Goal: Transaction & Acquisition: Purchase product/service

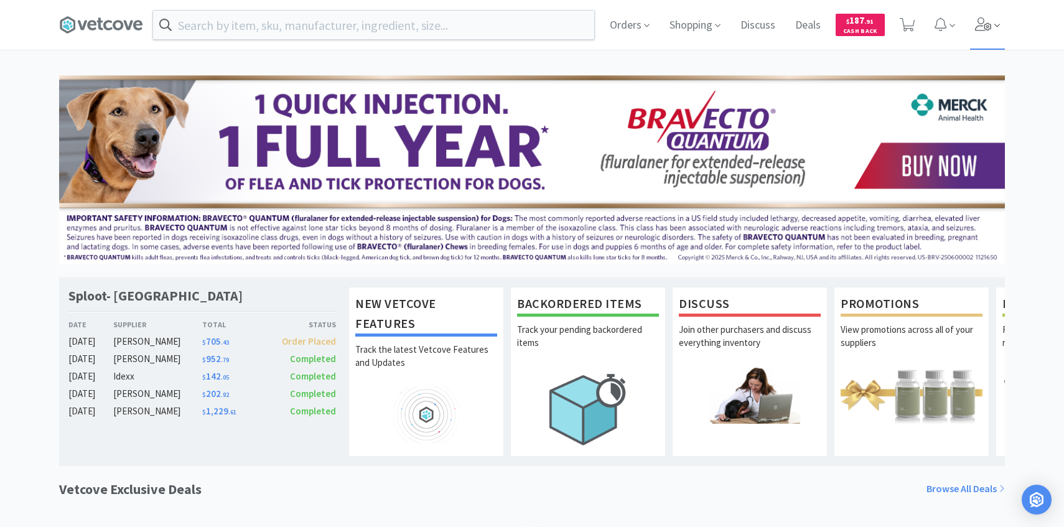
click at [989, 22] on icon at bounding box center [983, 24] width 17 height 14
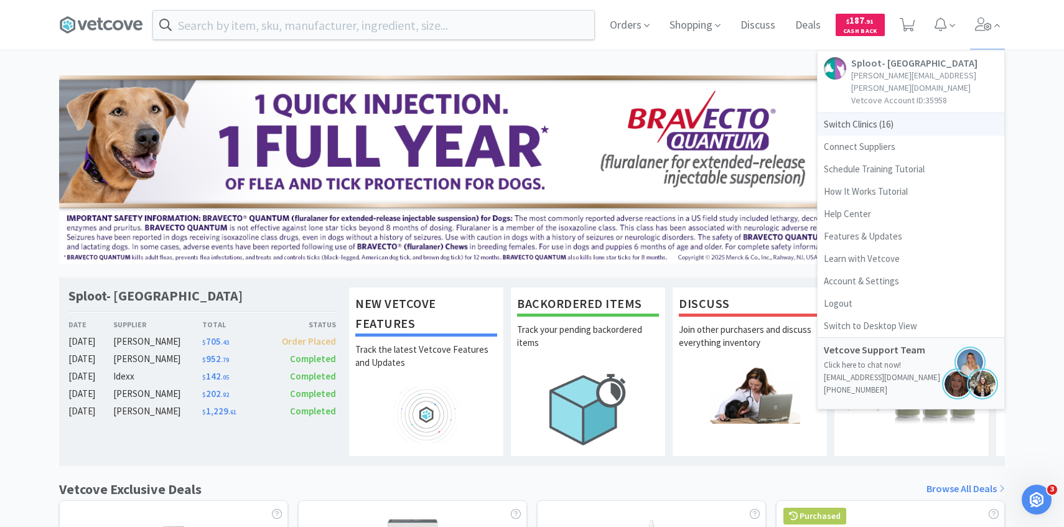
click at [921, 113] on span "Switch Clinics ( 16 )" at bounding box center [911, 124] width 187 height 22
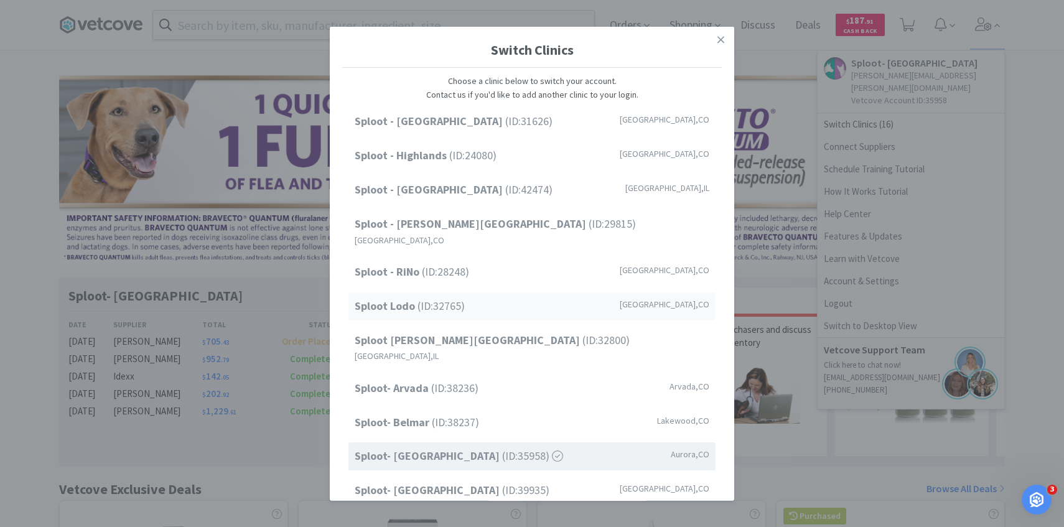
scroll to position [75, 0]
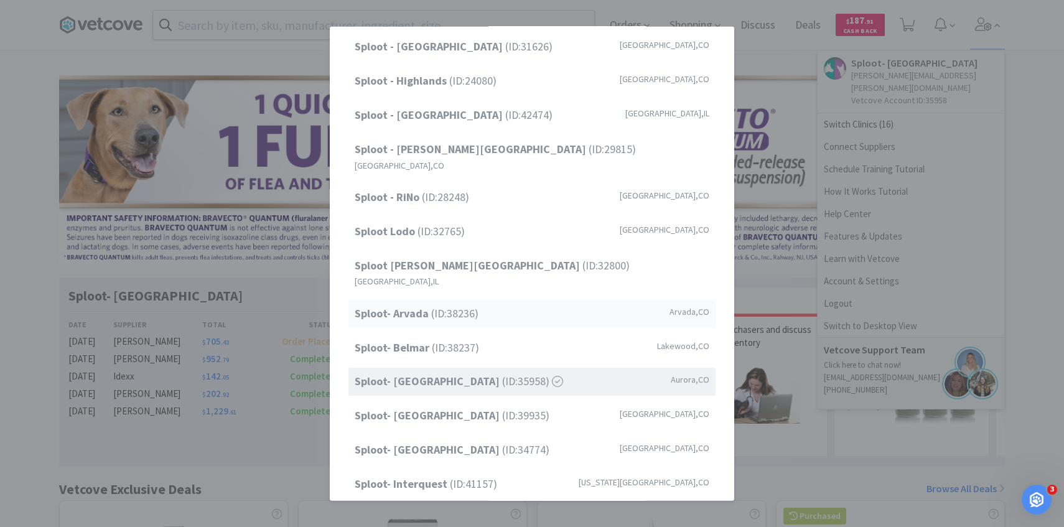
click at [497, 300] on div "Sploot- Arvada (ID: 38236 ) Arvada , CO" at bounding box center [531, 314] width 367 height 28
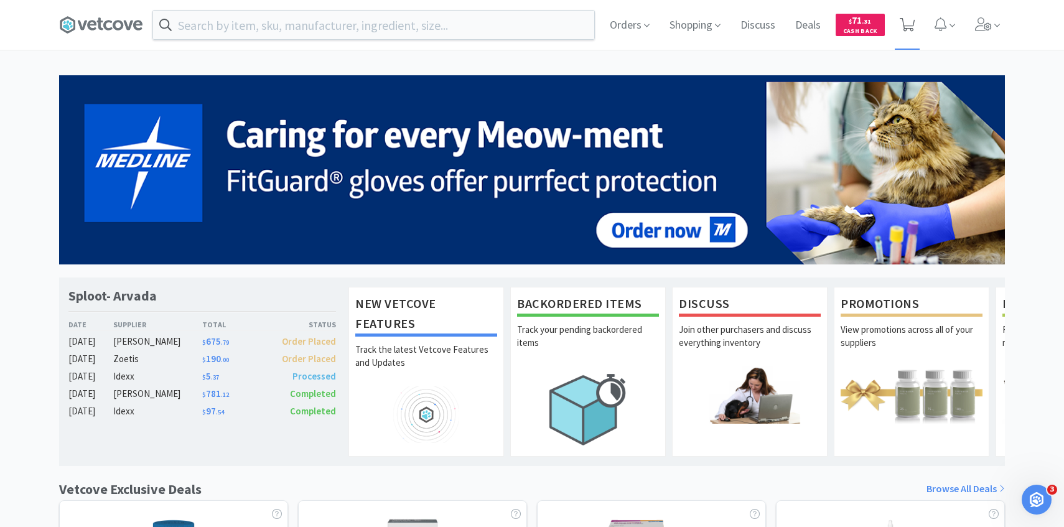
click at [913, 20] on icon at bounding box center [908, 25] width 16 height 14
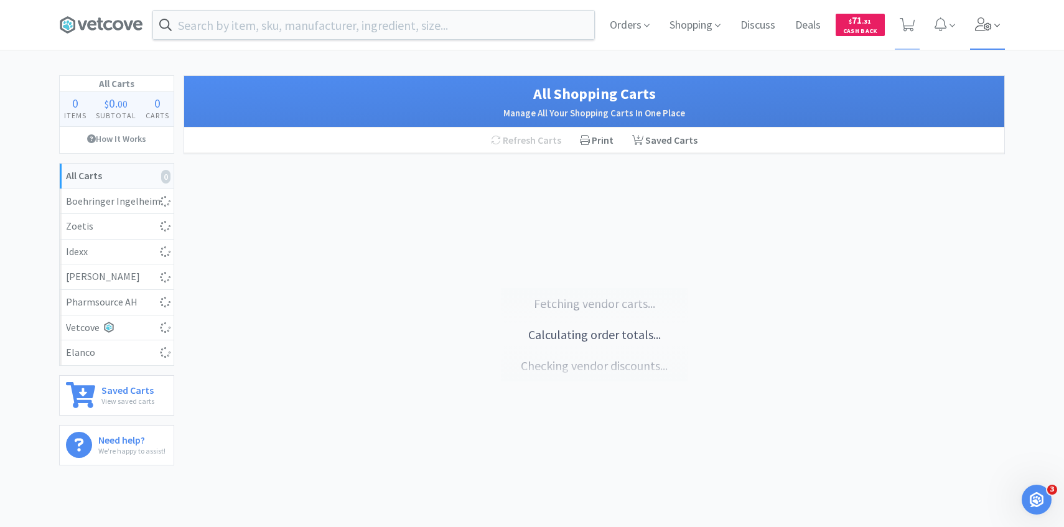
click at [997, 49] on span at bounding box center [987, 25] width 35 height 50
select select "1"
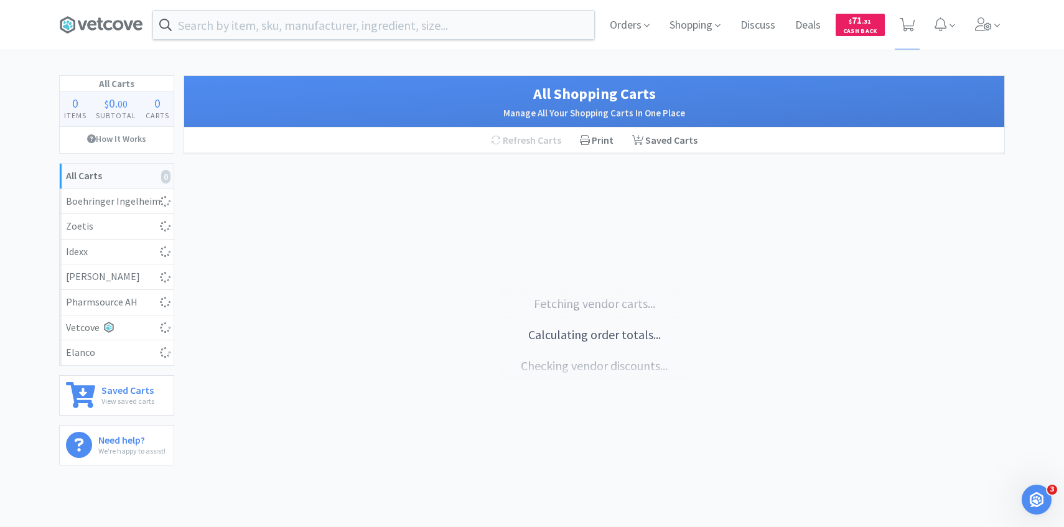
select select "1"
select select "4"
select select "1"
select select "2"
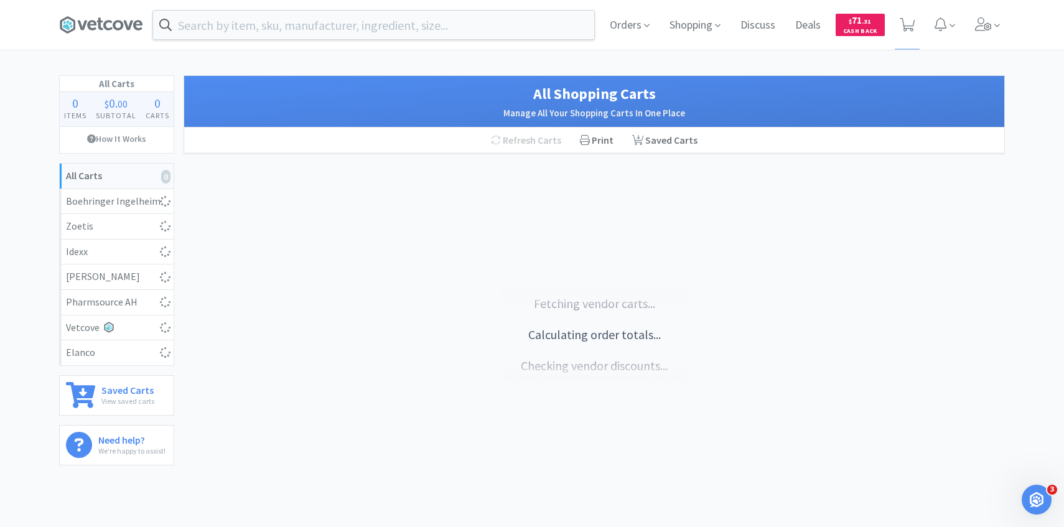
select select "1"
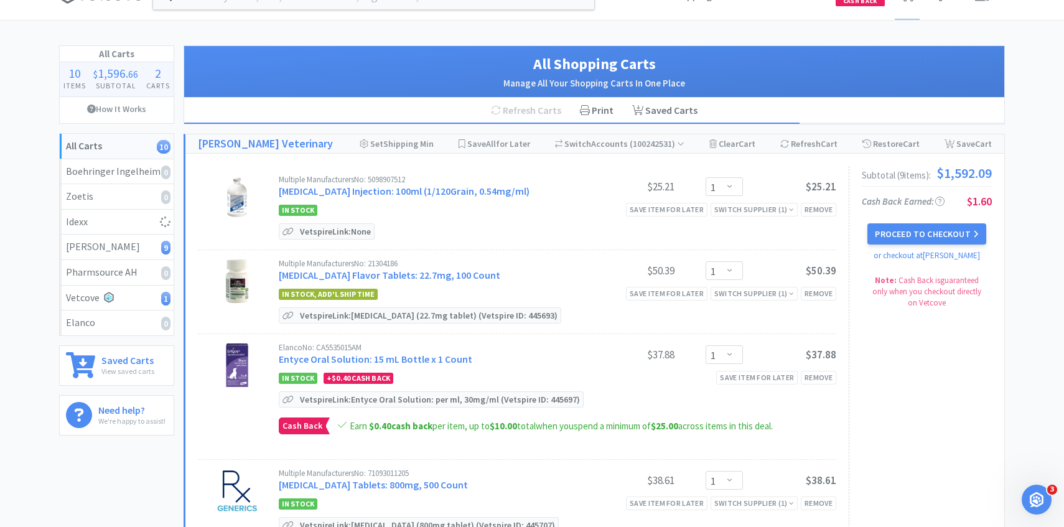
scroll to position [31, 0]
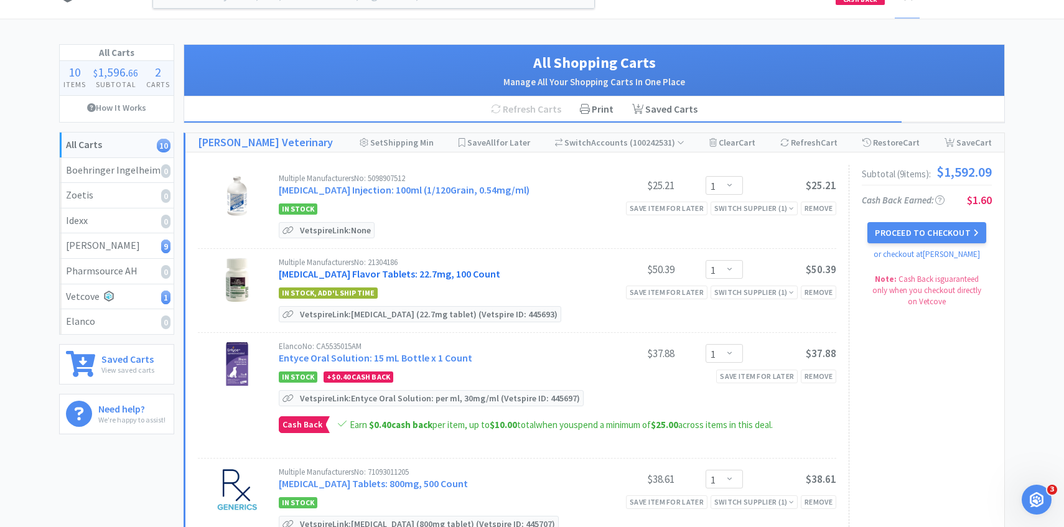
click at [421, 273] on link "Enrofloxacin Flavor Tablets: 22.7mg, 100 Count" at bounding box center [390, 274] width 222 height 12
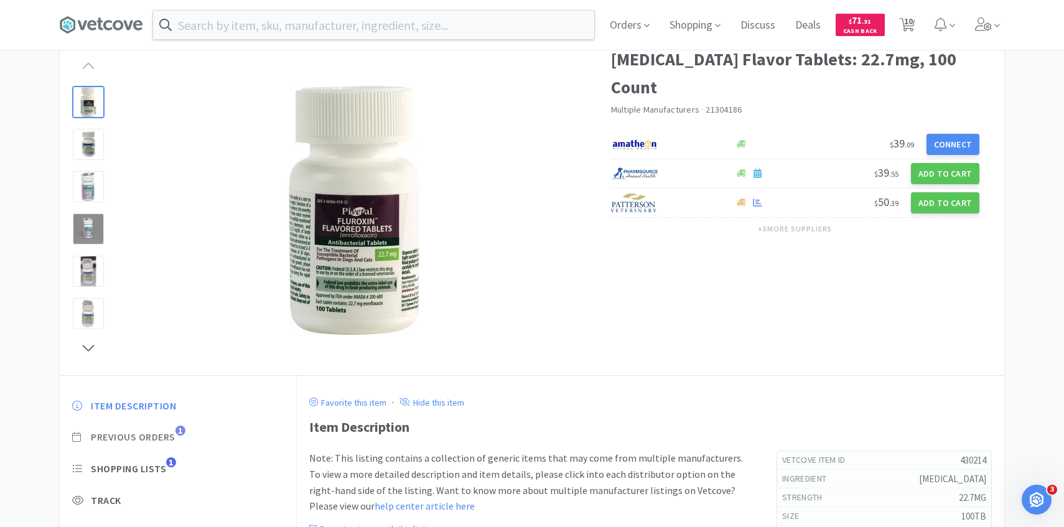
scroll to position [107, 0]
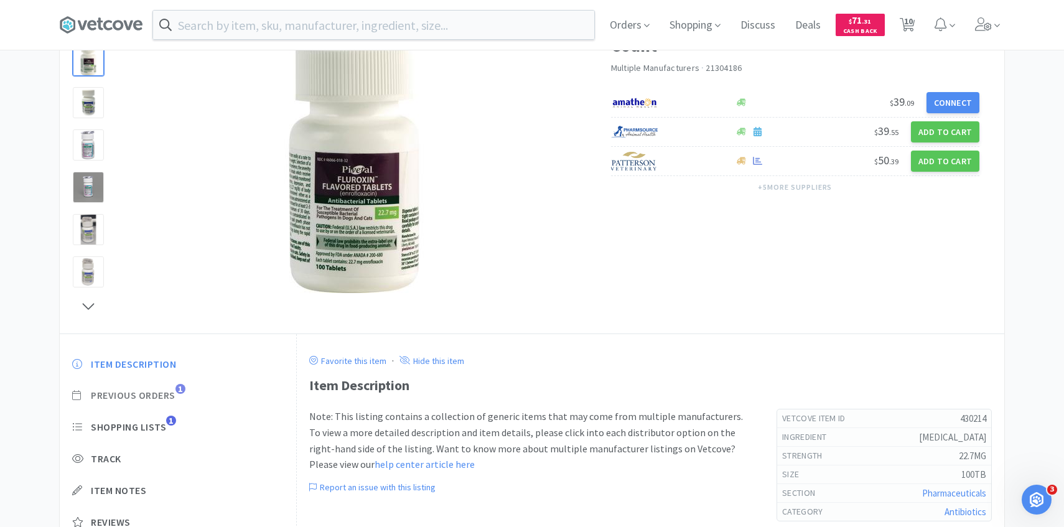
click at [175, 392] on span "Previous Orders" at bounding box center [133, 395] width 85 height 13
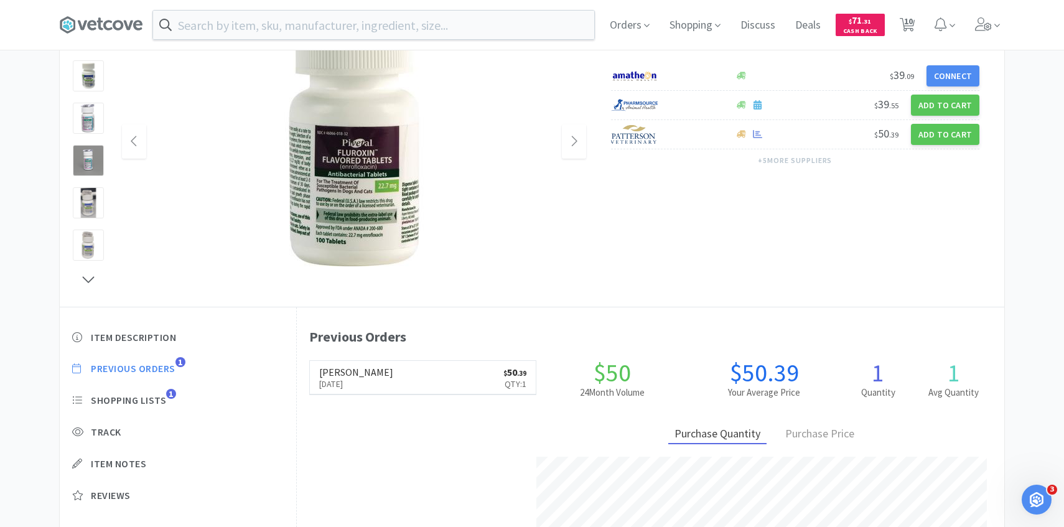
scroll to position [139, 0]
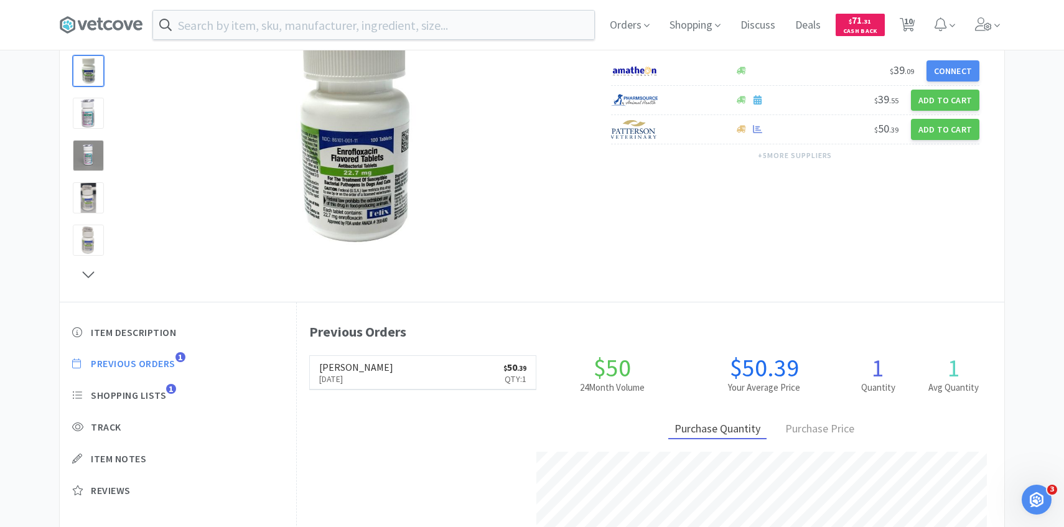
select select "1"
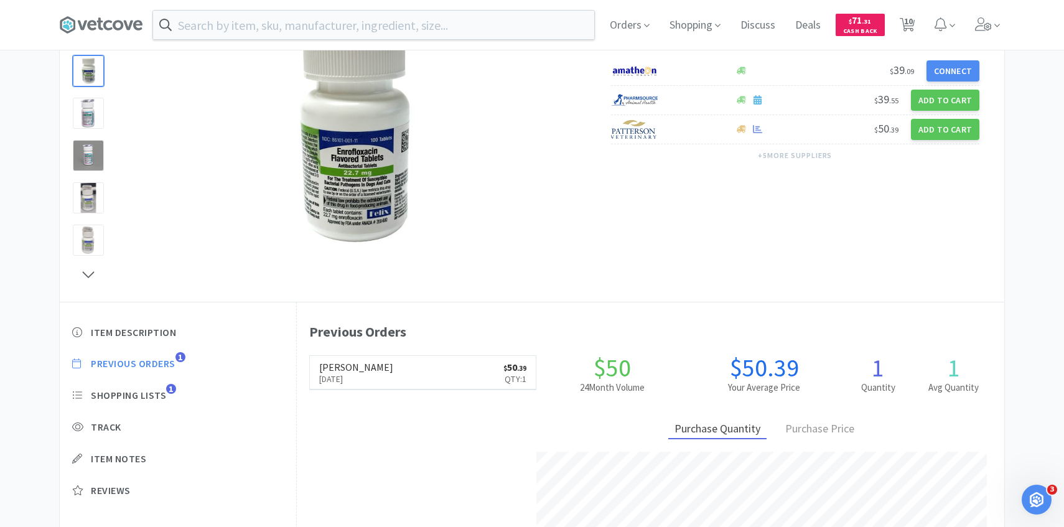
select select "4"
select select "1"
select select "2"
select select "1"
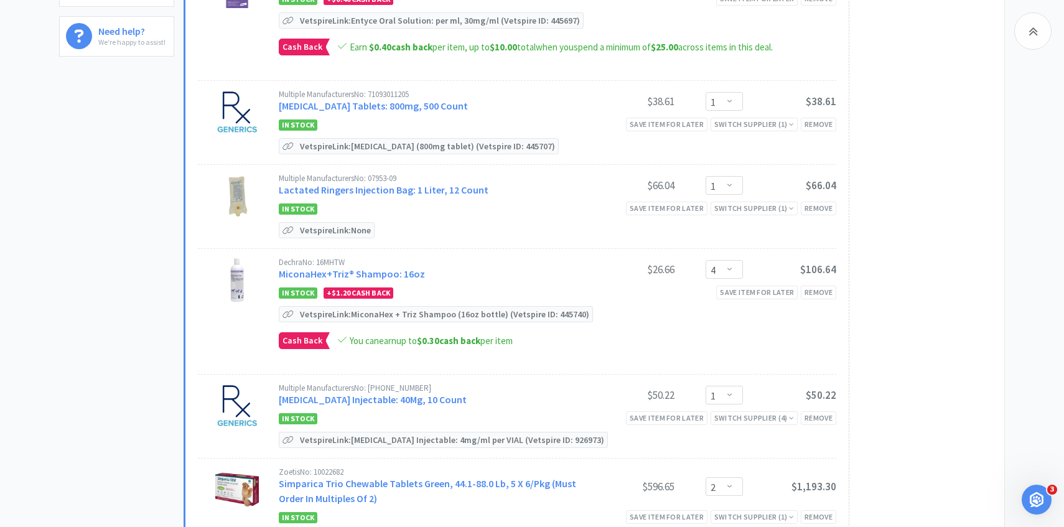
scroll to position [419, 0]
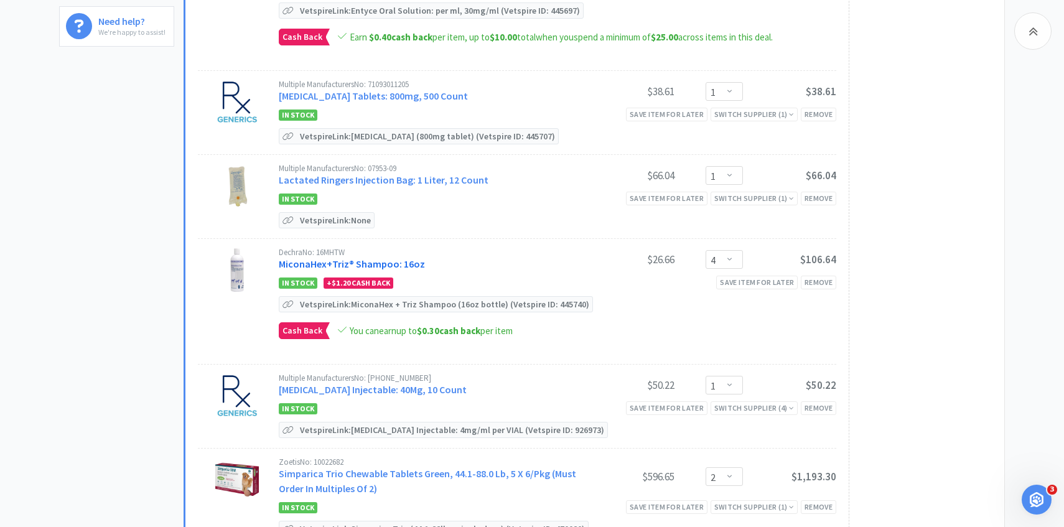
click at [411, 263] on link "MiconaHex+Triz® Shampoo: 16oz" at bounding box center [352, 264] width 146 height 12
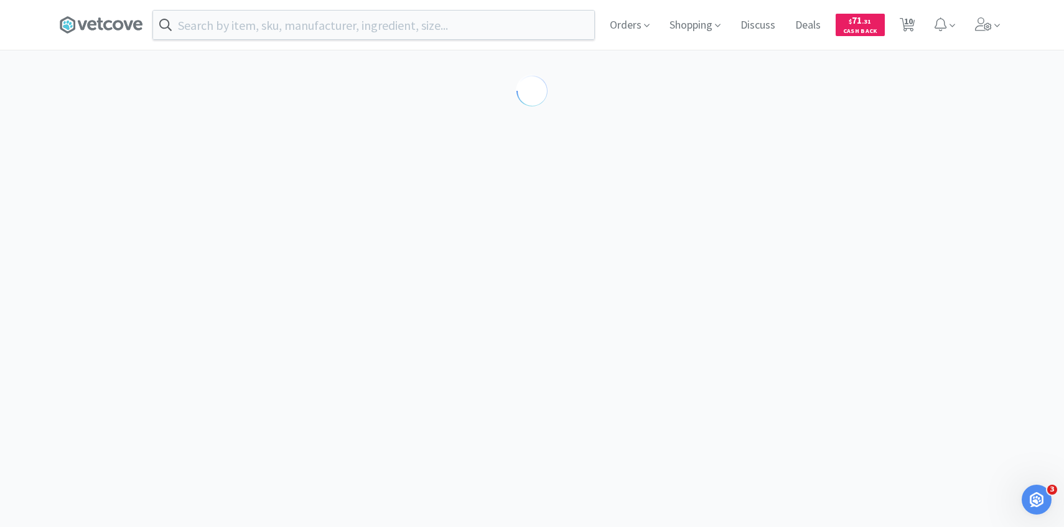
select select "86601"
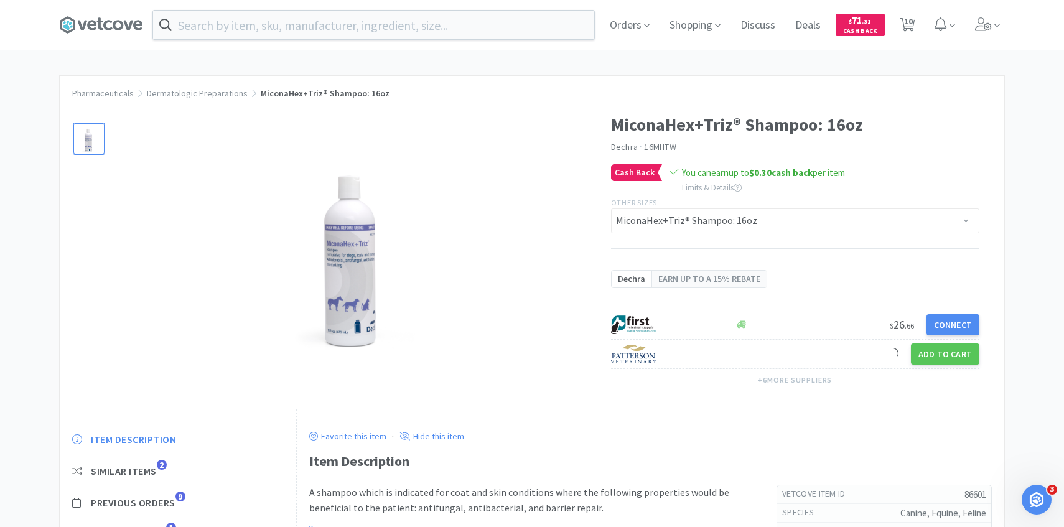
click at [170, 499] on span "Previous Orders" at bounding box center [133, 503] width 85 height 13
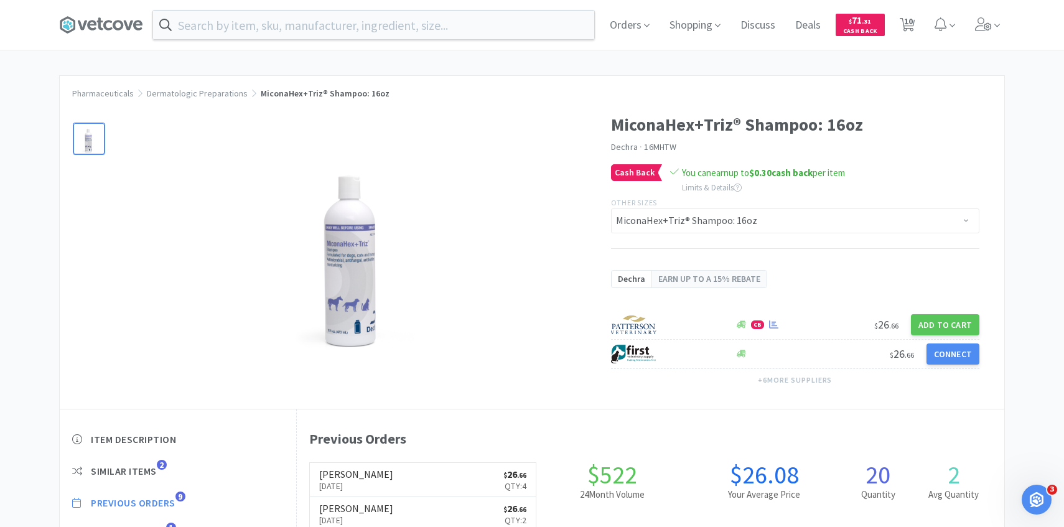
scroll to position [342, 707]
click at [175, 497] on span "Previous Orders" at bounding box center [133, 503] width 85 height 13
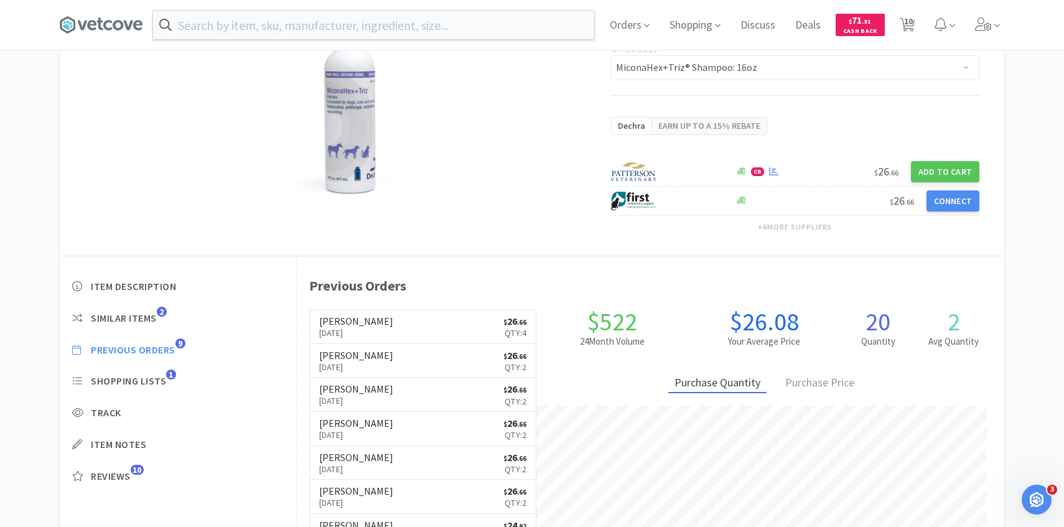
scroll to position [222, 0]
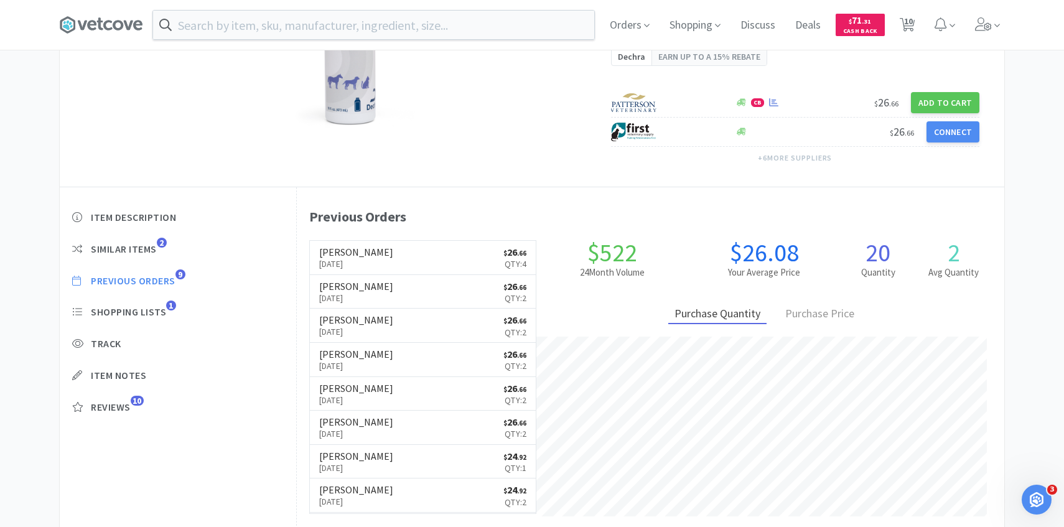
select select "1"
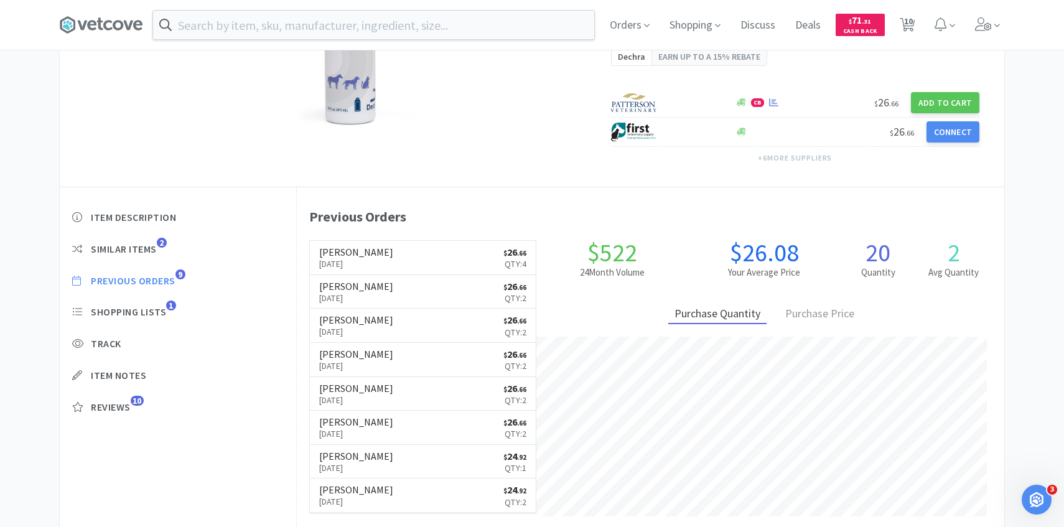
select select "4"
select select "1"
select select "2"
select select "1"
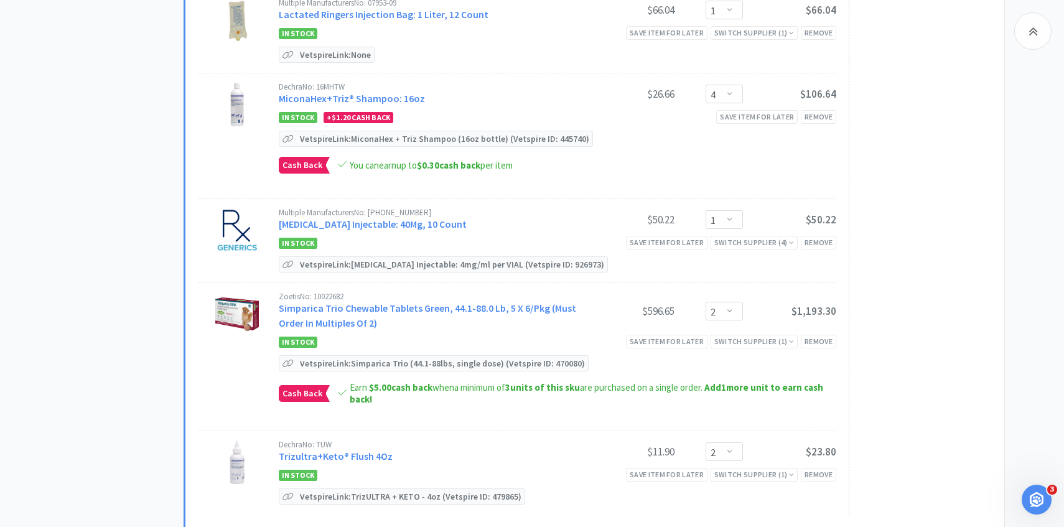
scroll to position [606, 0]
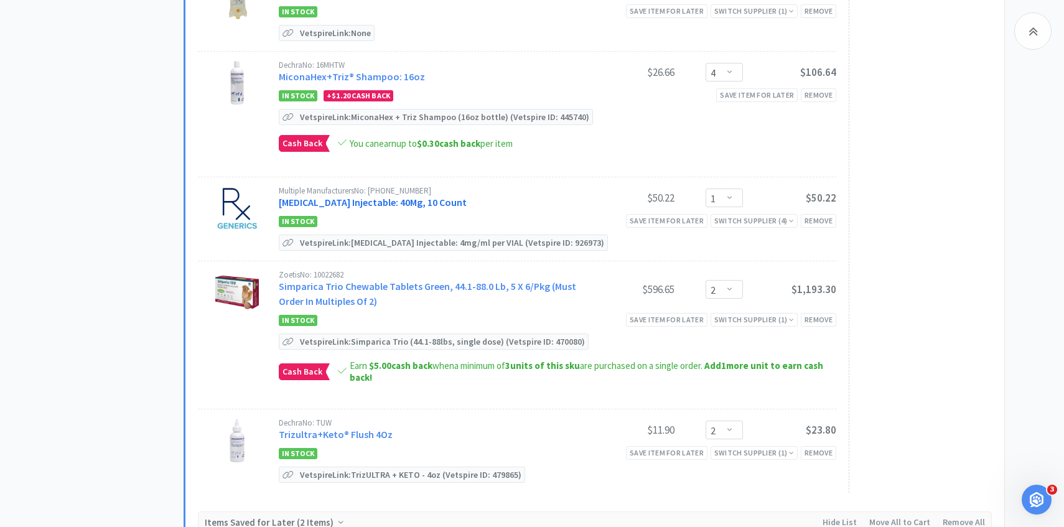
click at [429, 198] on link "Pantoprazole Injectable: 40Mg, 10 Count" at bounding box center [373, 202] width 188 height 12
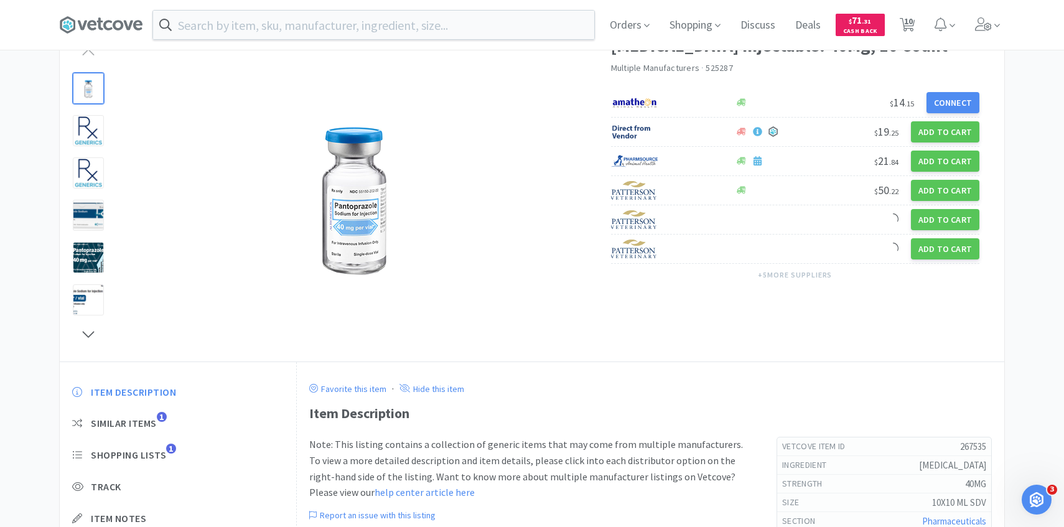
scroll to position [57, 0]
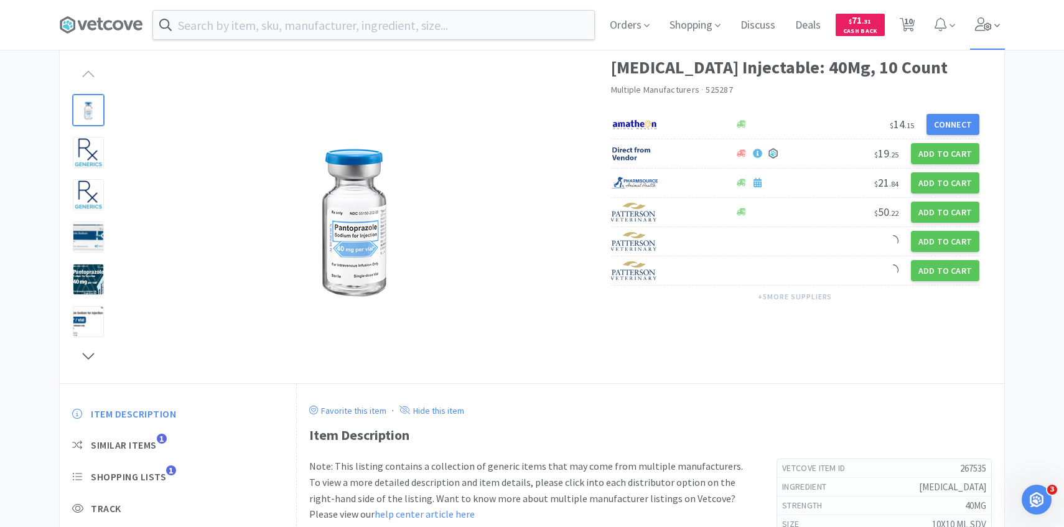
click at [998, 21] on icon at bounding box center [997, 25] width 6 height 11
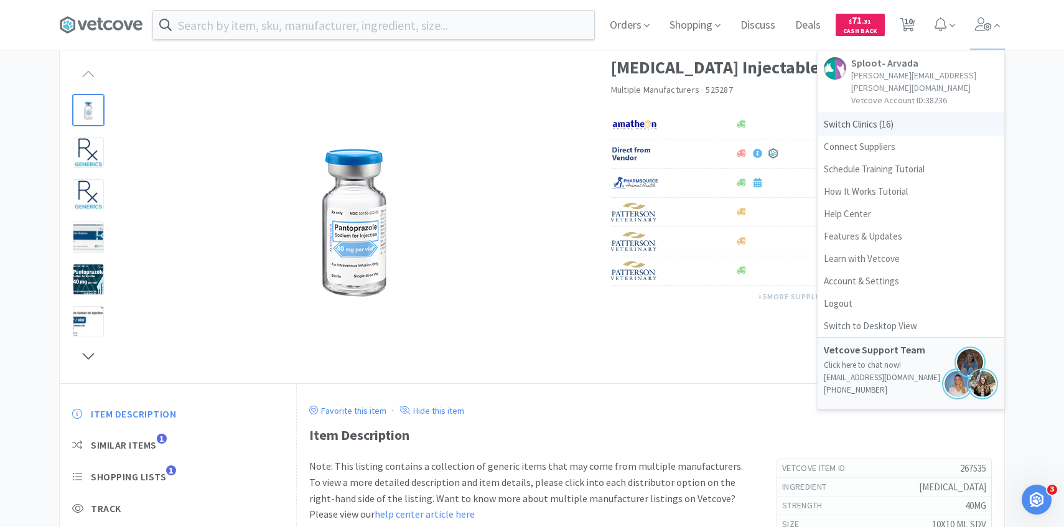
click at [920, 113] on span "Switch Clinics ( 16 )" at bounding box center [911, 124] width 187 height 22
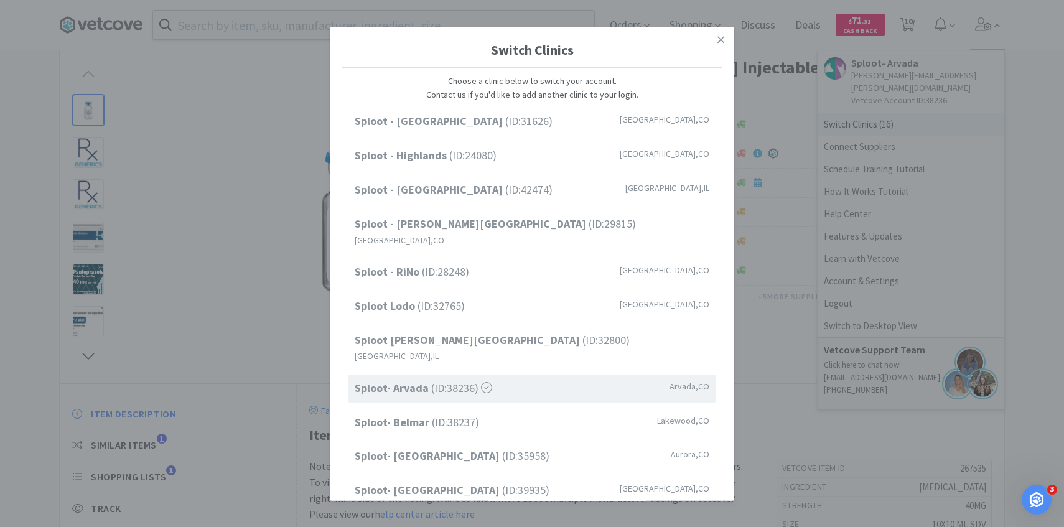
scroll to position [159, 0]
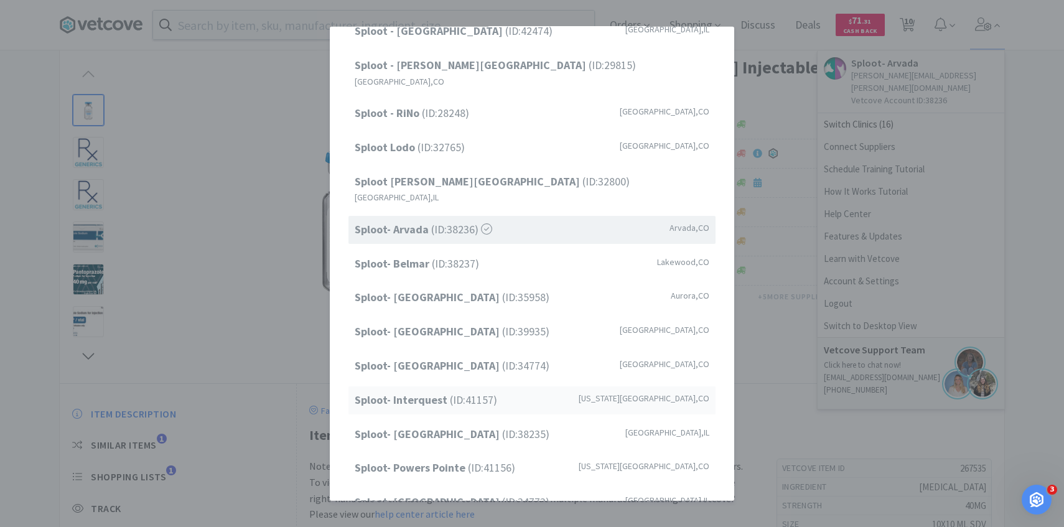
click at [524, 386] on div "Sploot- Interquest (ID: 41157 ) Colorado Springs , CO" at bounding box center [531, 400] width 367 height 28
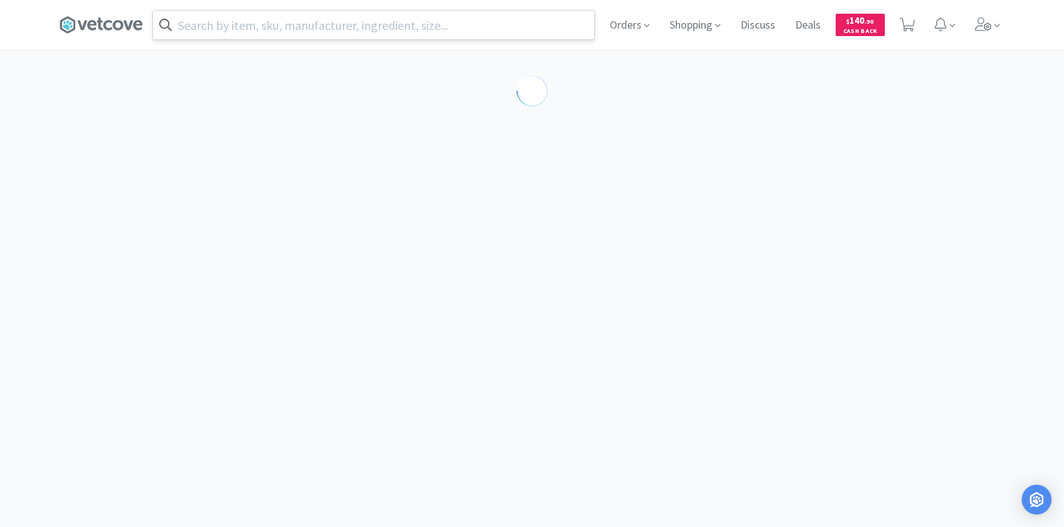
click at [381, 23] on input "text" at bounding box center [373, 25] width 441 height 29
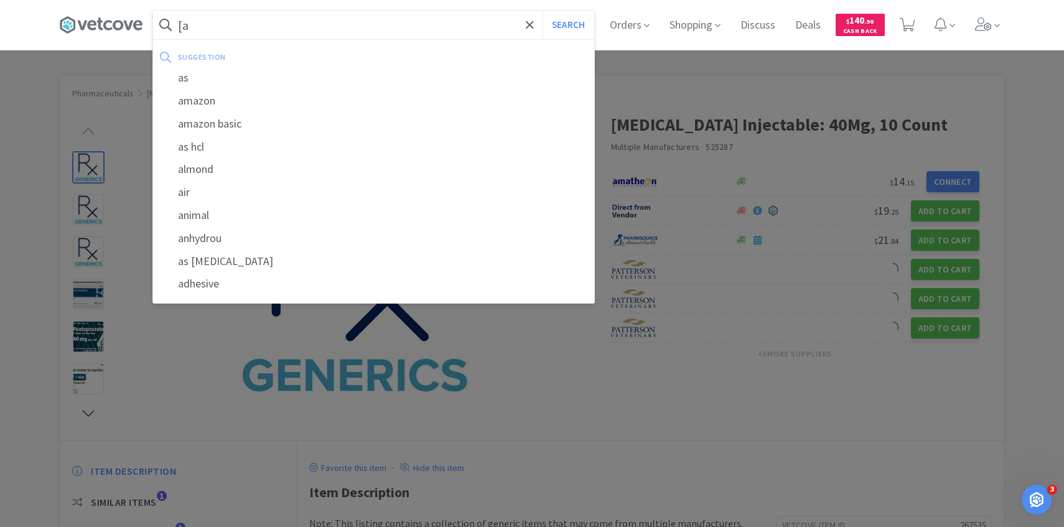
type input "["
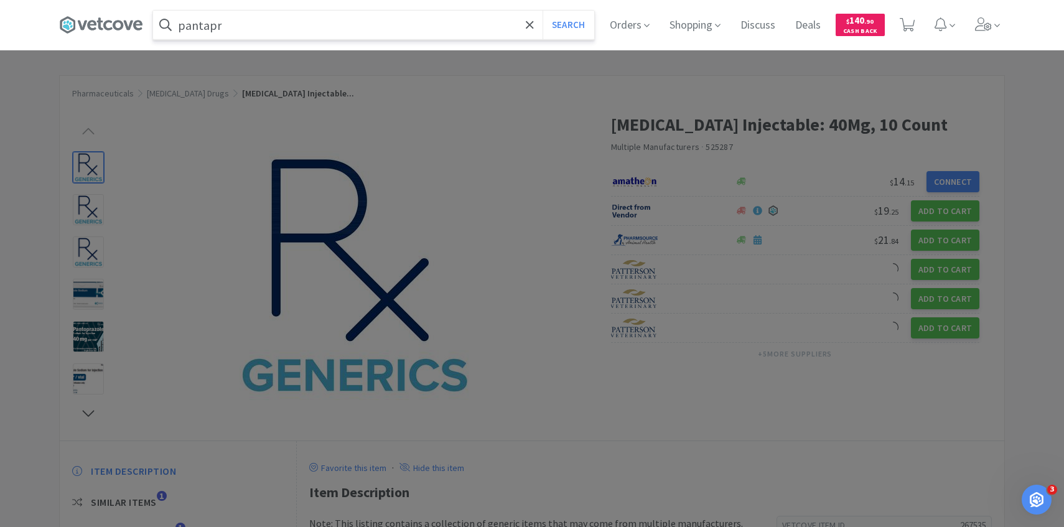
click at [543, 11] on button "Search" at bounding box center [569, 25] width 52 height 29
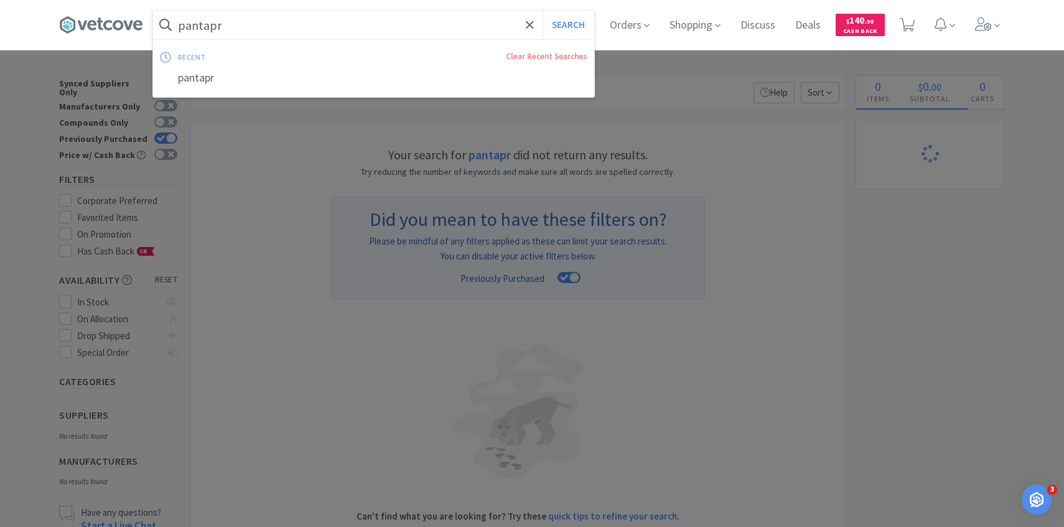
click at [320, 30] on input "pantapr" at bounding box center [373, 25] width 441 height 29
type input "pantapr"
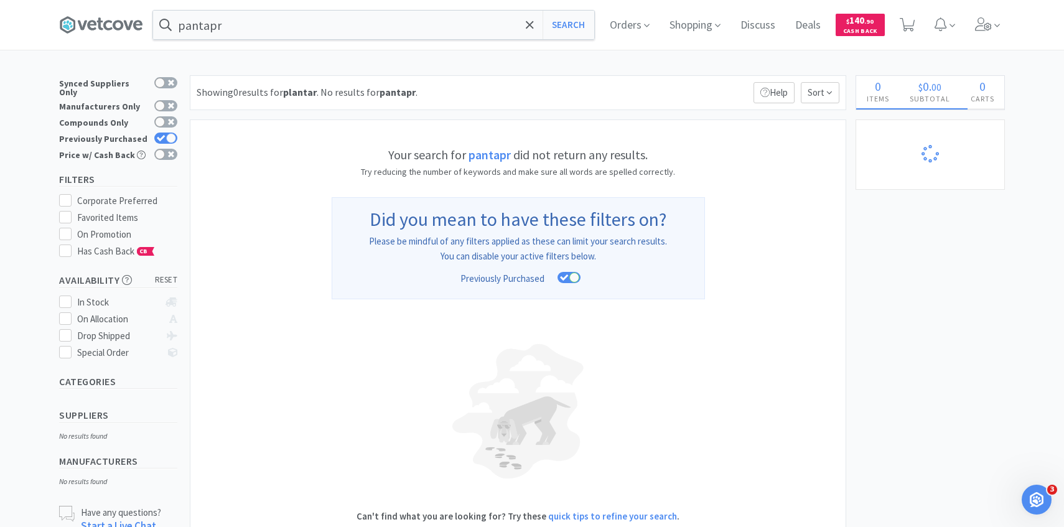
click at [225, 146] on div at bounding box center [532, 263] width 1064 height 527
click at [177, 147] on div "Price w/ Cash Back" at bounding box center [118, 155] width 118 height 16
click at [167, 147] on div "Price w/ Cash Back" at bounding box center [118, 155] width 118 height 16
click at [168, 136] on div at bounding box center [165, 138] width 23 height 11
checkbox input "false"
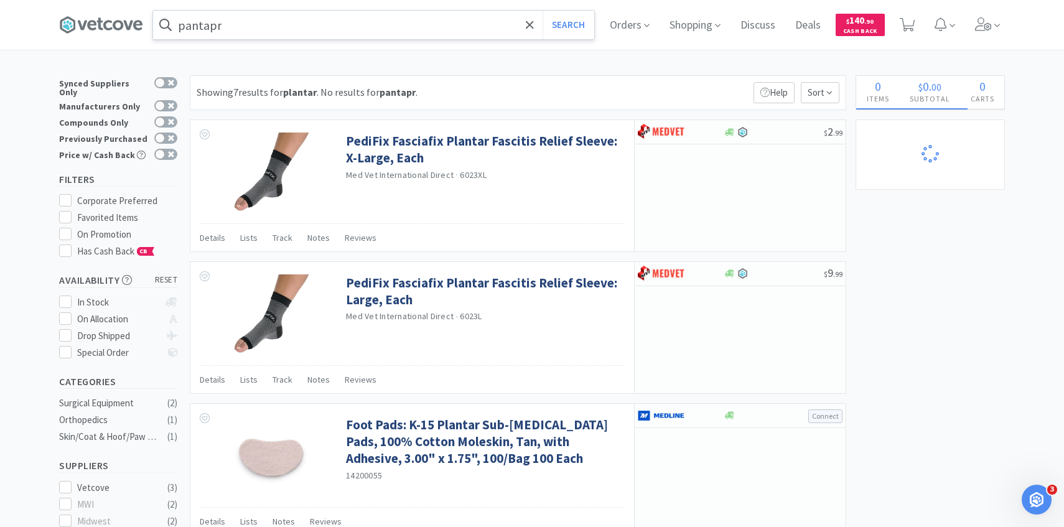
click at [287, 31] on input "pantapr" at bounding box center [373, 25] width 441 height 29
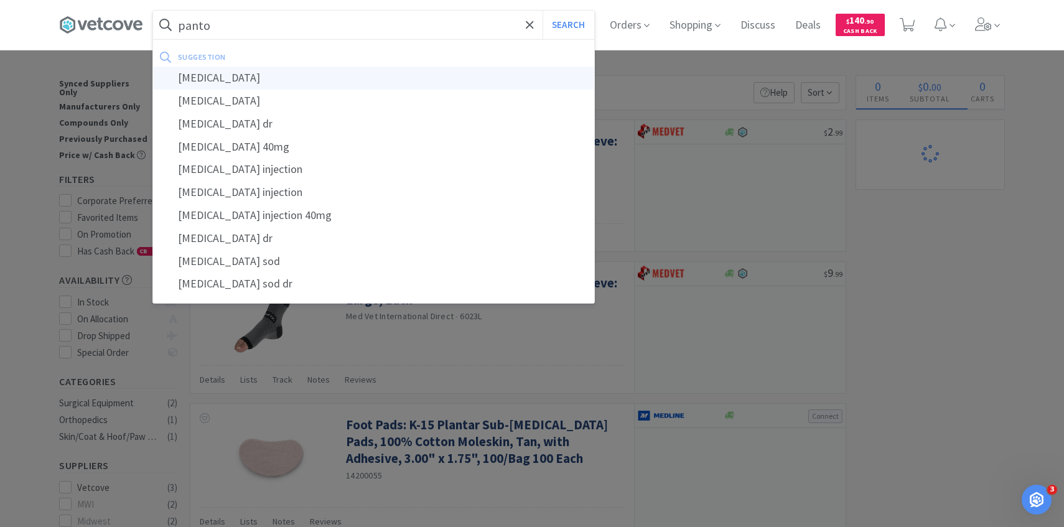
click at [266, 75] on div "pantoprazole" at bounding box center [373, 78] width 441 height 23
type input "pantoprazole"
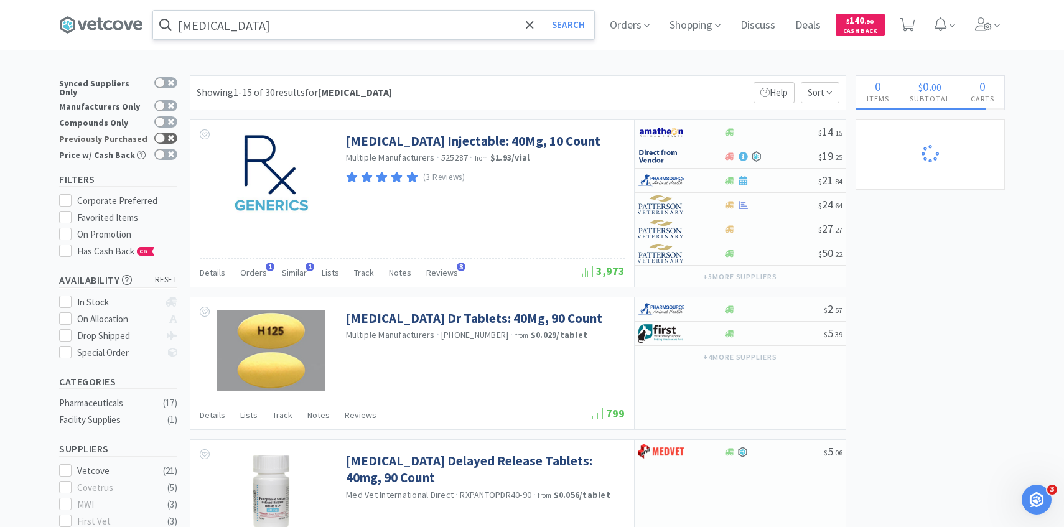
click at [167, 135] on div at bounding box center [165, 138] width 23 height 11
checkbox input "true"
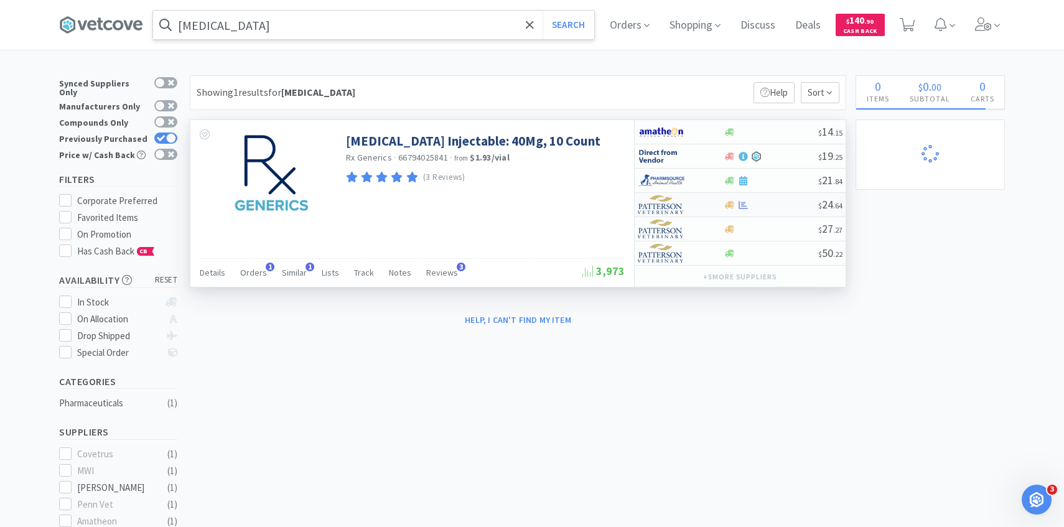
click at [681, 211] on img at bounding box center [661, 204] width 47 height 19
select select "1"
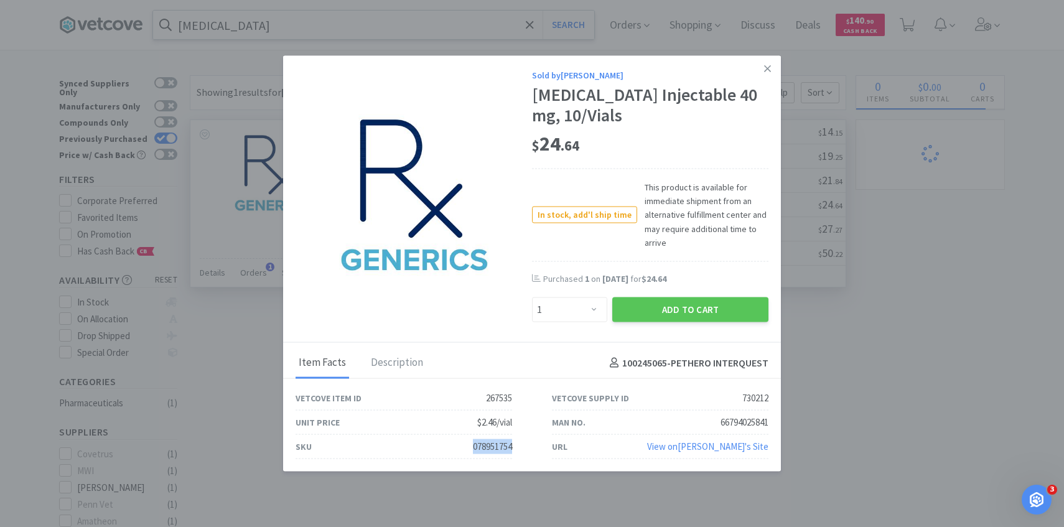
drag, startPoint x: 516, startPoint y: 449, endPoint x: 451, endPoint y: 449, distance: 64.7
click at [451, 449] on div "SKU 078951754" at bounding box center [404, 447] width 256 height 24
copy div "078951754"
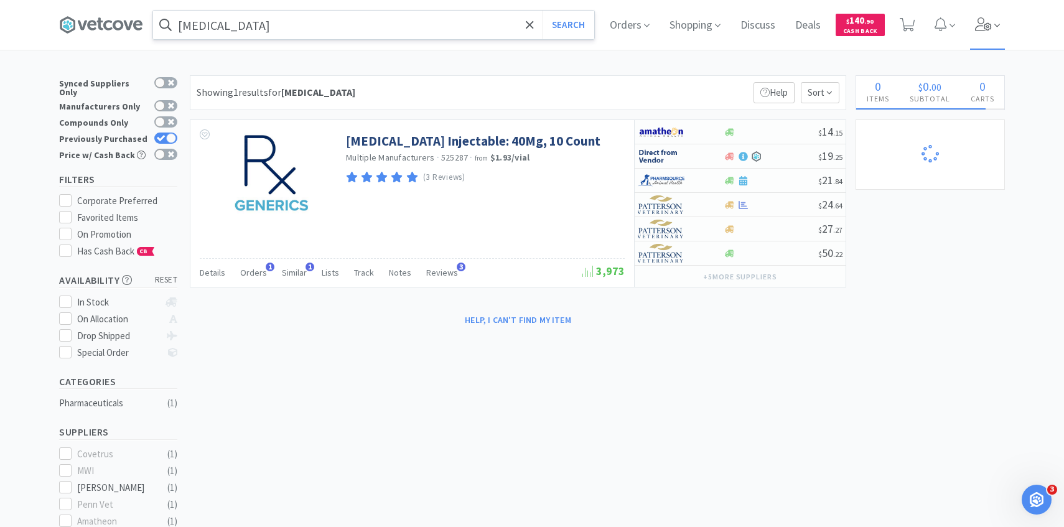
click at [991, 34] on span at bounding box center [987, 25] width 35 height 50
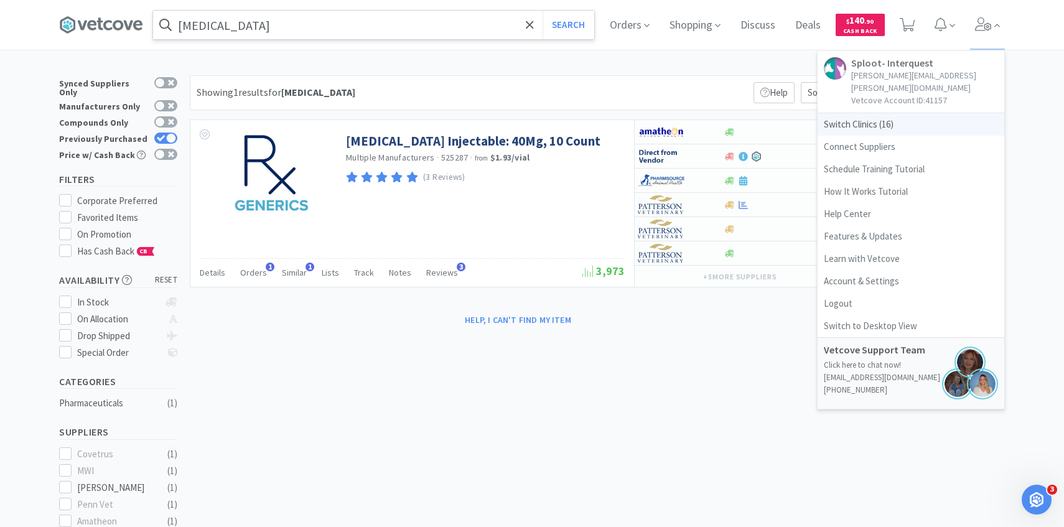
click at [909, 117] on span "Switch Clinics ( 16 )" at bounding box center [911, 124] width 187 height 22
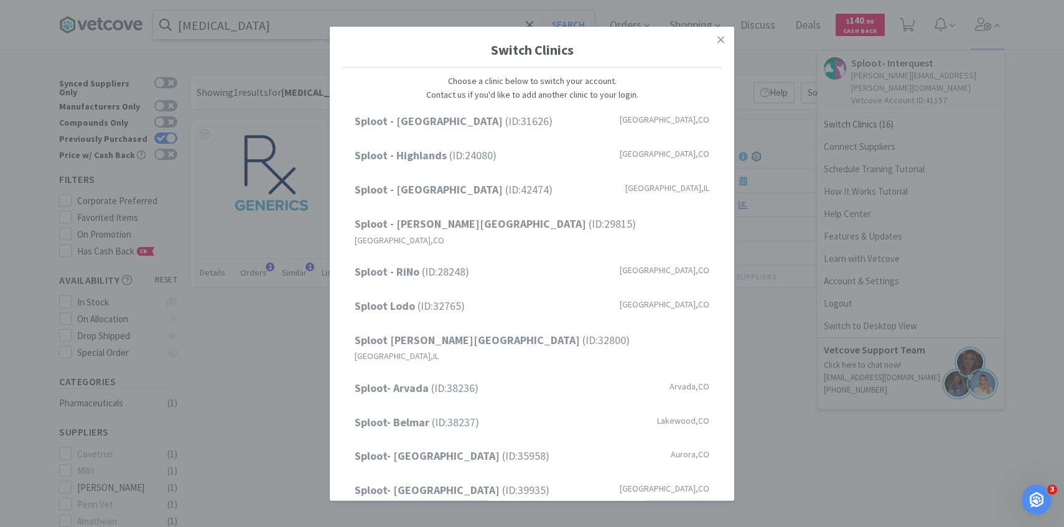
scroll to position [159, 0]
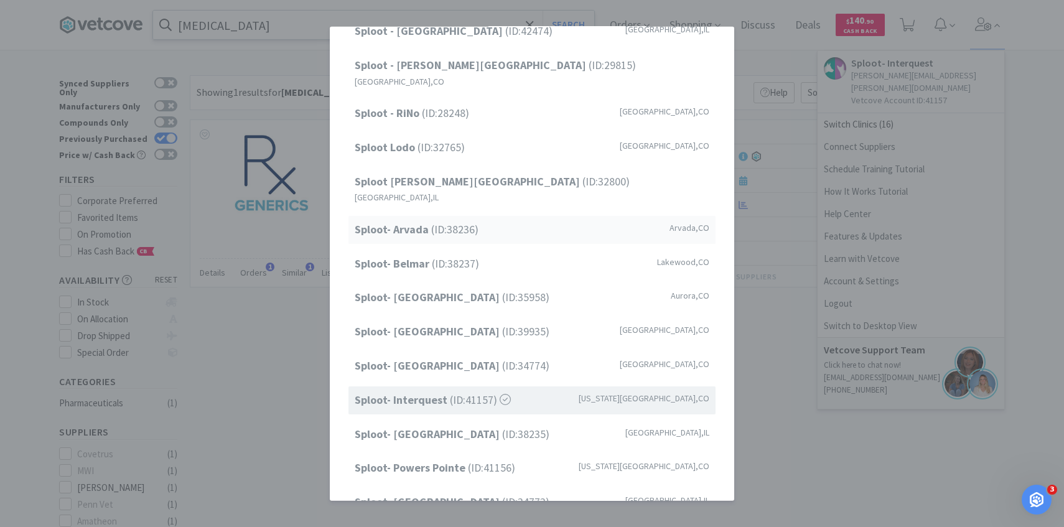
click at [499, 216] on div "Sploot- Arvada (ID: 38236 ) Arvada , CO" at bounding box center [531, 230] width 367 height 28
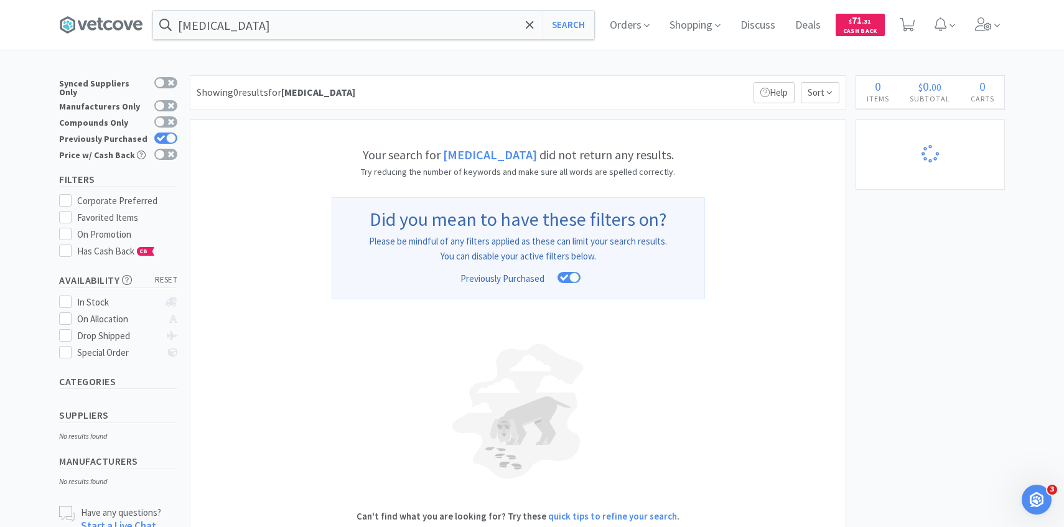
select select "1"
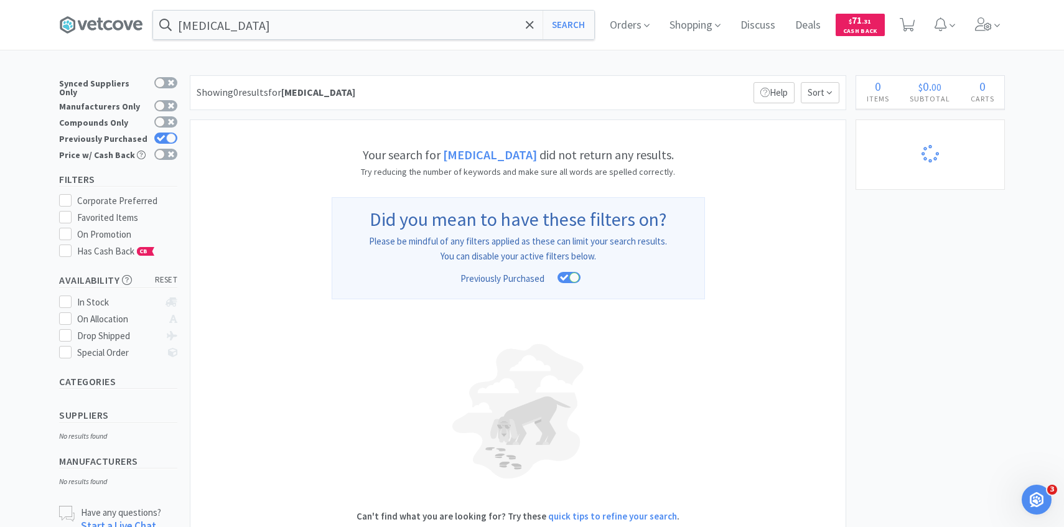
select select "4"
select select "1"
select select "2"
select select "1"
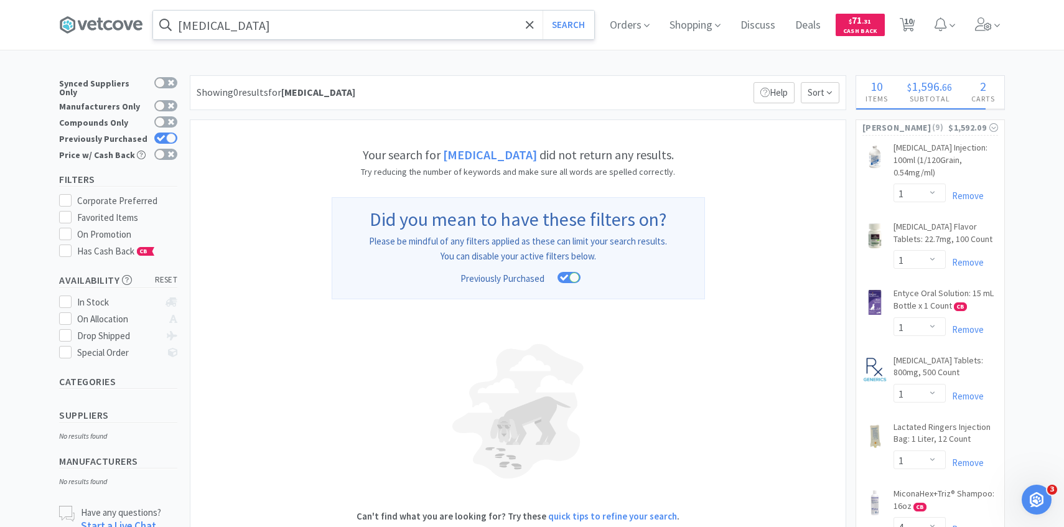
click at [411, 37] on input "pantoprazole" at bounding box center [373, 25] width 441 height 29
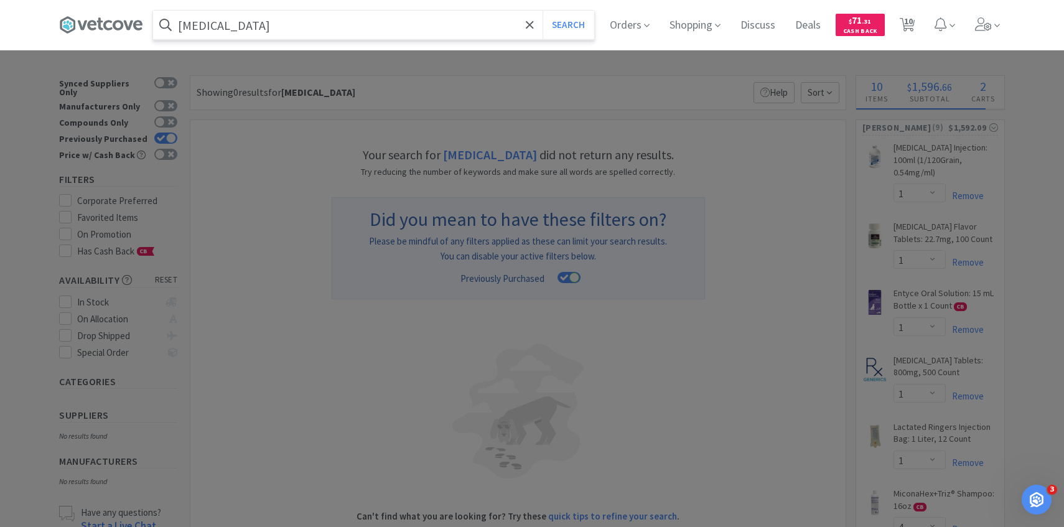
paste input "078951754"
type input "078951754"
click at [543, 11] on button "Search" at bounding box center [569, 25] width 52 height 29
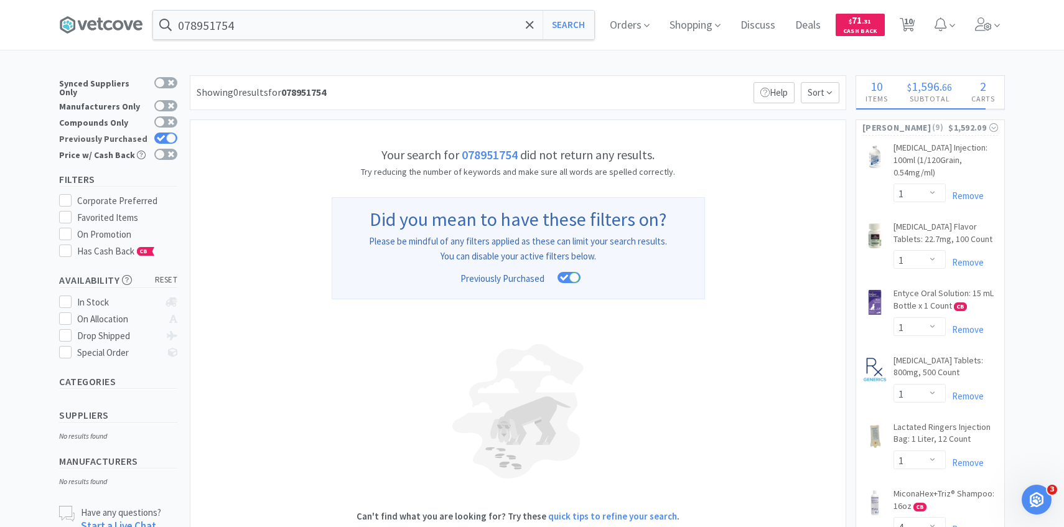
click at [167, 133] on div at bounding box center [171, 138] width 10 height 10
checkbox input "false"
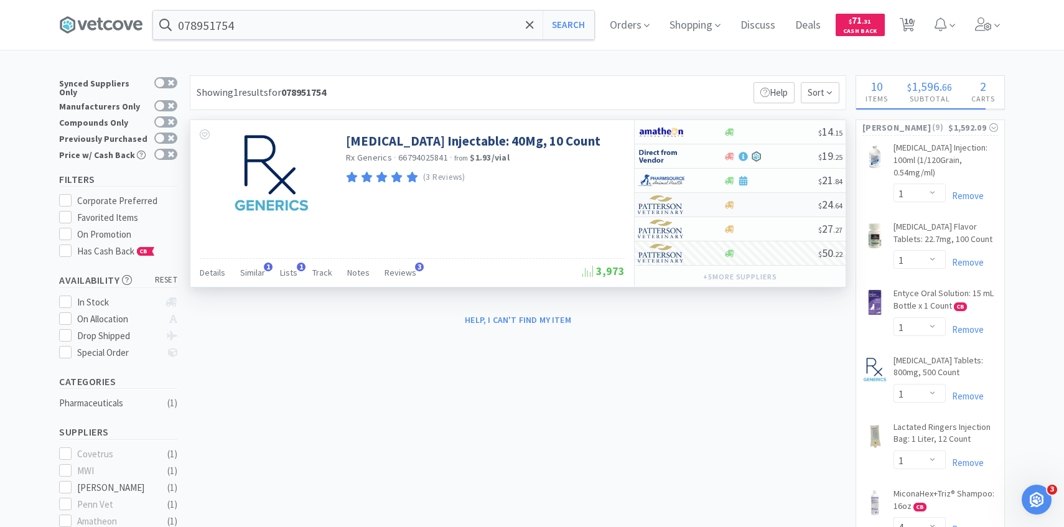
click at [673, 216] on div "$ 24 . 64" at bounding box center [740, 205] width 211 height 24
select select "1"
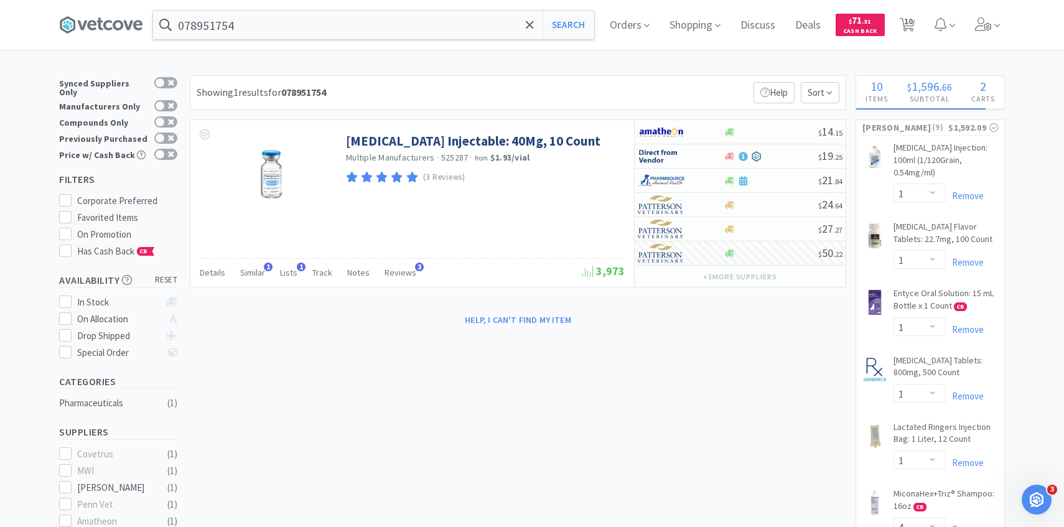
click at [721, 426] on div "× Filter Results Synced Suppliers Only Manufacturers Only Compounds Only Previo…" at bounding box center [532, 476] width 946 height 802
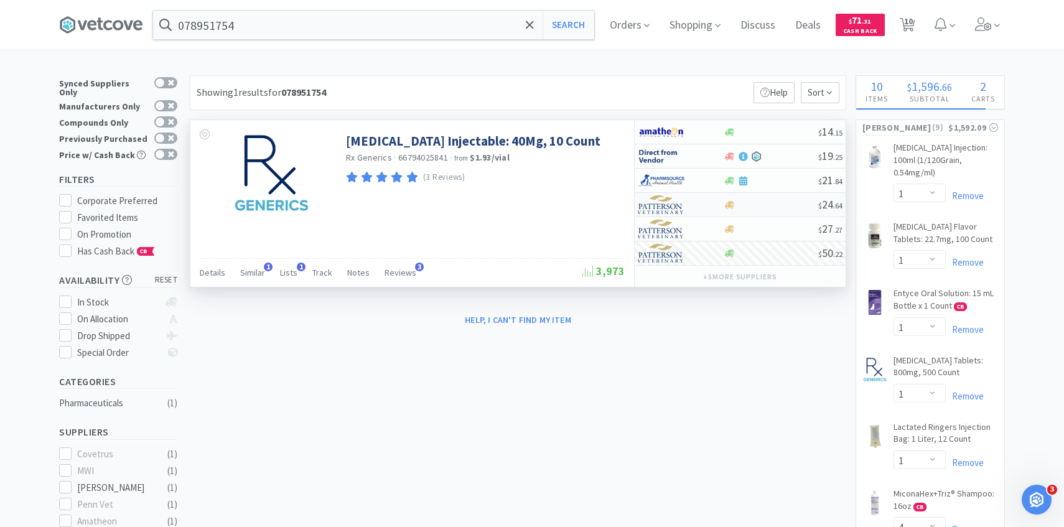
click at [693, 207] on div at bounding box center [672, 204] width 68 height 21
select select "1"
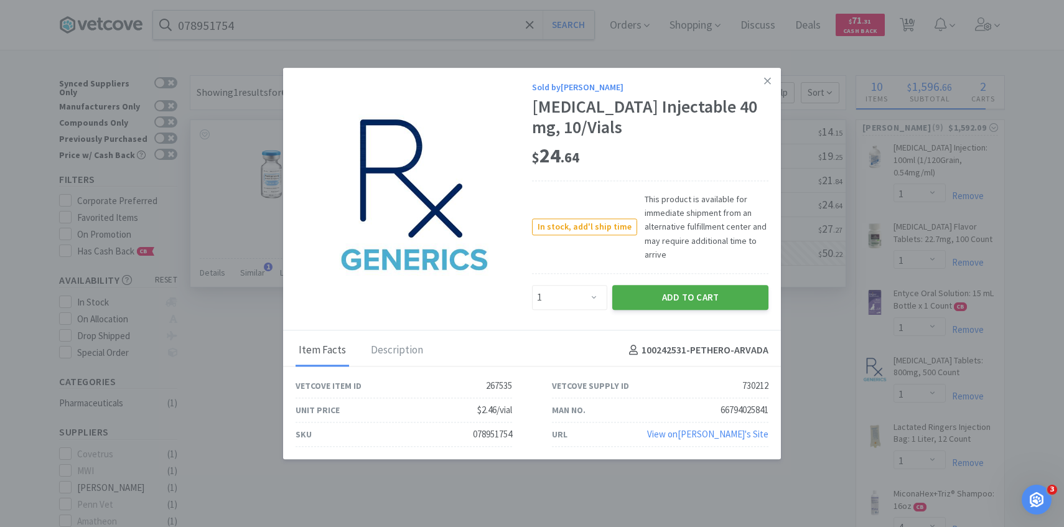
click at [691, 303] on button "Add to Cart" at bounding box center [690, 297] width 156 height 25
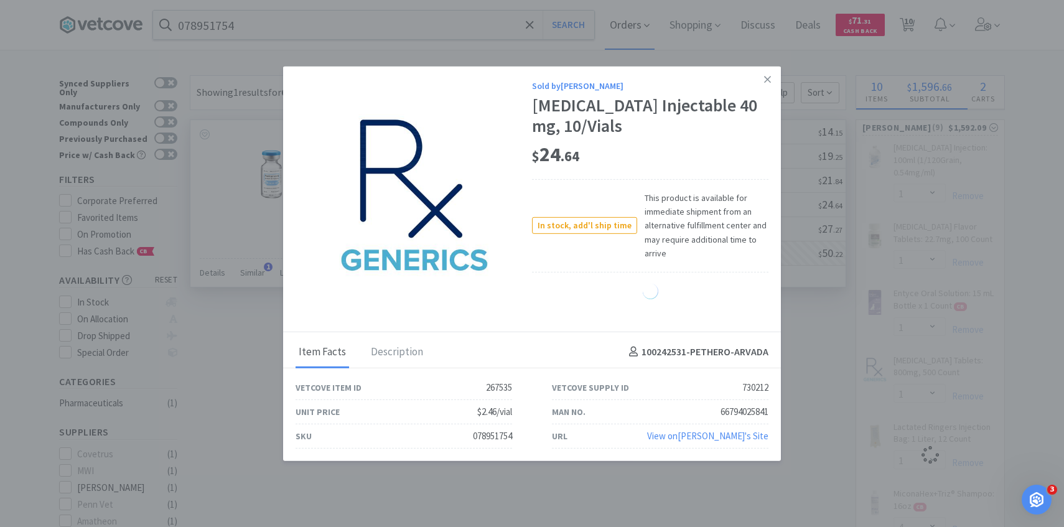
select select "1"
select select "2"
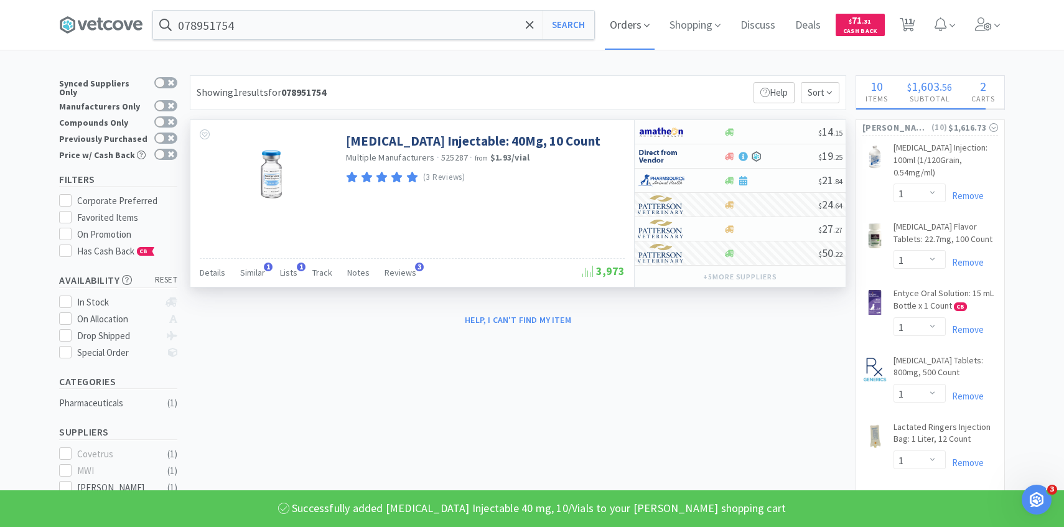
click at [650, 32] on span "Orders" at bounding box center [630, 25] width 50 height 50
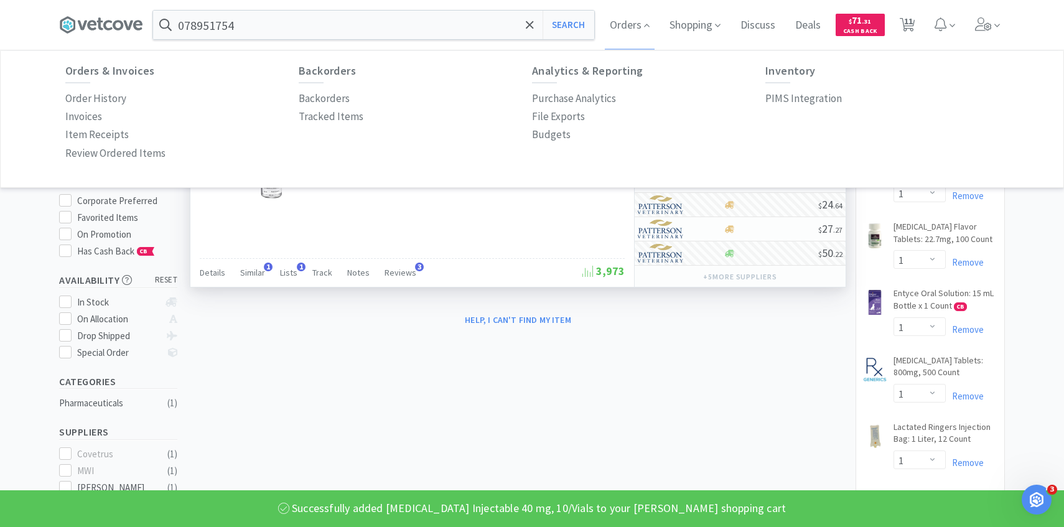
click at [833, 108] on div "Orders & Invoices Order History Invoices Item Receipts Review Ordered Items Bac…" at bounding box center [531, 114] width 933 height 98
click at [816, 102] on p "PIMS Integration" at bounding box center [803, 98] width 77 height 17
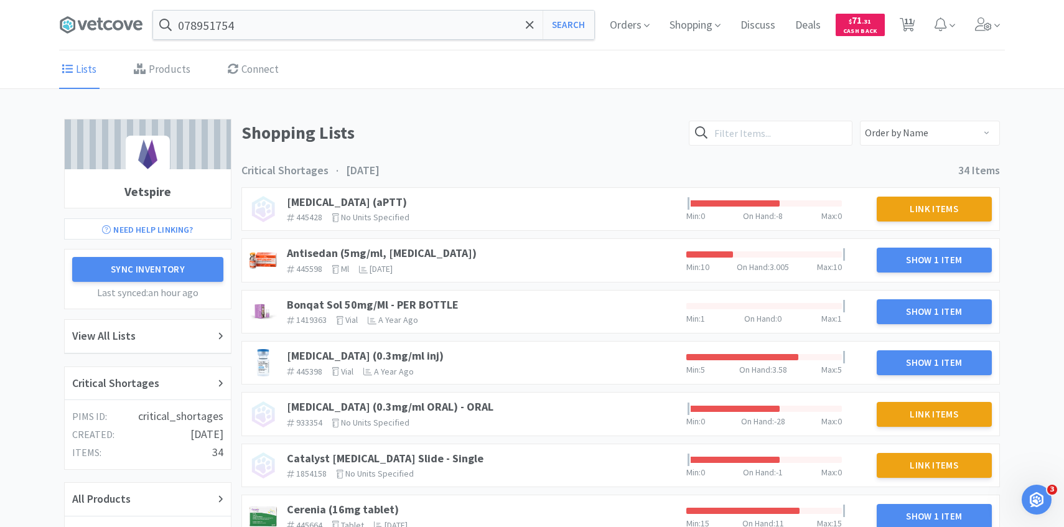
click at [192, 77] on div "Lists Products Connect" at bounding box center [532, 69] width 946 height 37
click at [170, 76] on link "Products" at bounding box center [162, 70] width 63 height 38
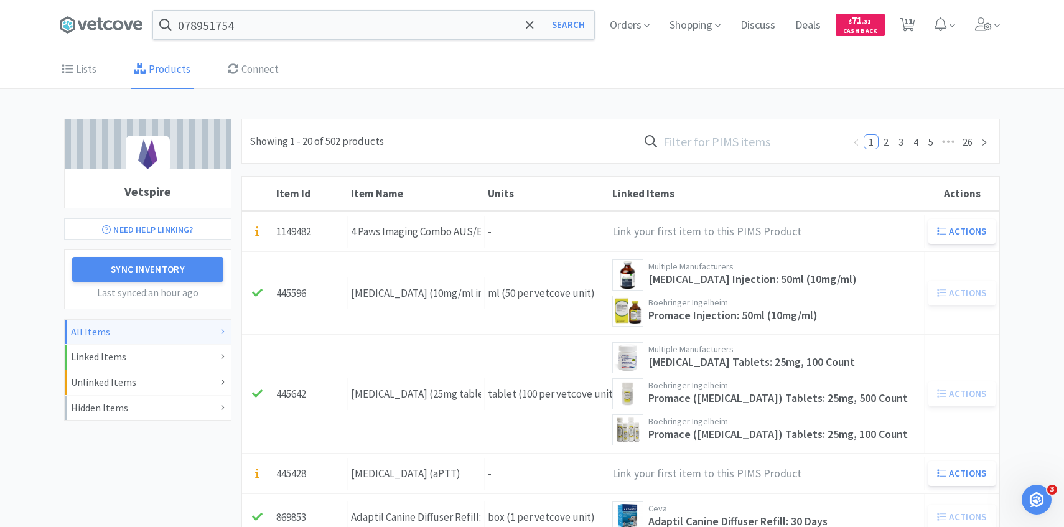
click at [752, 138] on input "text" at bounding box center [740, 141] width 205 height 29
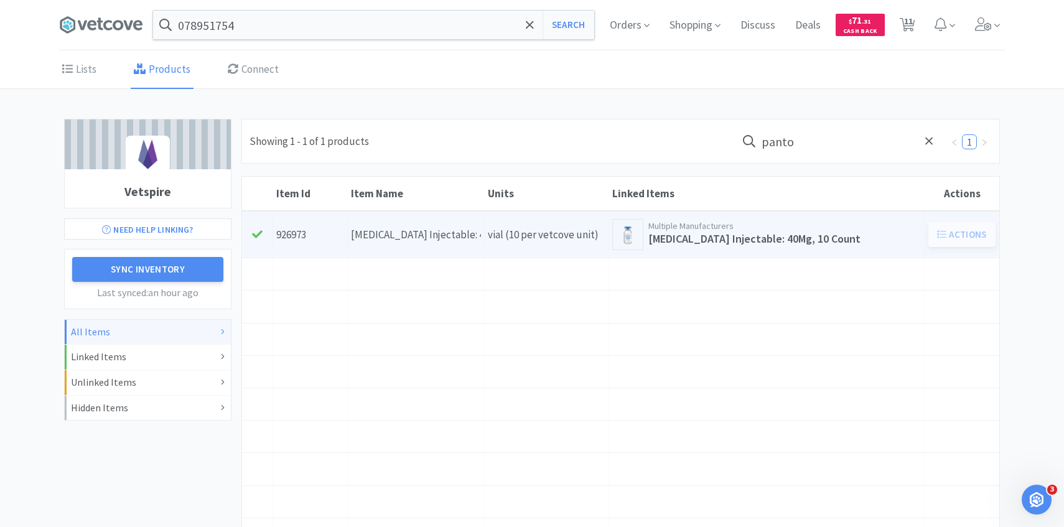
type input "panto"
click at [419, 245] on div "Item Name Pantoprazole Injectable: 4mg/ml per VIAL" at bounding box center [416, 235] width 137 height 32
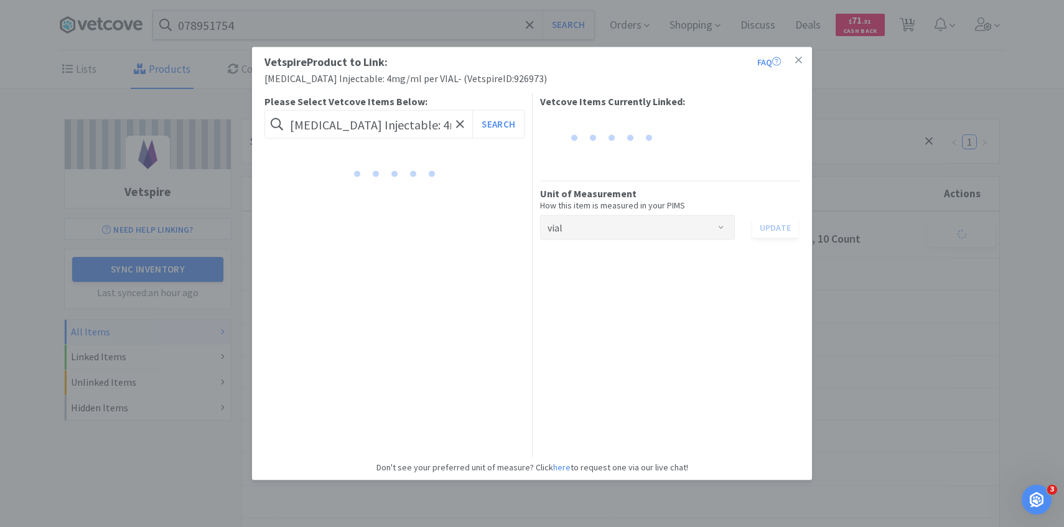
scroll to position [0, 54]
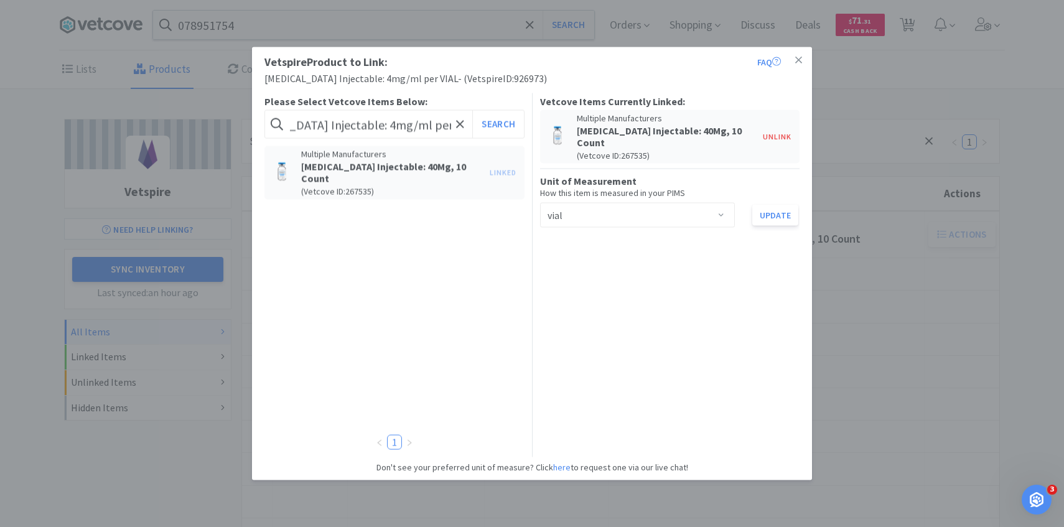
click at [887, 153] on div "Vetspire Product to Link: FAQ Pantoprazole Injectable: 4mg/ml per VIAL - ( Vets…" at bounding box center [532, 263] width 1064 height 527
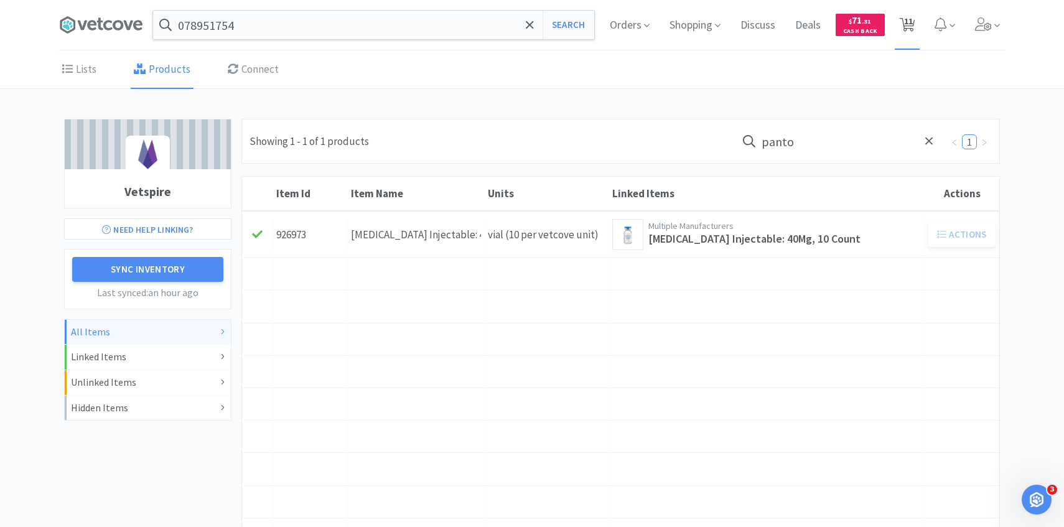
click at [906, 18] on span "11" at bounding box center [908, 21] width 9 height 50
select select "1"
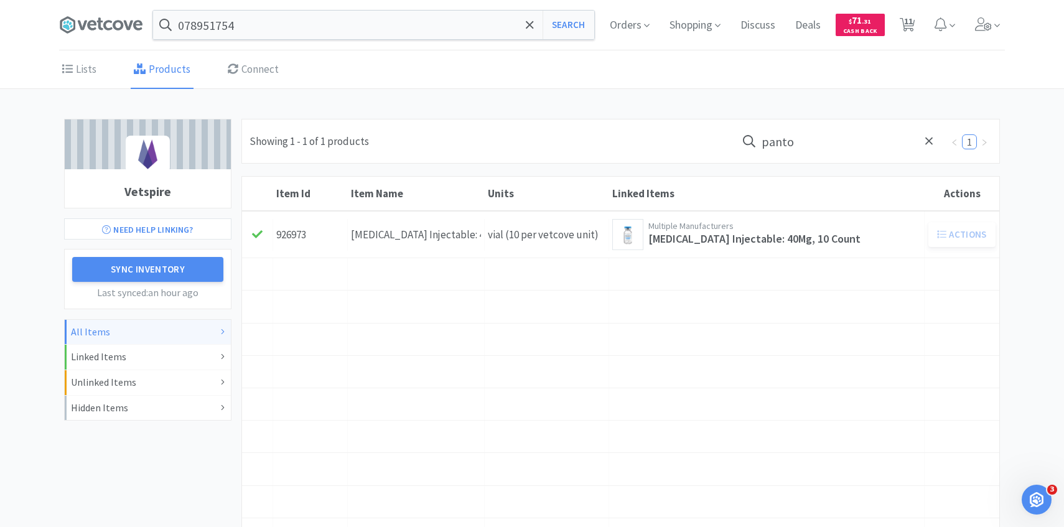
select select "1"
select select "4"
select select "1"
select select "2"
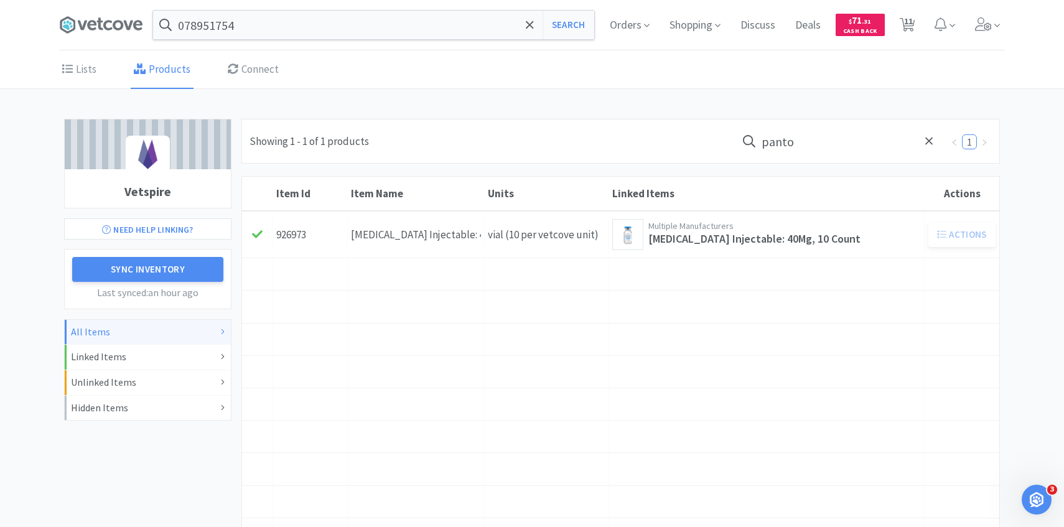
select select "2"
select select "1"
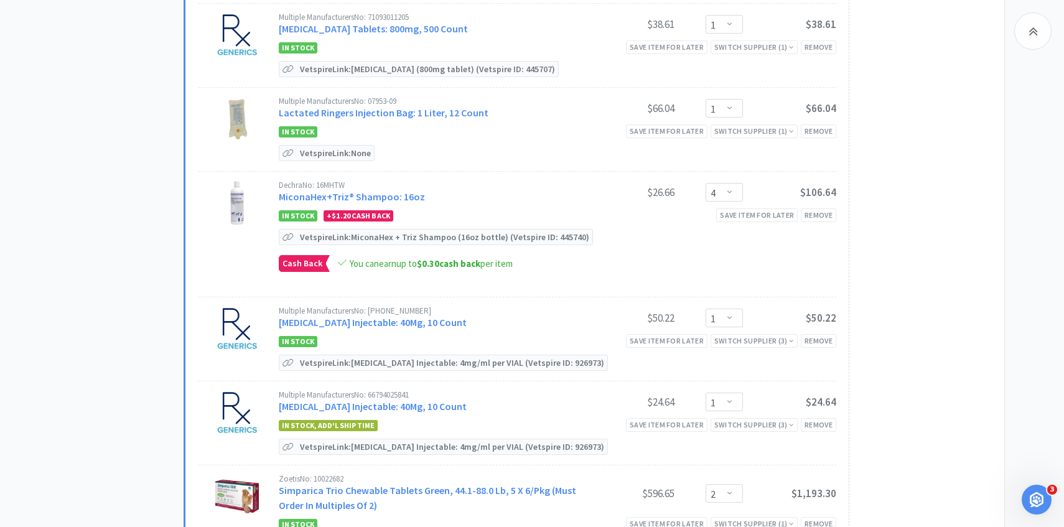
scroll to position [487, 0]
click at [831, 340] on div "Remove" at bounding box center [818, 340] width 35 height 13
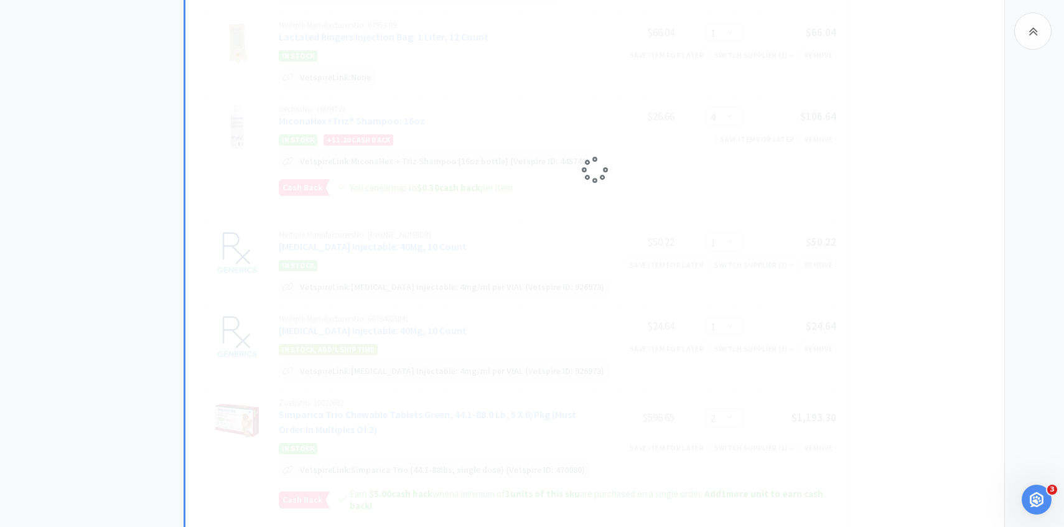
select select "2"
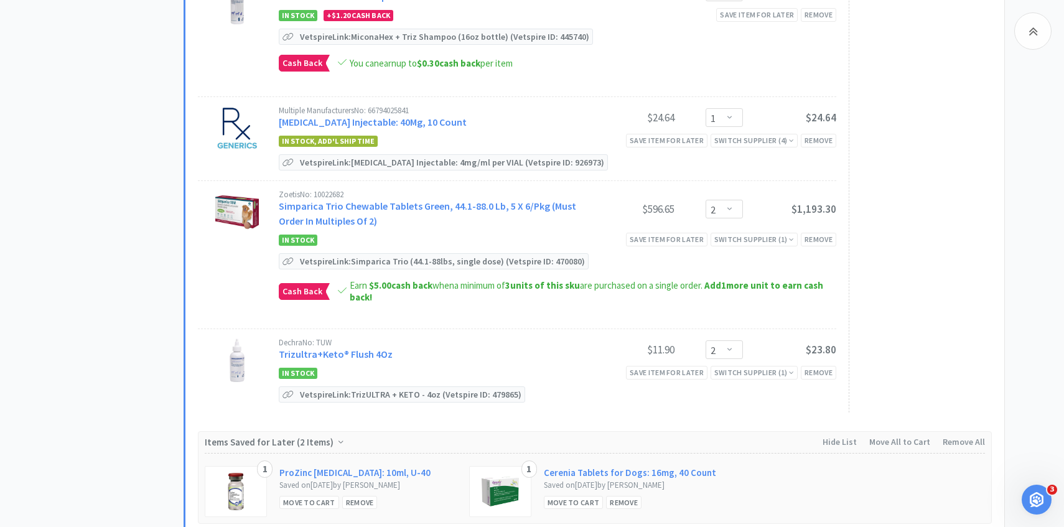
scroll to position [698, 0]
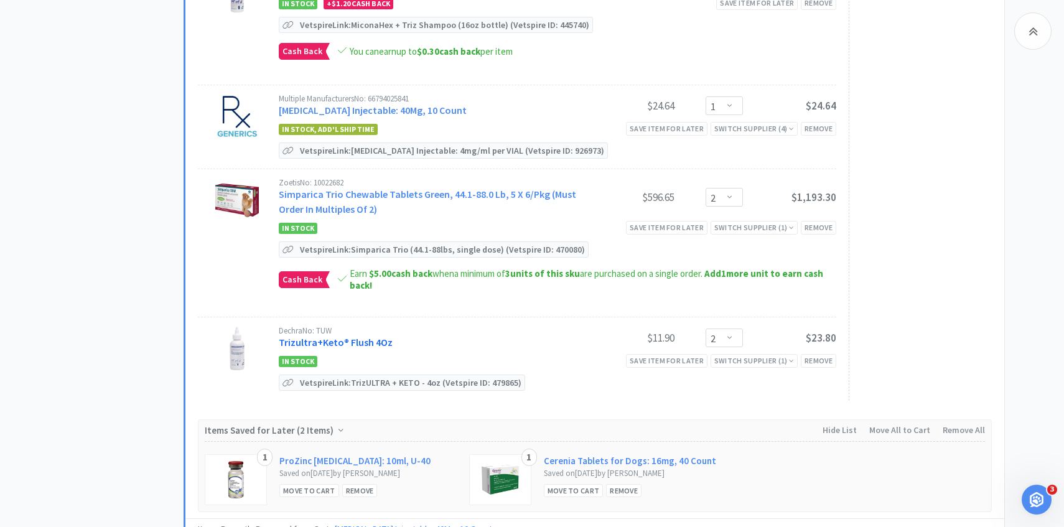
click at [370, 344] on link "Trizultra+Keto® Flush 4Oz" at bounding box center [336, 342] width 114 height 12
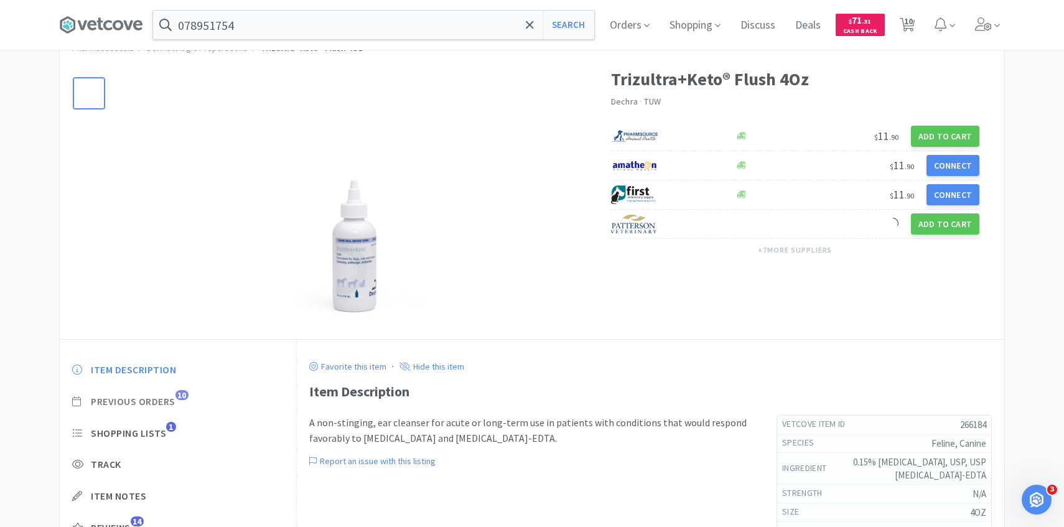
scroll to position [57, 0]
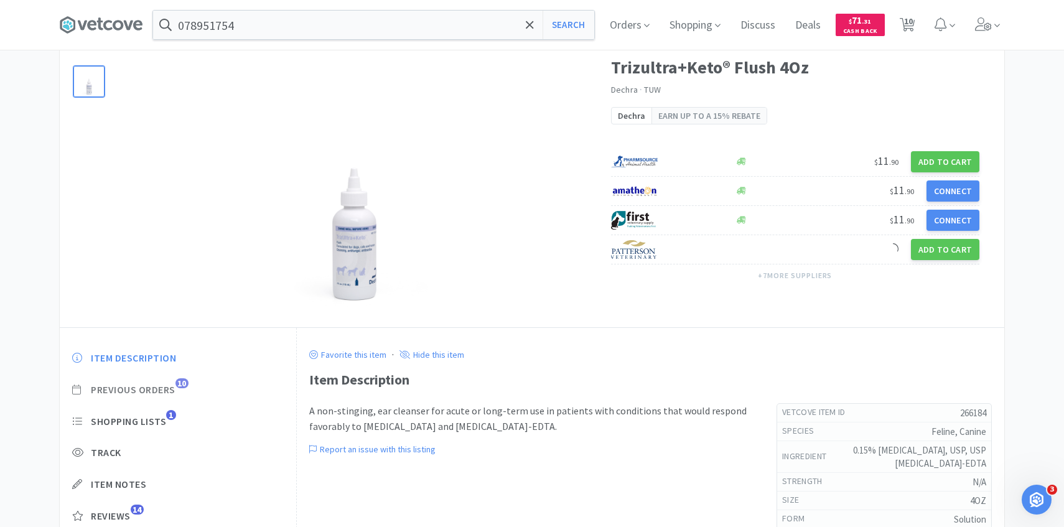
click at [171, 391] on span "Previous Orders" at bounding box center [133, 389] width 85 height 13
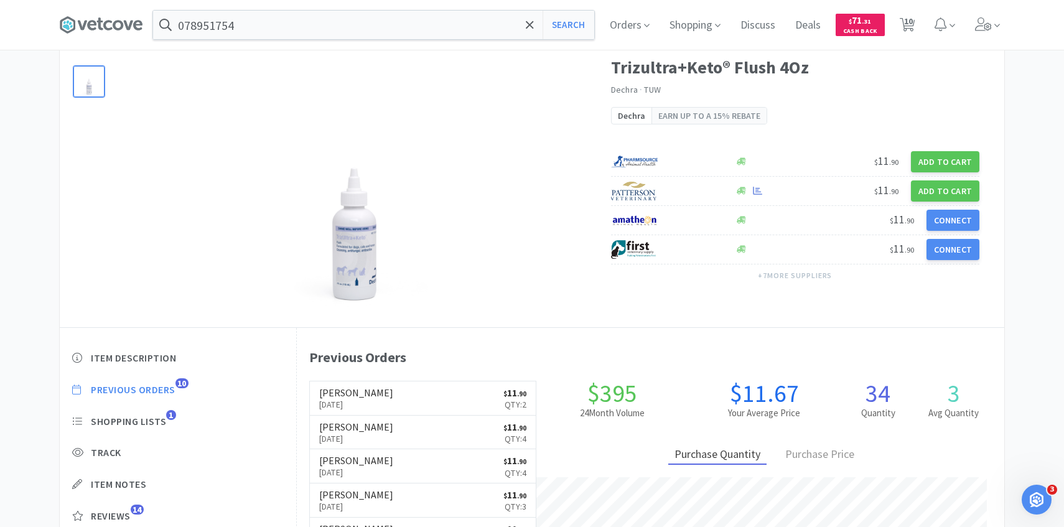
scroll to position [342, 707]
click at [915, 25] on span "10" at bounding box center [908, 25] width 26 height 50
select select "1"
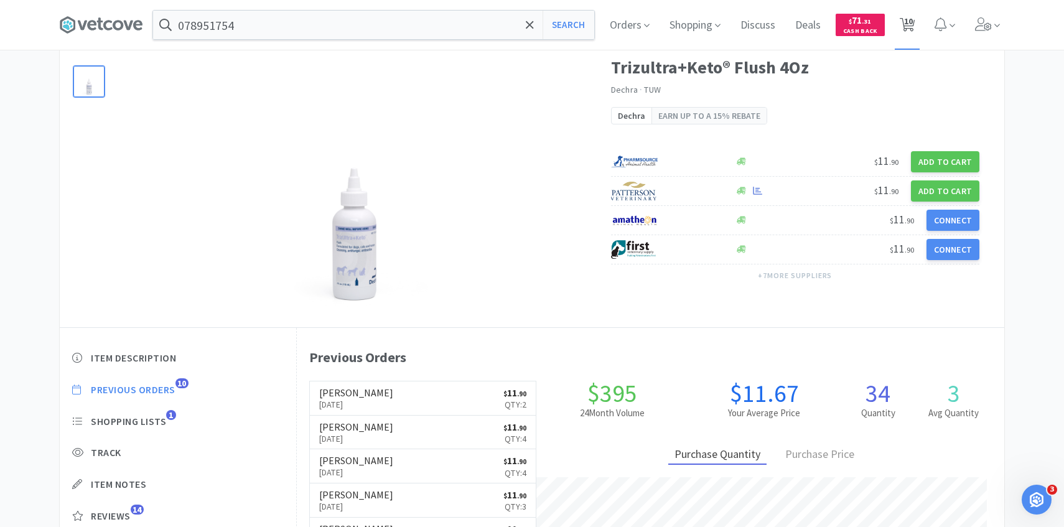
select select "1"
select select "4"
select select "1"
select select "2"
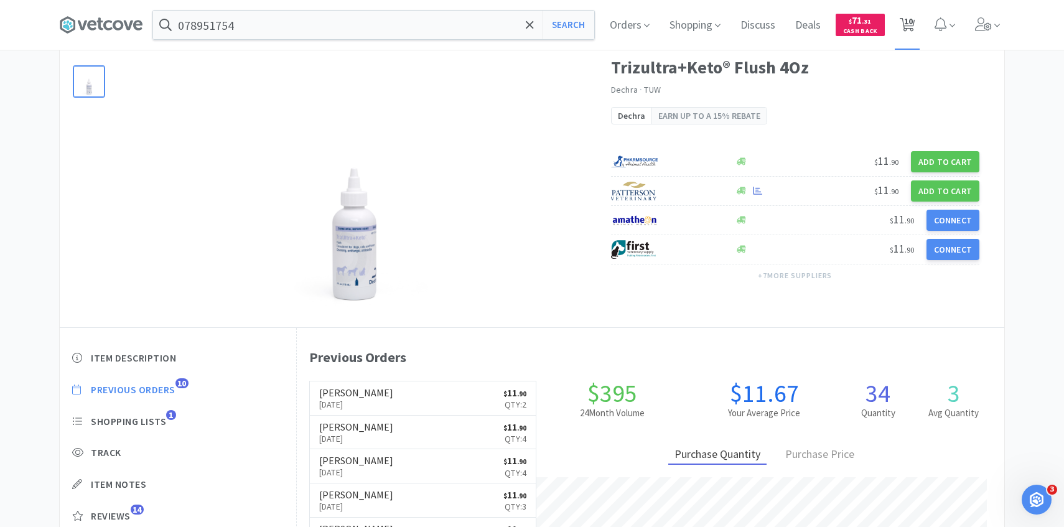
select select "2"
select select "1"
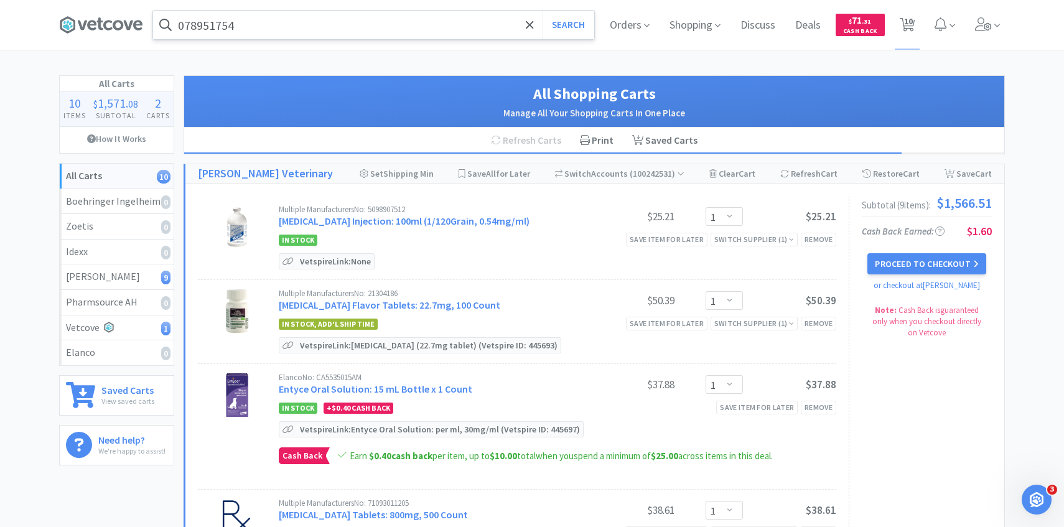
click at [361, 35] on input "078951754" at bounding box center [373, 25] width 441 height 29
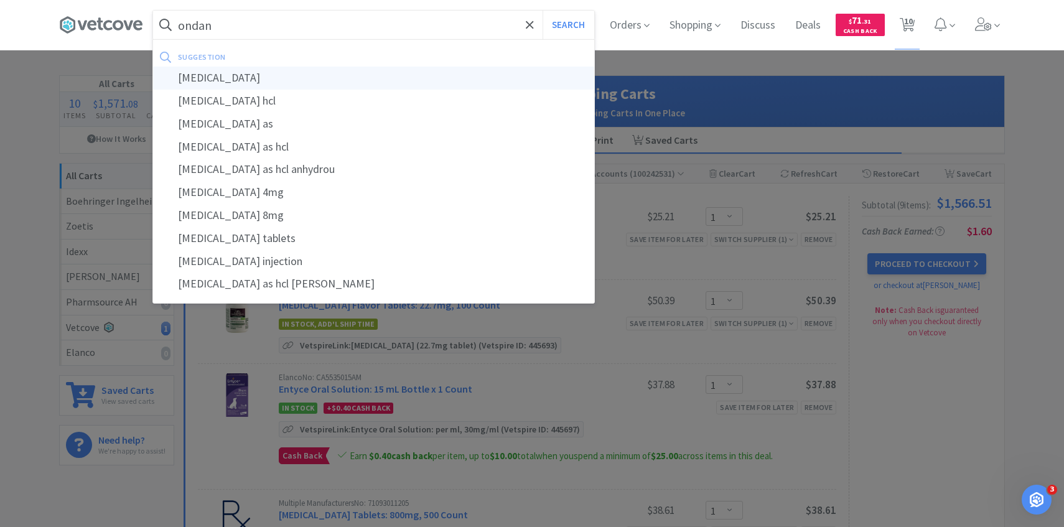
click at [342, 72] on div "ondansetron" at bounding box center [373, 78] width 441 height 23
type input "ondansetron"
select select "1"
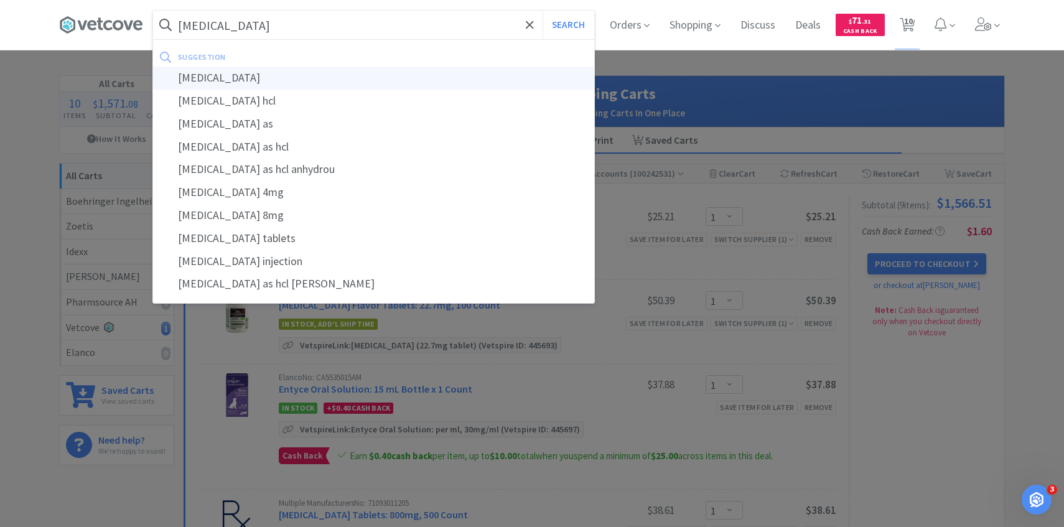
select select "1"
select select "4"
select select "1"
select select "2"
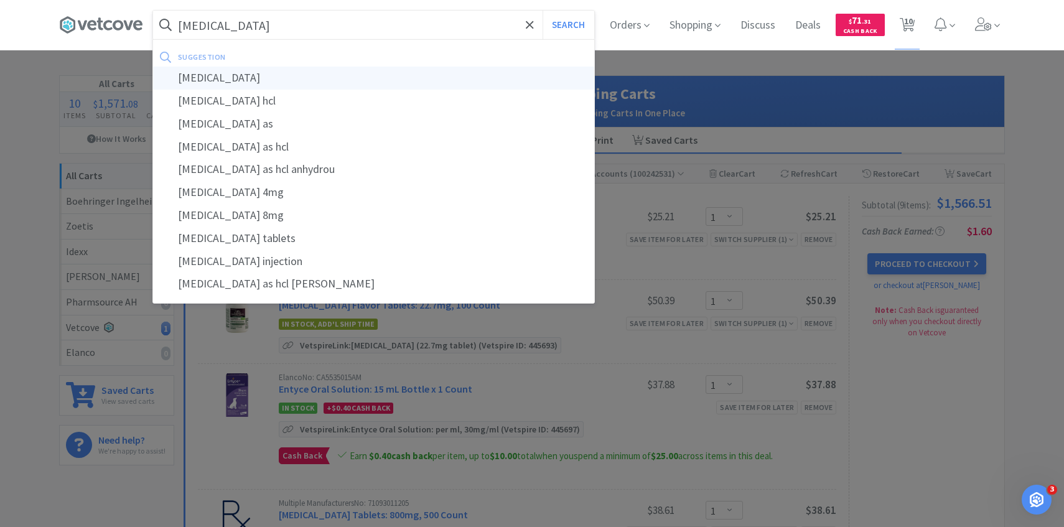
select select "2"
select select "1"
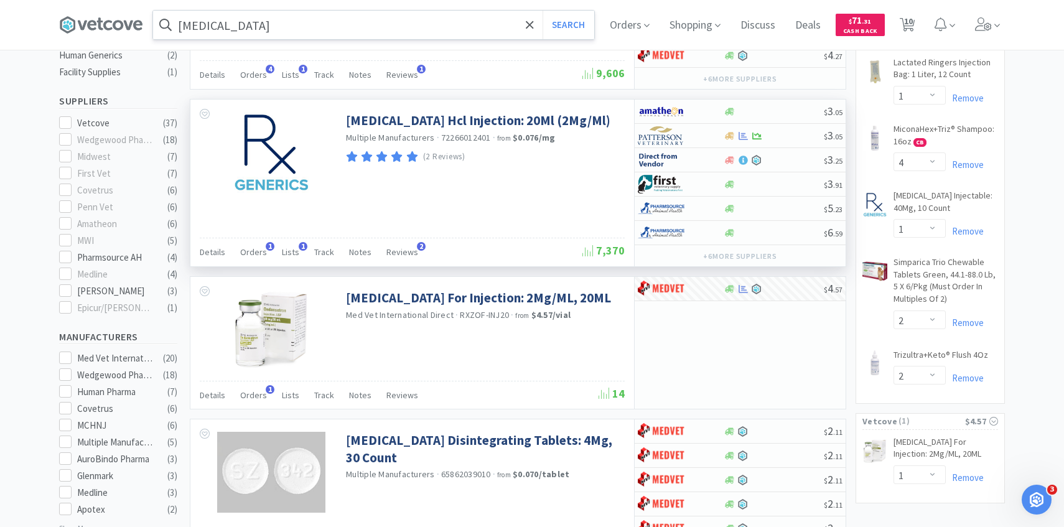
scroll to position [356, 0]
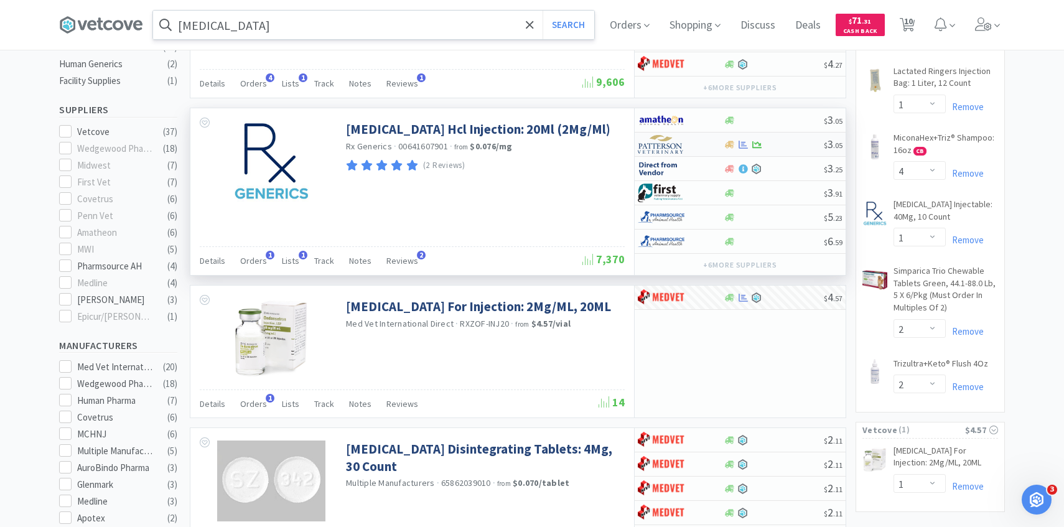
click at [661, 147] on img at bounding box center [661, 144] width 47 height 19
select select "1"
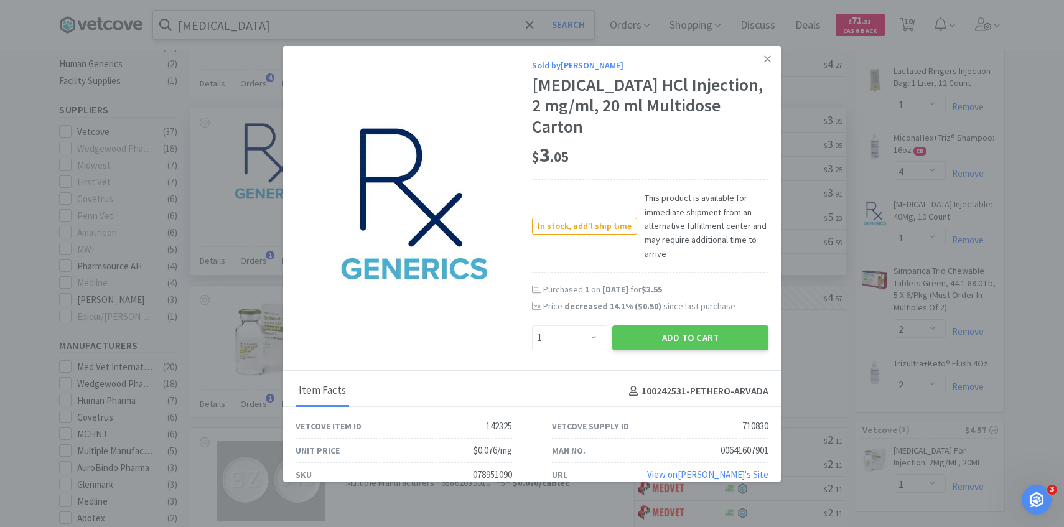
click at [744, 192] on span "This product is available for immediate shipment from an alternative fulfillmen…" at bounding box center [702, 226] width 131 height 70
click at [712, 325] on button "Add to Cart" at bounding box center [690, 337] width 156 height 25
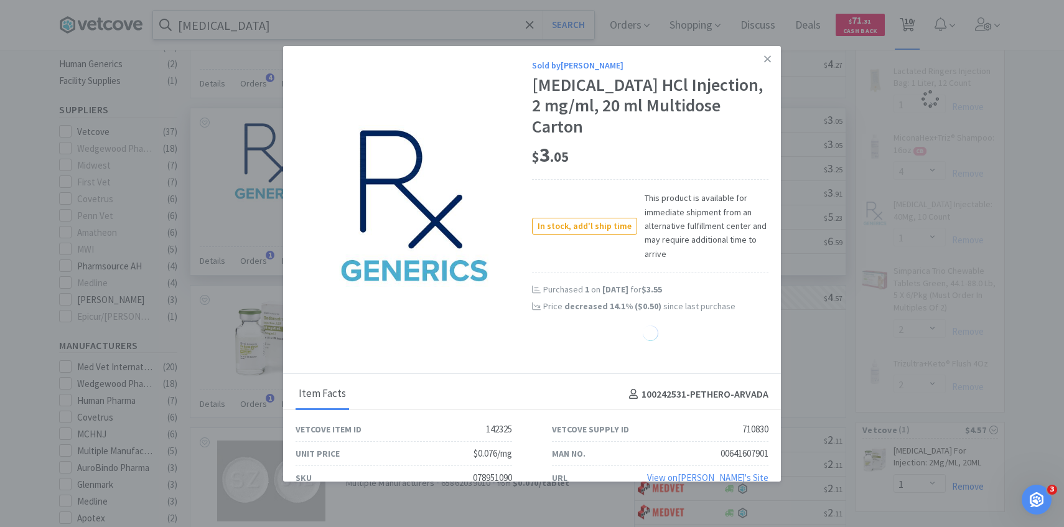
select select "1"
select select "2"
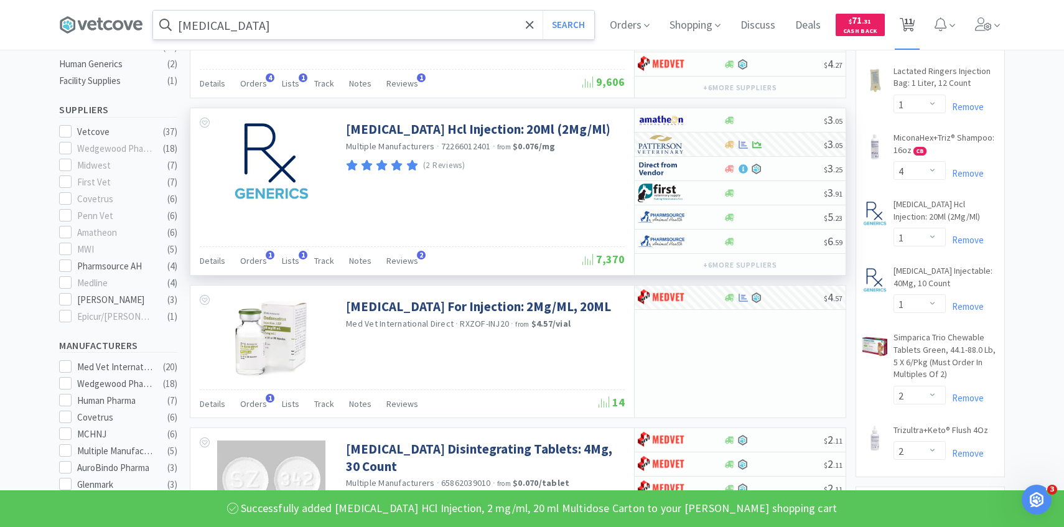
click at [914, 23] on icon at bounding box center [908, 25] width 16 height 14
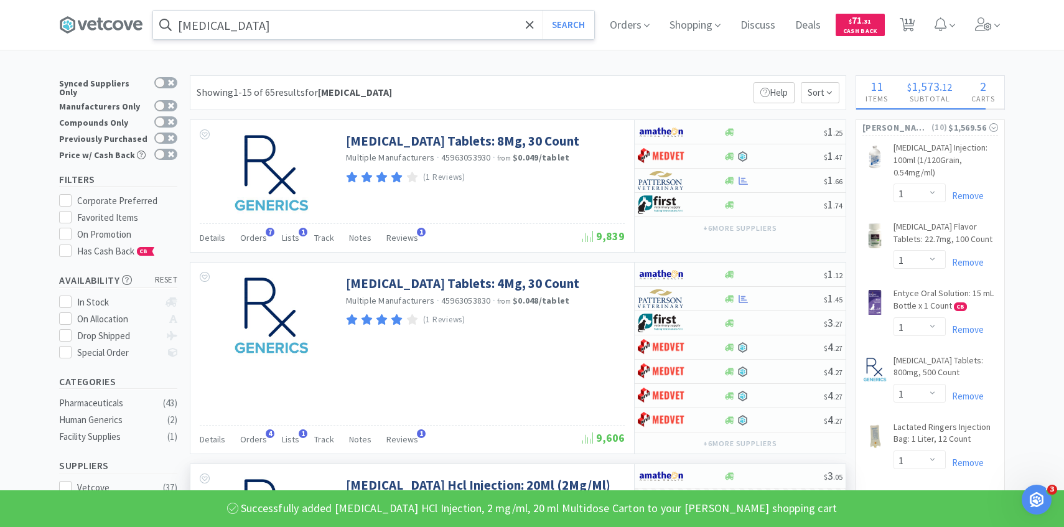
select select "1"
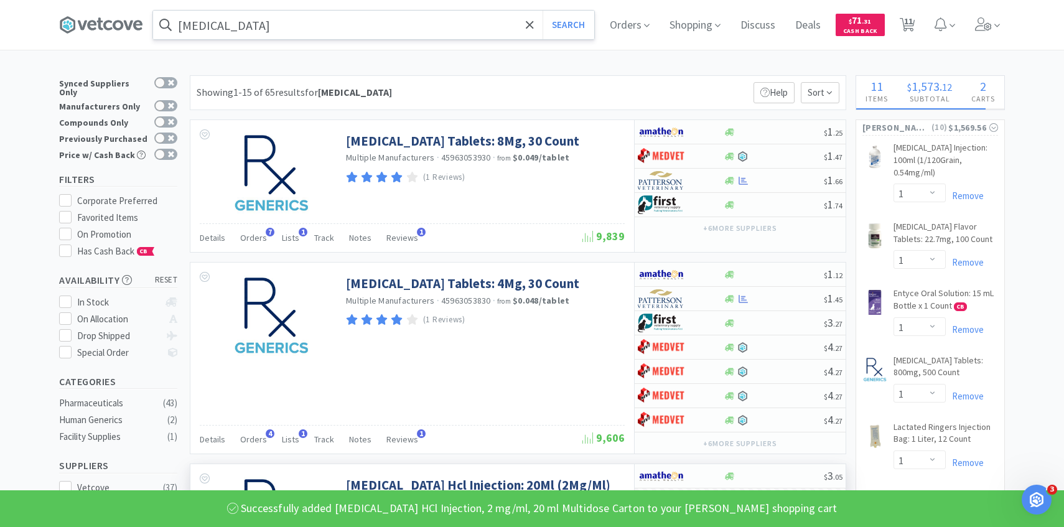
select select "4"
select select "1"
select select "2"
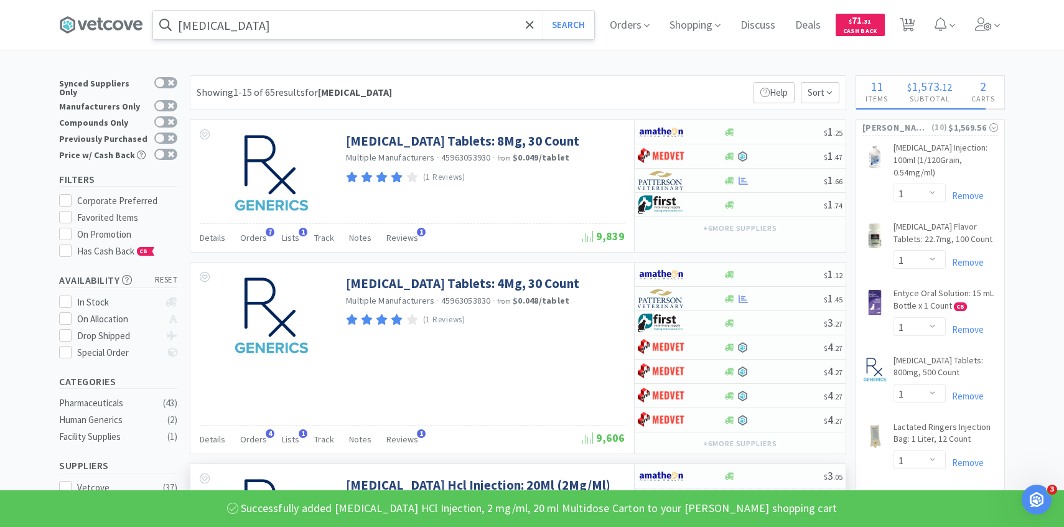
select select "1"
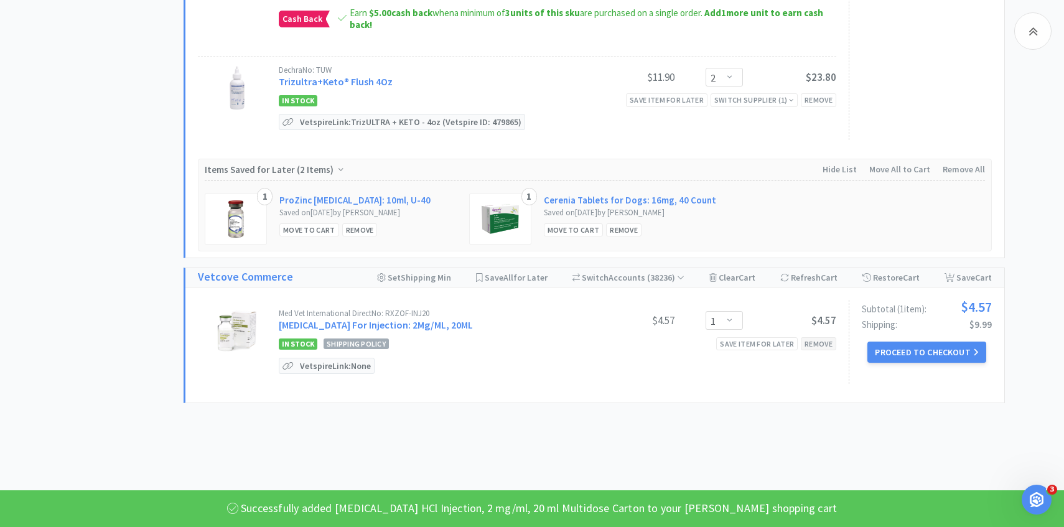
click at [824, 337] on div "Remove" at bounding box center [818, 343] width 35 height 13
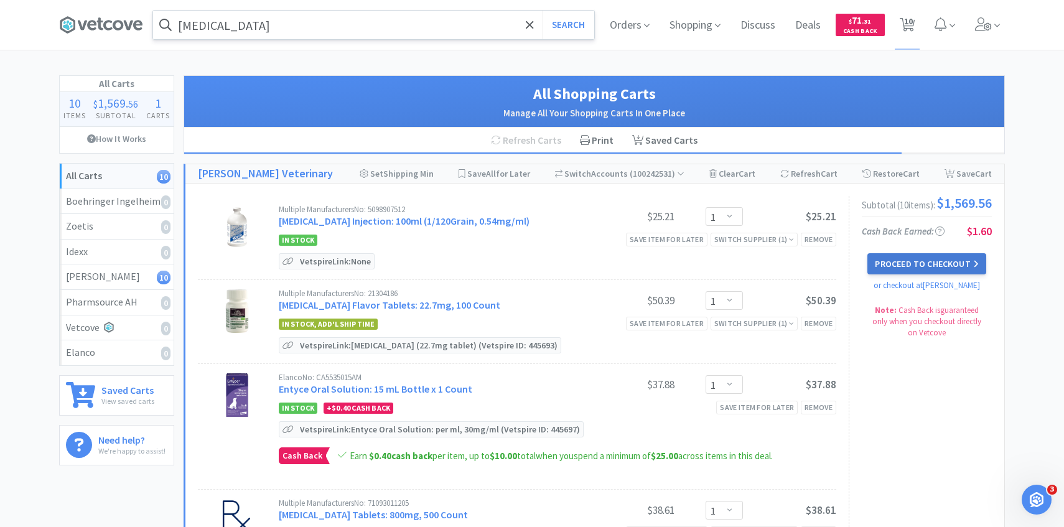
click at [911, 258] on button "Proceed to Checkout" at bounding box center [926, 263] width 118 height 21
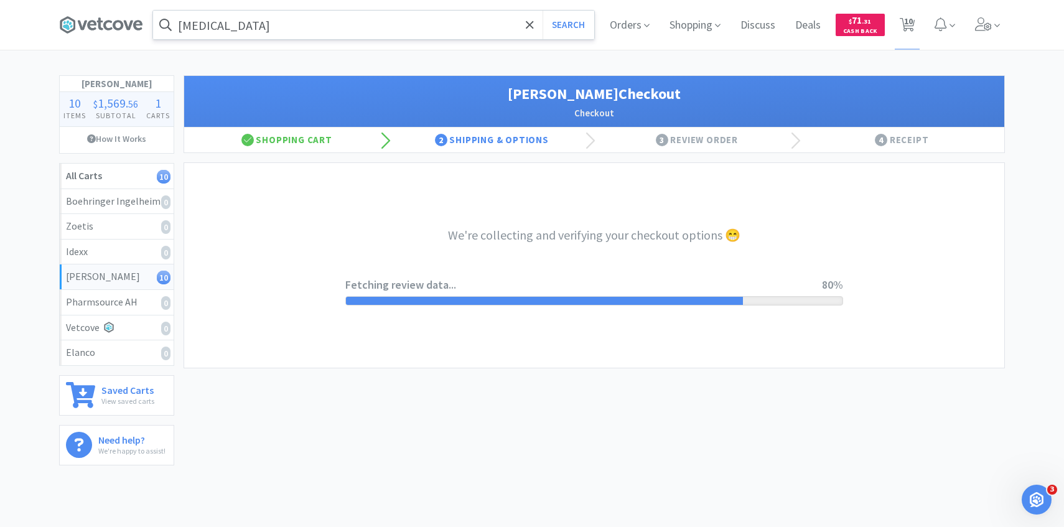
select select "1"
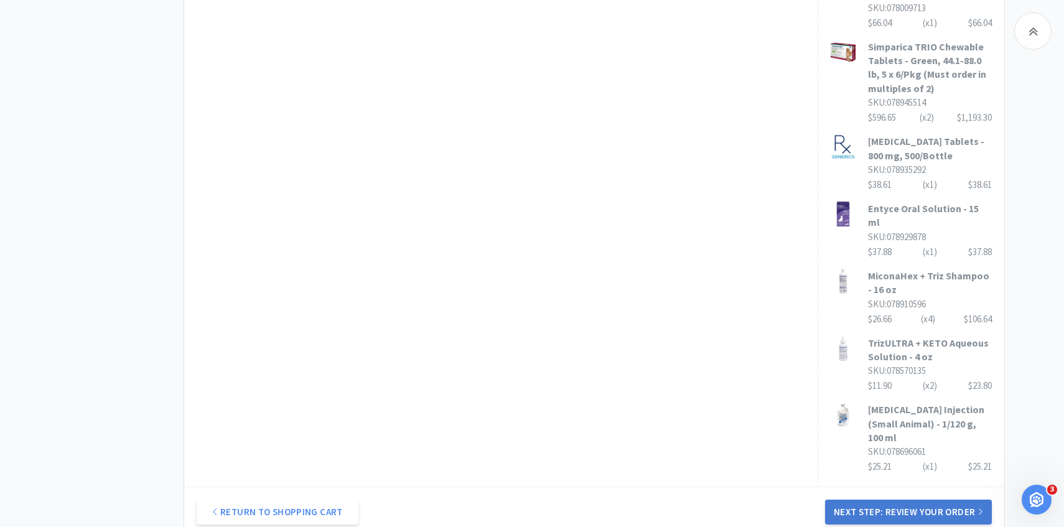
click at [857, 500] on button "Next Step: Review Your Order" at bounding box center [908, 512] width 167 height 25
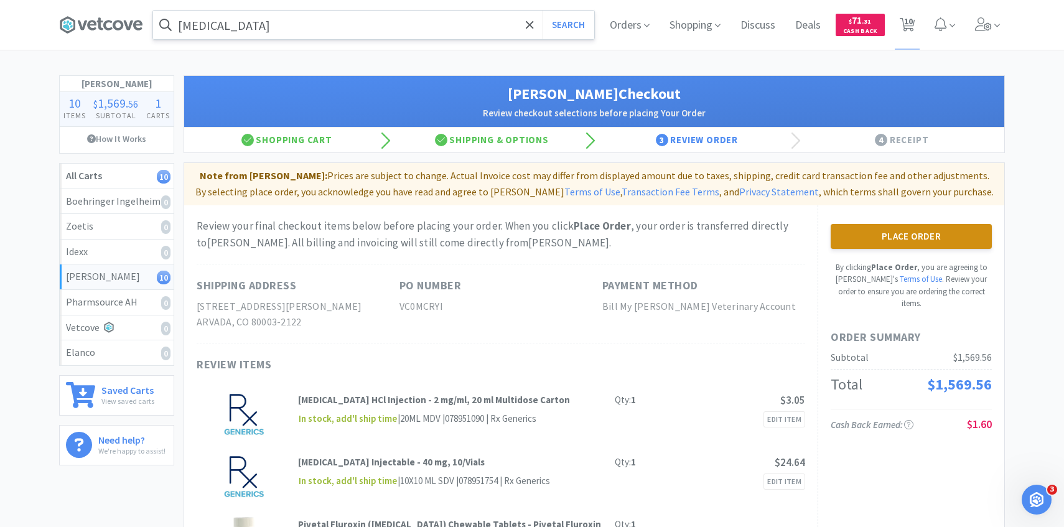
click at [936, 231] on button "Place Order" at bounding box center [911, 236] width 161 height 25
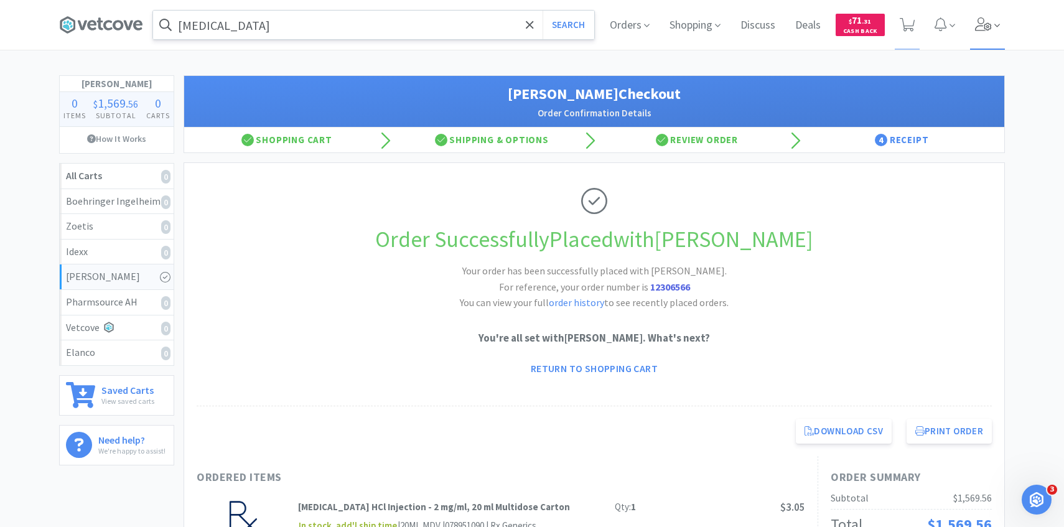
click at [976, 36] on span at bounding box center [987, 25] width 35 height 50
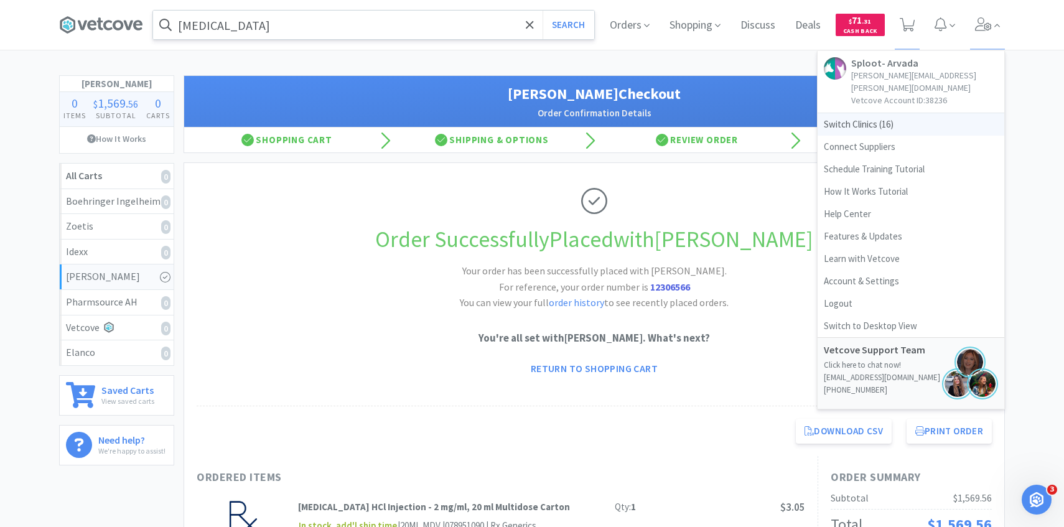
click at [904, 113] on span "Switch Clinics ( 16 )" at bounding box center [911, 124] width 187 height 22
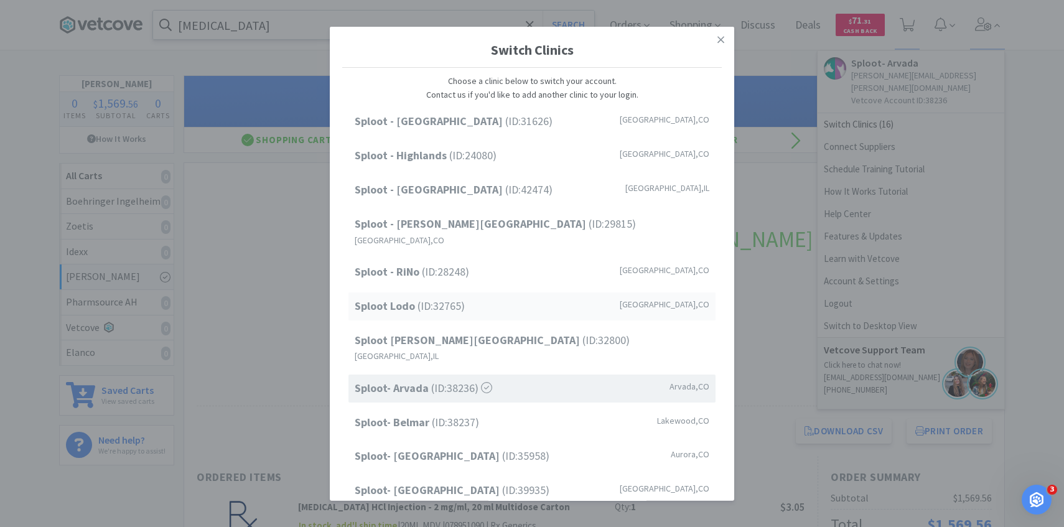
click at [464, 297] on span "Sploot Lodo (ID: 32765 )" at bounding box center [410, 306] width 110 height 18
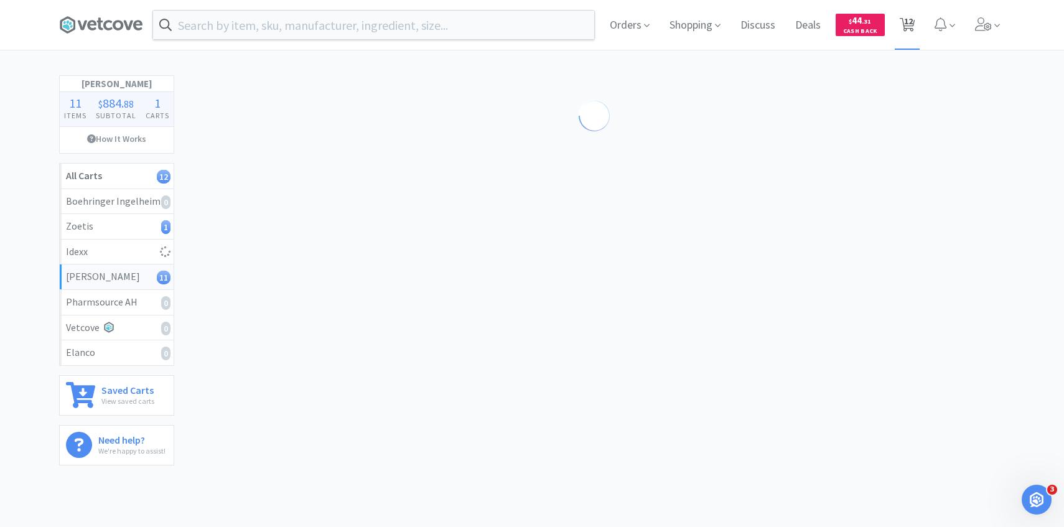
click at [918, 30] on span "12" at bounding box center [908, 25] width 26 height 50
select select "15"
select select "4"
select select "1"
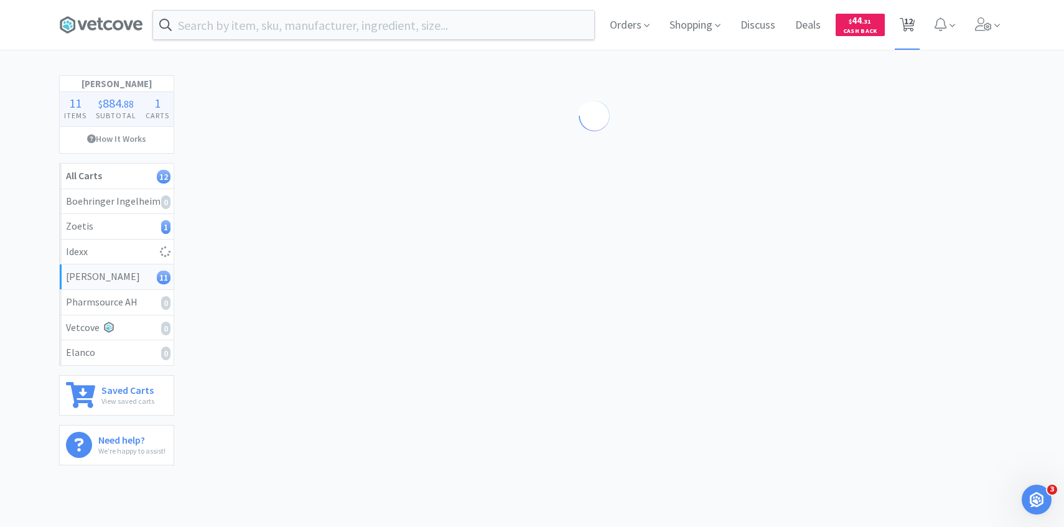
select select "1"
select select "2"
select select "3"
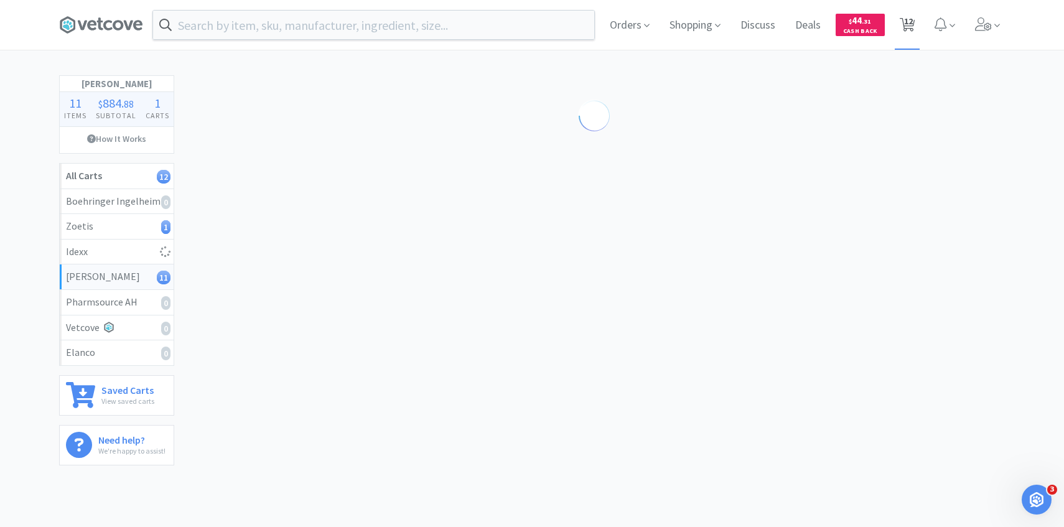
select select "2"
select select "1"
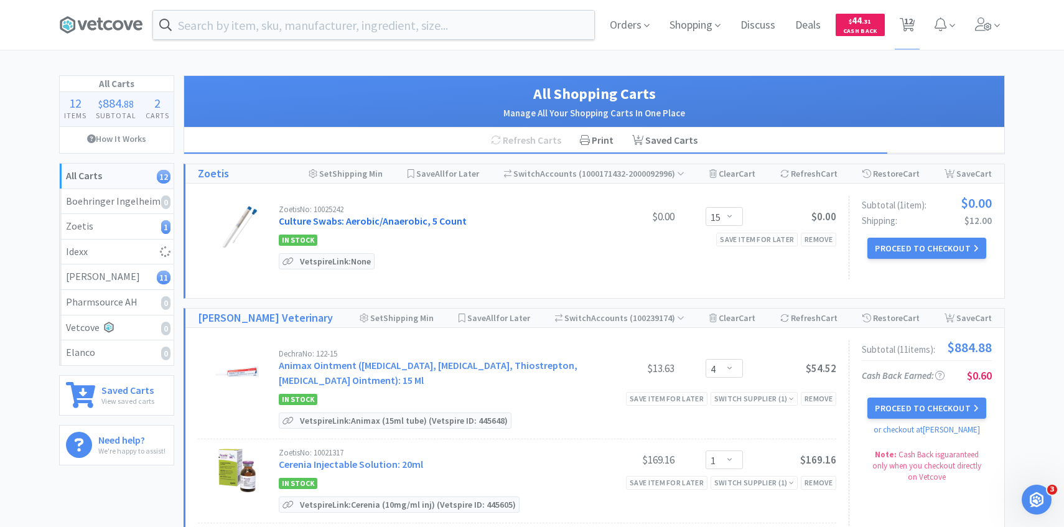
click at [447, 224] on link "Culture Swabs: Aerobic/Anaerobic, 5 Count" at bounding box center [373, 221] width 188 height 12
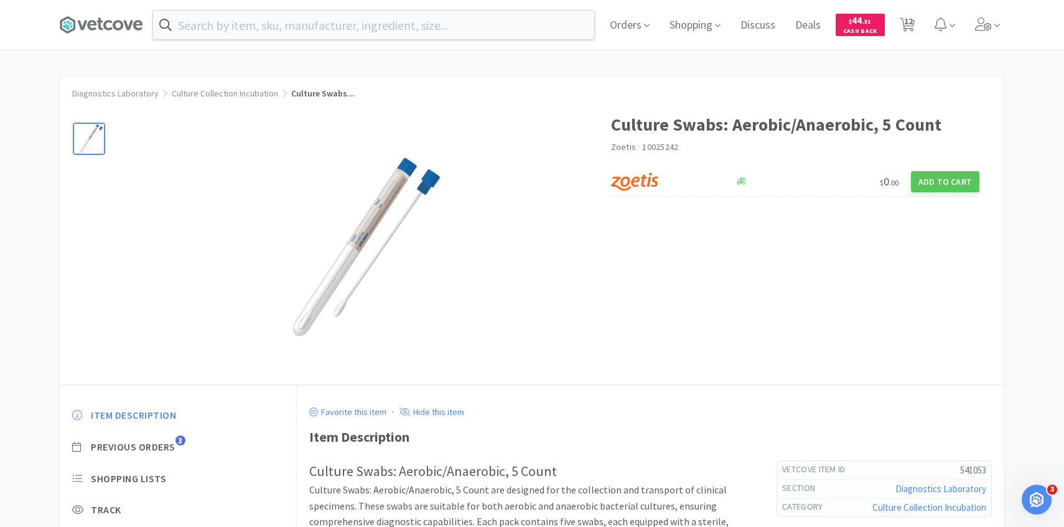
click at [159, 436] on div "Item Description Previous Orders 3 Shopping Lists Track Item Notes Reviews" at bounding box center [178, 503] width 236 height 215
click at [159, 441] on span "Previous Orders" at bounding box center [133, 447] width 85 height 13
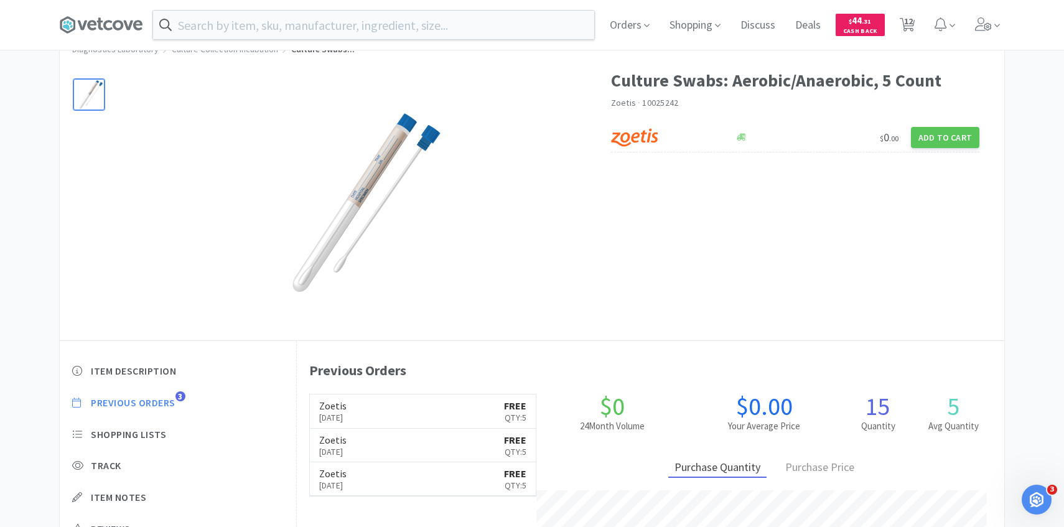
scroll to position [53, 0]
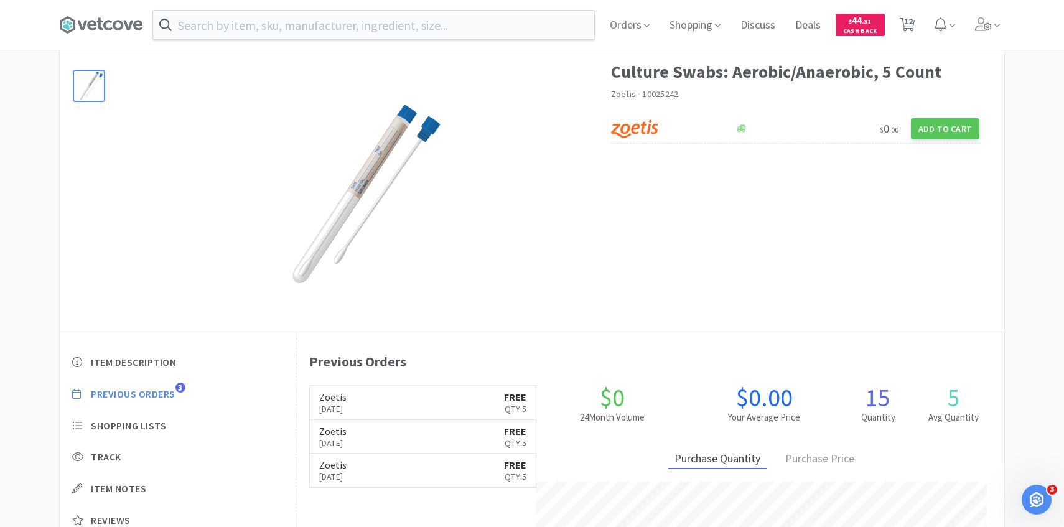
click at [920, 22] on div "Orders Shopping Discuss Discuss Deals Deals $ 44 . 31 Cash Back 12 12" at bounding box center [802, 25] width 405 height 50
click at [919, 22] on span "12" at bounding box center [908, 25] width 26 height 50
select select "15"
select select "4"
select select "1"
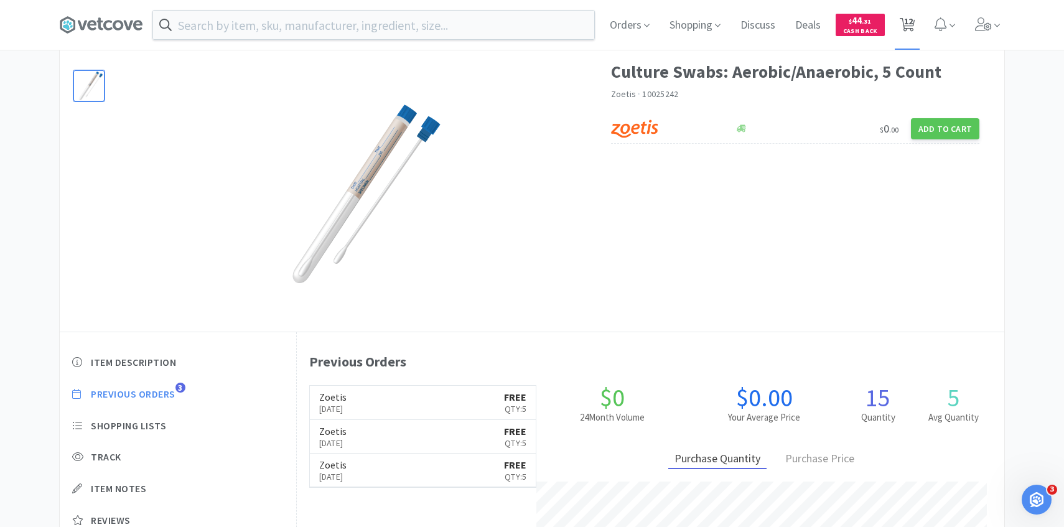
select select "1"
select select "2"
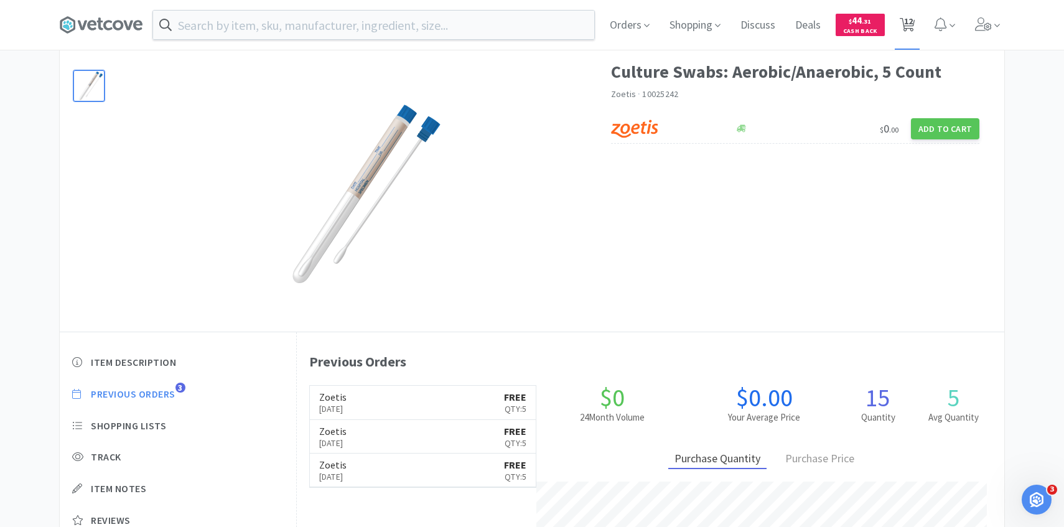
select select "3"
select select "2"
select select "1"
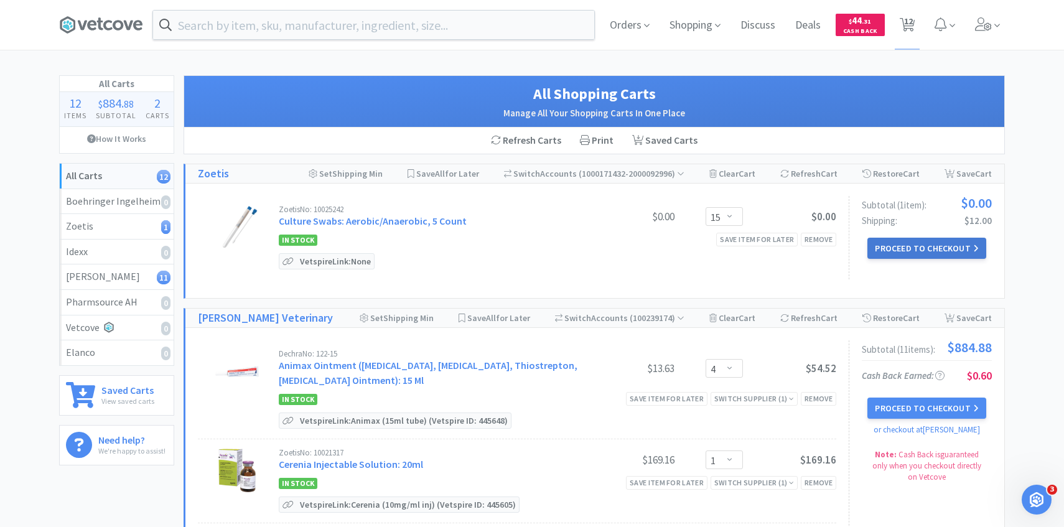
click at [900, 246] on button "Proceed to Checkout" at bounding box center [926, 248] width 118 height 21
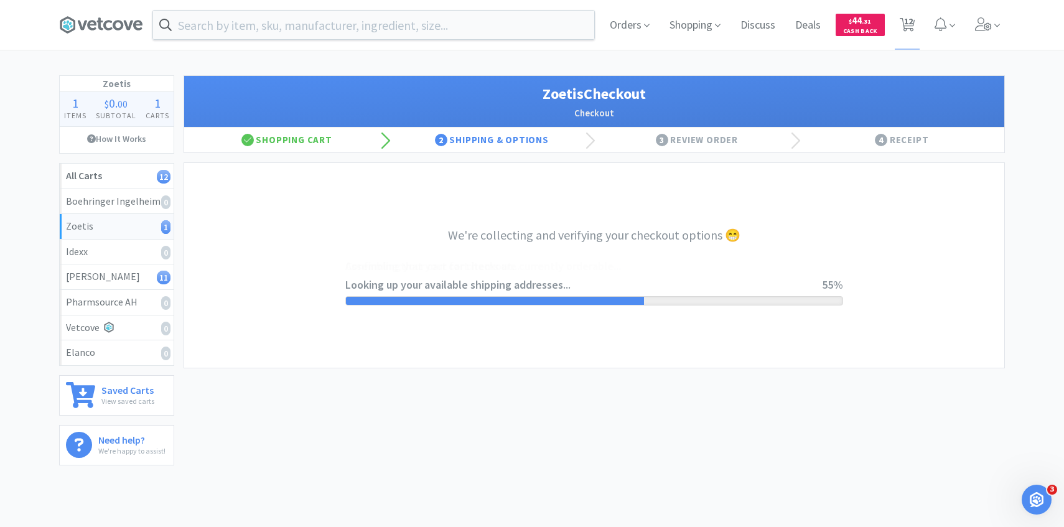
select select "invoice"
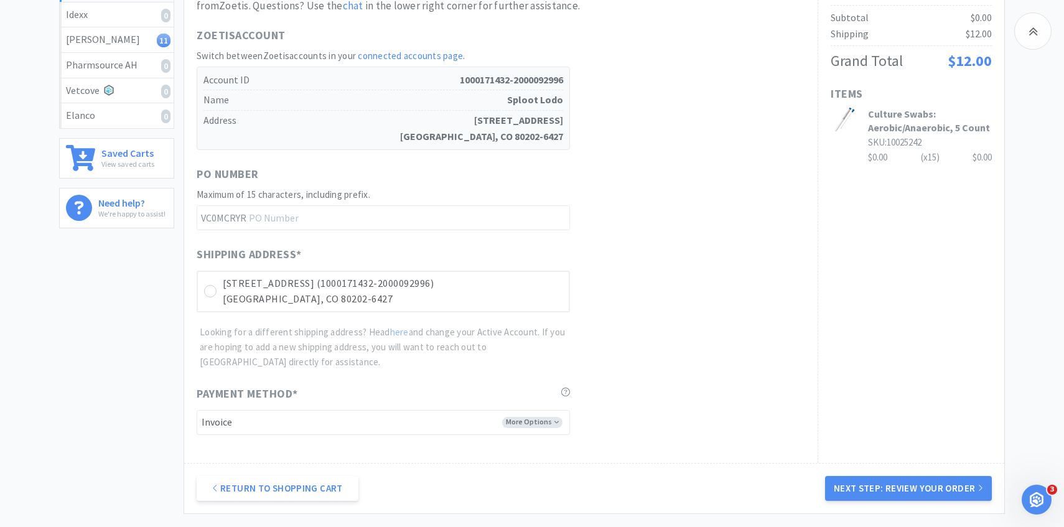
scroll to position [351, 0]
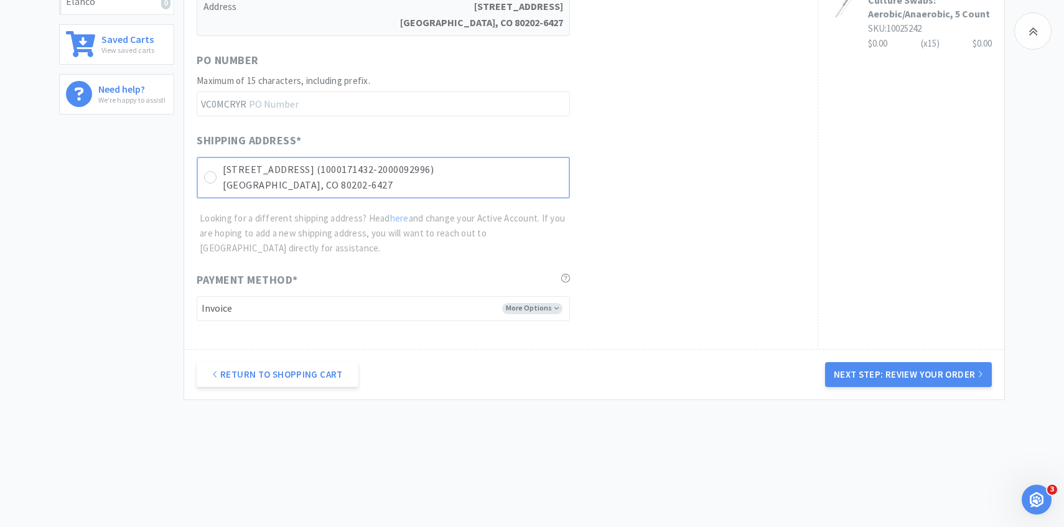
click at [566, 169] on div "[STREET_ADDRESS] (1000171432-2000092996) [GEOGRAPHIC_DATA] 80202-6427" at bounding box center [383, 178] width 373 height 42
click at [844, 368] on button "Next Step: Review Your Order" at bounding box center [908, 374] width 167 height 25
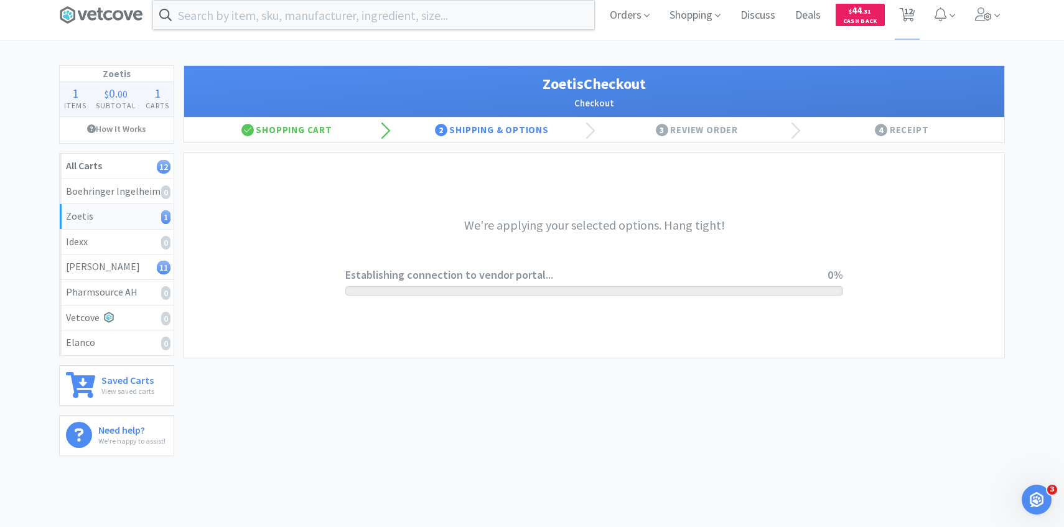
scroll to position [0, 0]
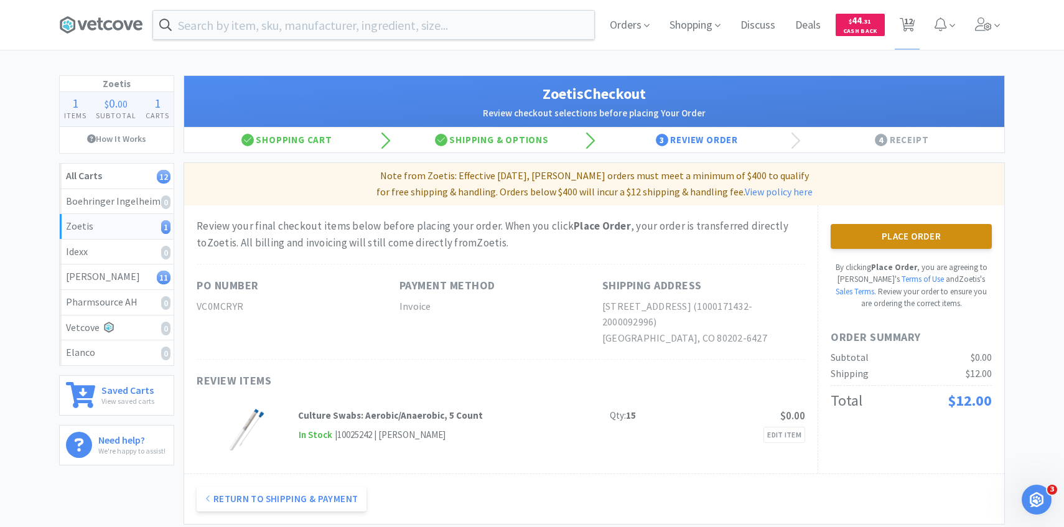
click at [884, 231] on button "Place Order" at bounding box center [911, 236] width 161 height 25
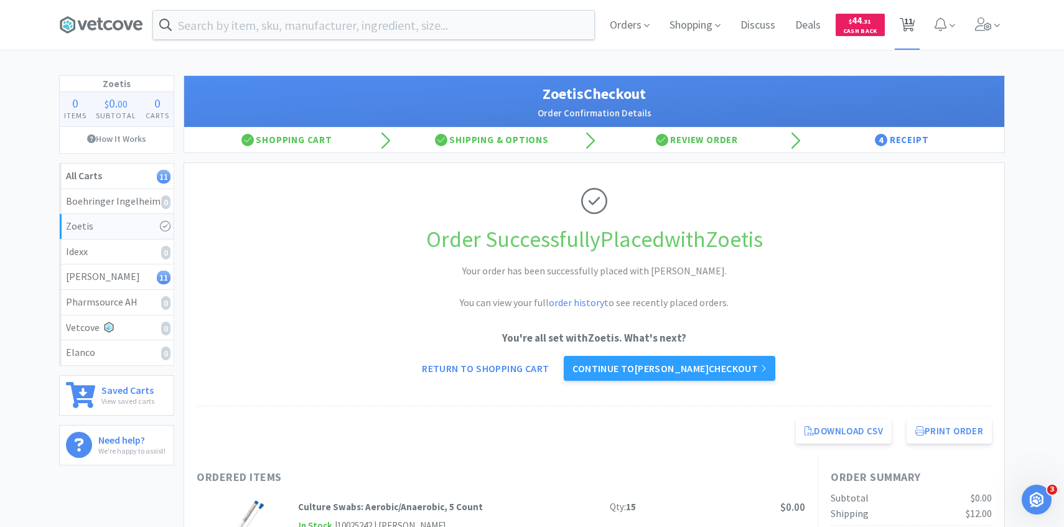
click at [914, 30] on icon at bounding box center [908, 25] width 16 height 14
select select "4"
select select "1"
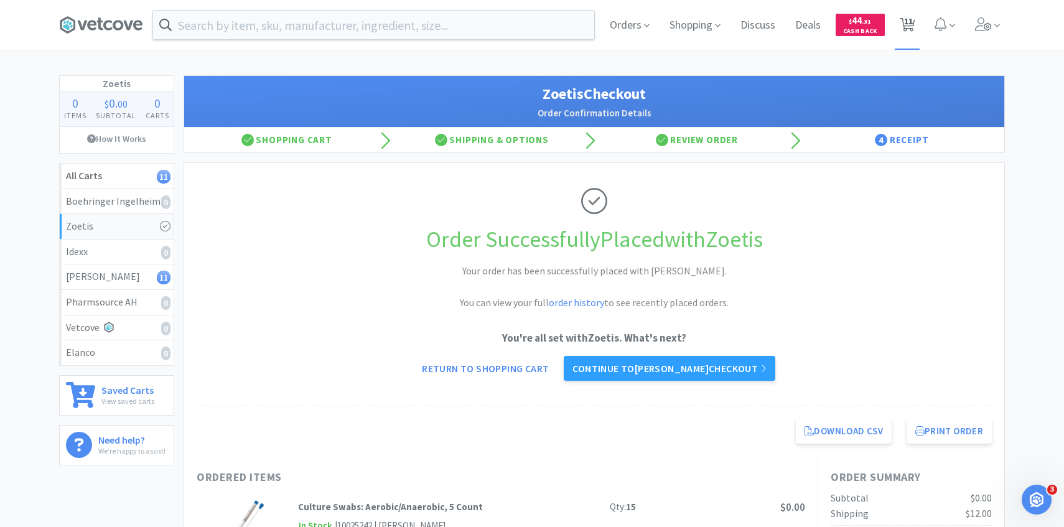
select select "1"
select select "2"
select select "3"
select select "2"
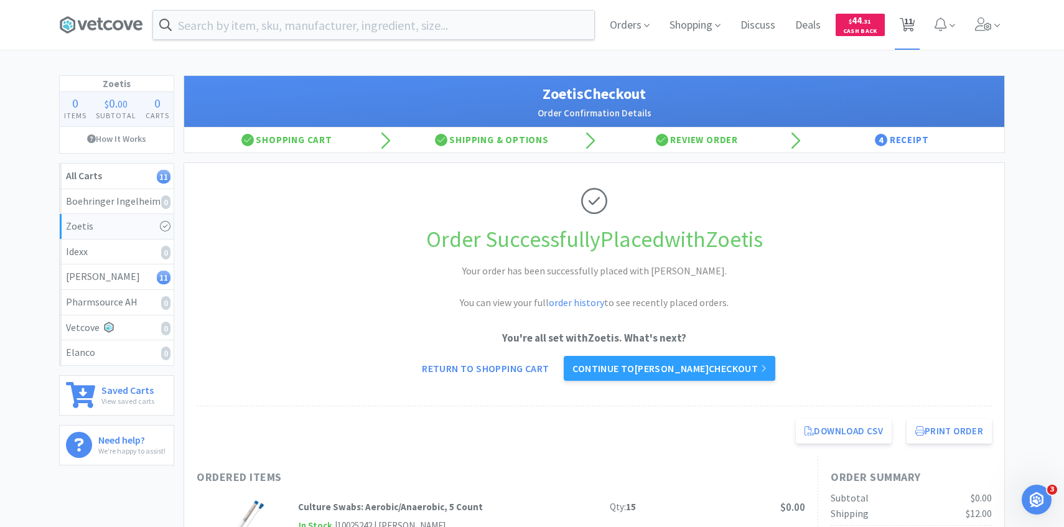
select select "1"
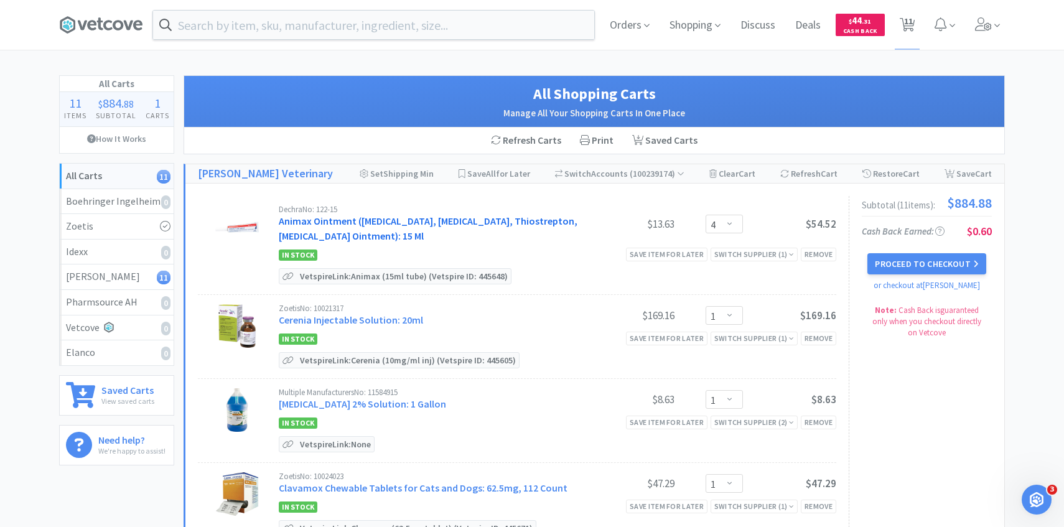
click at [391, 230] on link "Animax Ointment ([MEDICAL_DATA], [MEDICAL_DATA], Thiostrepton, [MEDICAL_DATA] O…" at bounding box center [428, 228] width 299 height 27
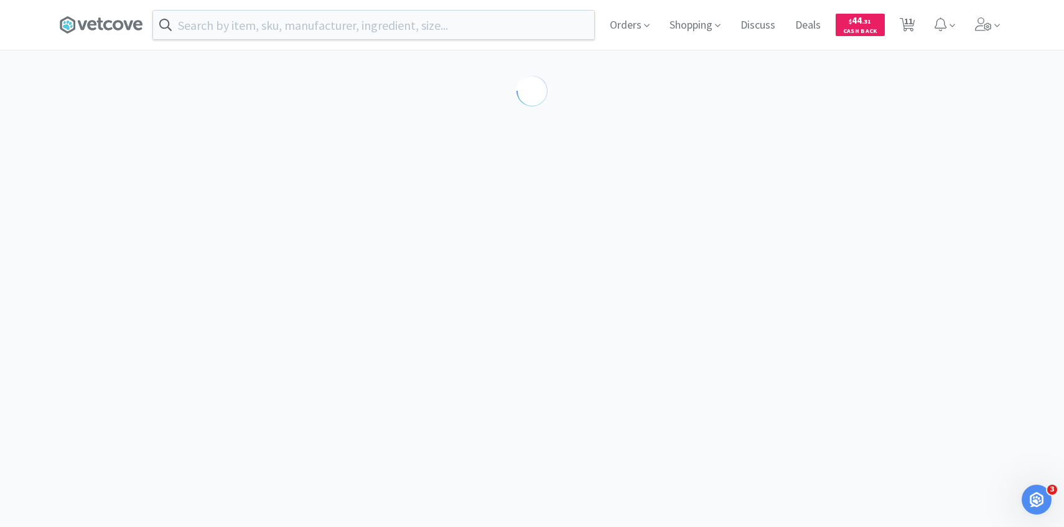
select select "143513"
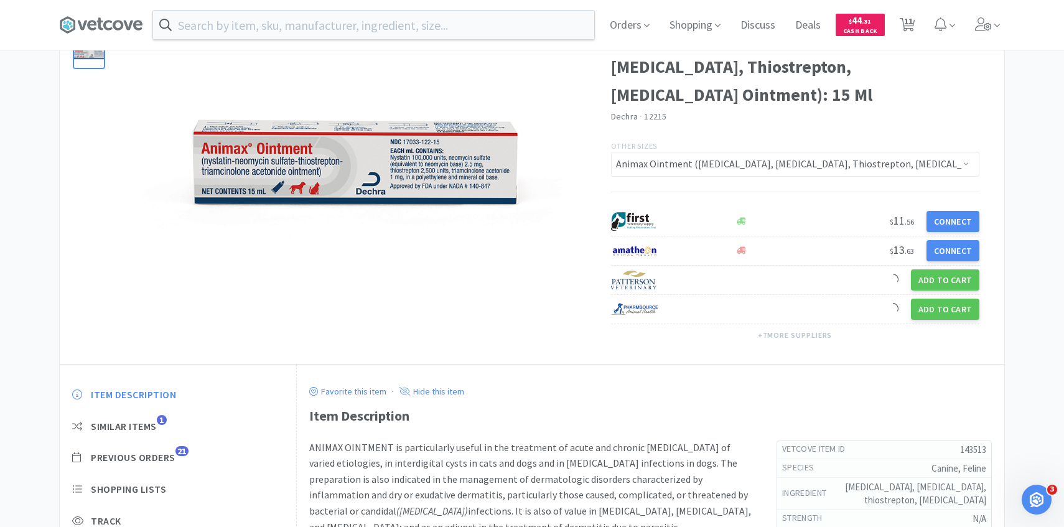
scroll to position [175, 0]
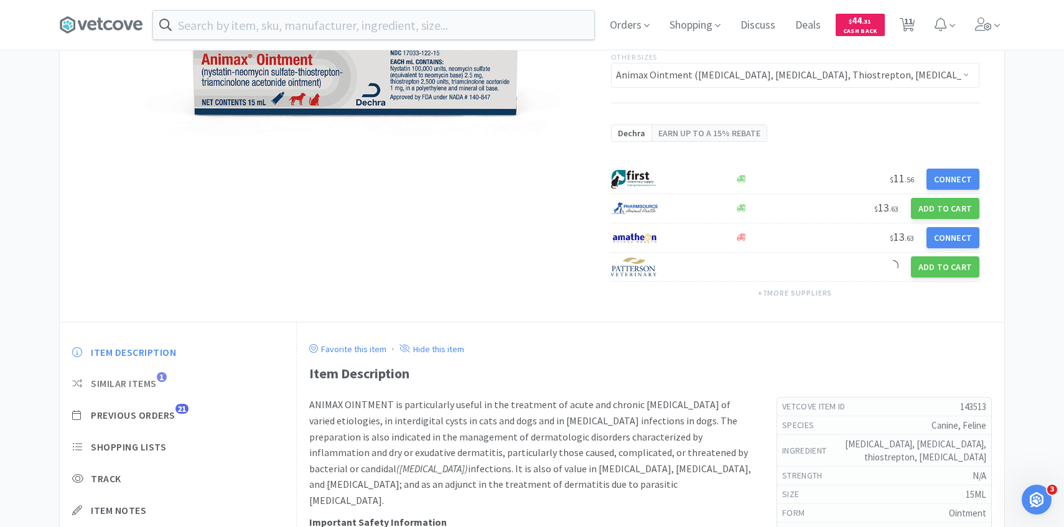
click at [161, 372] on span "1" at bounding box center [162, 377] width 10 height 10
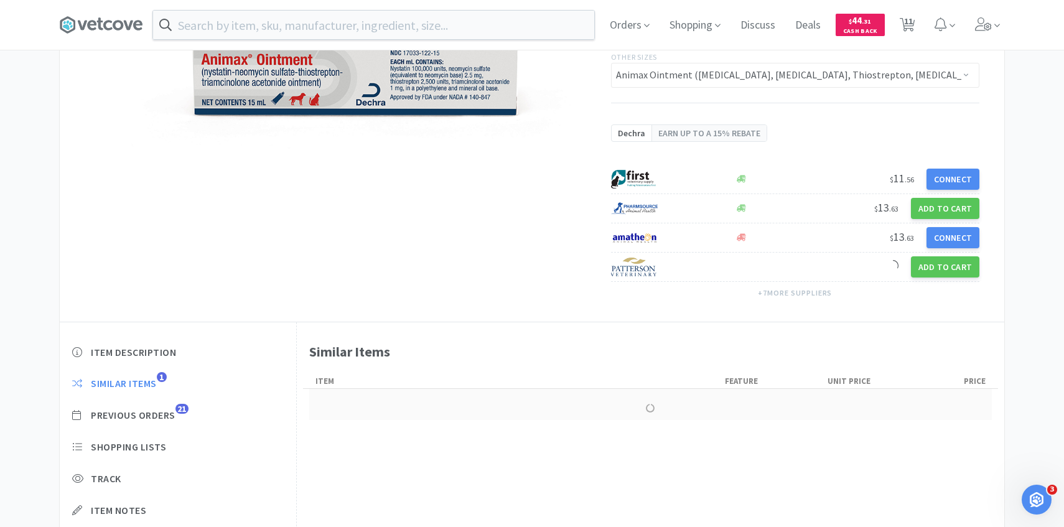
click at [162, 423] on div "Item Description Similar Items 1 Previous Orders 21 Shopping Lists Track Item N…" at bounding box center [178, 457] width 236 height 246
click at [162, 413] on span "Previous Orders" at bounding box center [133, 415] width 85 height 13
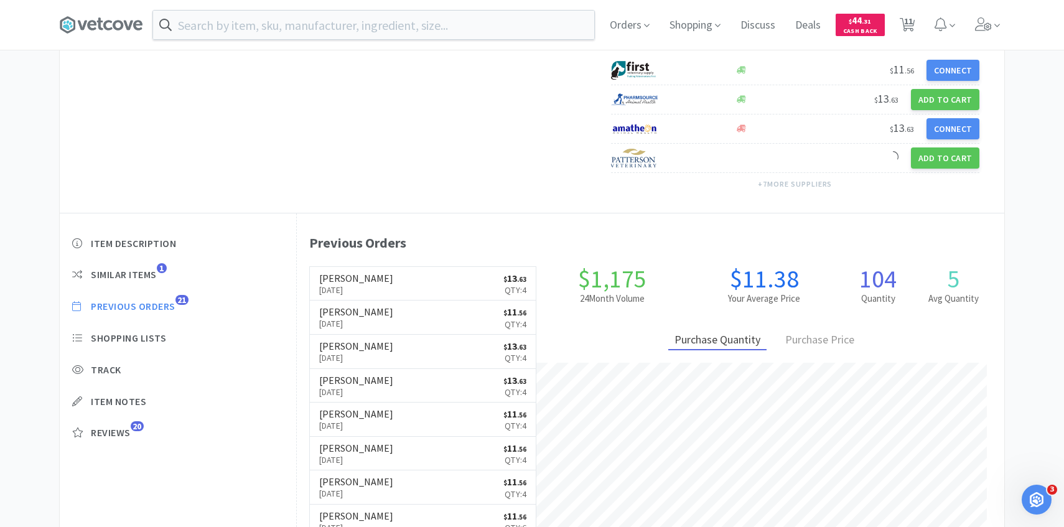
scroll to position [342, 707]
select select "4"
select select "1"
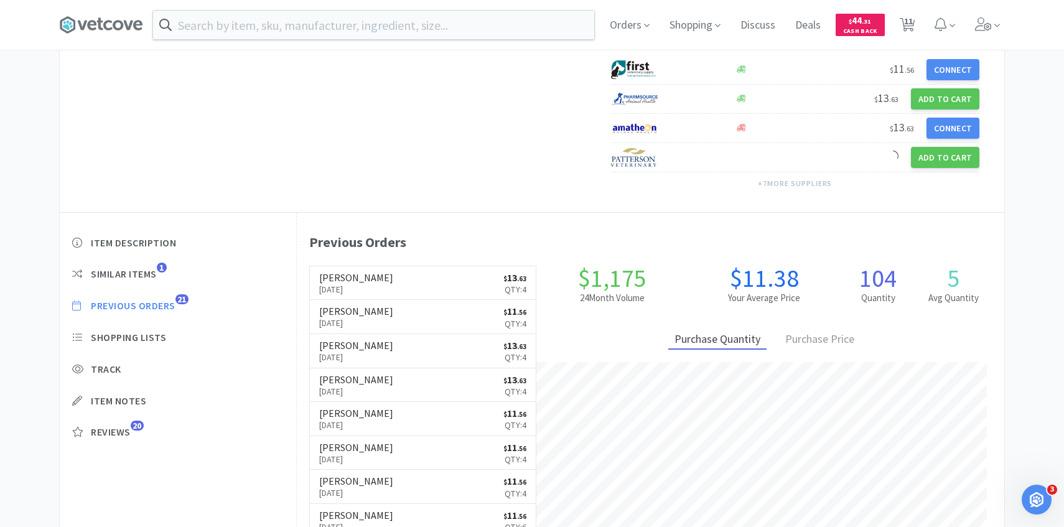
select select "1"
select select "2"
select select "3"
select select "2"
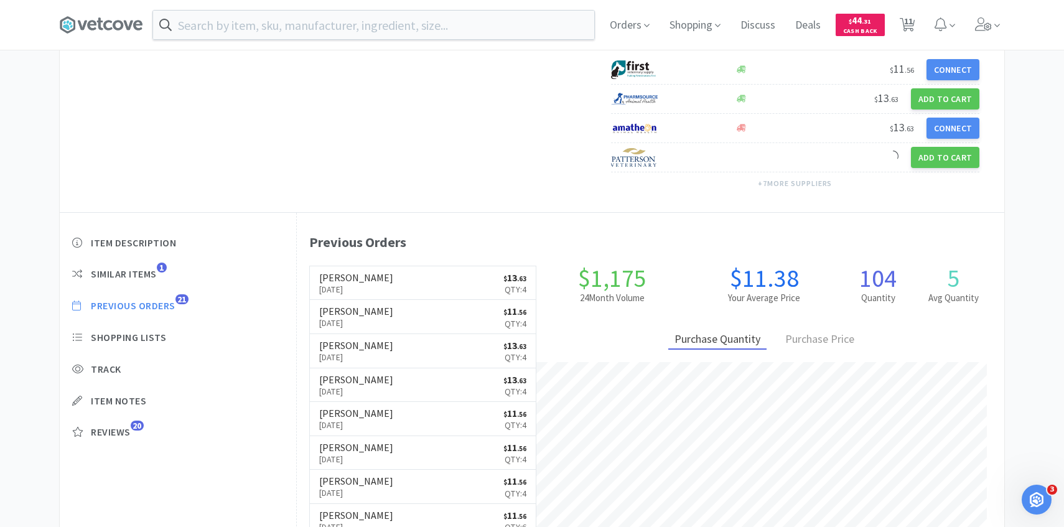
select select "1"
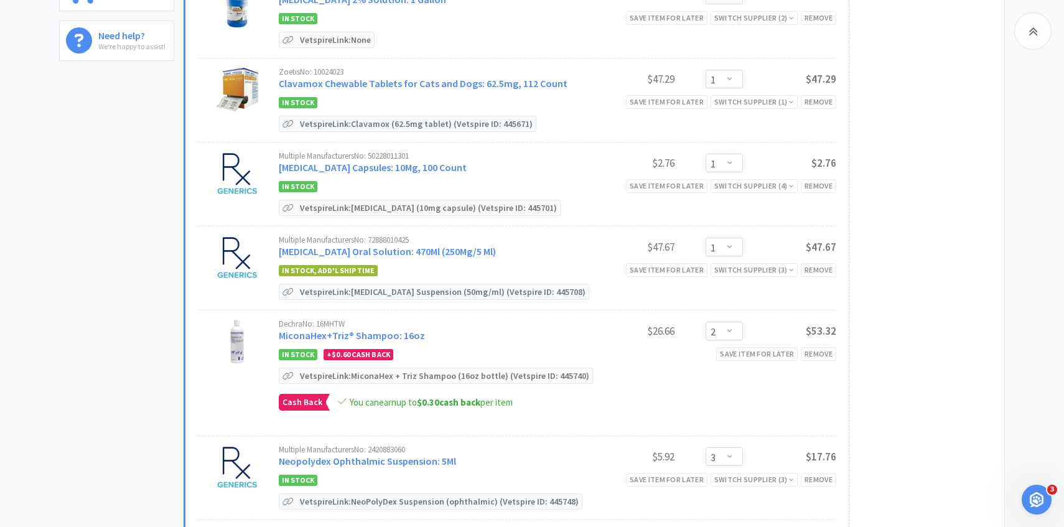
scroll to position [421, 0]
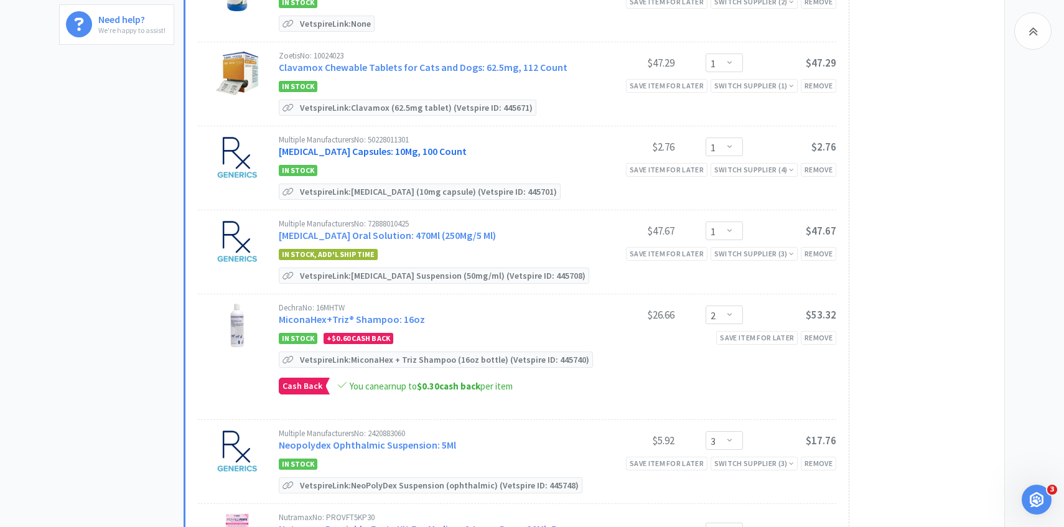
click at [416, 150] on link "Fluoxetine Capsules: 10Mg, 100 Count" at bounding box center [373, 151] width 188 height 12
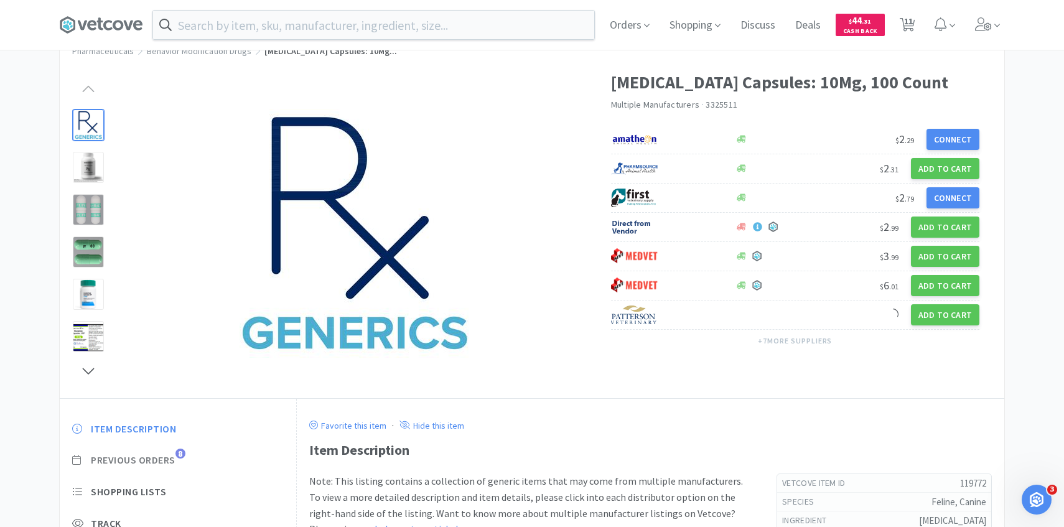
click at [174, 461] on span "Previous Orders" at bounding box center [133, 460] width 85 height 13
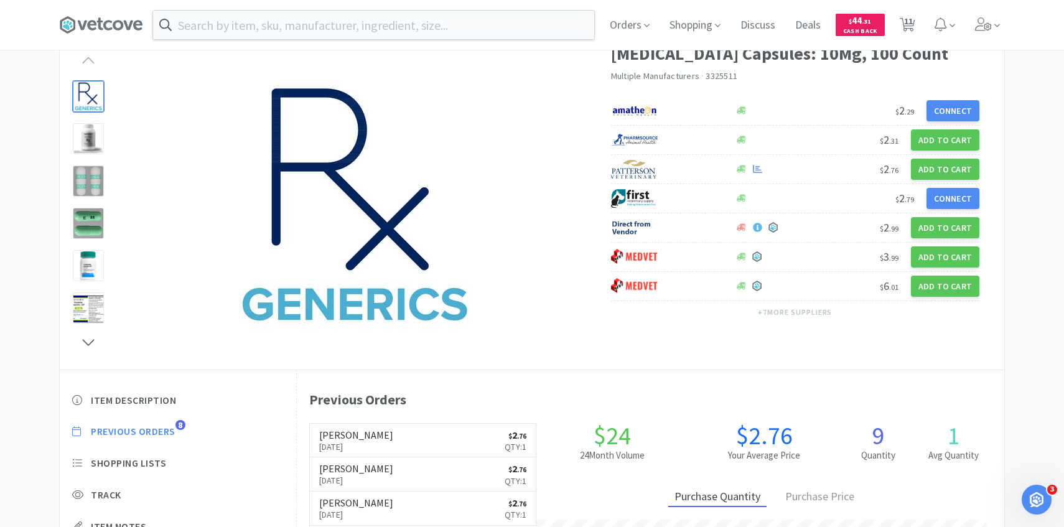
scroll to position [342, 707]
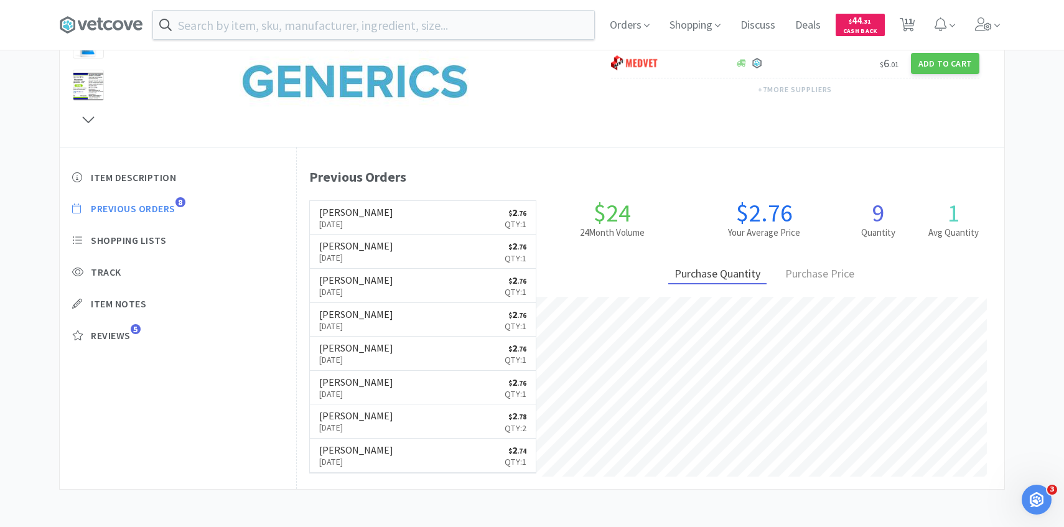
select select "4"
select select "1"
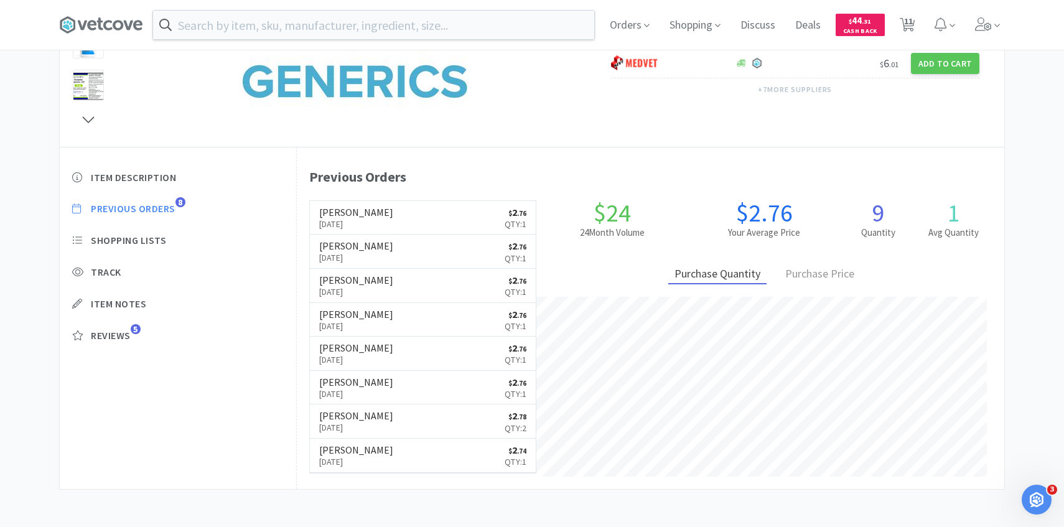
select select "1"
select select "2"
select select "3"
select select "2"
select select "1"
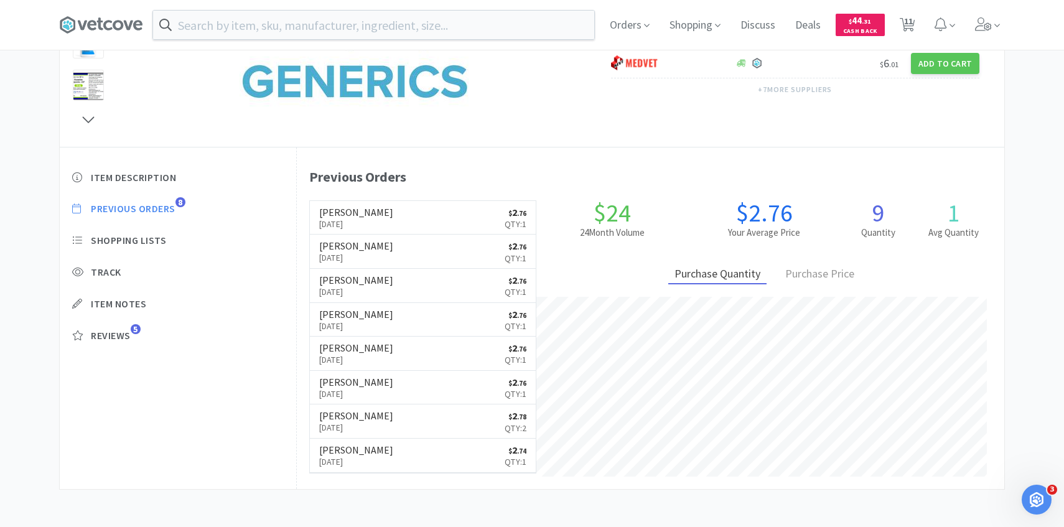
select select "1"
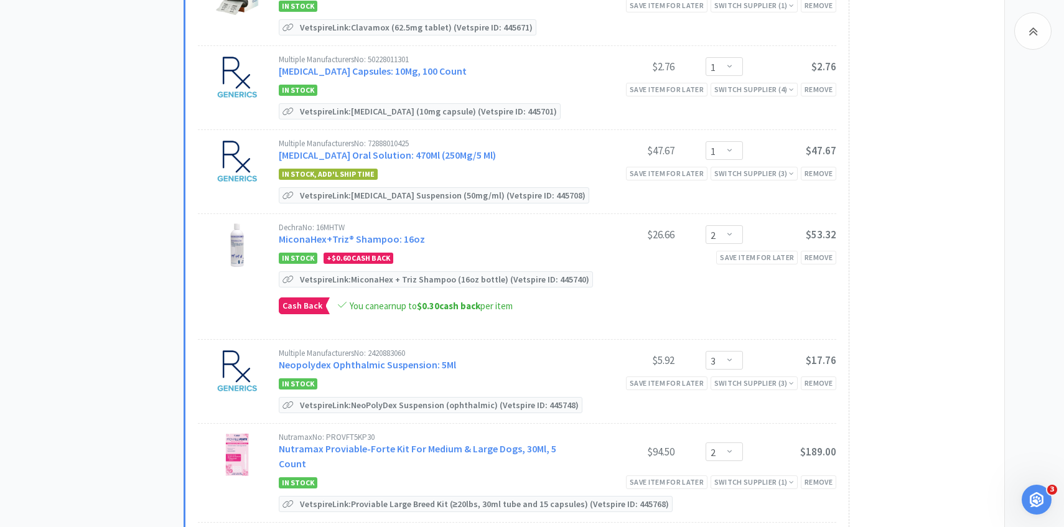
scroll to position [508, 0]
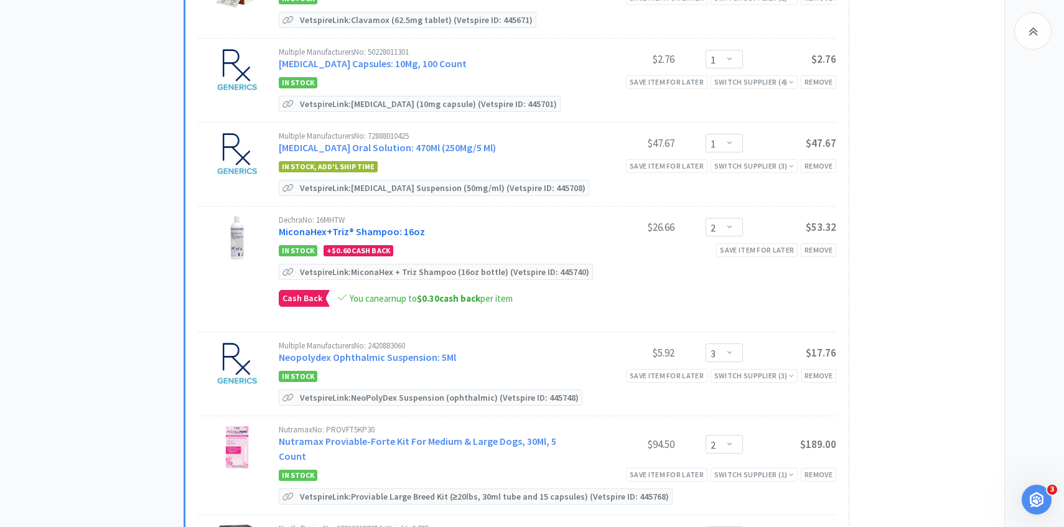
click at [408, 226] on link "MiconaHex+Triz® Shampoo: 16oz" at bounding box center [352, 231] width 146 height 12
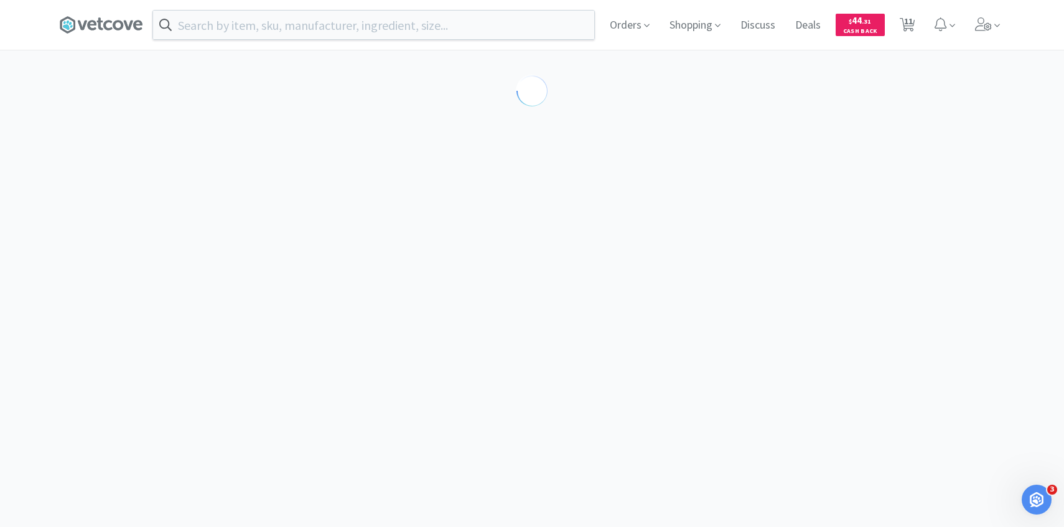
select select "86601"
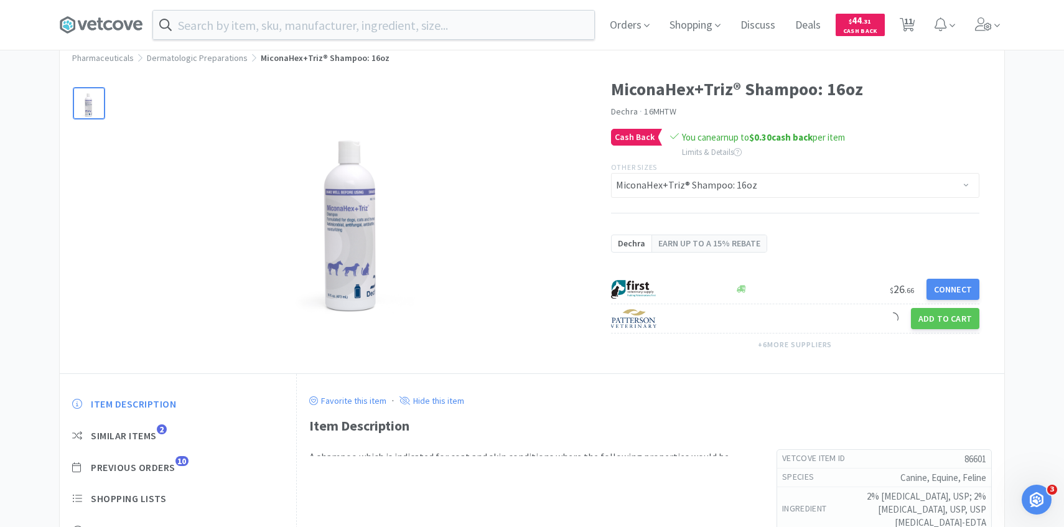
scroll to position [66, 0]
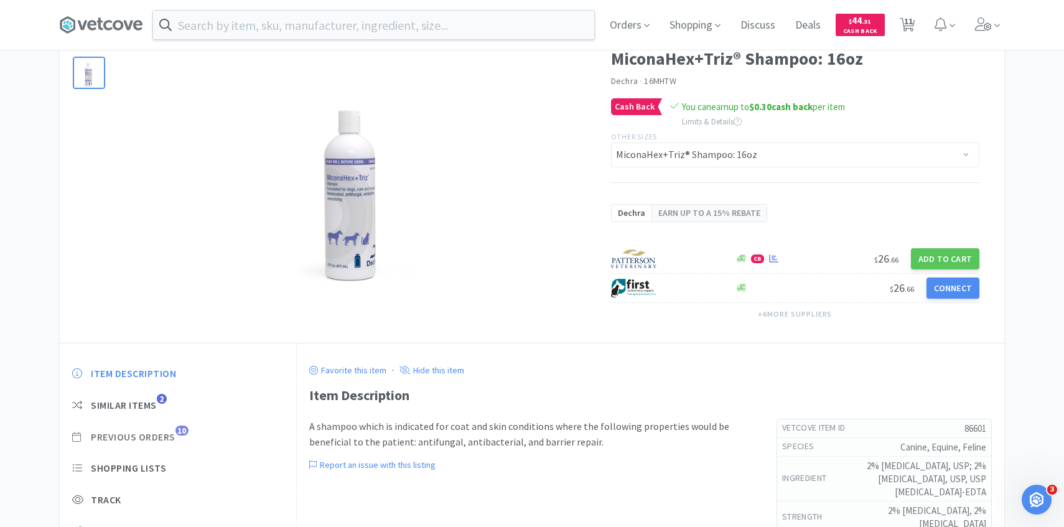
click at [178, 432] on span "10" at bounding box center [181, 431] width 13 height 10
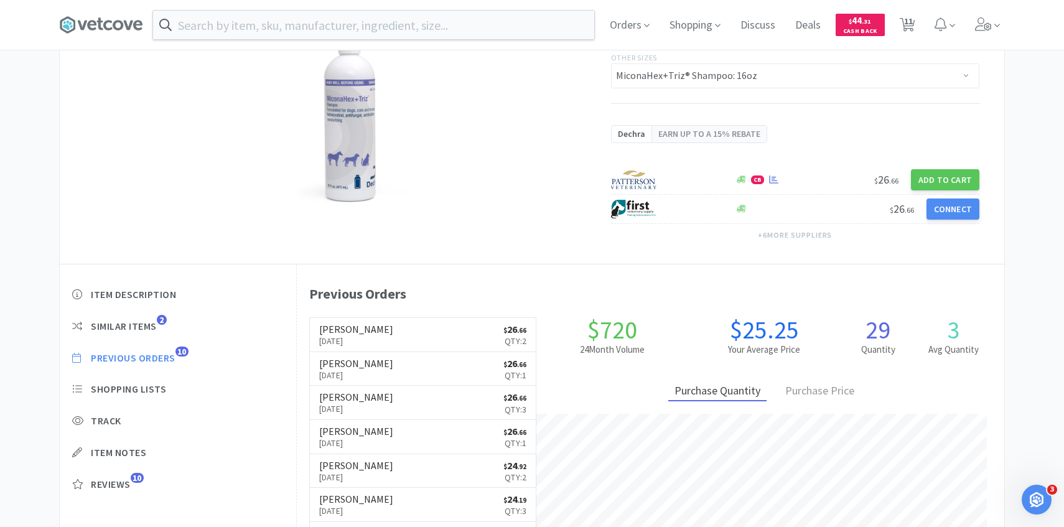
scroll to position [147, 0]
select select "4"
select select "1"
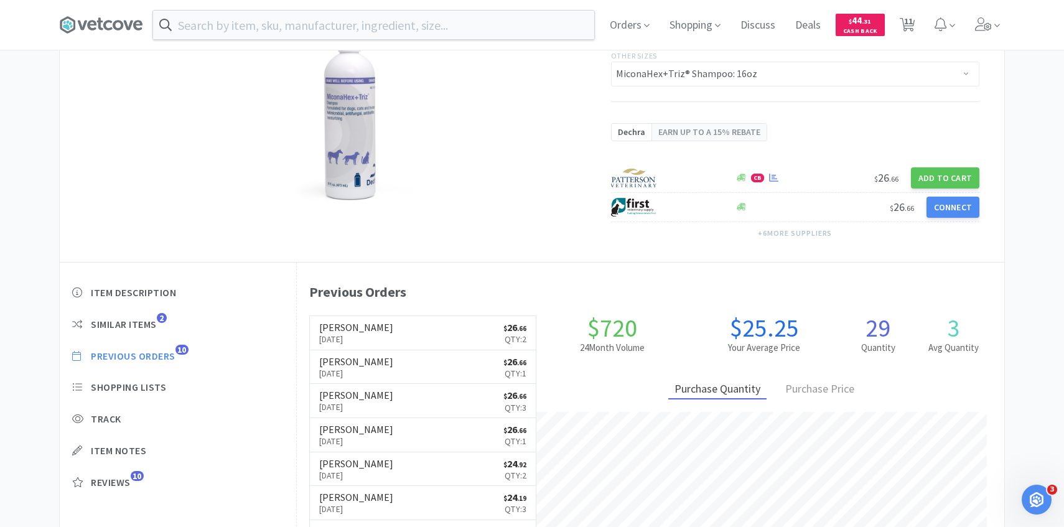
select select "1"
select select "2"
select select "3"
select select "2"
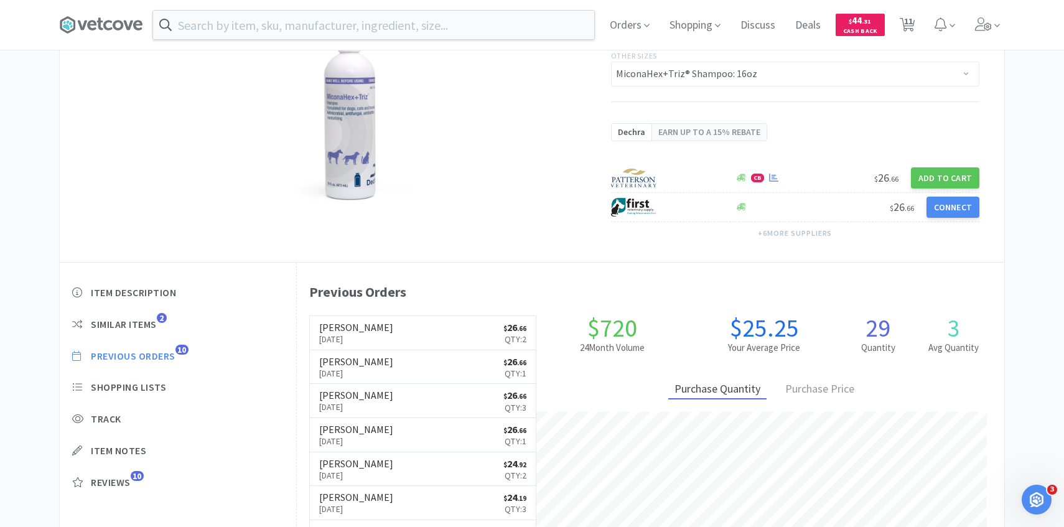
select select "1"
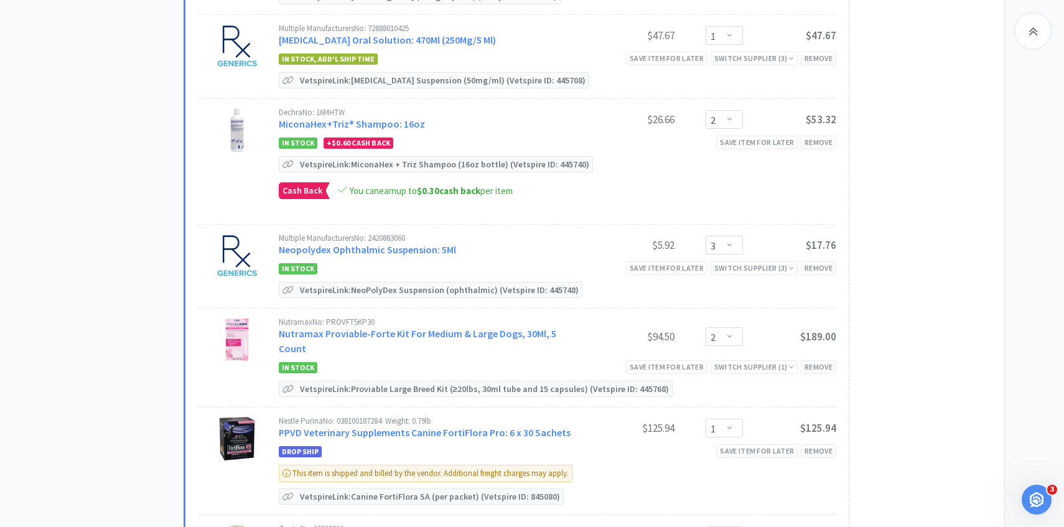
scroll to position [651, 0]
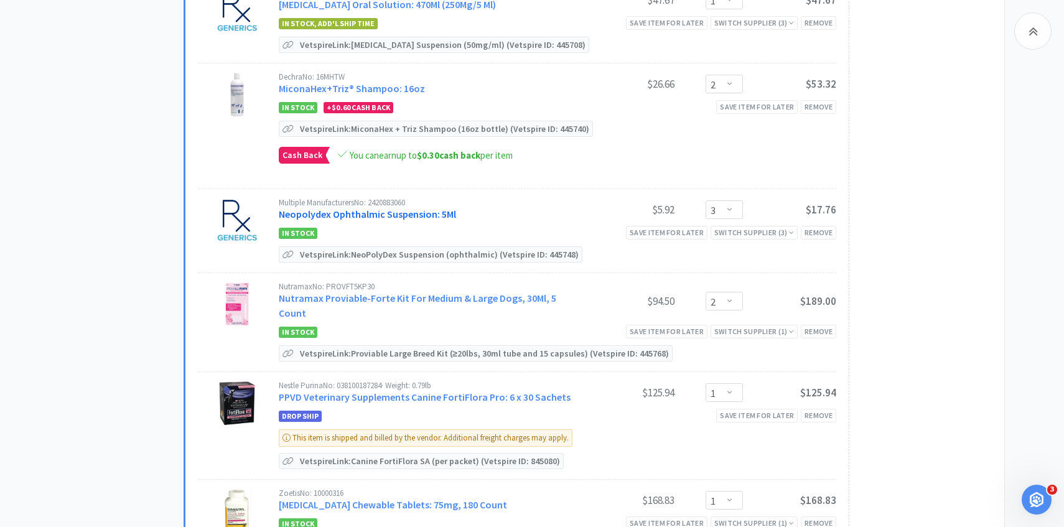
click at [406, 212] on link "Neopolydex Ophthalmic Suspension: 5Ml" at bounding box center [367, 214] width 177 height 12
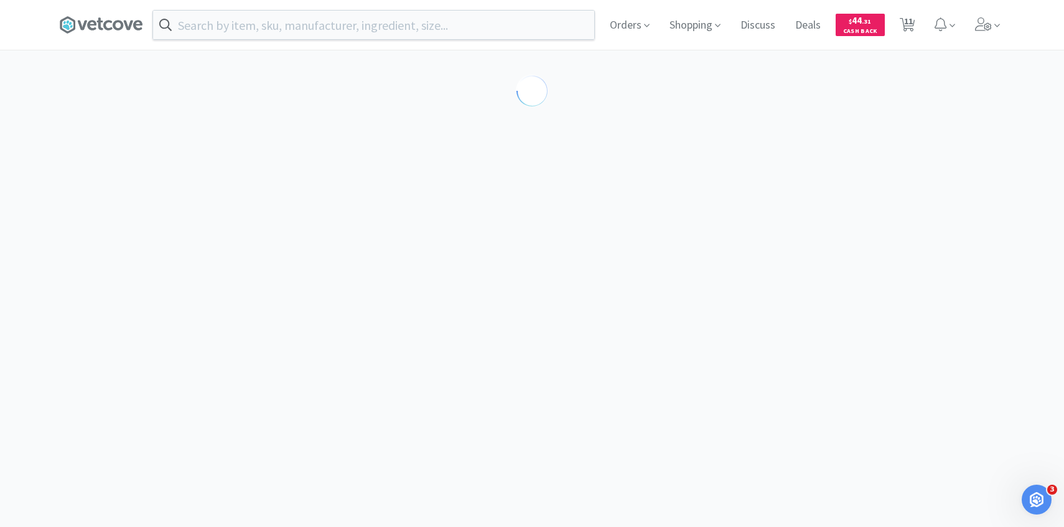
scroll to position [37, 0]
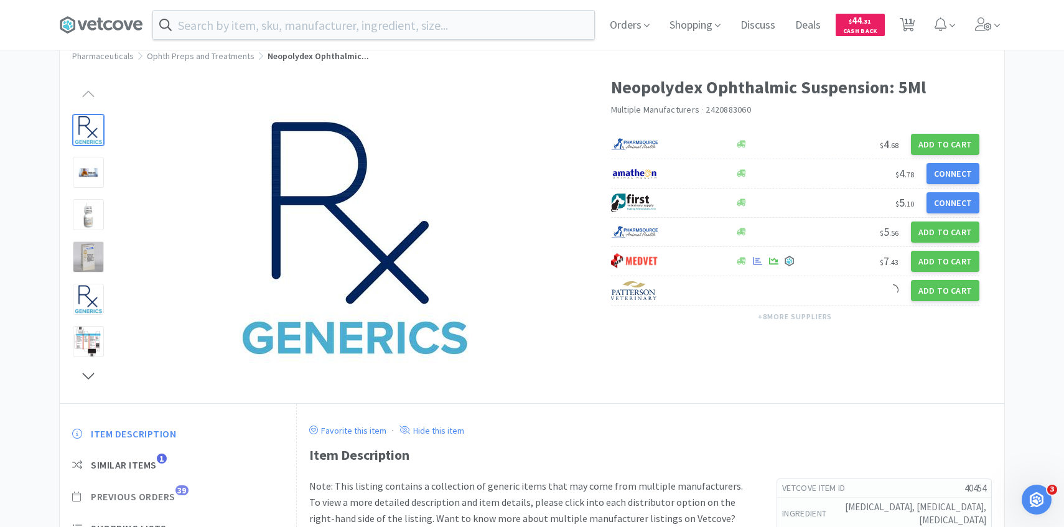
click at [174, 491] on span "Previous Orders" at bounding box center [133, 496] width 85 height 13
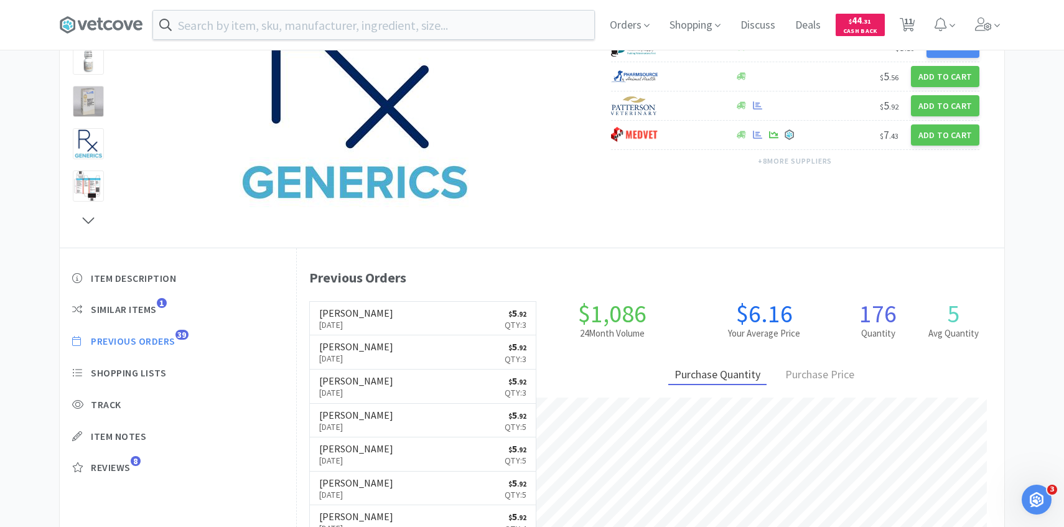
scroll to position [0, 0]
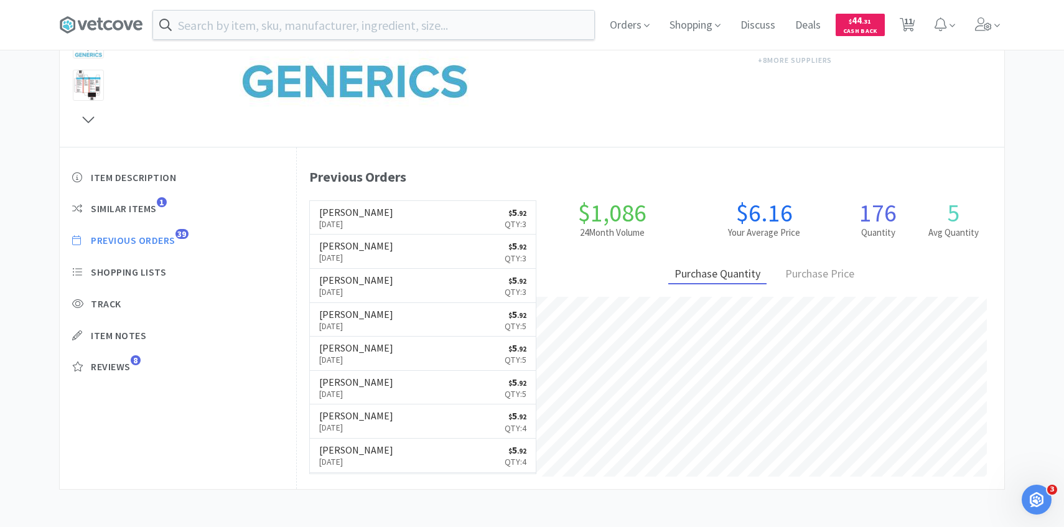
select select "4"
select select "1"
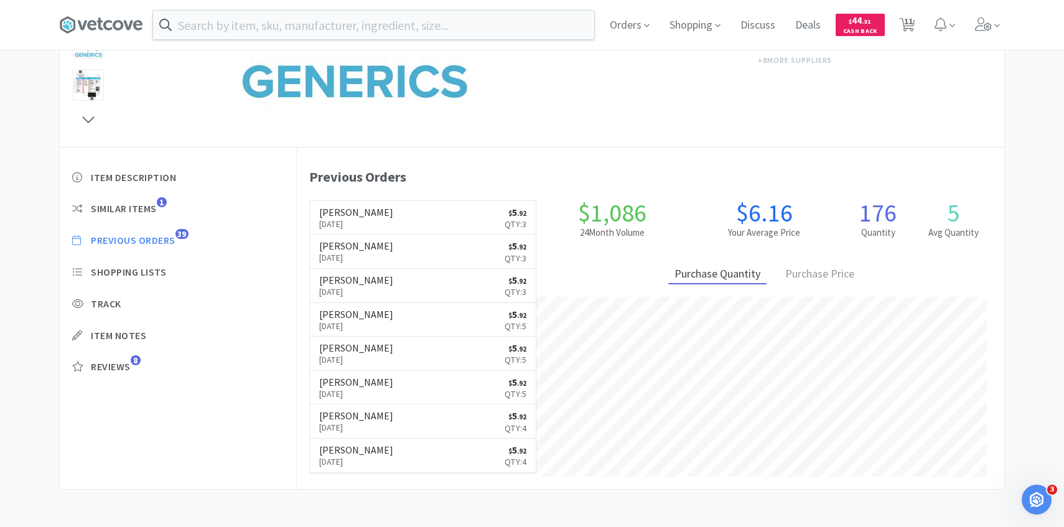
select select "1"
select select "2"
select select "3"
select select "2"
select select "1"
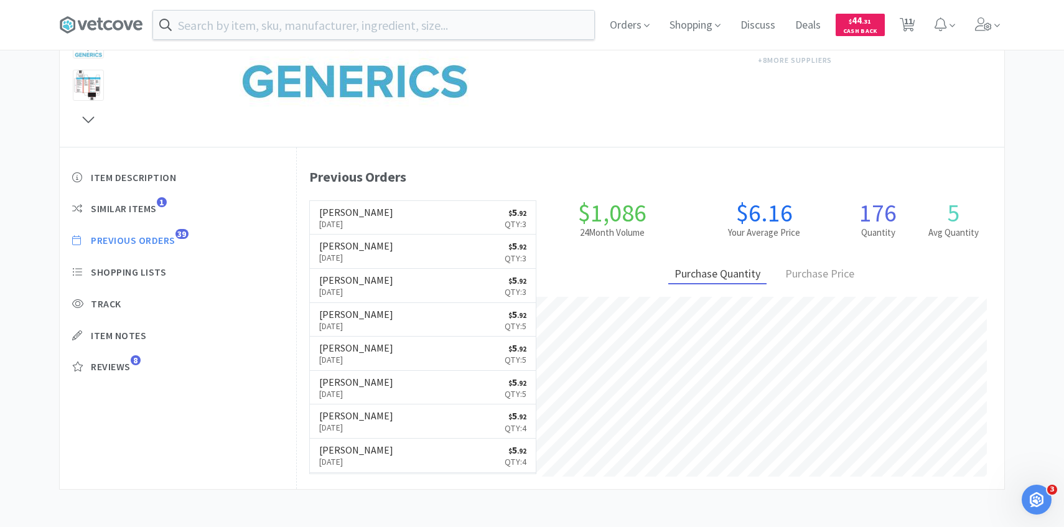
select select "1"
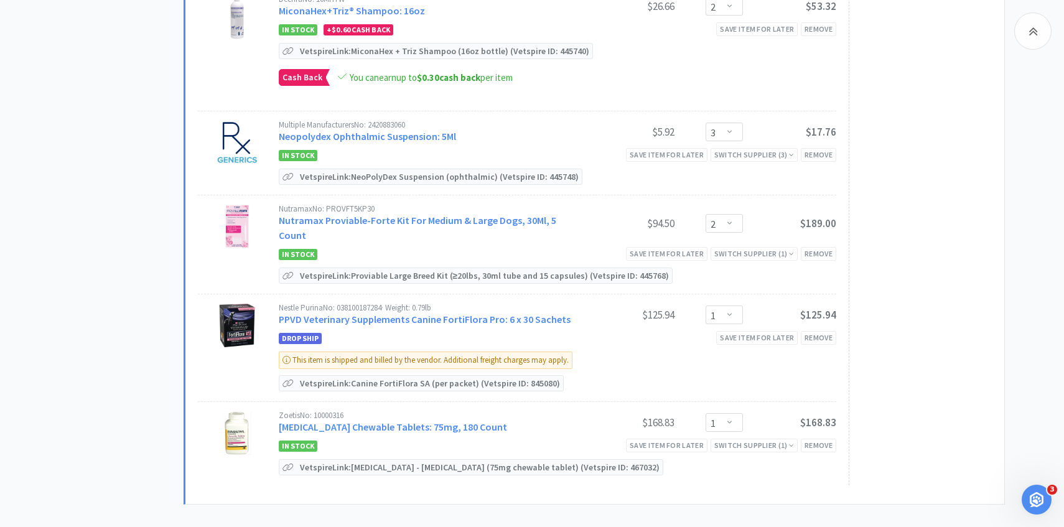
scroll to position [739, 0]
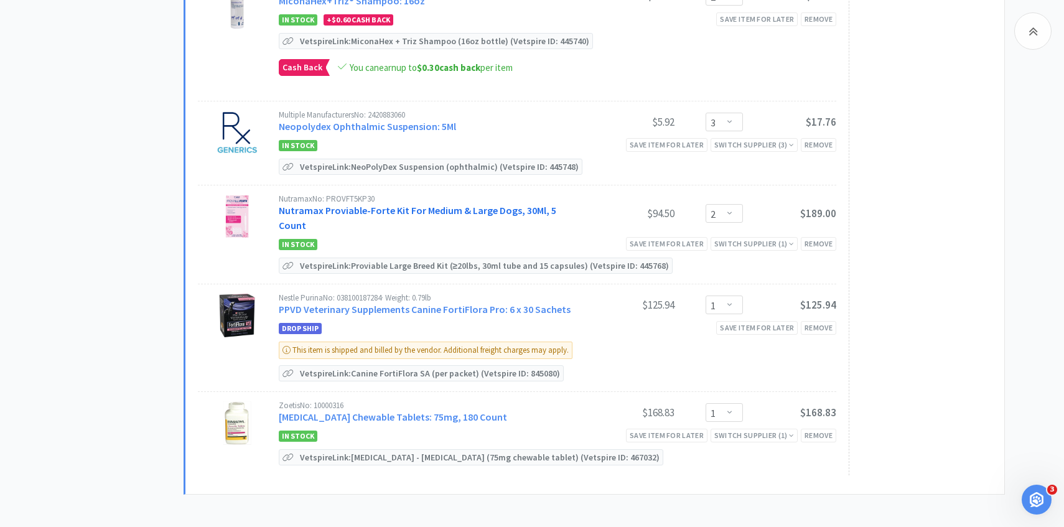
click at [424, 212] on link "Nutramax Proviable-Forte Kit For Medium & Large Dogs, 30Ml, 5 Count" at bounding box center [418, 217] width 278 height 27
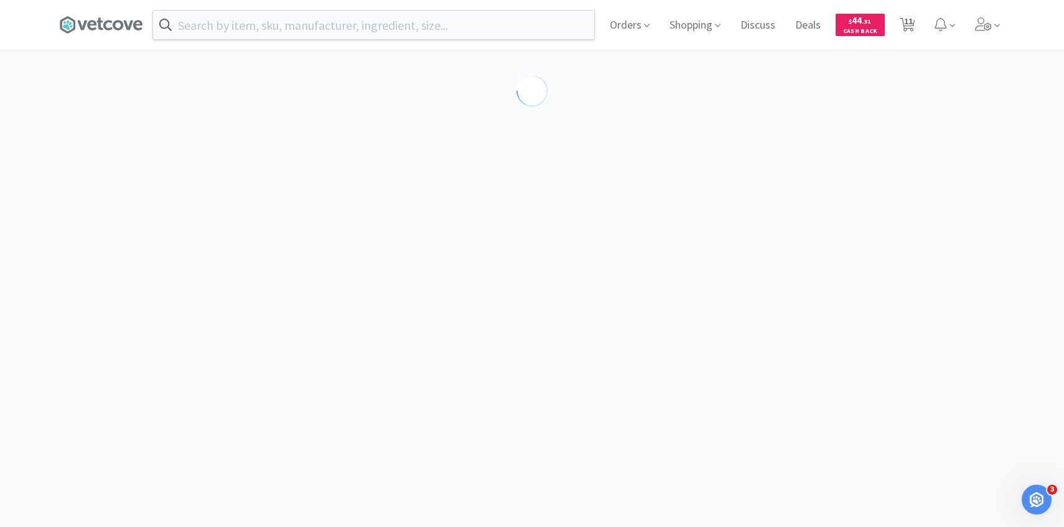
select select "189253"
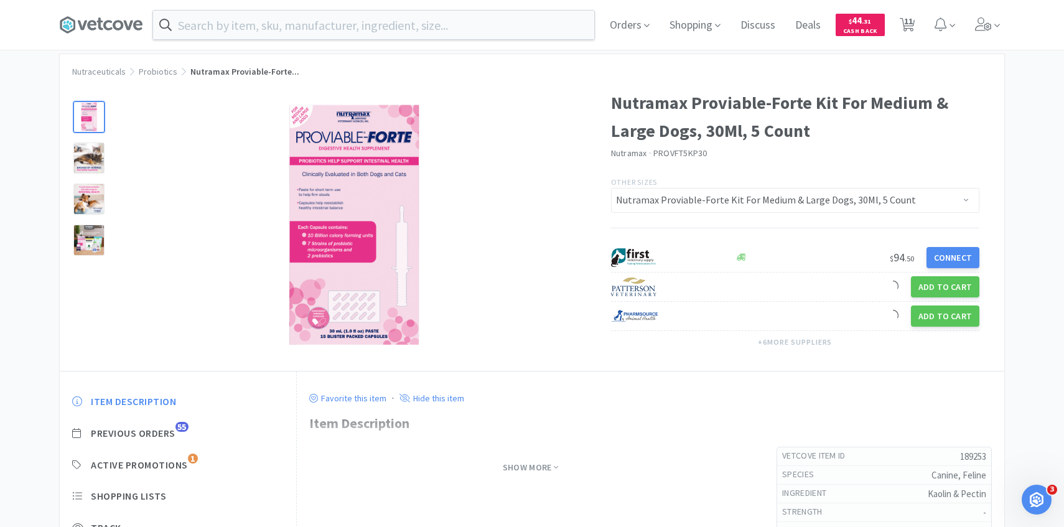
scroll to position [71, 0]
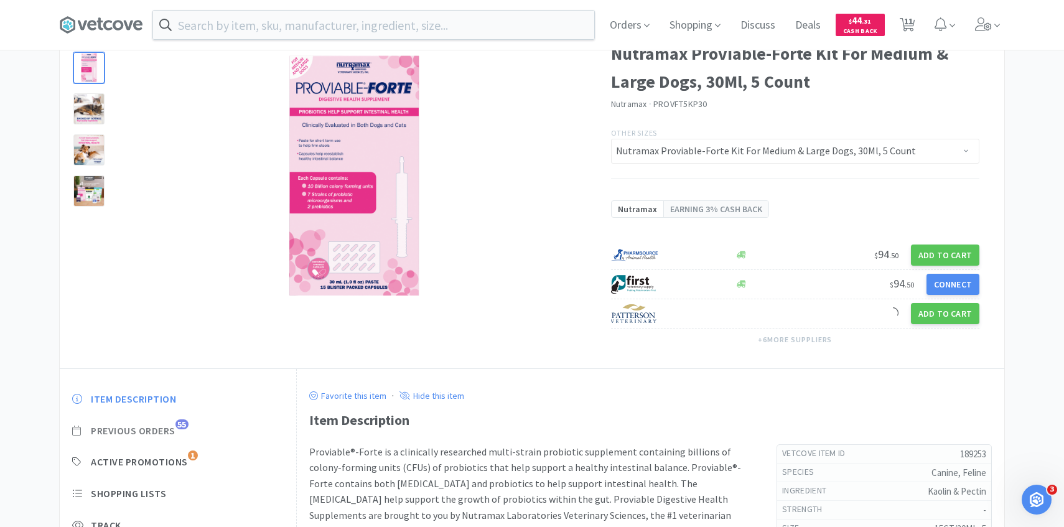
click at [162, 432] on span "Previous Orders" at bounding box center [133, 430] width 85 height 13
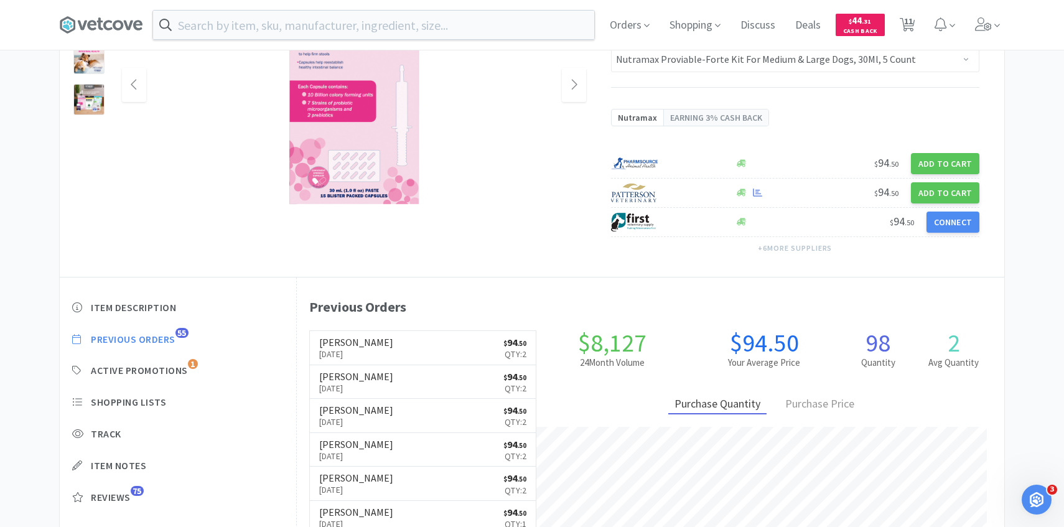
scroll to position [621904, 621537]
select select "4"
select select "1"
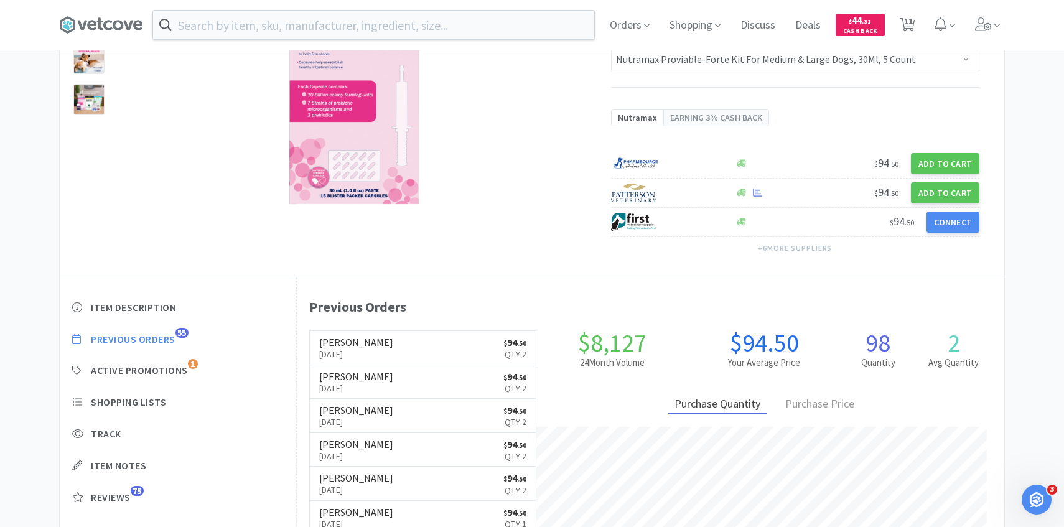
select select "1"
select select "2"
select select "3"
select select "2"
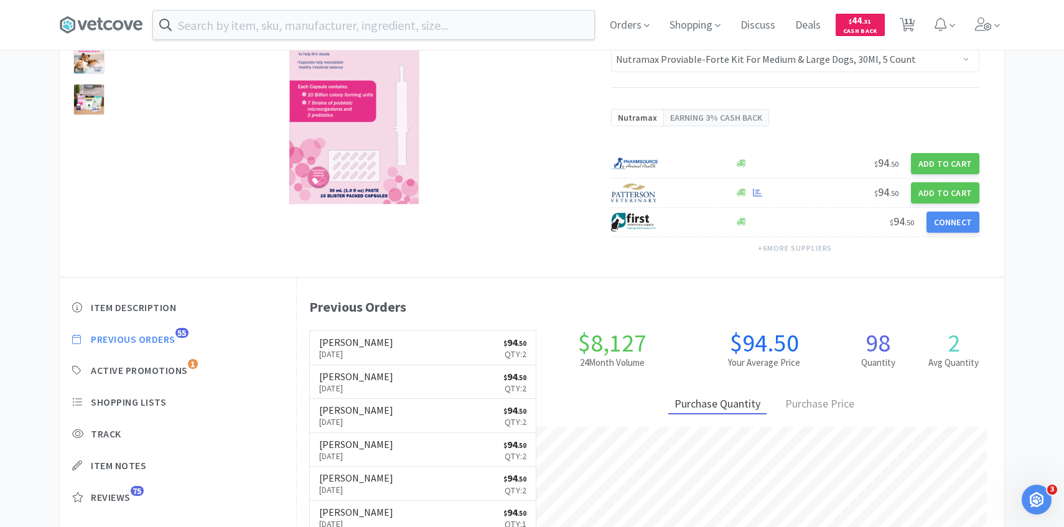
select select "1"
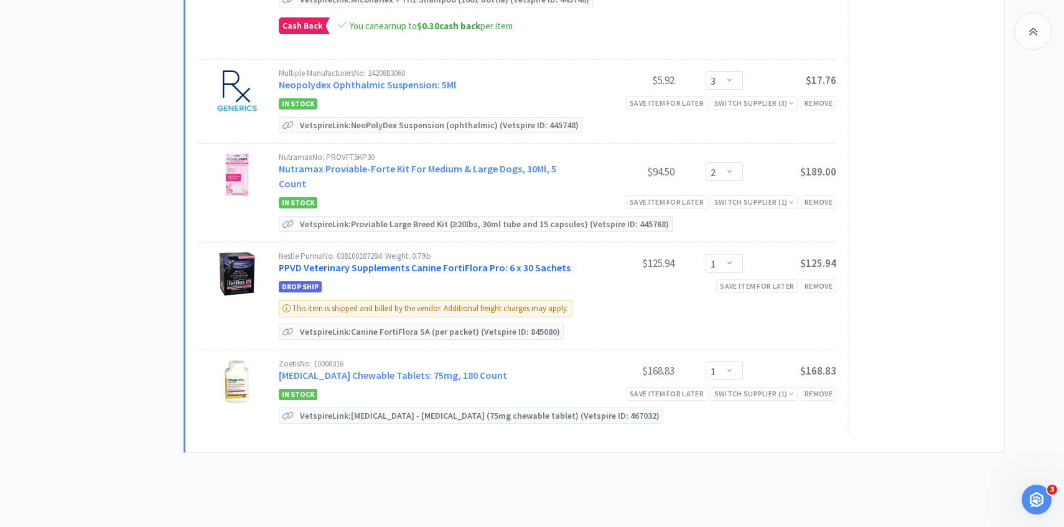
click at [478, 261] on link "PPVD Veterinary Supplements Canine FortiFlora Pro: 6 x 30 Sachets" at bounding box center [425, 267] width 292 height 12
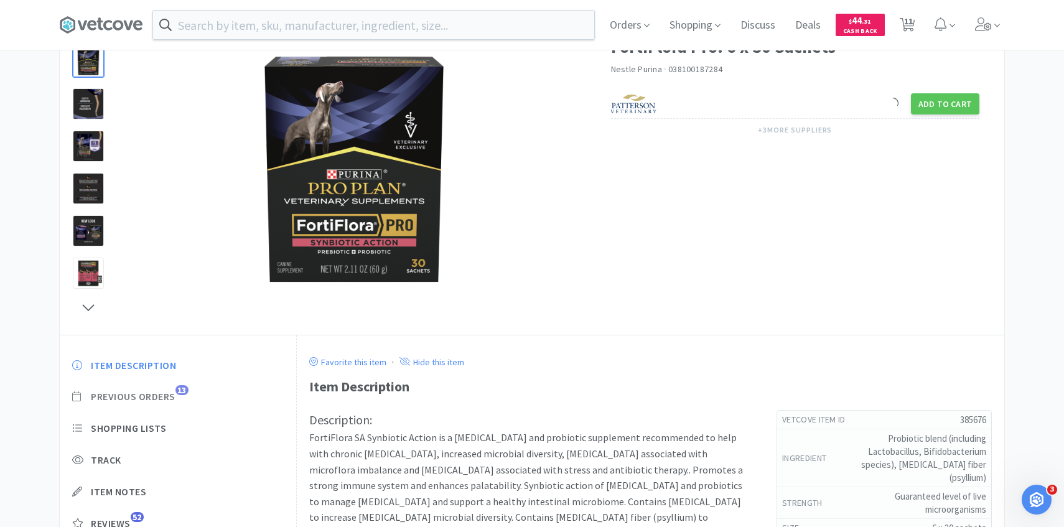
click at [169, 403] on span "Previous Orders" at bounding box center [133, 396] width 85 height 13
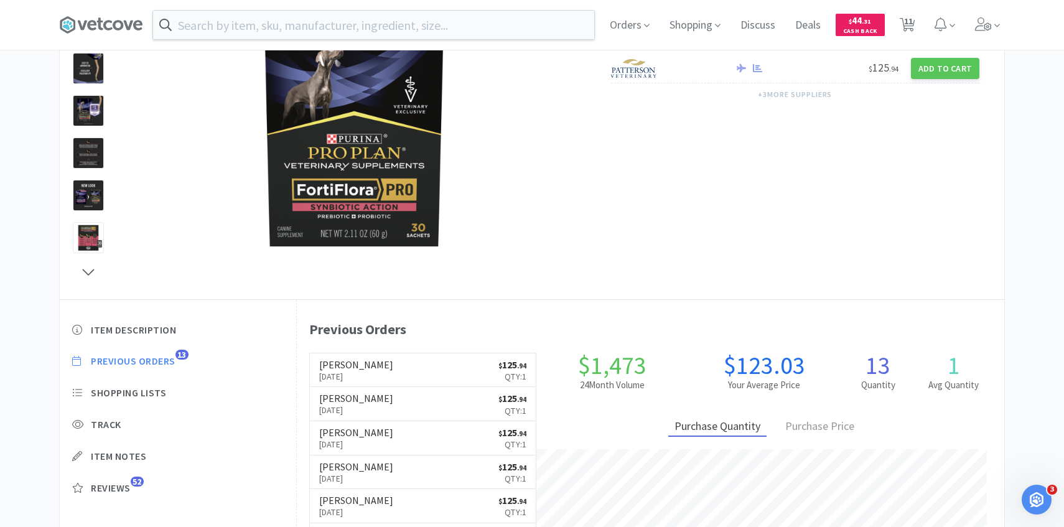
select select "4"
select select "1"
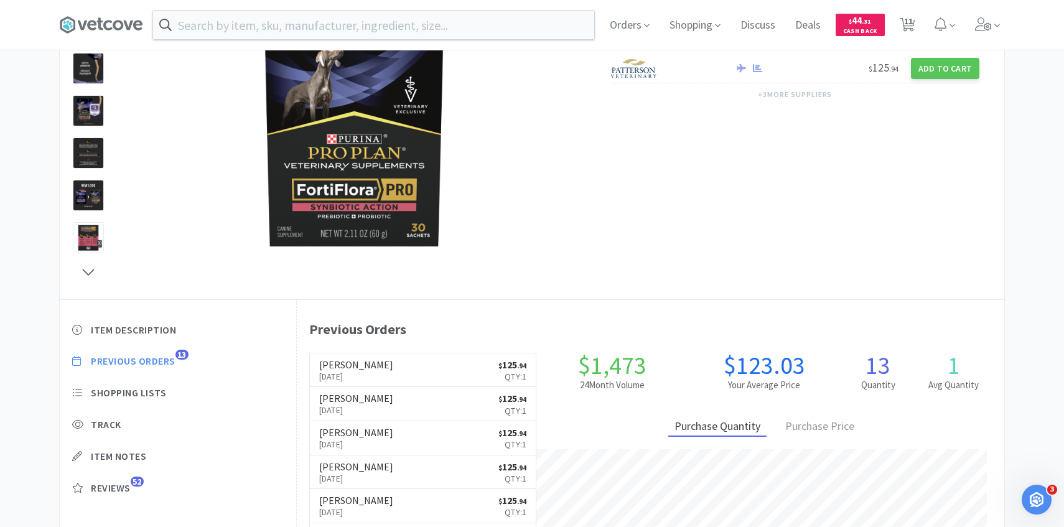
select select "1"
select select "2"
select select "3"
select select "2"
select select "1"
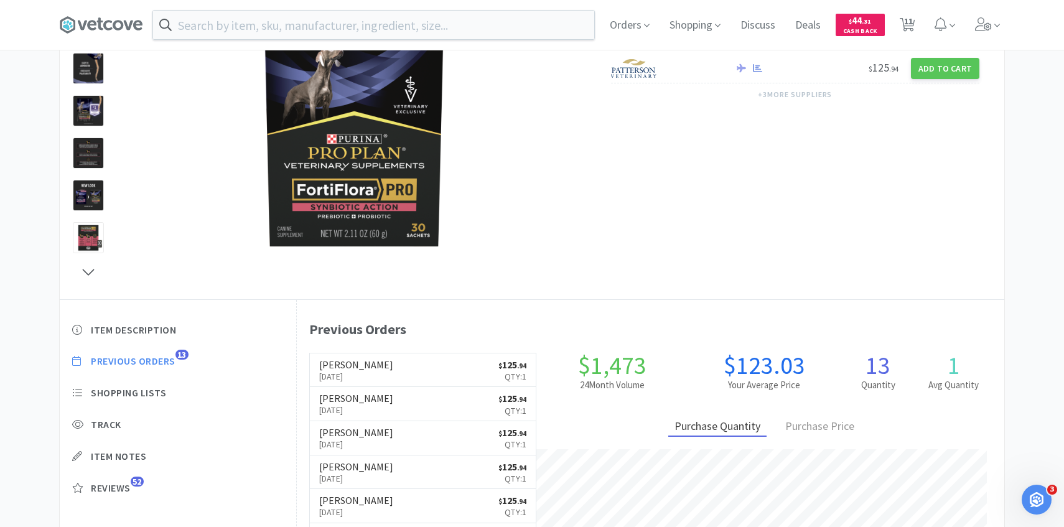
select select "1"
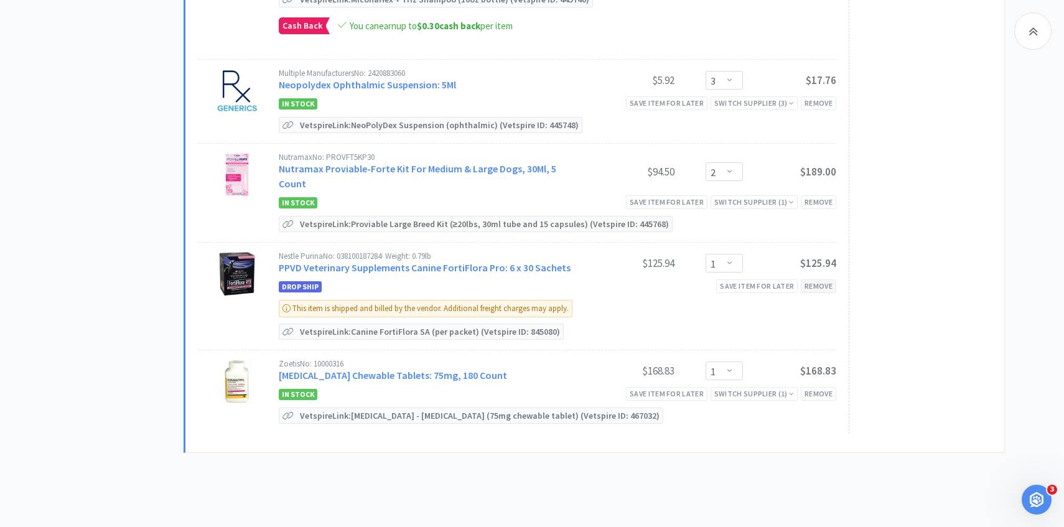
click at [816, 279] on div "Remove" at bounding box center [818, 285] width 35 height 13
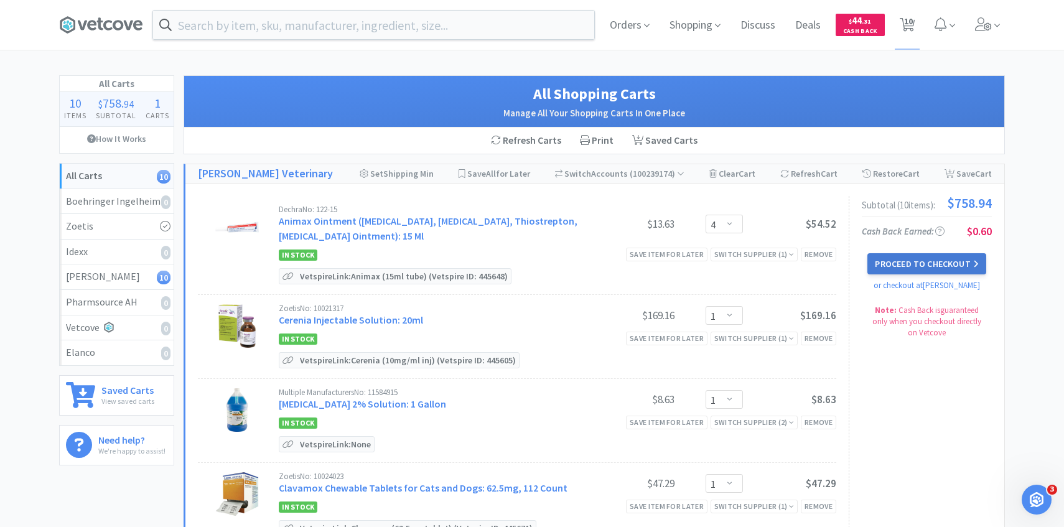
click at [911, 261] on button "Proceed to Checkout" at bounding box center [926, 263] width 118 height 21
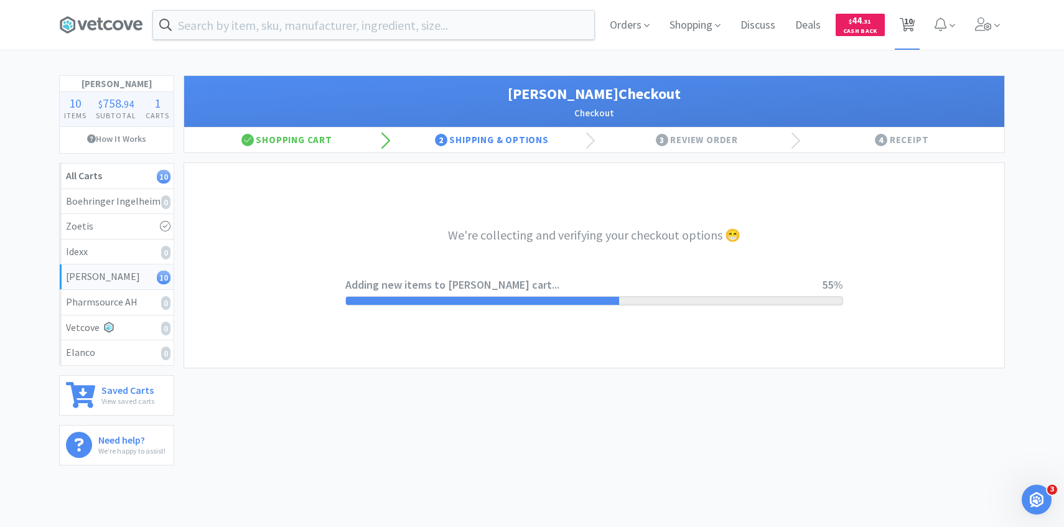
click at [909, 33] on span "10" at bounding box center [908, 21] width 9 height 50
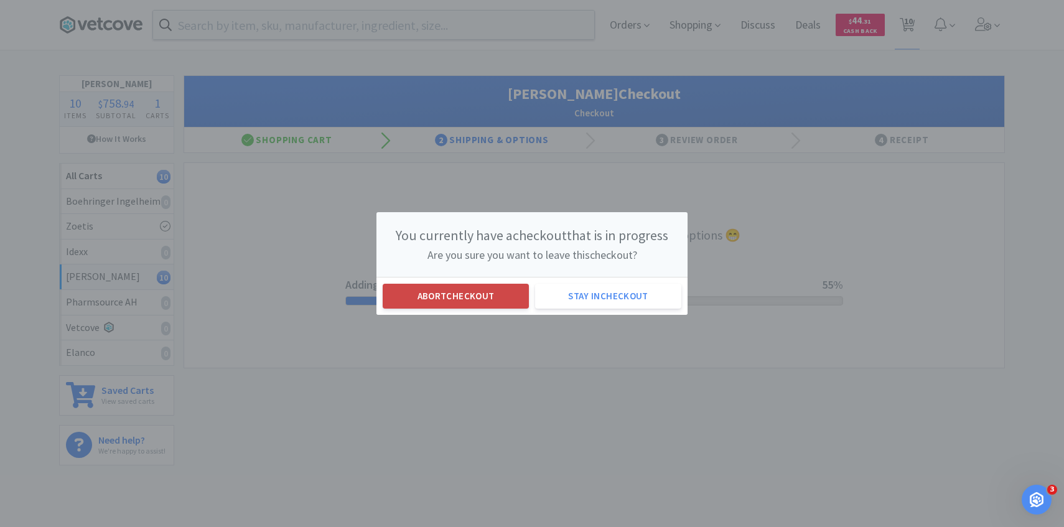
click at [482, 293] on button "Abort checkout" at bounding box center [456, 296] width 146 height 25
select select "4"
select select "1"
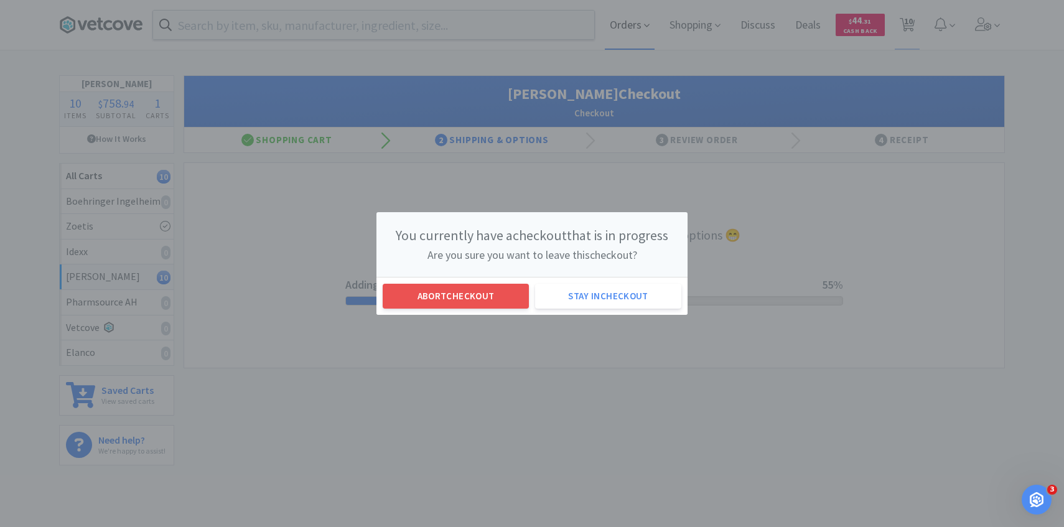
select select "1"
select select "2"
select select "3"
select select "2"
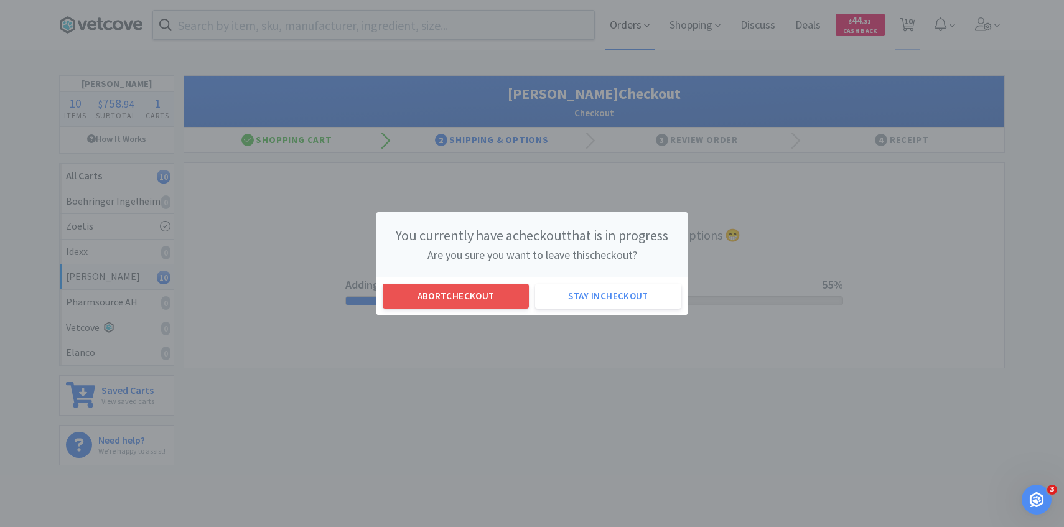
select select "1"
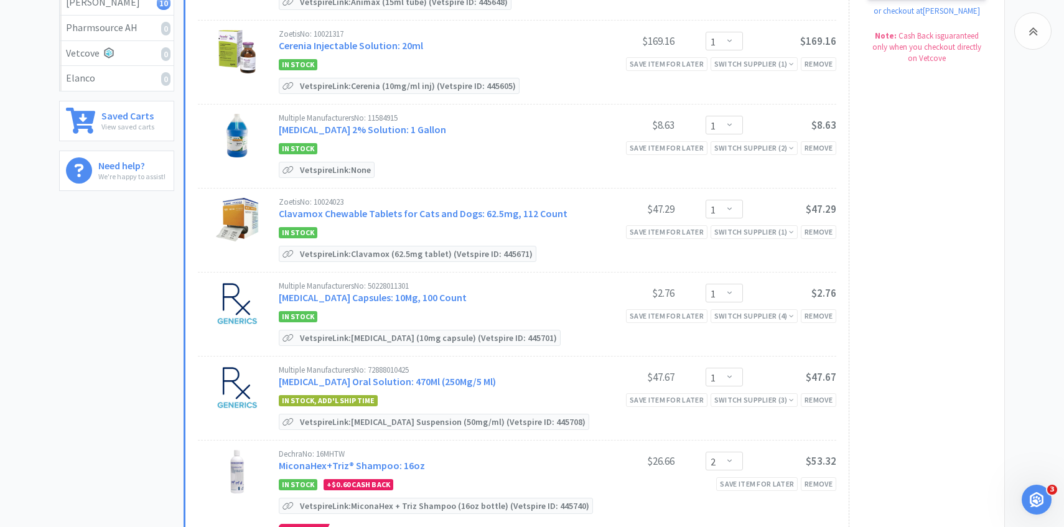
scroll to position [729, 0]
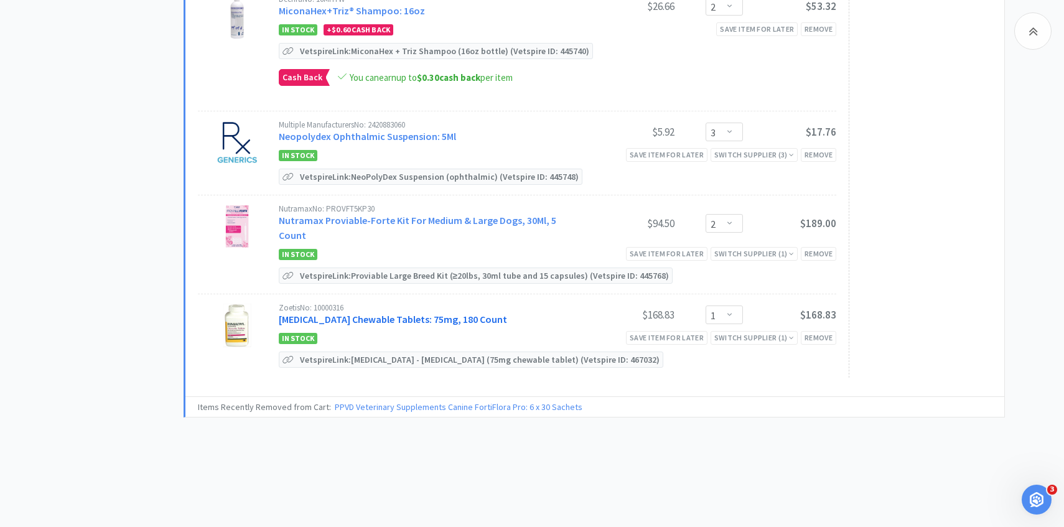
click at [420, 313] on link "Rimadyl Chewable Tablets: 75mg, 180 Count" at bounding box center [393, 319] width 228 height 12
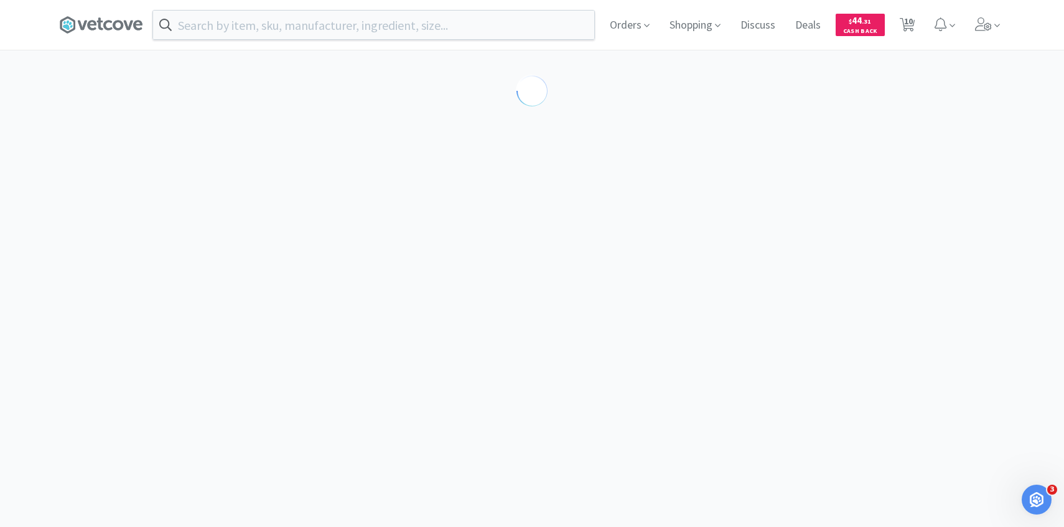
select select "55384"
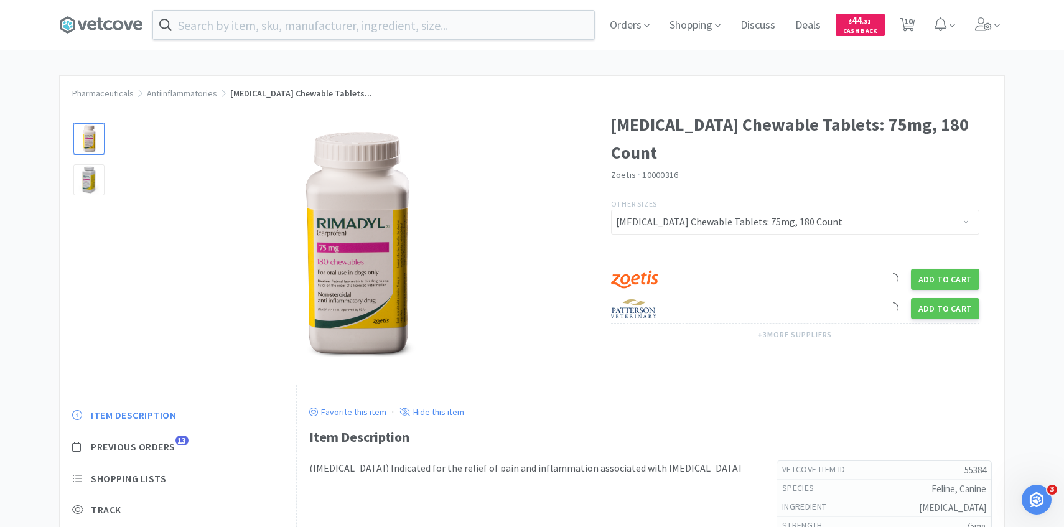
scroll to position [75, 0]
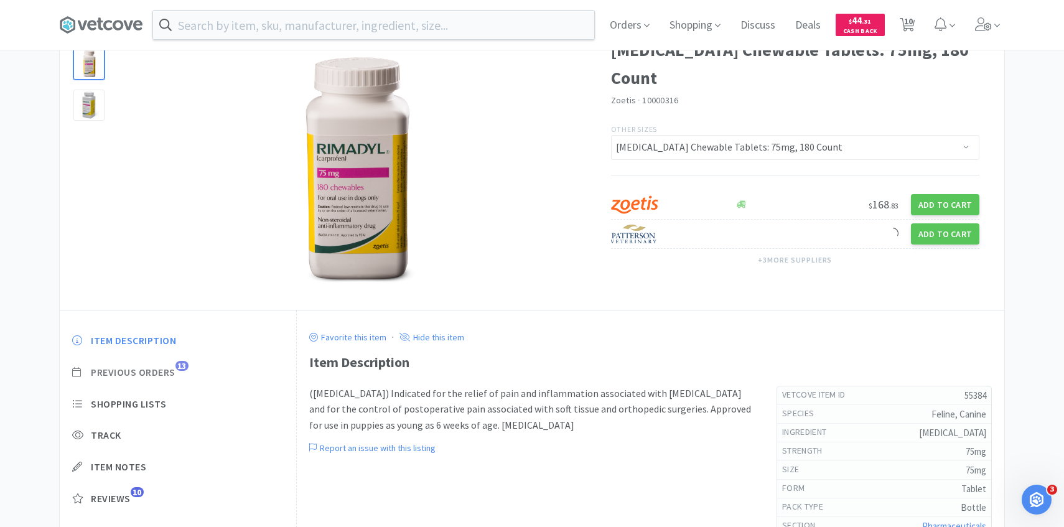
click at [172, 373] on span "Previous Orders" at bounding box center [133, 372] width 85 height 13
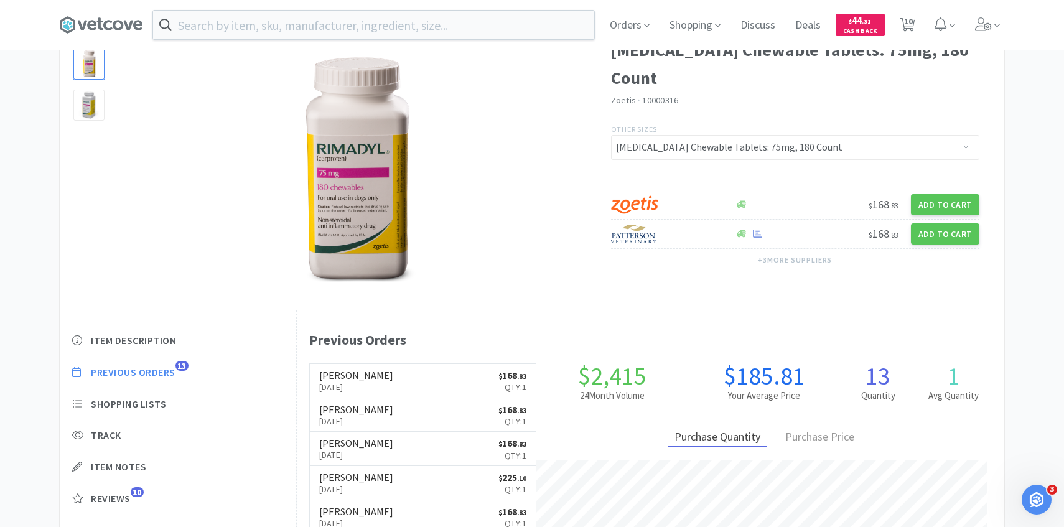
scroll to position [342, 707]
select select "4"
select select "1"
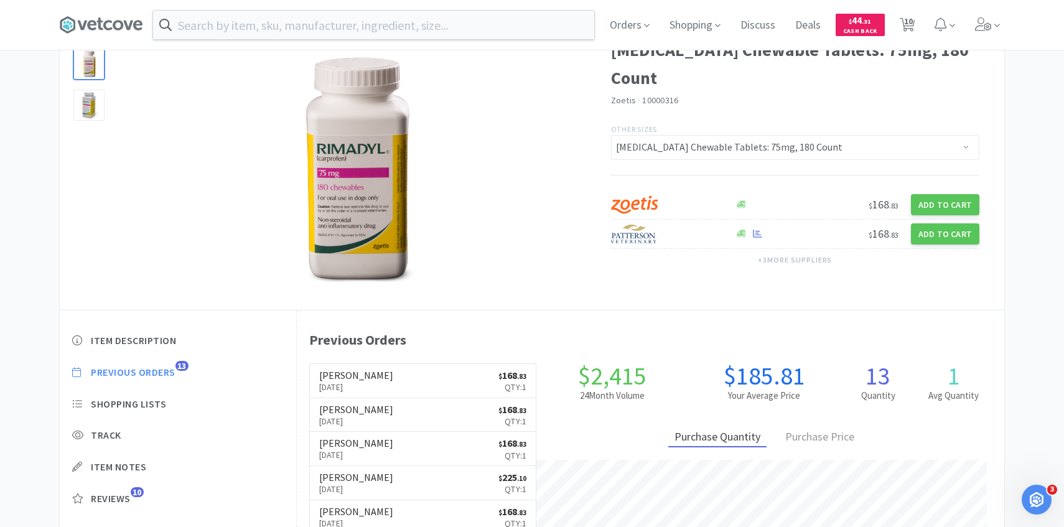
select select "1"
select select "2"
select select "3"
select select "2"
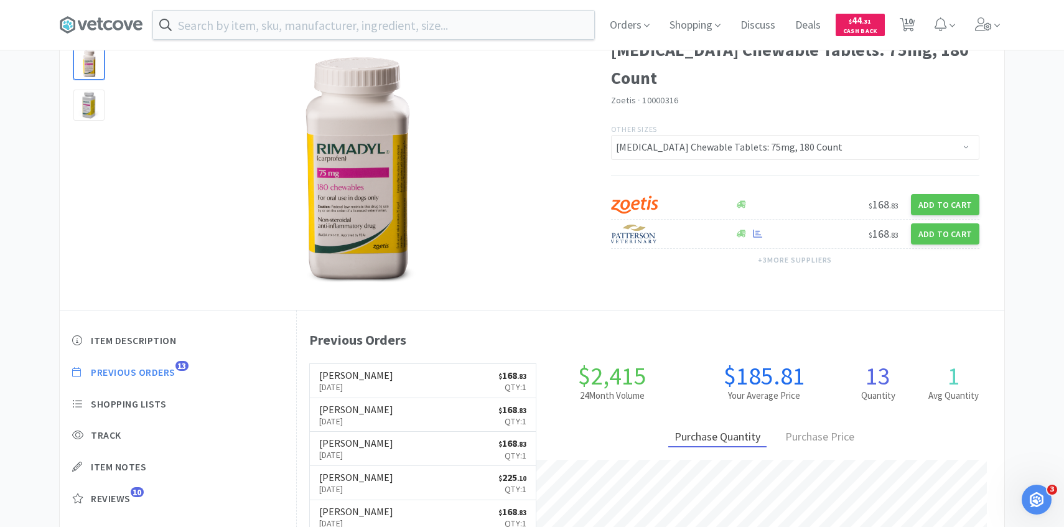
select select "1"
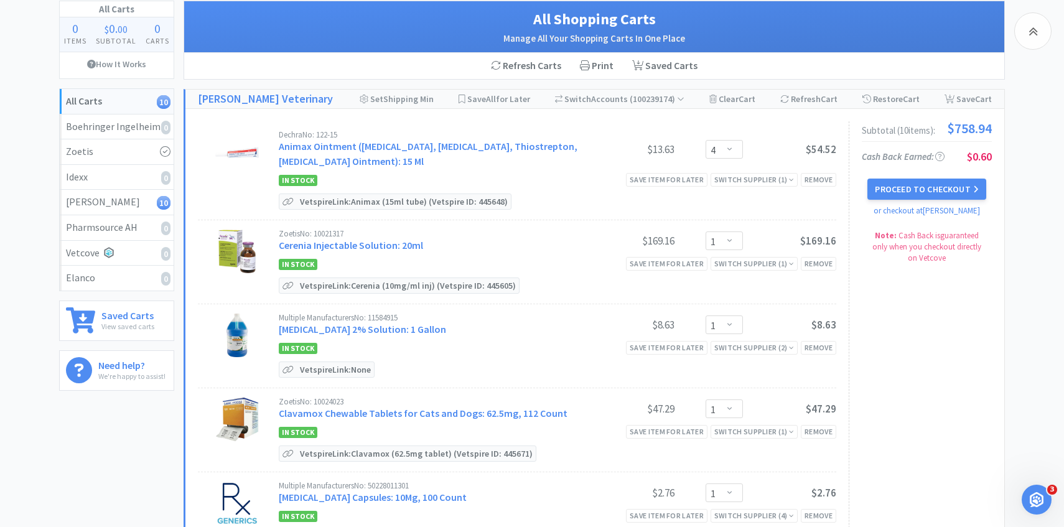
scroll to position [709, 0]
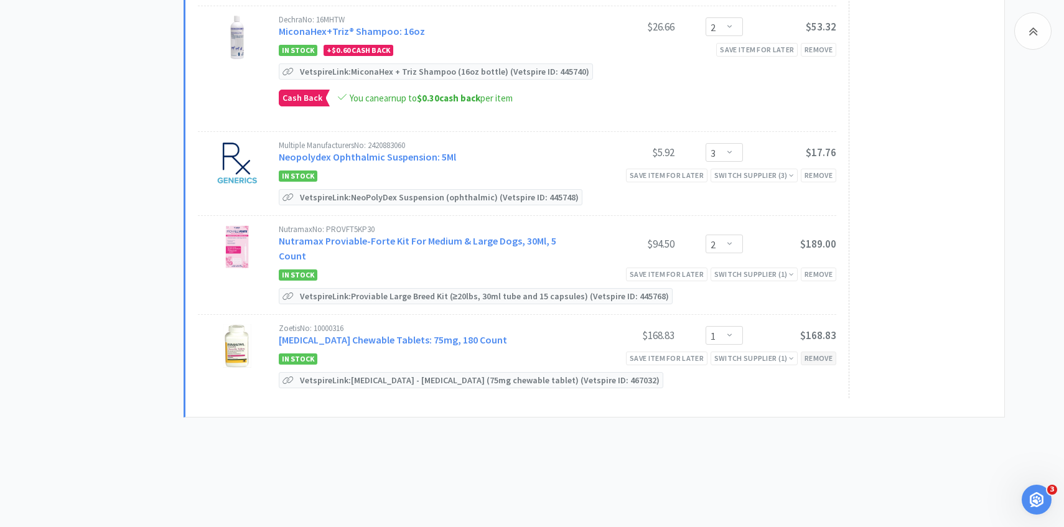
click at [826, 352] on div "Remove" at bounding box center [818, 358] width 35 height 13
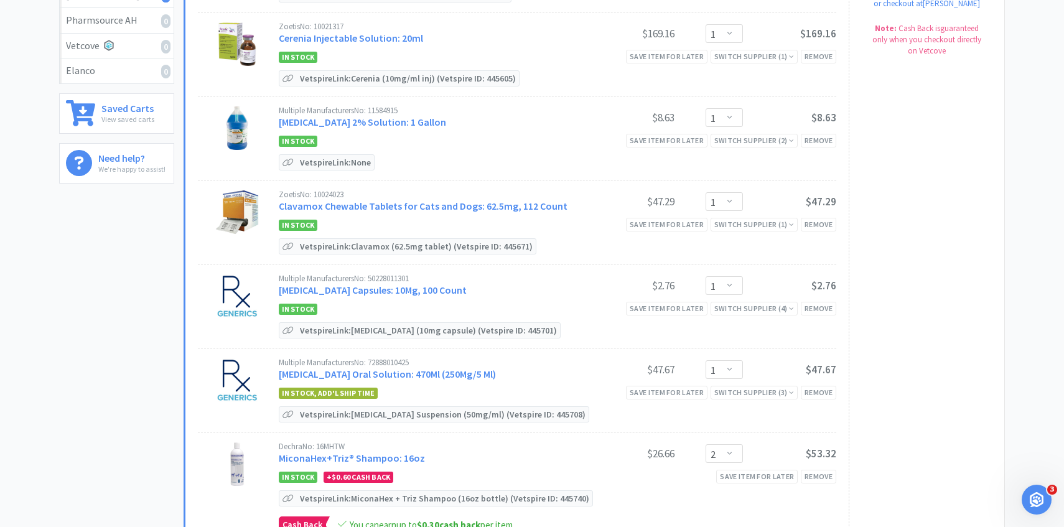
scroll to position [0, 0]
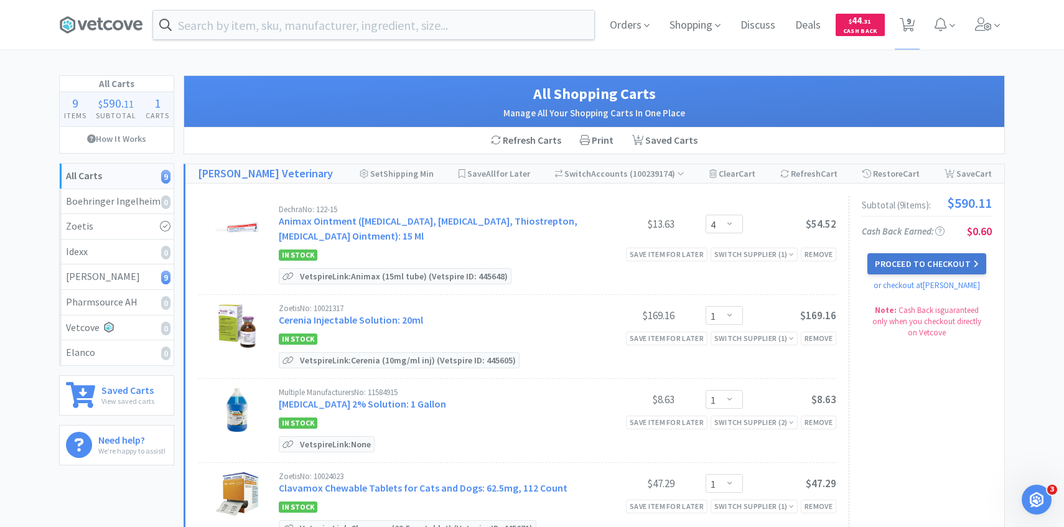
click at [910, 264] on button "Proceed to Checkout" at bounding box center [926, 263] width 118 height 21
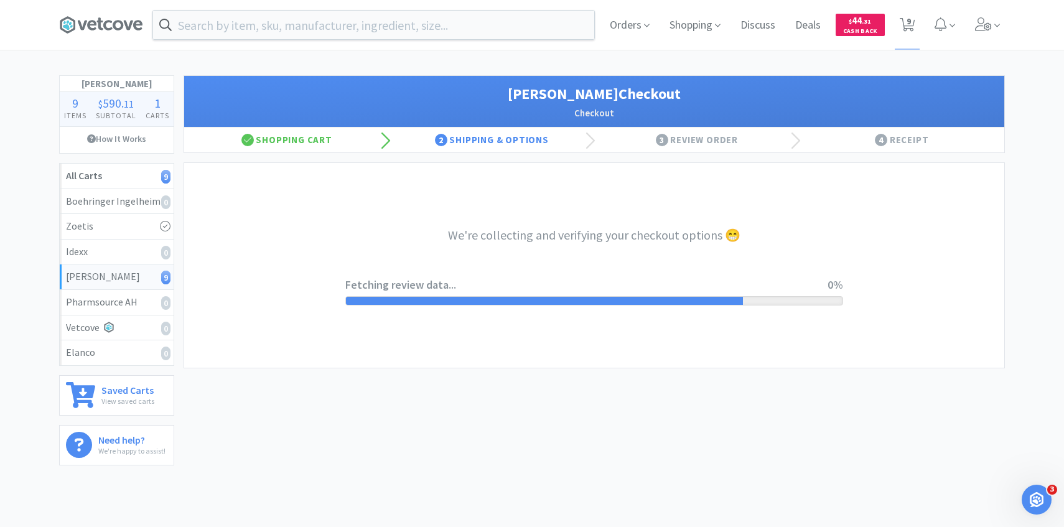
select select "1"
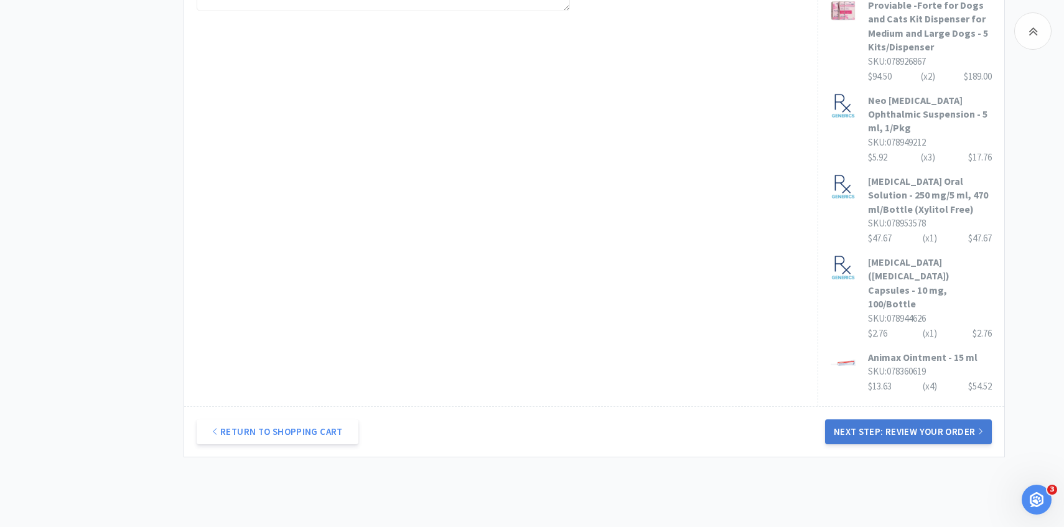
click at [861, 419] on button "Next Step: Review Your Order" at bounding box center [908, 431] width 167 height 25
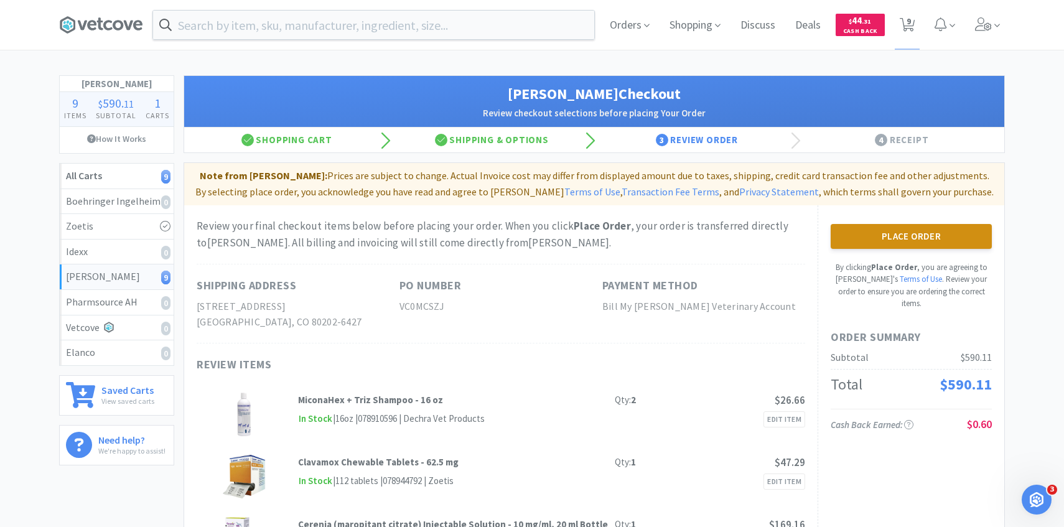
click at [900, 236] on button "Place Order" at bounding box center [911, 236] width 161 height 25
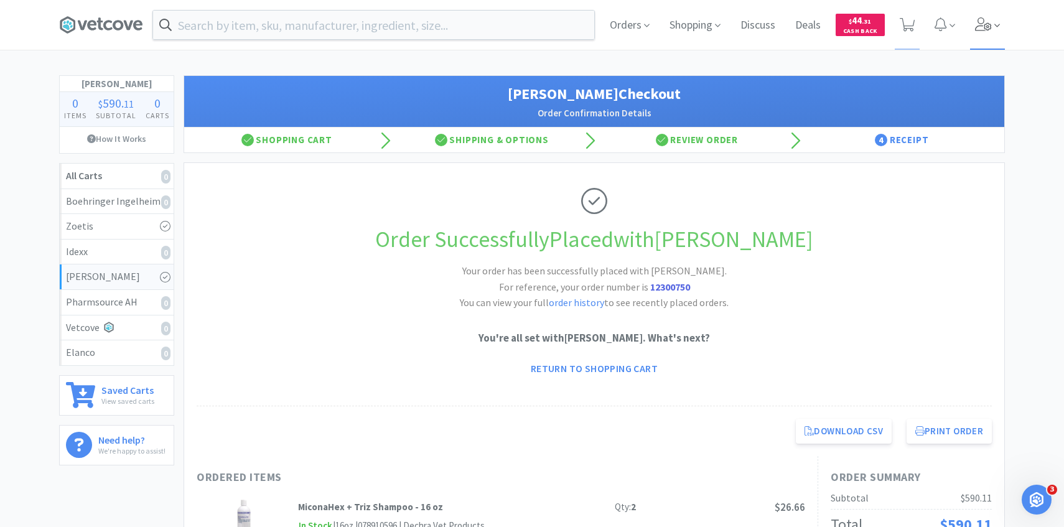
click at [995, 19] on span at bounding box center [997, 26] width 6 height 14
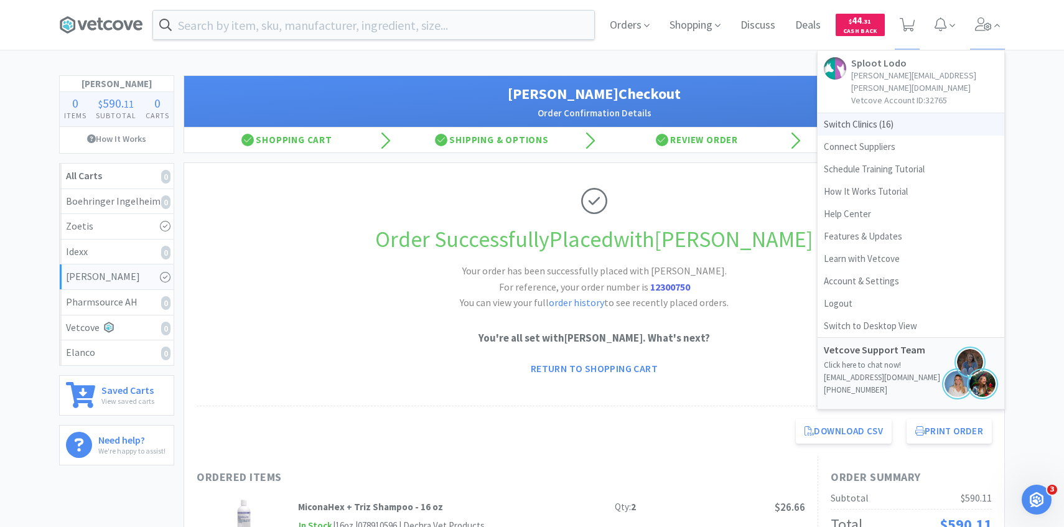
click at [939, 120] on span "Switch Clinics ( 16 )" at bounding box center [911, 124] width 187 height 22
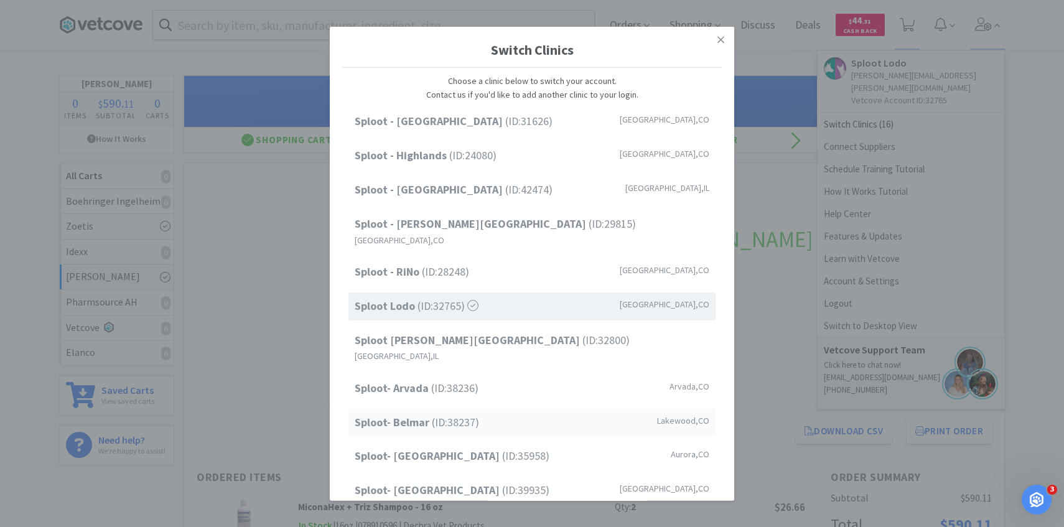
click at [507, 408] on div "Sploot- Belmar (ID: 38237 ) Lakewood , CO" at bounding box center [531, 422] width 367 height 28
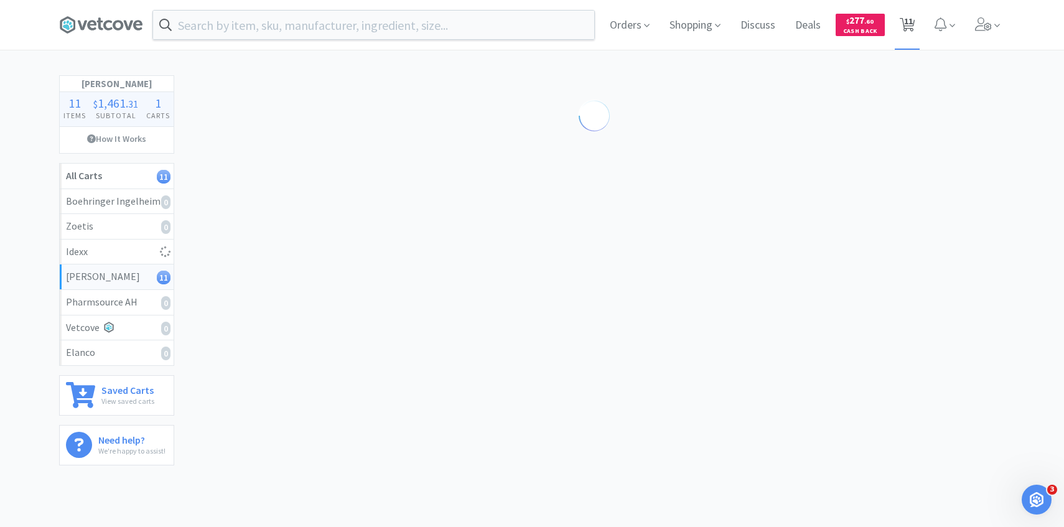
click at [908, 29] on span "11" at bounding box center [908, 21] width 9 height 50
select select "2"
select select "1"
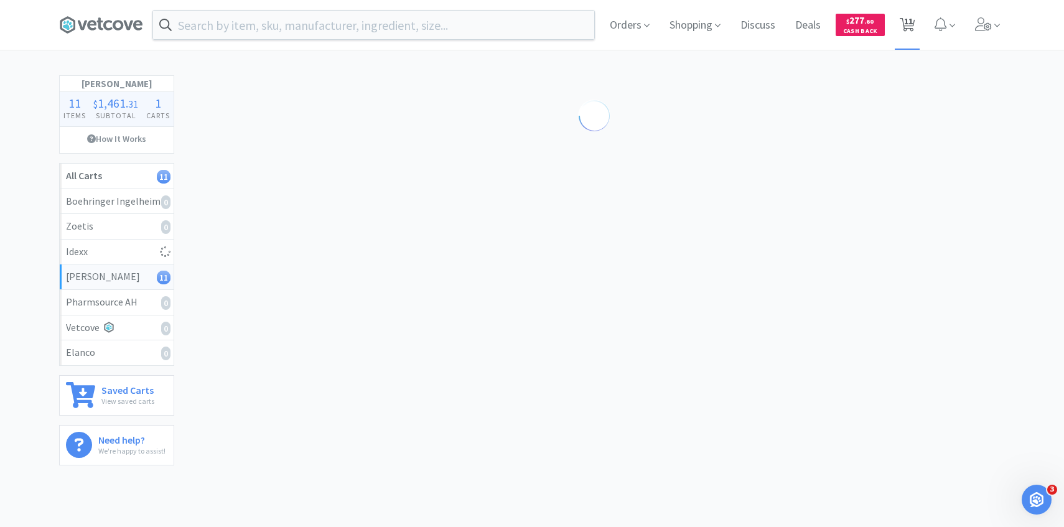
select select "4"
select select "2"
select select "1"
select select "4"
select select "2"
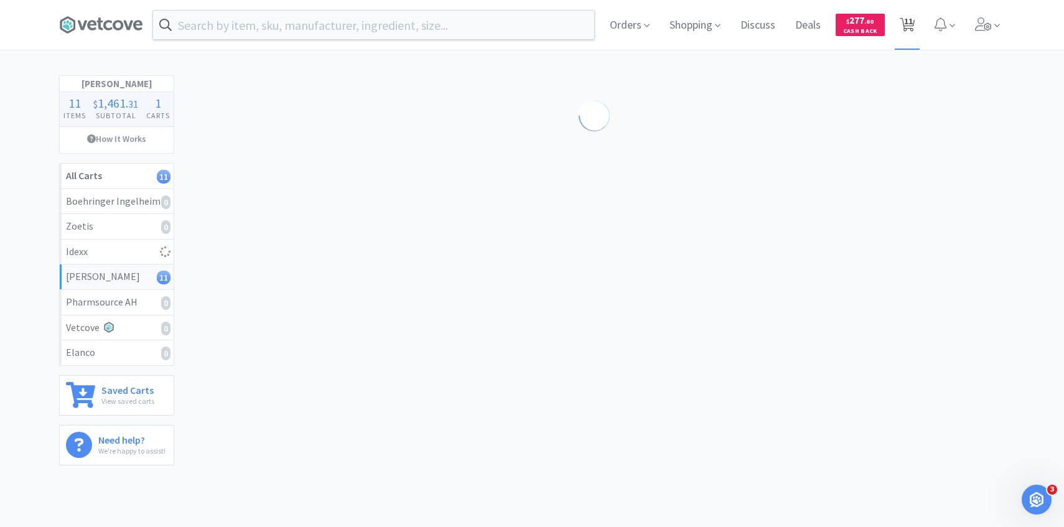
select select "3"
select select "1"
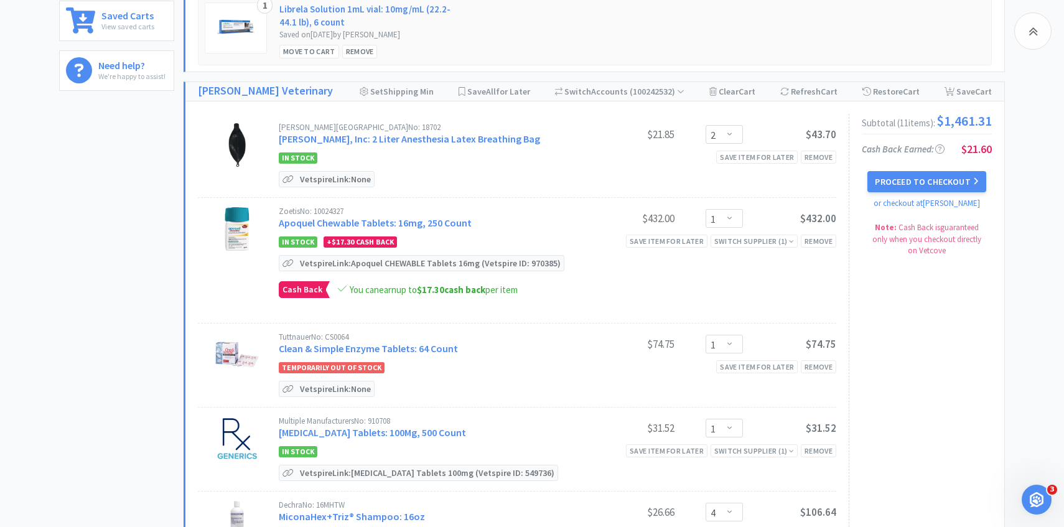
scroll to position [376, 0]
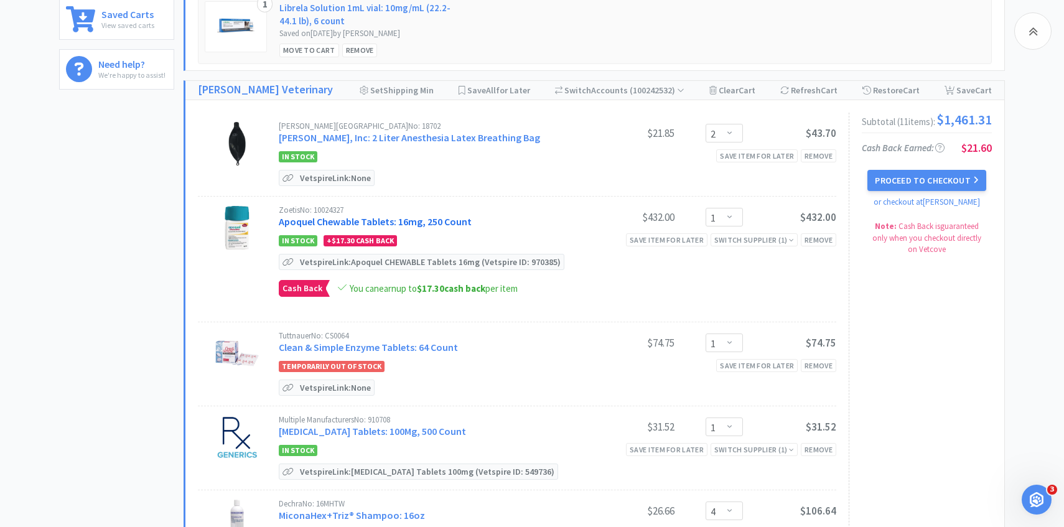
click at [407, 219] on link "Apoquel Chewable Tablets: 16mg, 250 Count" at bounding box center [375, 221] width 193 height 12
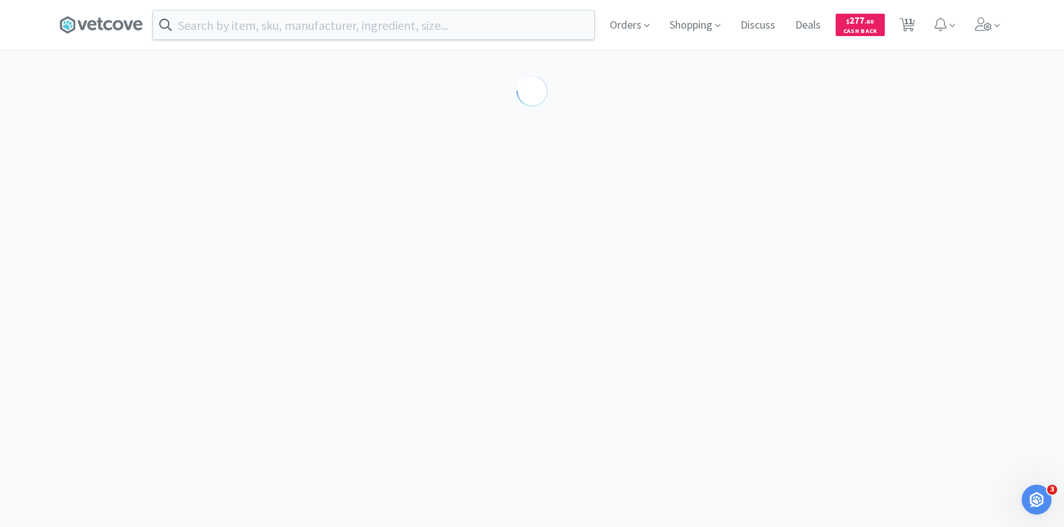
select select "610233"
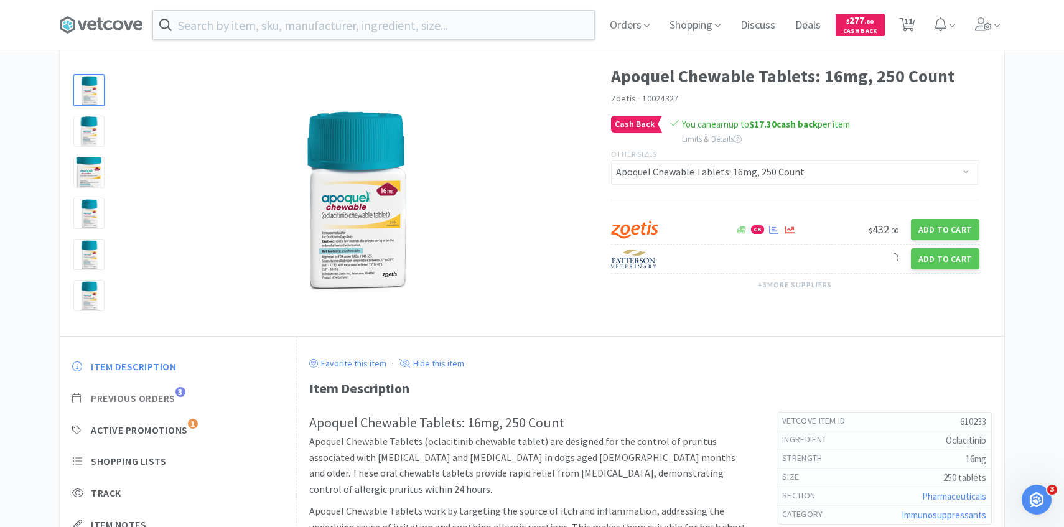
scroll to position [59, 0]
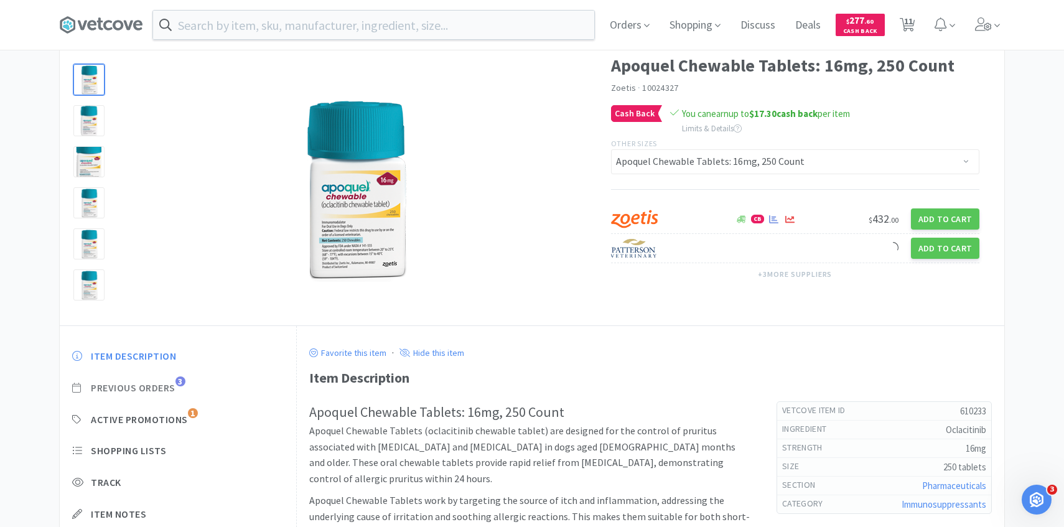
click at [169, 391] on span "Previous Orders" at bounding box center [133, 387] width 85 height 13
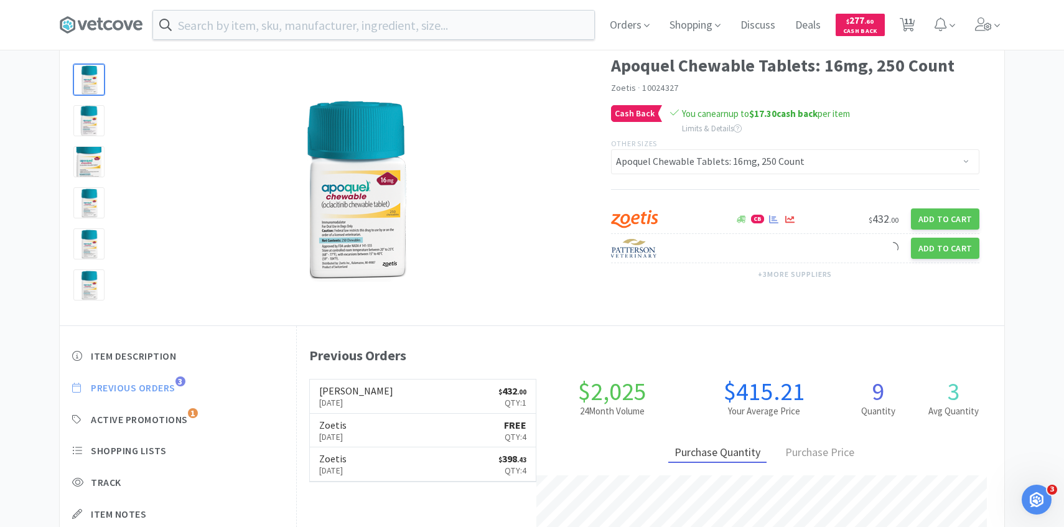
scroll to position [342, 707]
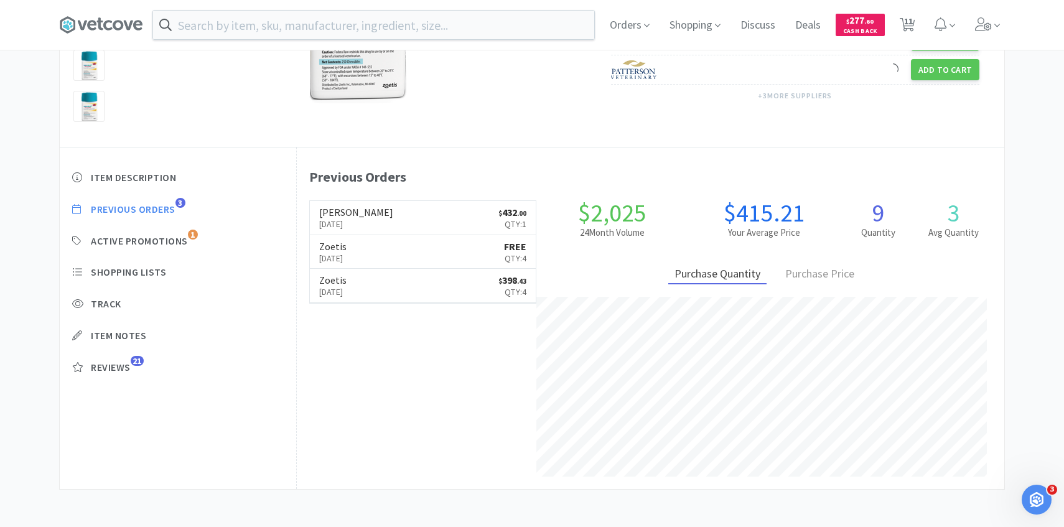
select select "2"
select select "1"
select select "4"
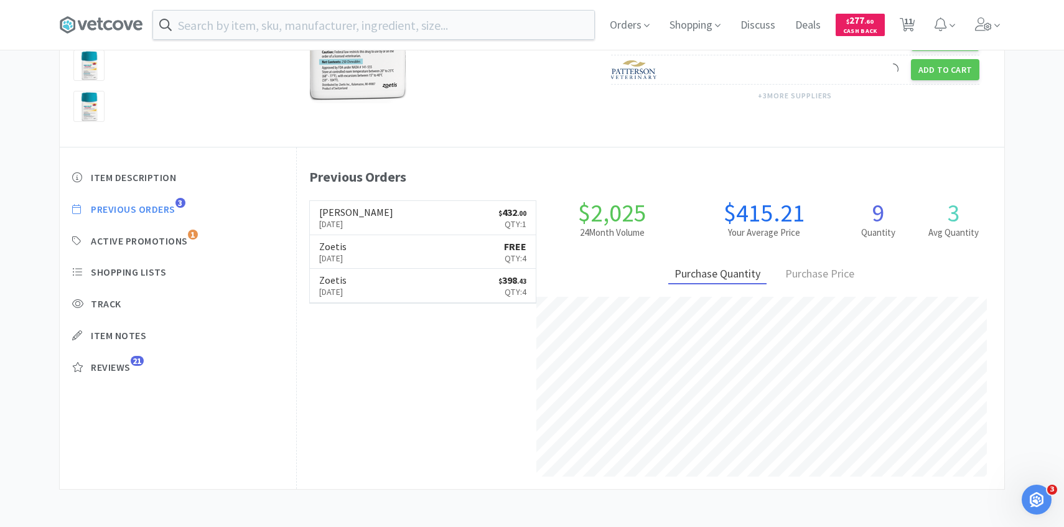
select select "2"
select select "1"
select select "4"
select select "2"
select select "3"
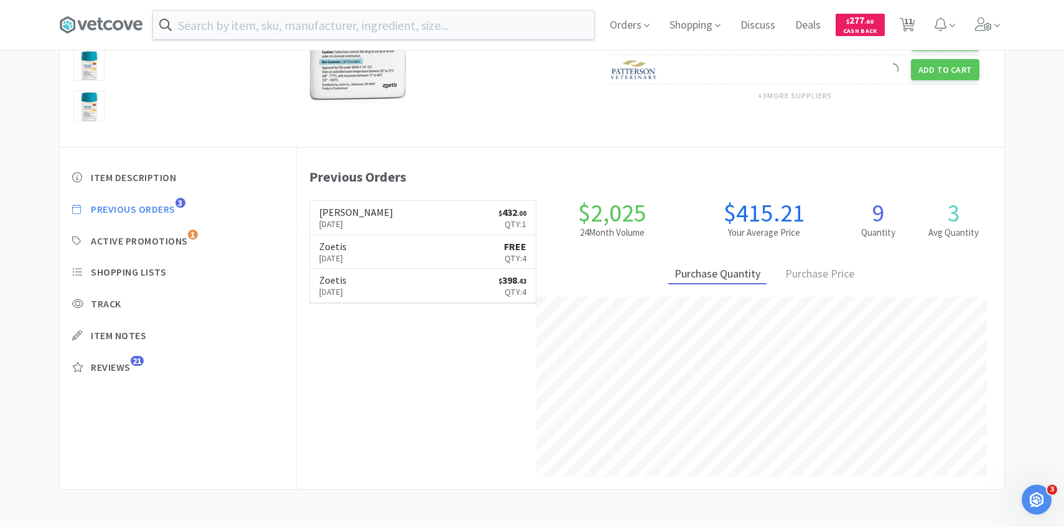
select select "1"
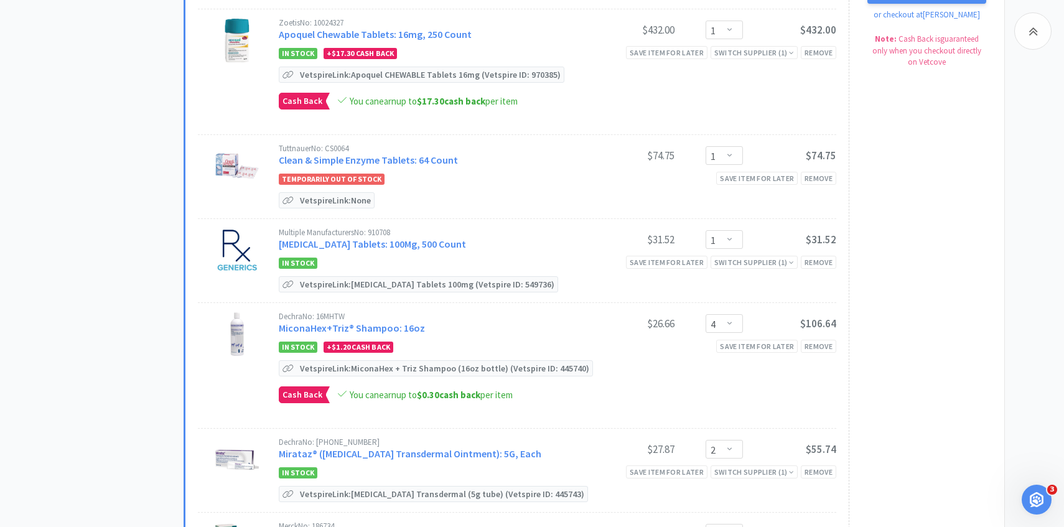
scroll to position [579, 0]
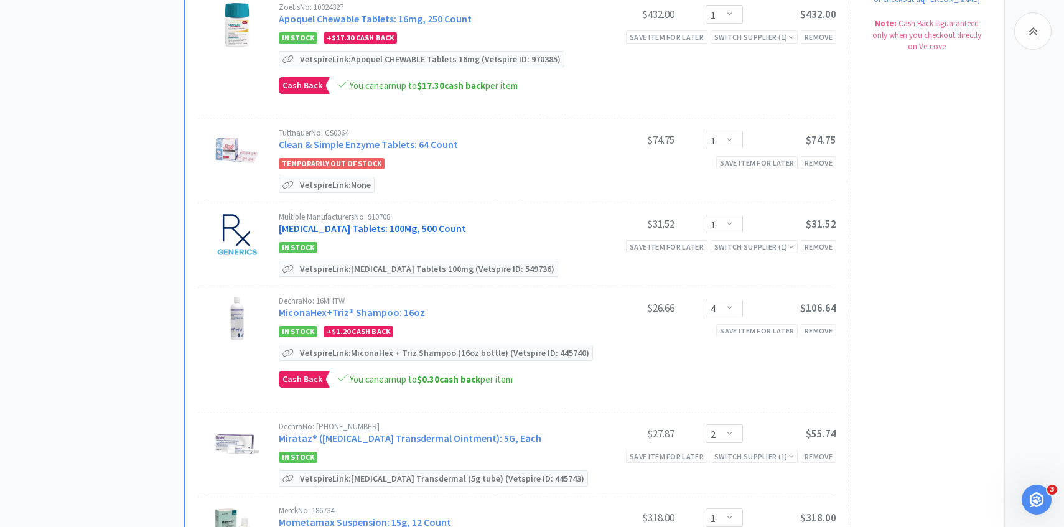
click at [447, 227] on link "Doxycycline Hyclate Tablets: 100Mg, 500 Count" at bounding box center [372, 228] width 187 height 12
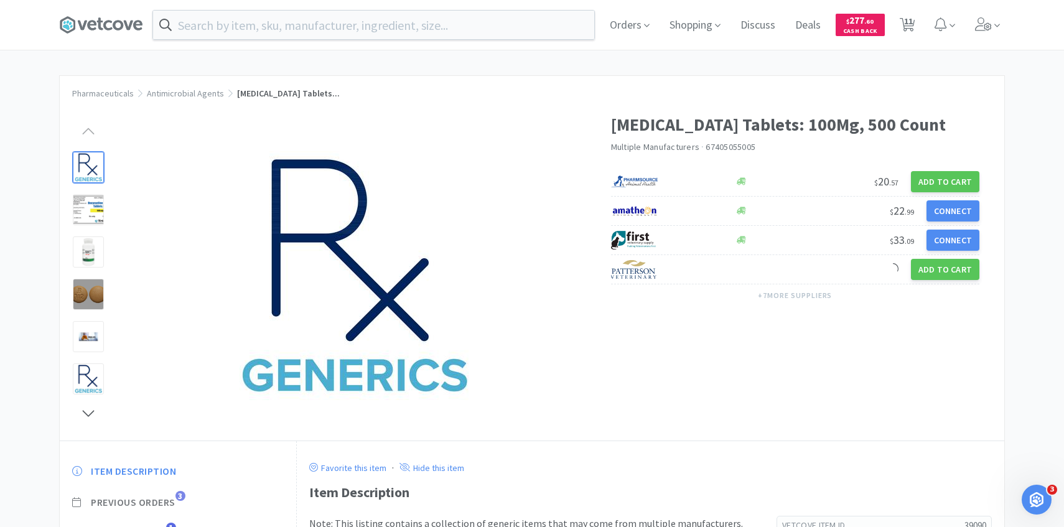
click at [161, 498] on span "Previous Orders" at bounding box center [133, 502] width 85 height 13
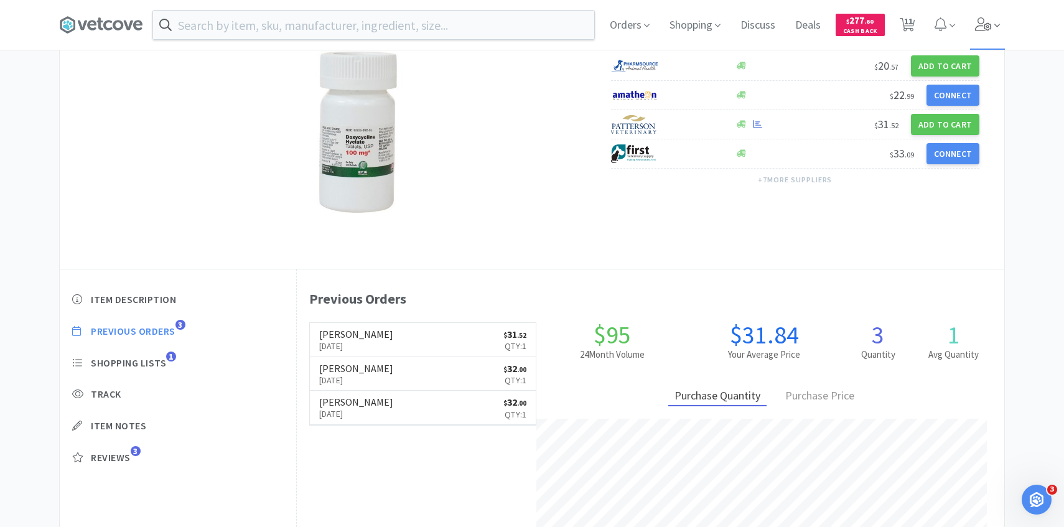
scroll to position [144, 0]
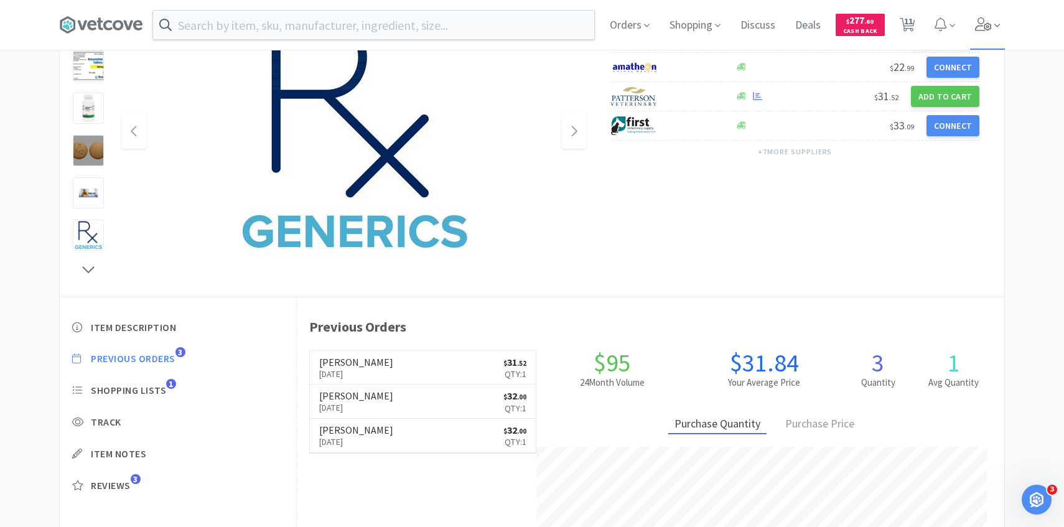
click at [992, 31] on span at bounding box center [987, 25] width 35 height 50
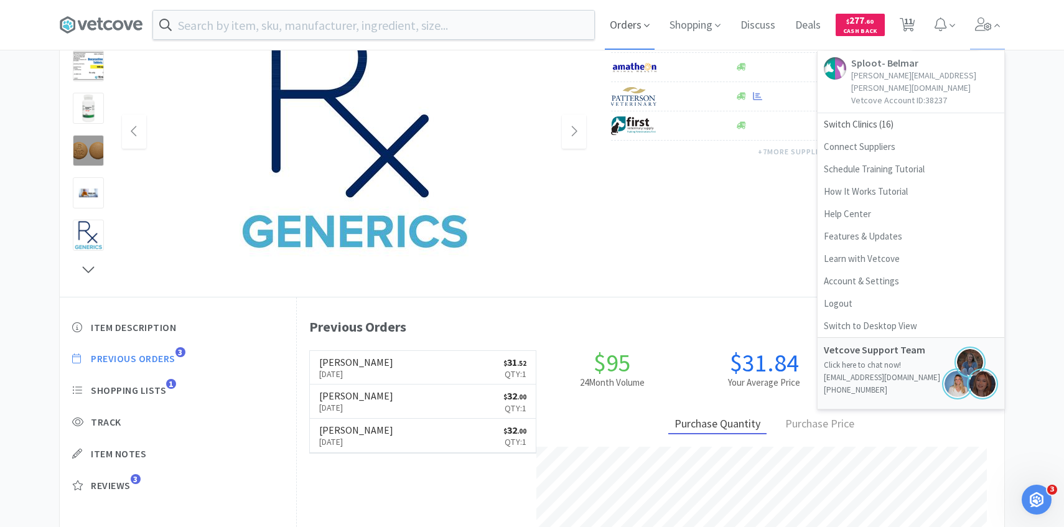
scroll to position [579, 0]
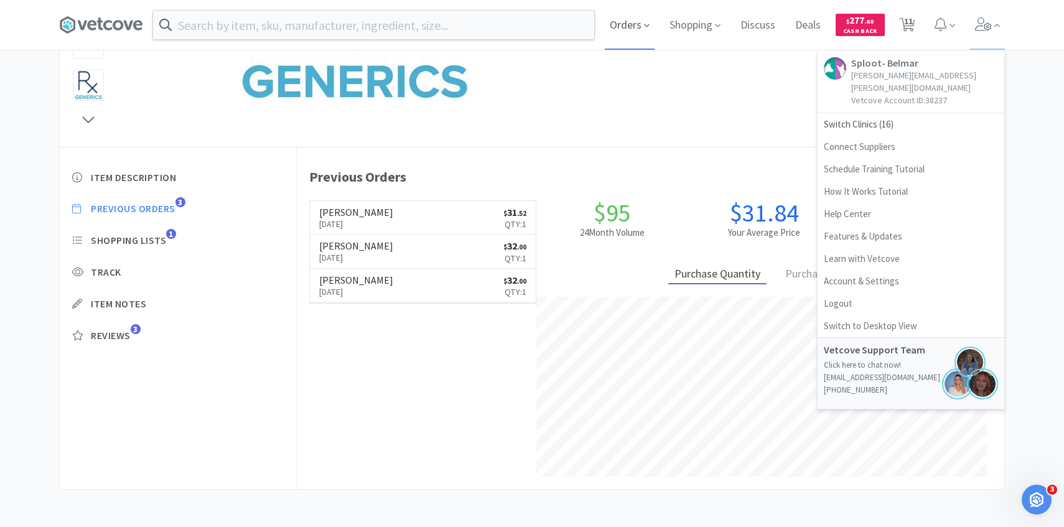
select select "2"
select select "1"
select select "4"
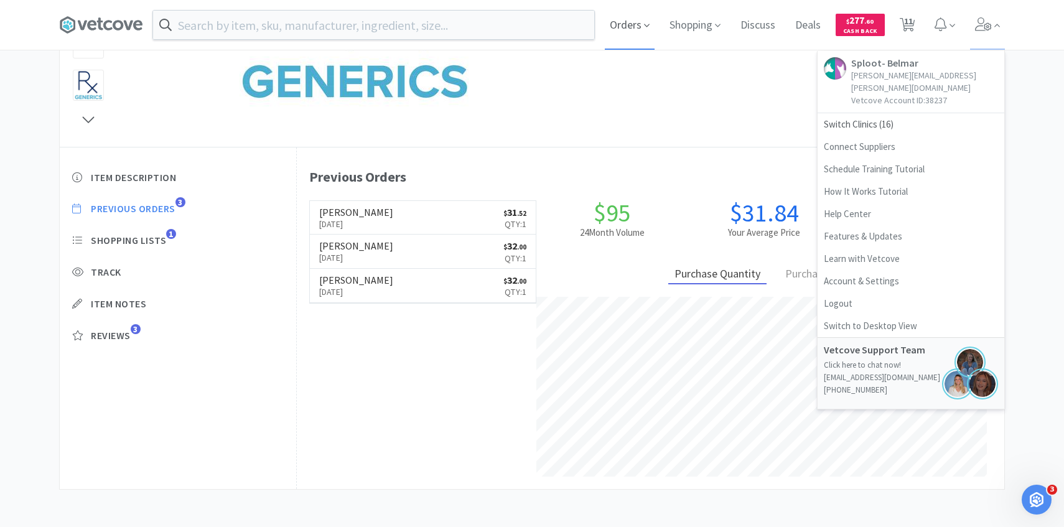
select select "2"
select select "1"
select select "4"
select select "2"
select select "3"
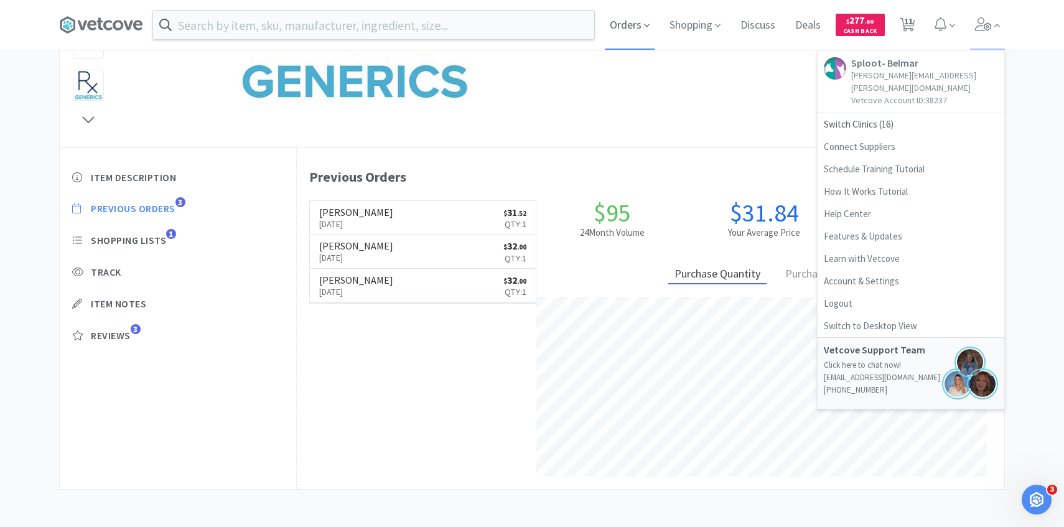
select select "1"
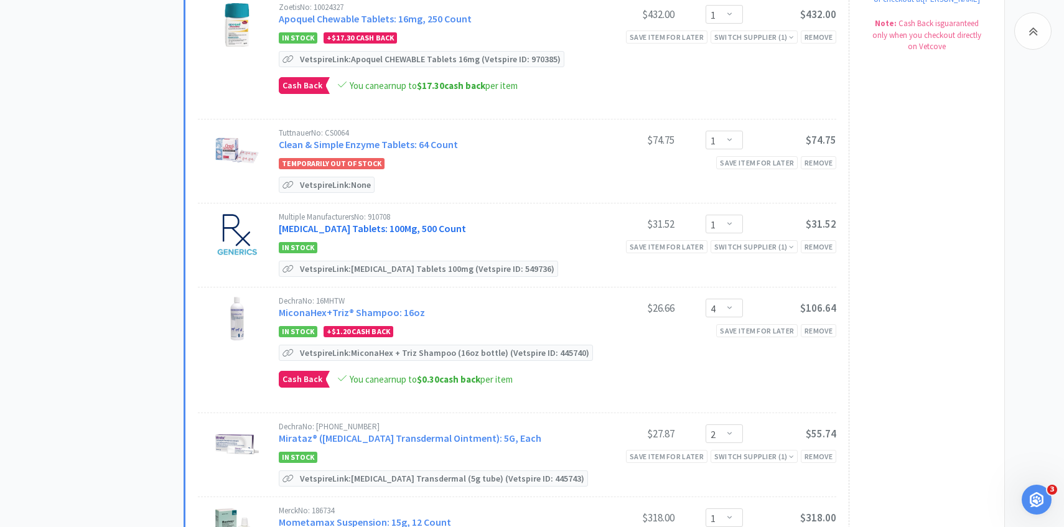
click at [455, 224] on link "Doxycycline Hyclate Tablets: 100Mg, 500 Count" at bounding box center [372, 228] width 187 height 12
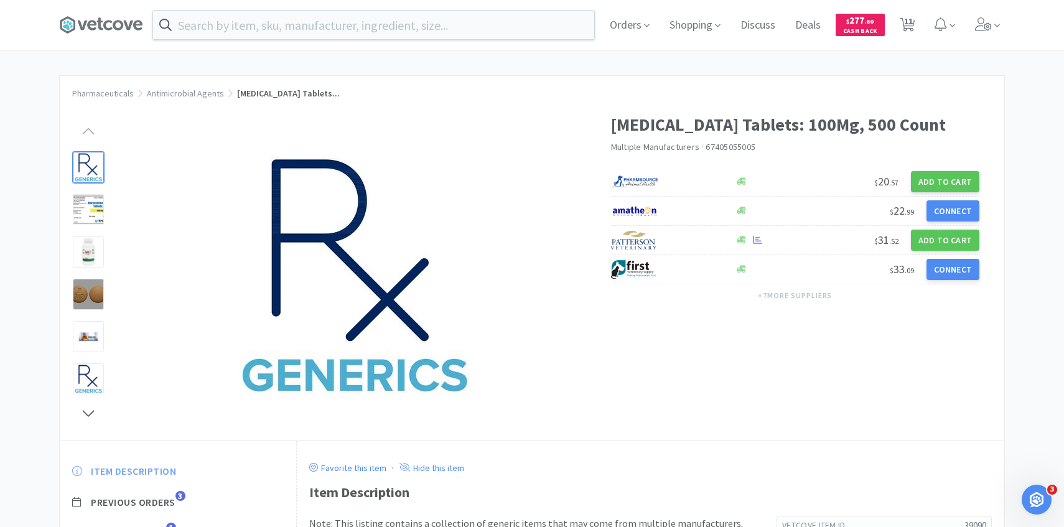
scroll to position [1, 0]
click at [166, 505] on span "Previous Orders" at bounding box center [133, 501] width 85 height 13
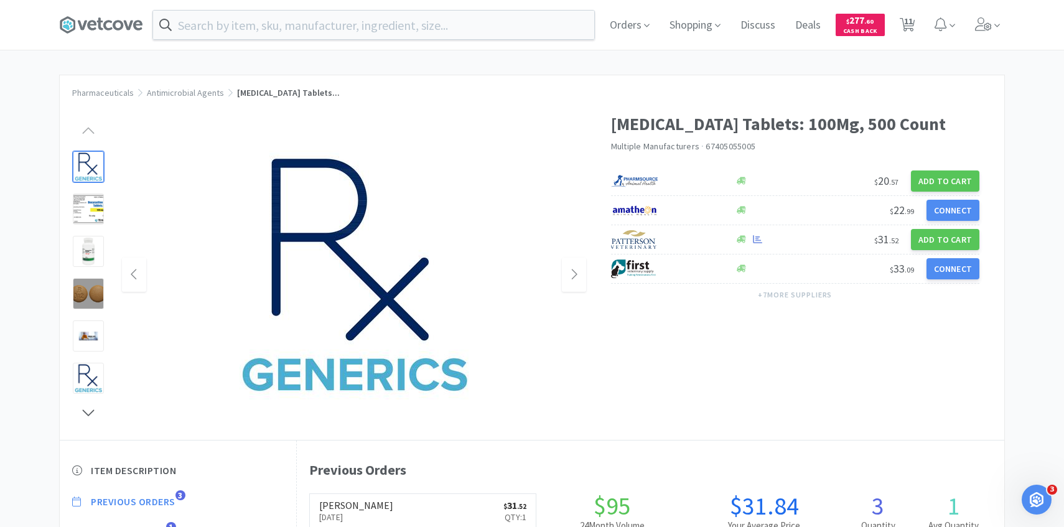
scroll to position [342, 707]
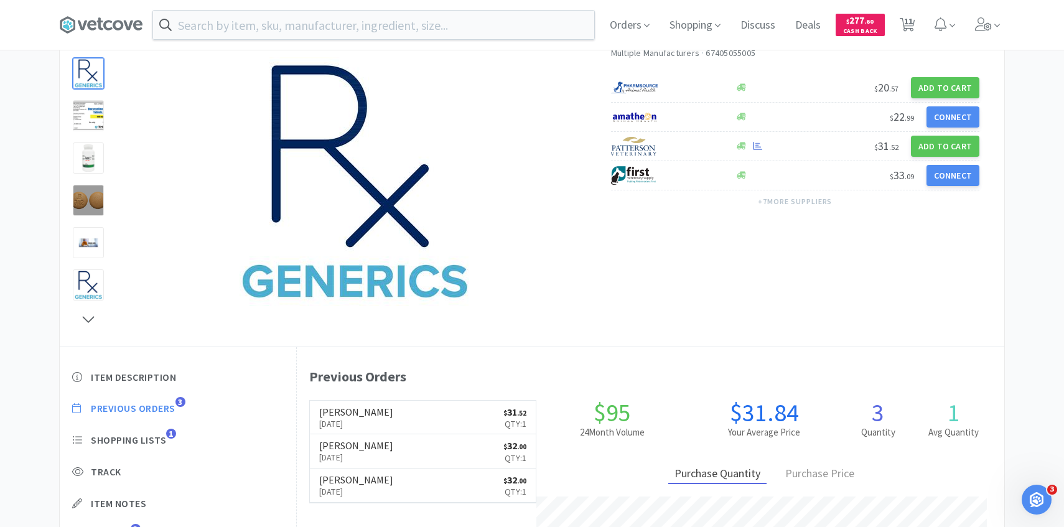
select select "2"
select select "1"
select select "4"
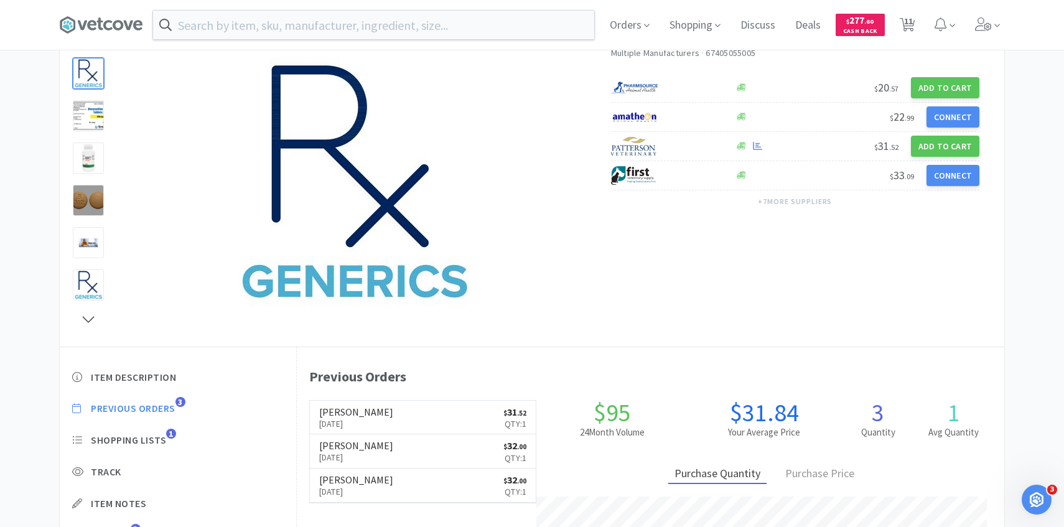
select select "2"
select select "1"
select select "4"
select select "2"
select select "3"
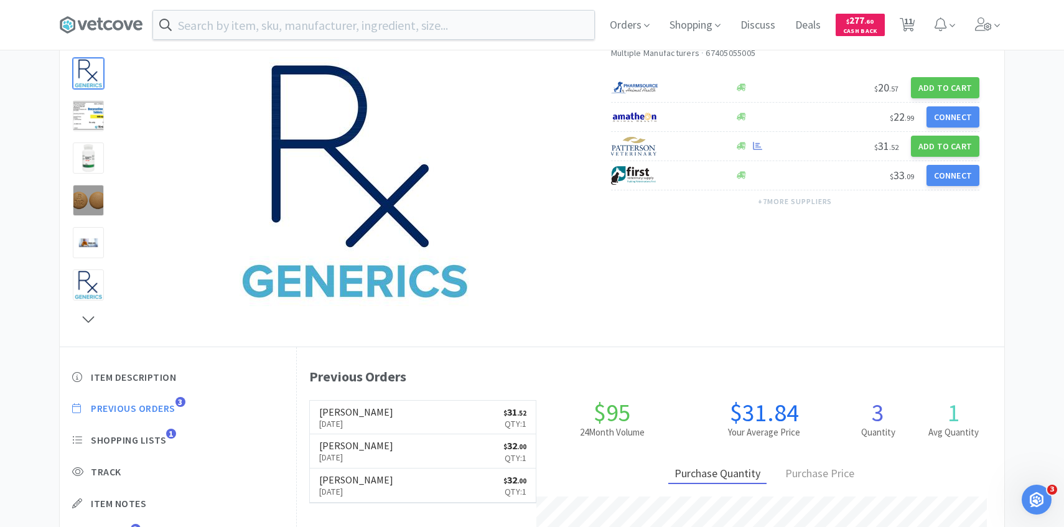
select select "1"
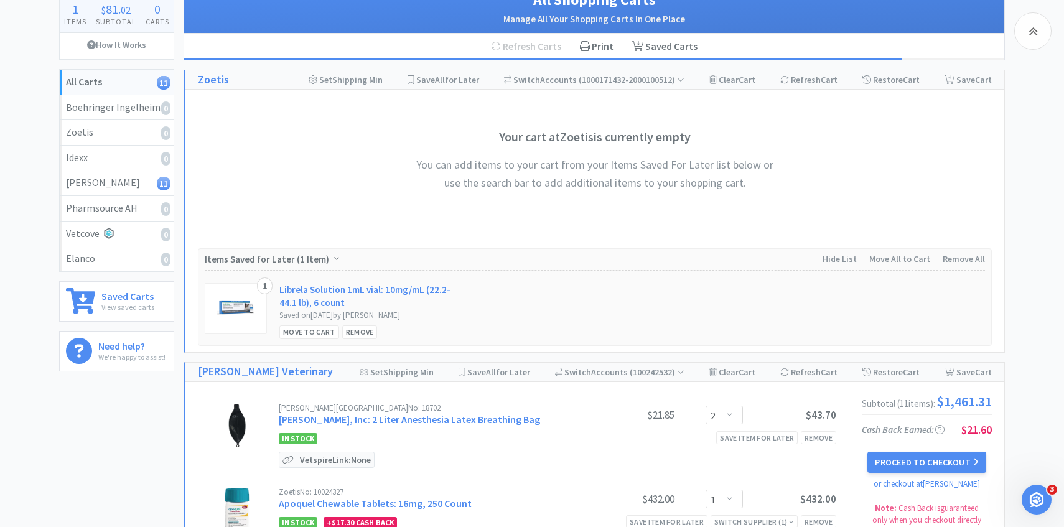
scroll to position [579, 0]
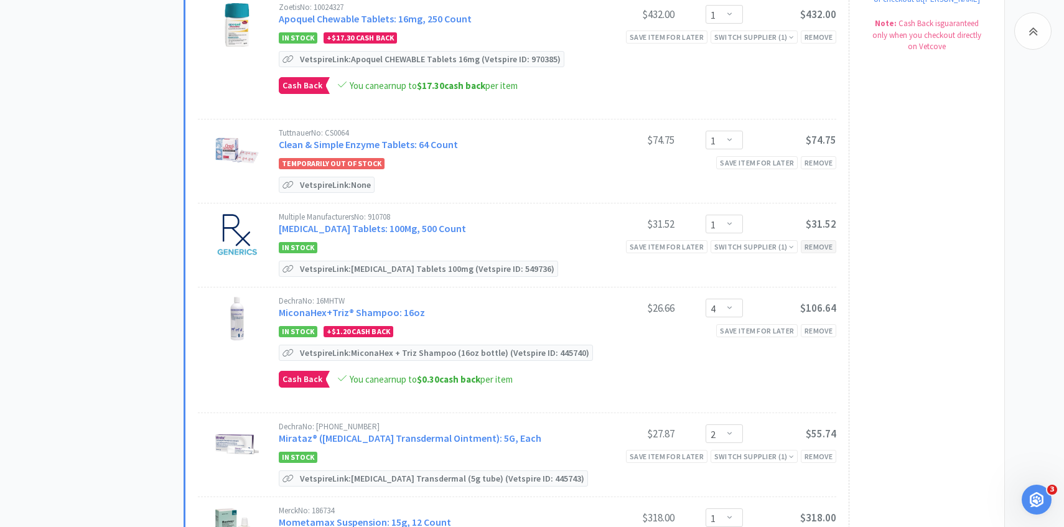
click at [813, 249] on div "Remove" at bounding box center [818, 246] width 35 height 13
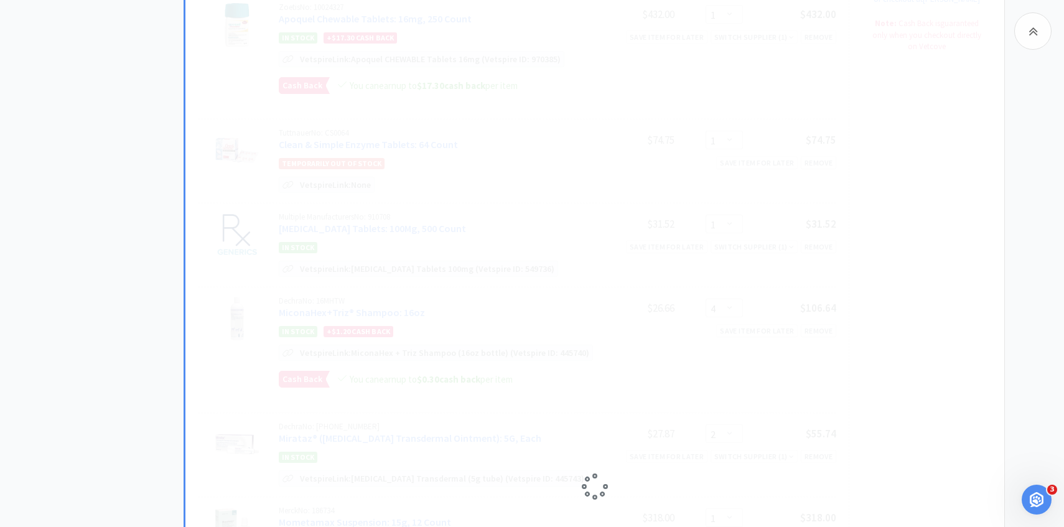
select select "4"
select select "2"
select select "1"
select select "4"
select select "2"
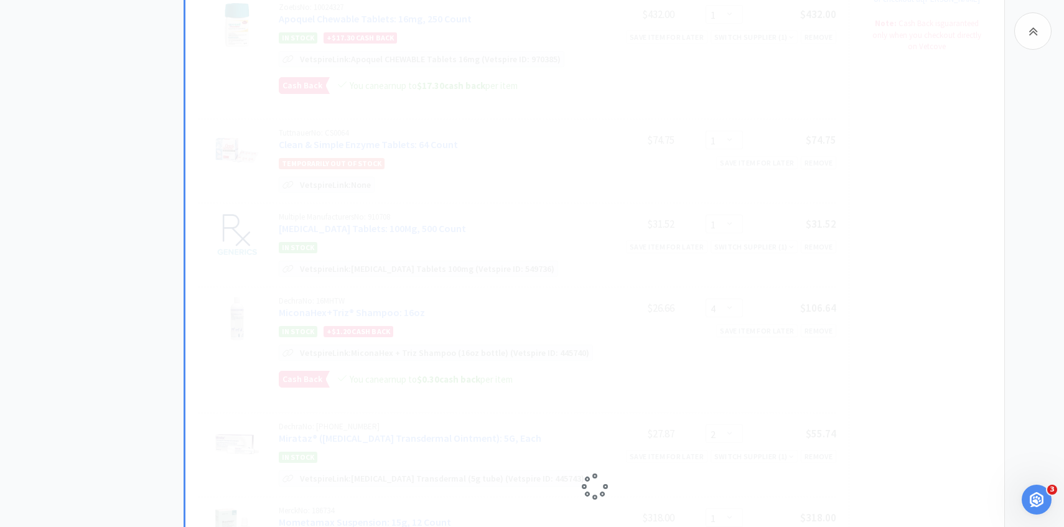
select select "3"
select select "1"
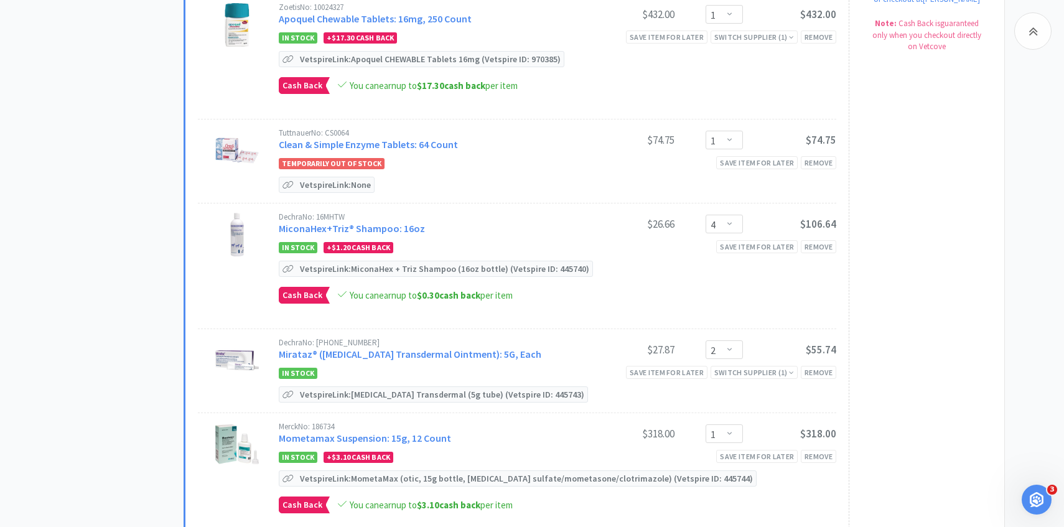
scroll to position [619, 0]
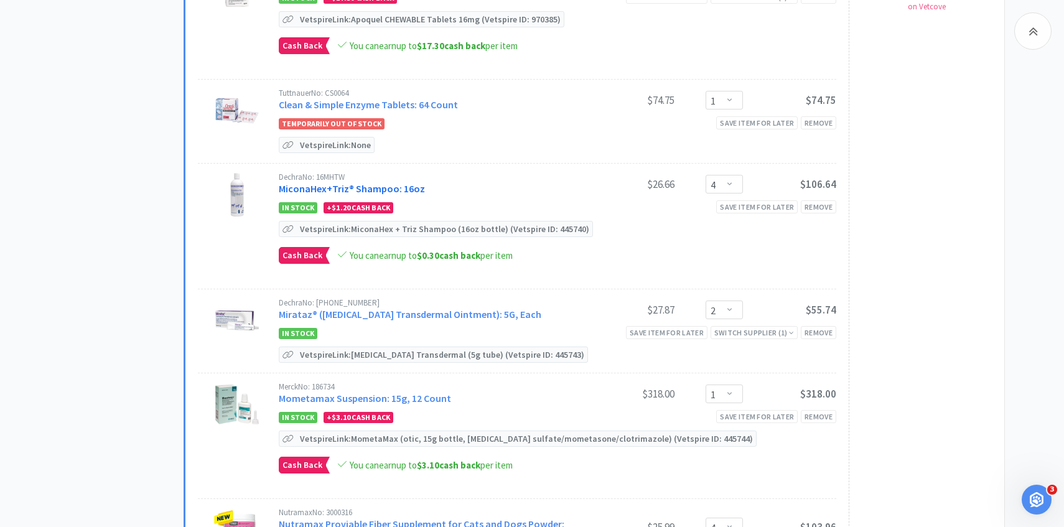
click at [386, 183] on link "MiconaHex+Triz® Shampoo: 16oz" at bounding box center [352, 188] width 146 height 12
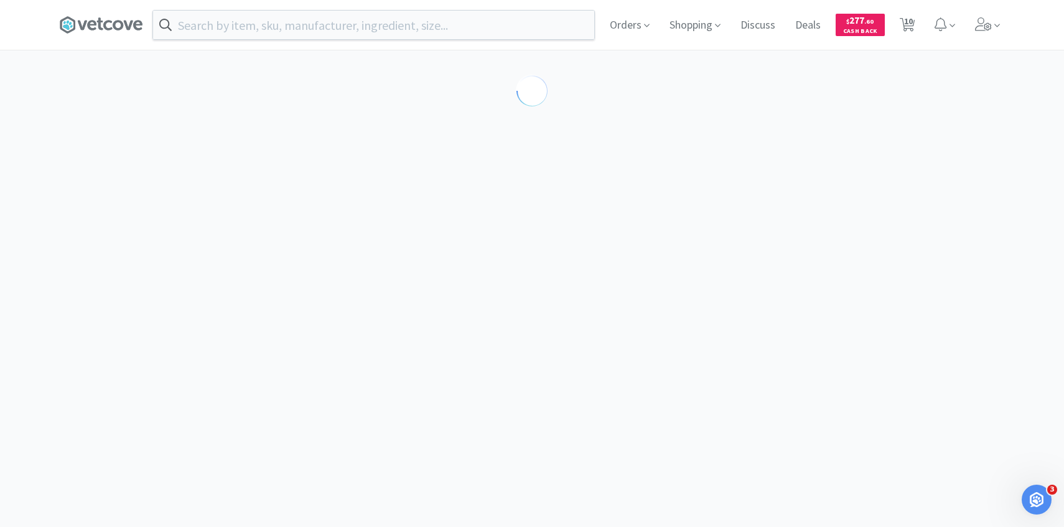
select select "86601"
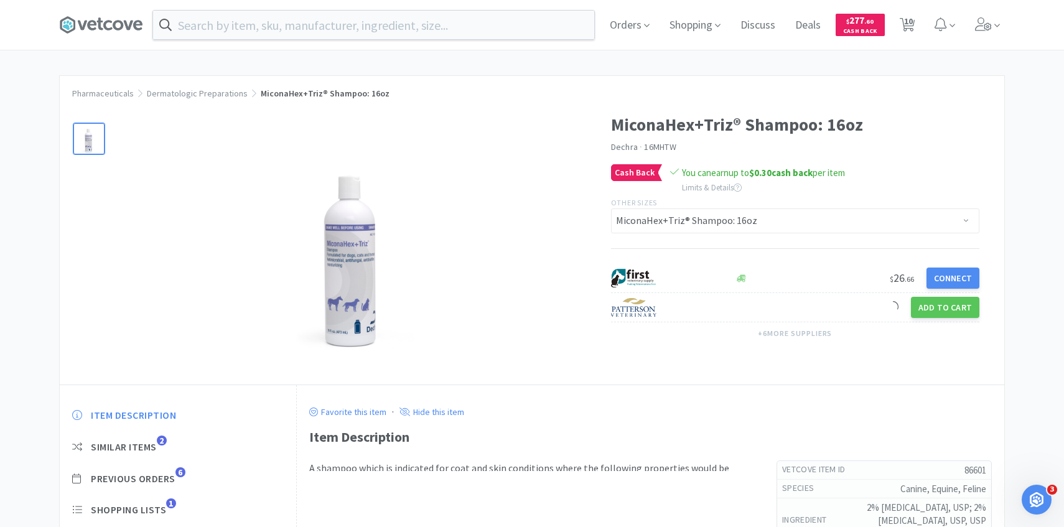
scroll to position [27, 0]
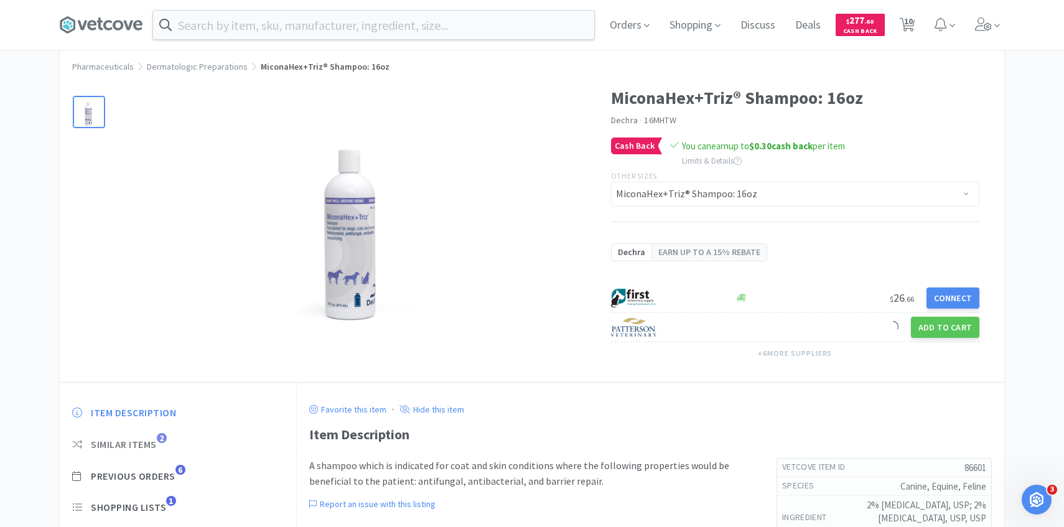
click at [166, 441] on span "2" at bounding box center [162, 438] width 10 height 10
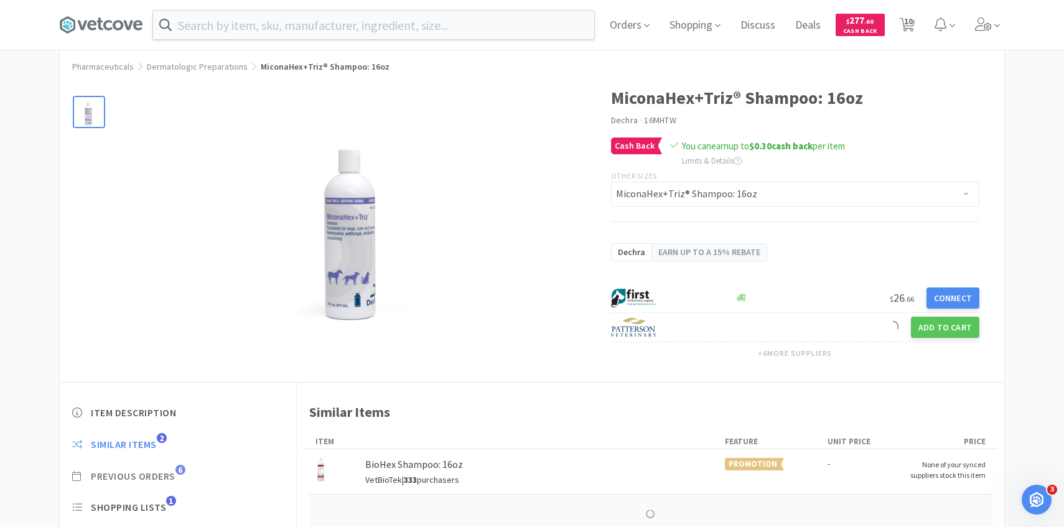
click at [164, 480] on span "Previous Orders" at bounding box center [133, 476] width 85 height 13
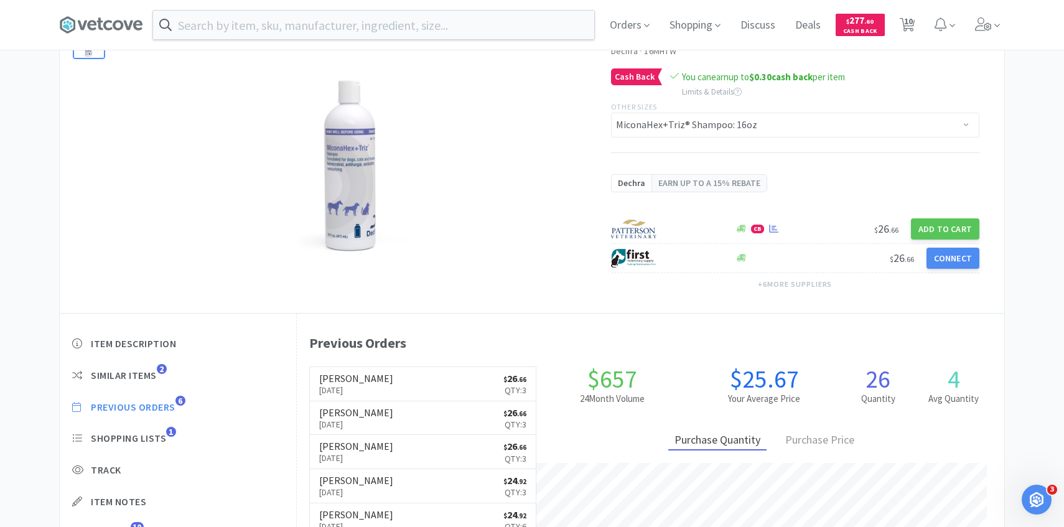
scroll to position [100, 0]
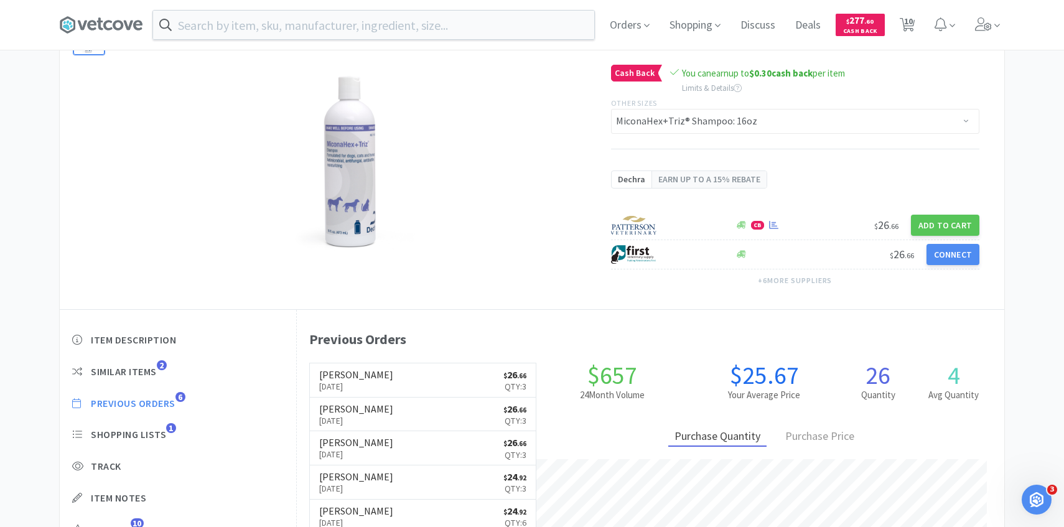
select select "2"
select select "1"
select select "4"
select select "2"
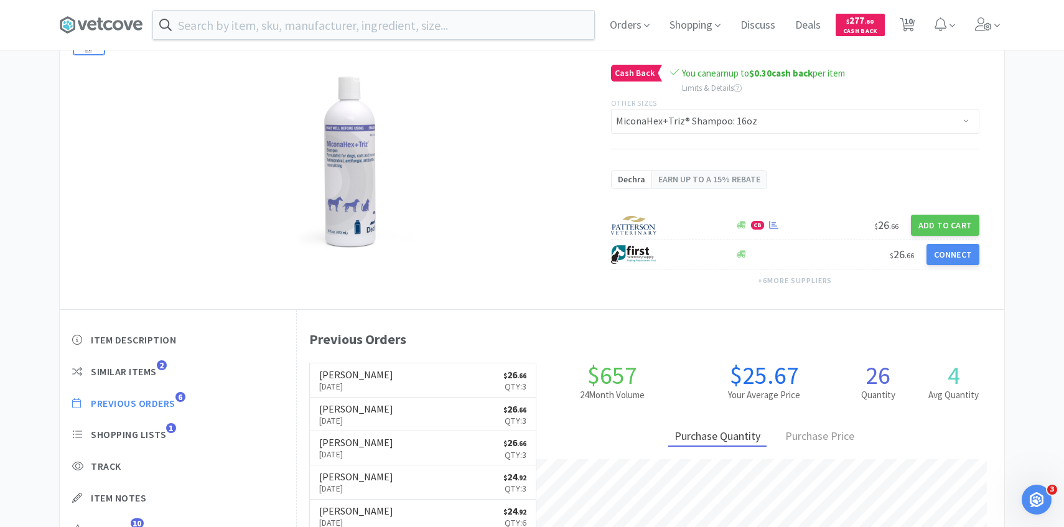
select select "1"
select select "4"
select select "2"
select select "3"
select select "1"
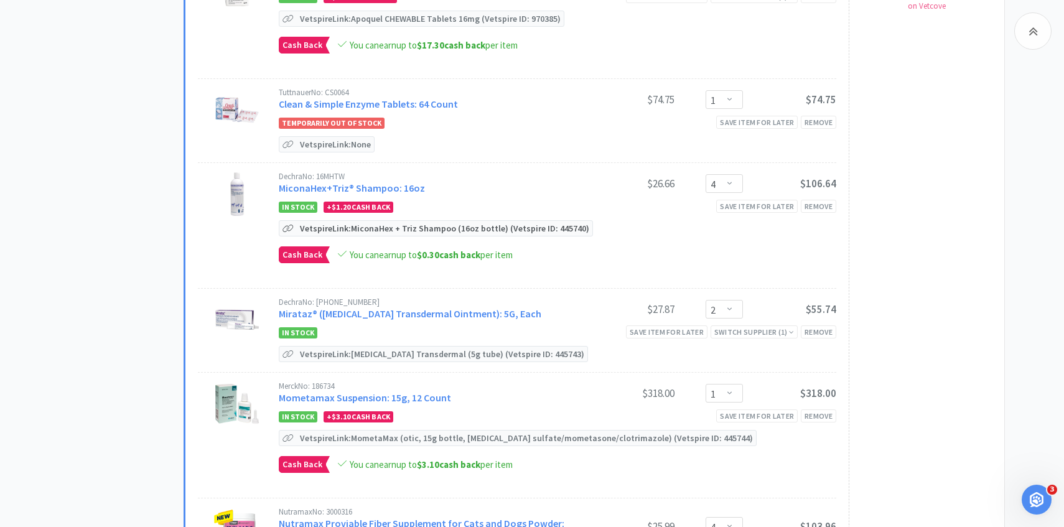
scroll to position [634, 0]
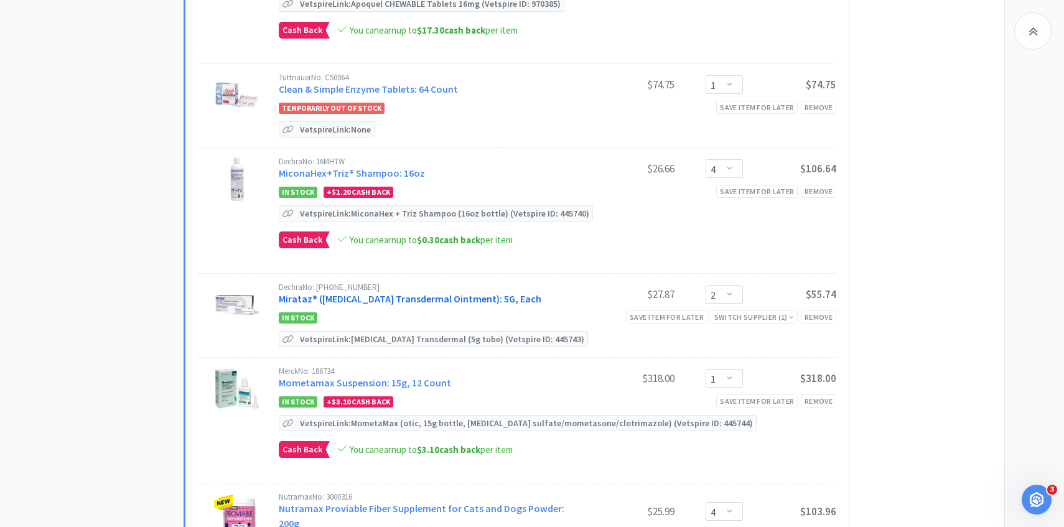
click at [422, 294] on link "Mirataz® (Mirtazapine Transdermal Ointment): 5G, Each" at bounding box center [410, 298] width 263 height 12
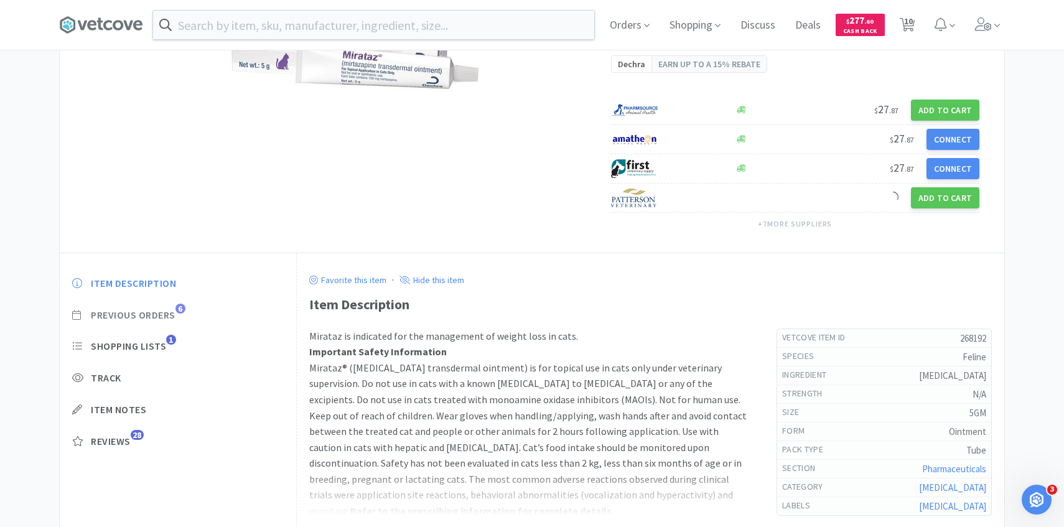
click at [164, 312] on span "Previous Orders" at bounding box center [133, 315] width 85 height 13
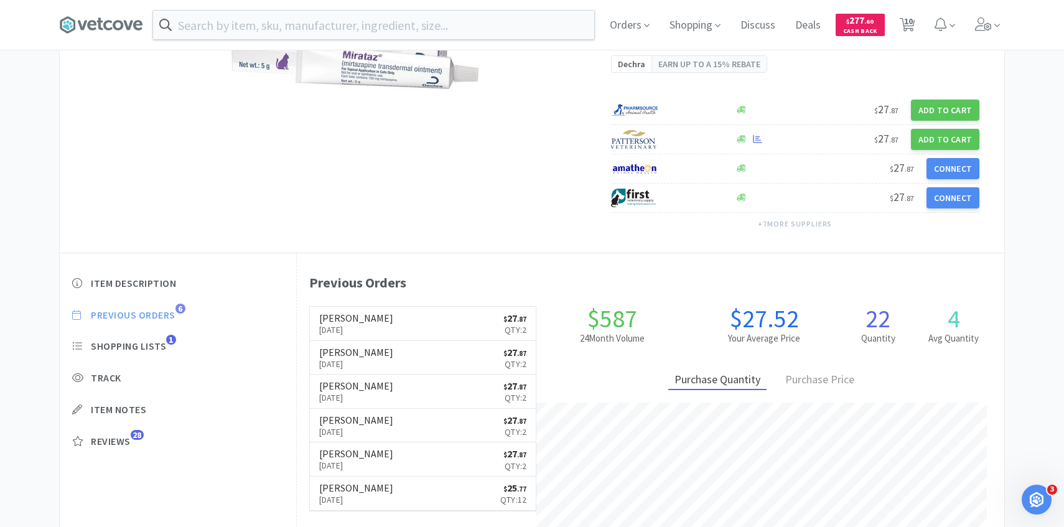
scroll to position [342, 707]
select select "2"
select select "1"
select select "4"
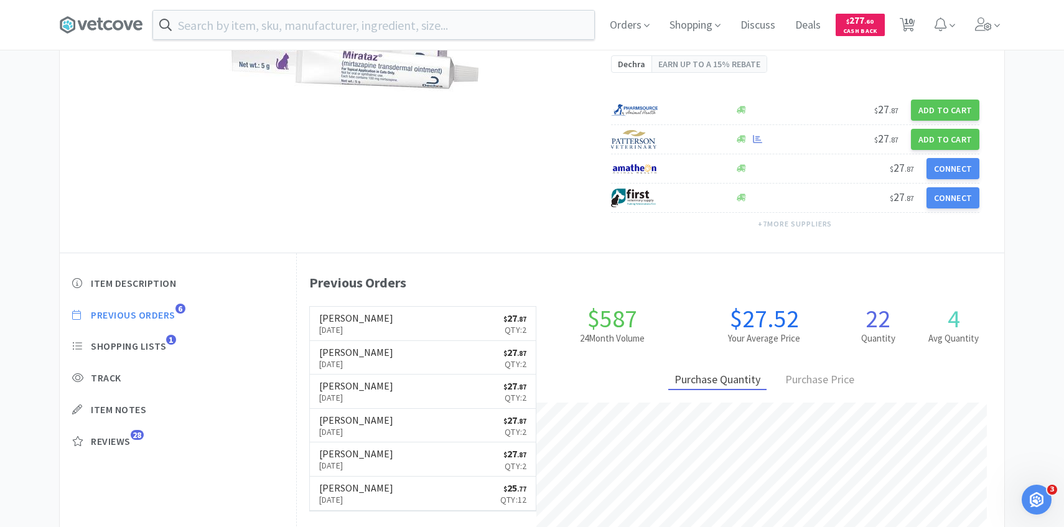
select select "2"
select select "1"
select select "4"
select select "2"
select select "3"
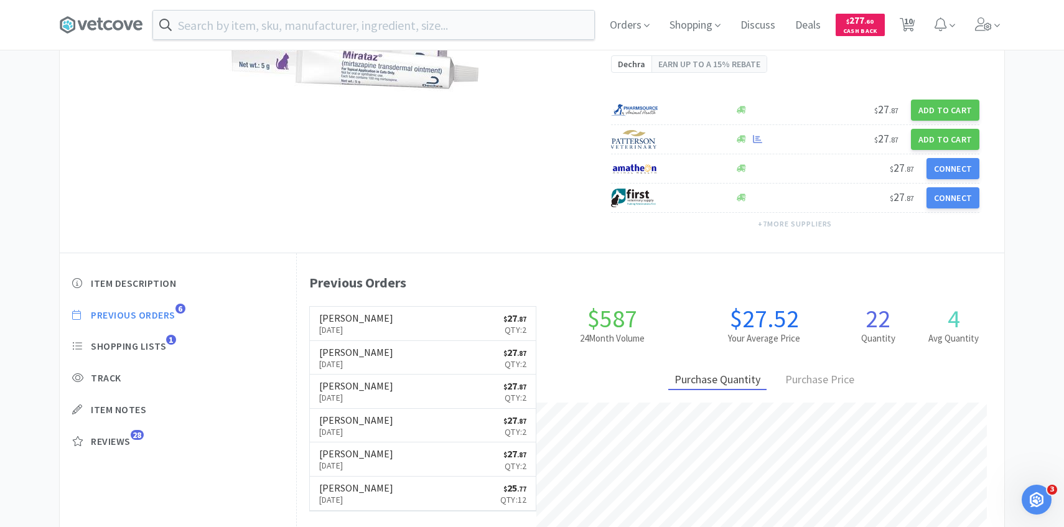
select select "1"
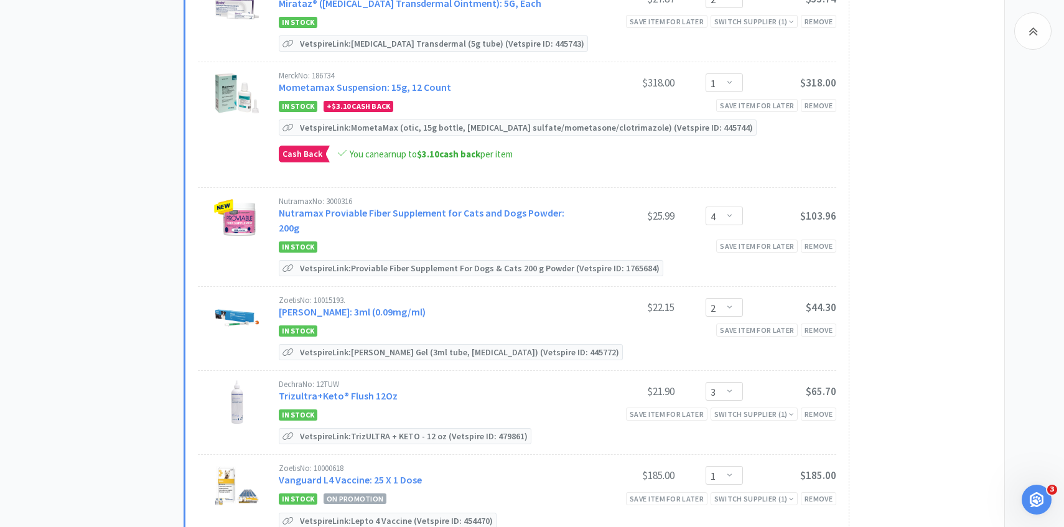
scroll to position [981, 0]
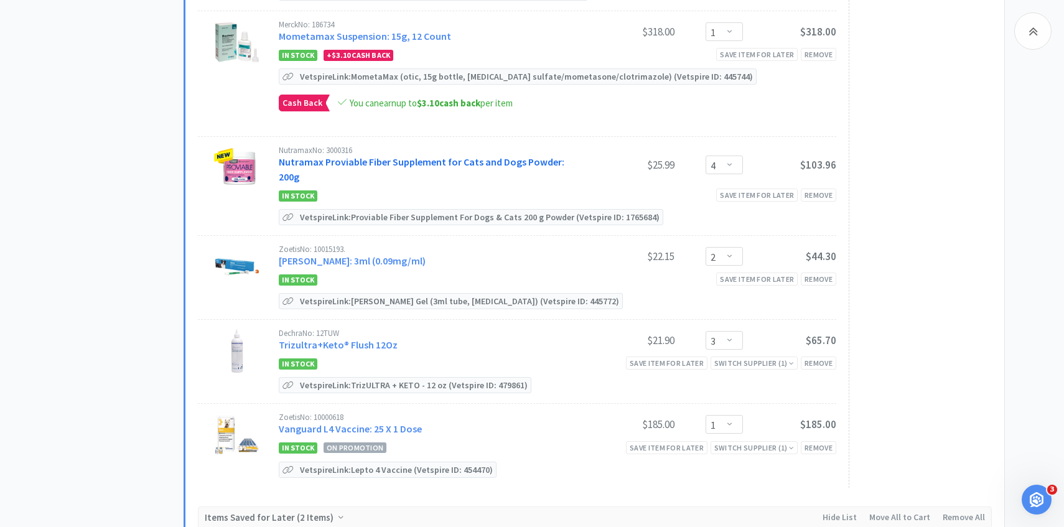
click at [417, 166] on link "Nutramax Proviable Fiber Supplement for Cats and Dogs Powder: 200g" at bounding box center [422, 169] width 286 height 27
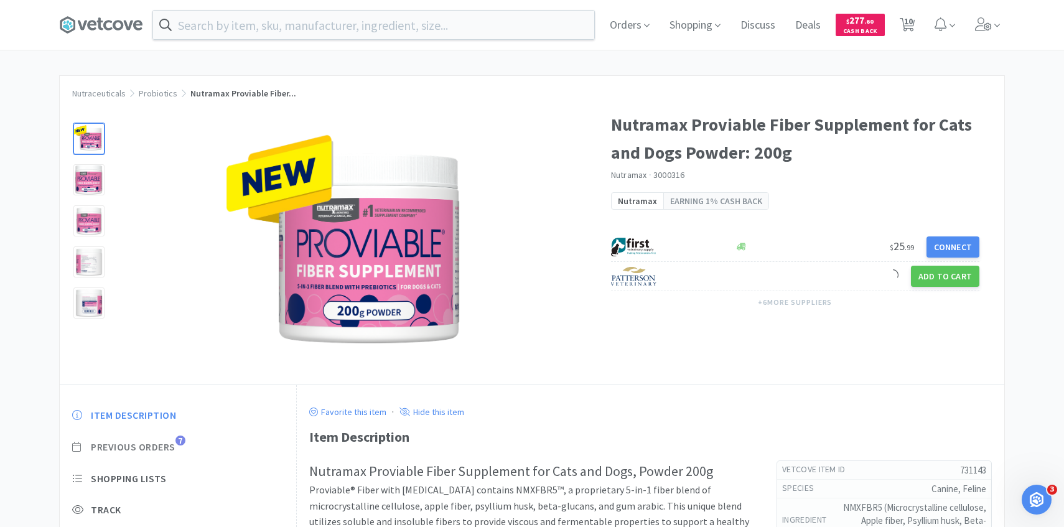
click at [166, 450] on span "Previous Orders" at bounding box center [133, 447] width 85 height 13
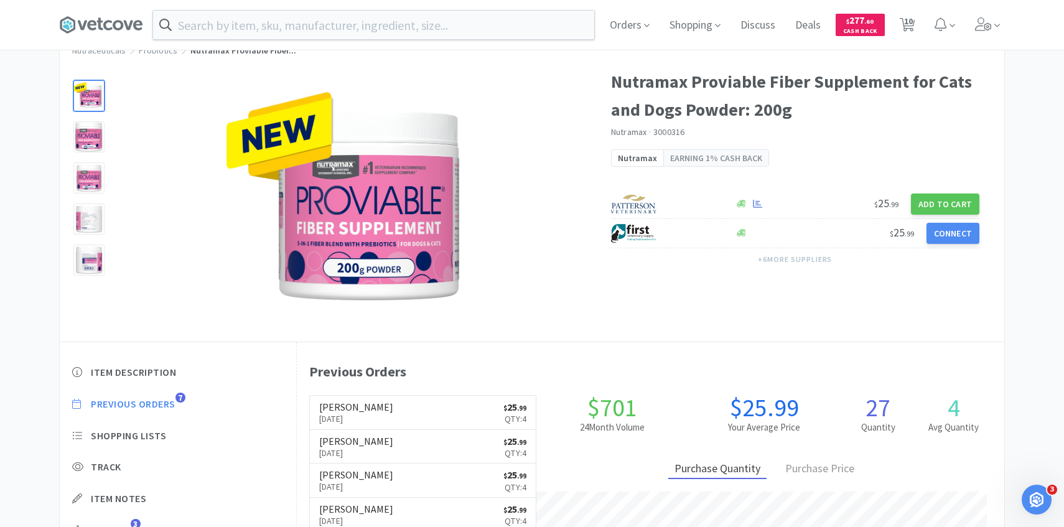
scroll to position [342, 707]
select select "2"
select select "1"
select select "4"
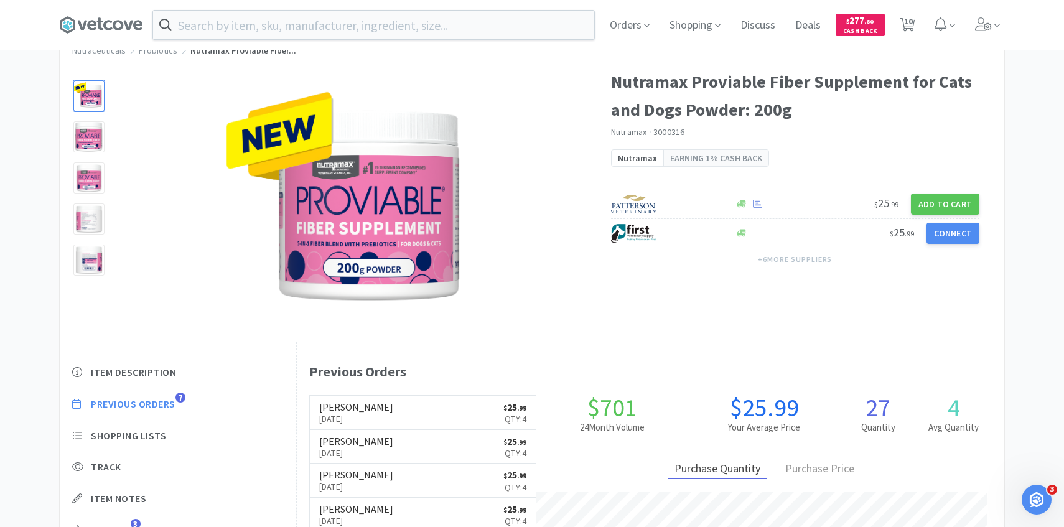
select select "2"
select select "1"
select select "4"
select select "2"
select select "3"
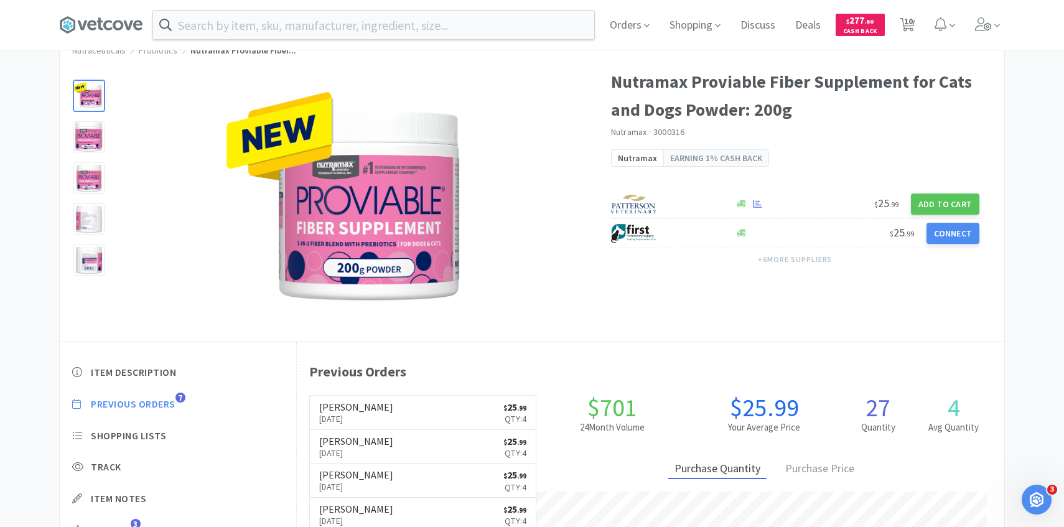
select select "1"
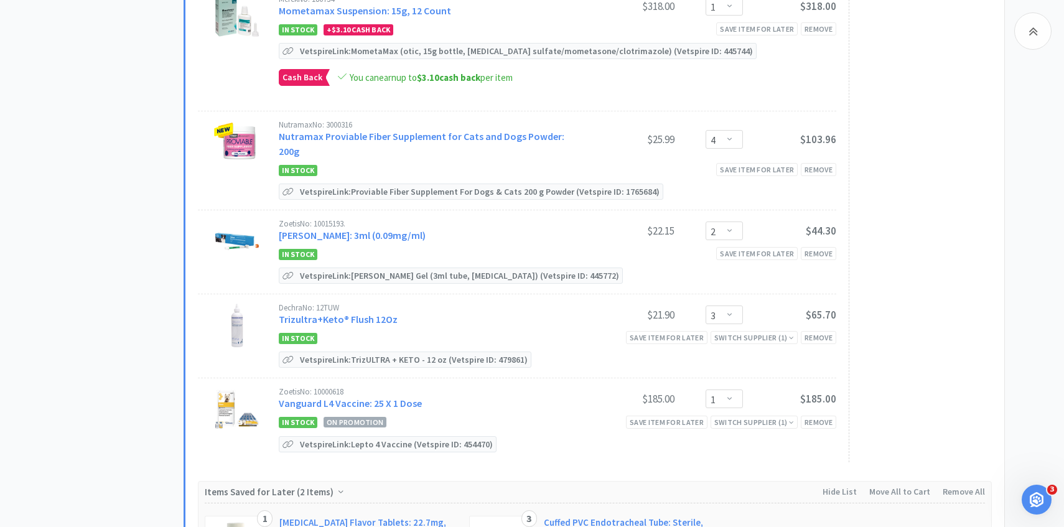
scroll to position [1007, 0]
click at [338, 228] on link "[PERSON_NAME]: 3ml (0.09mg/ml)" at bounding box center [352, 234] width 147 height 12
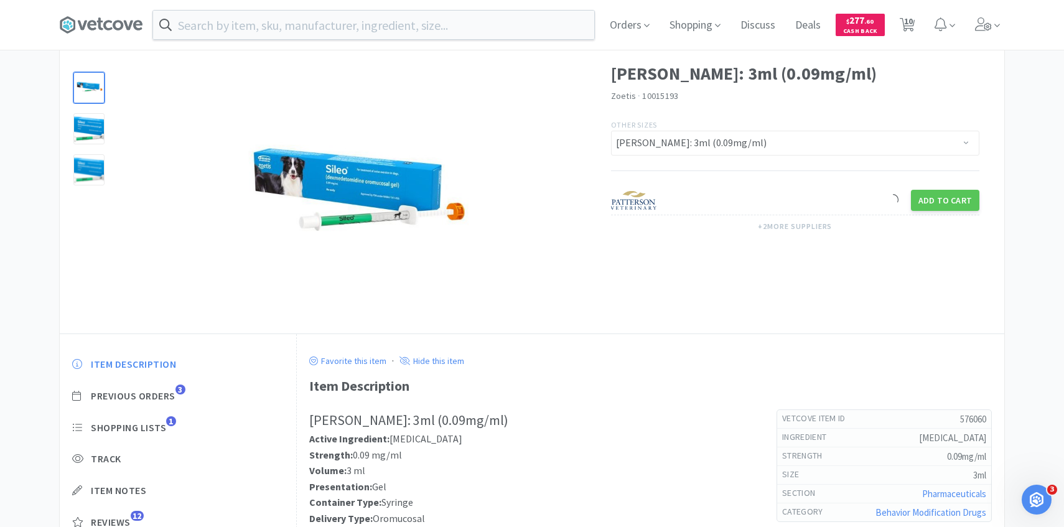
scroll to position [65, 0]
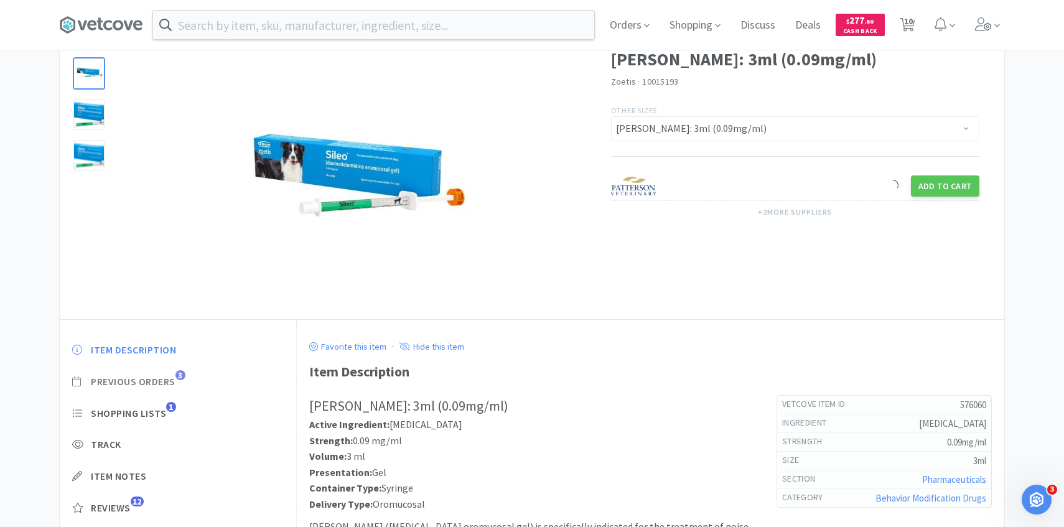
click at [166, 381] on span "Previous Orders" at bounding box center [133, 381] width 85 height 13
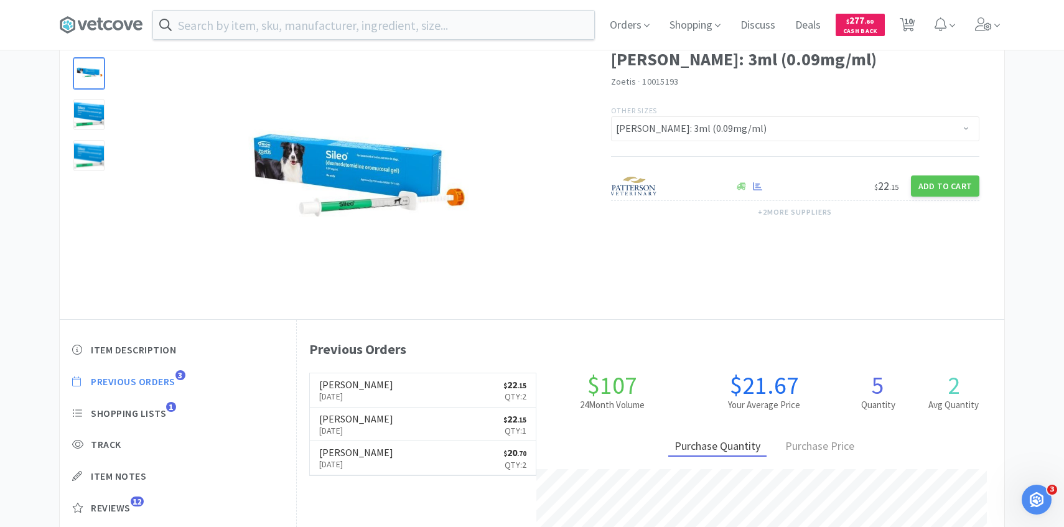
scroll to position [342, 707]
select select "2"
select select "1"
select select "4"
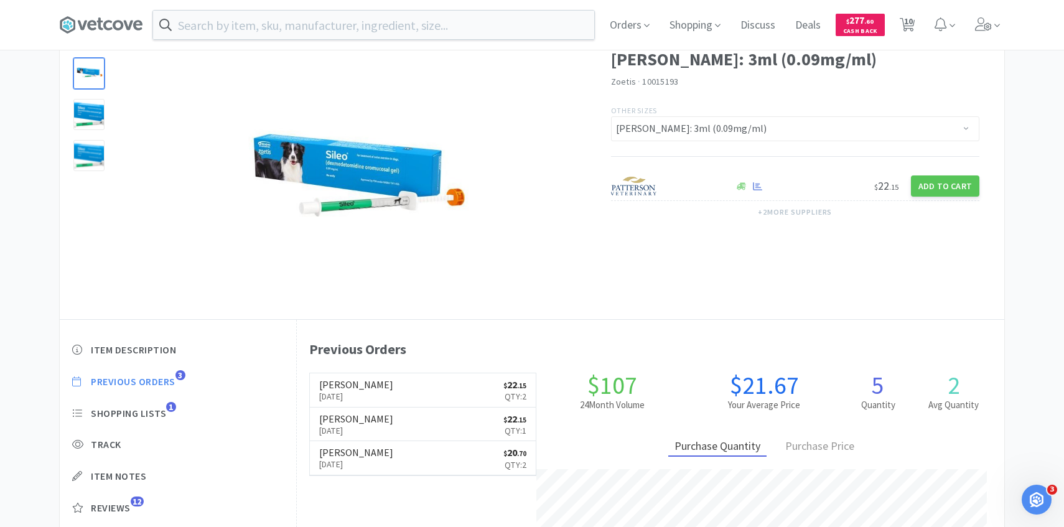
select select "2"
select select "1"
select select "4"
select select "2"
select select "3"
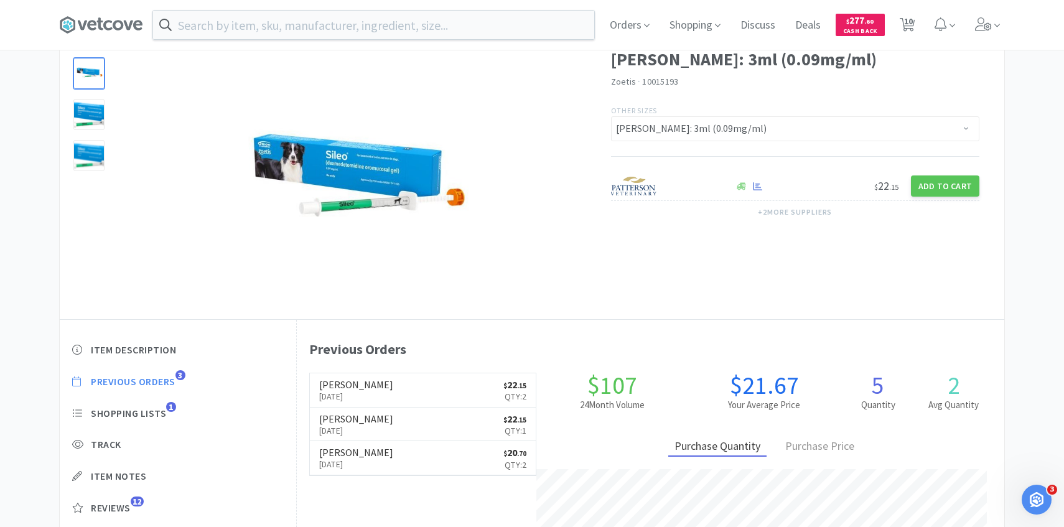
select select "1"
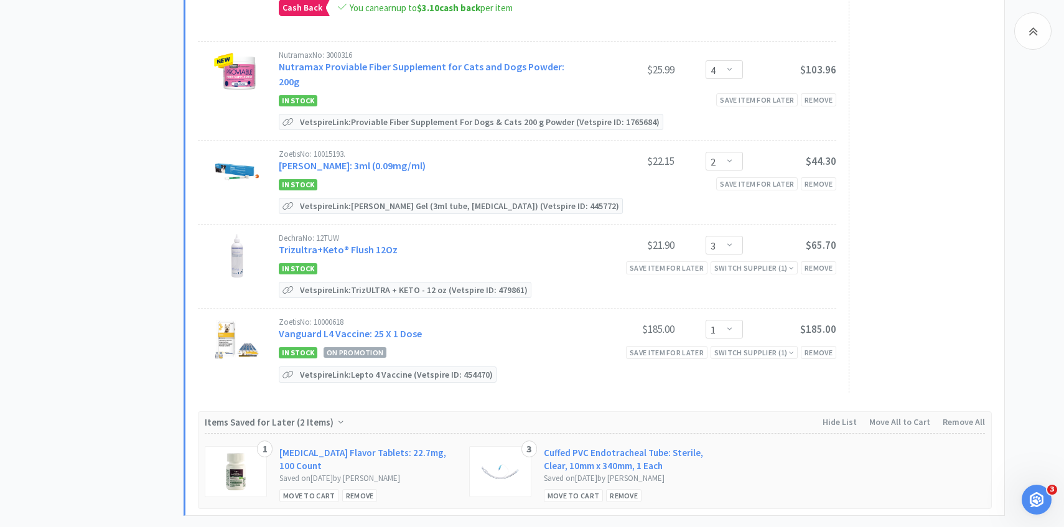
scroll to position [1079, 0]
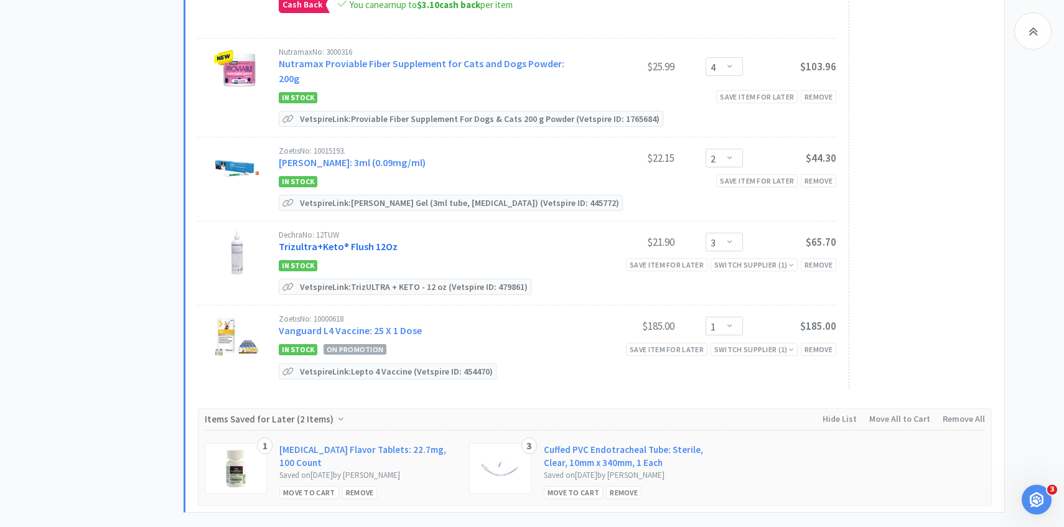
click at [373, 235] on div "Dechra No: 12TUW Trizultra+Keto® Flush 12Oz" at bounding box center [430, 242] width 302 height 23
click at [360, 240] on link "Trizultra+Keto® Flush 12Oz" at bounding box center [338, 246] width 119 height 12
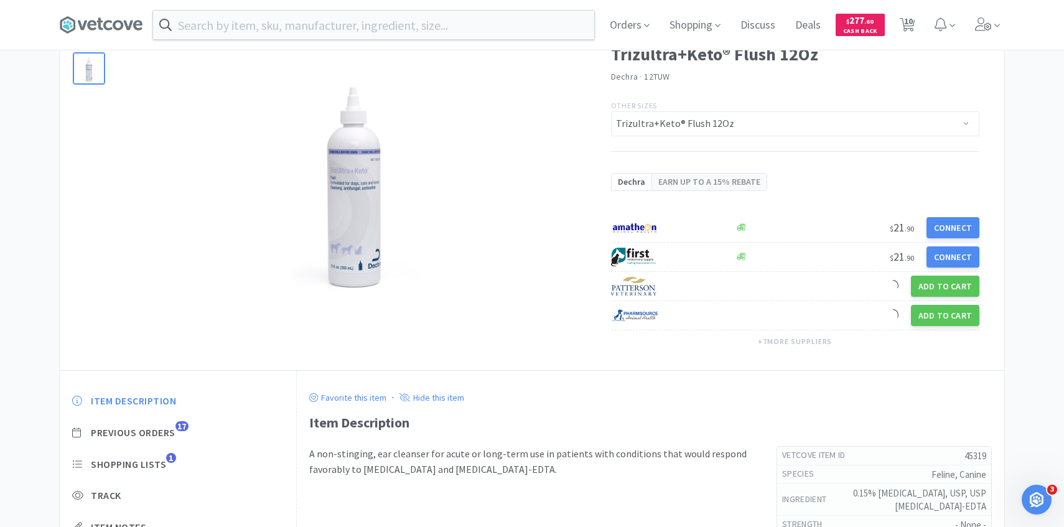
scroll to position [80, 0]
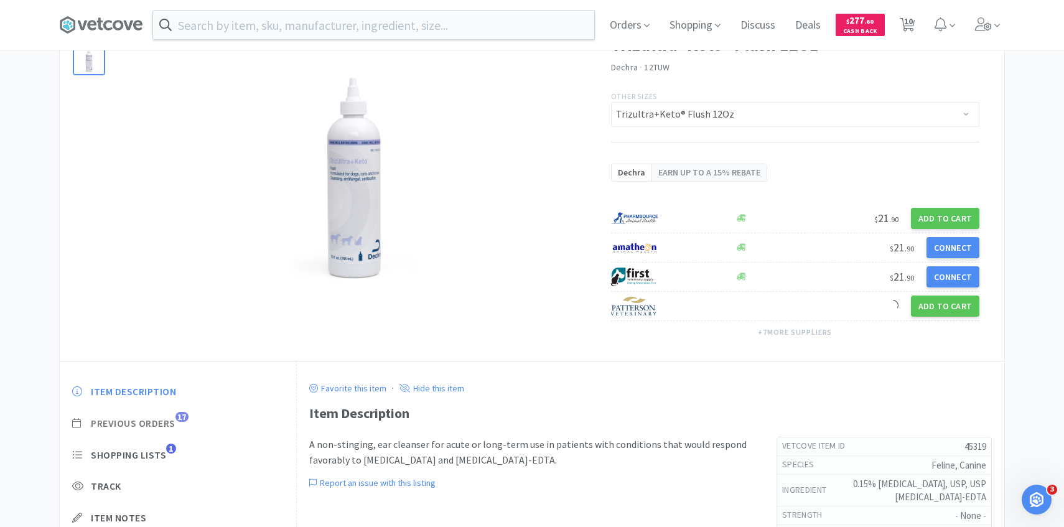
click at [169, 417] on span "Previous Orders" at bounding box center [133, 423] width 85 height 13
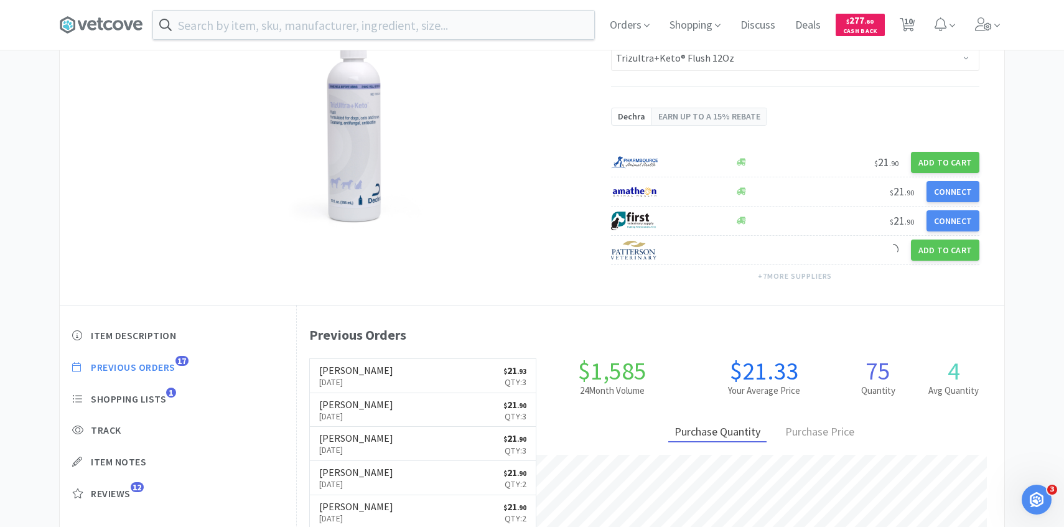
scroll to position [0, 0]
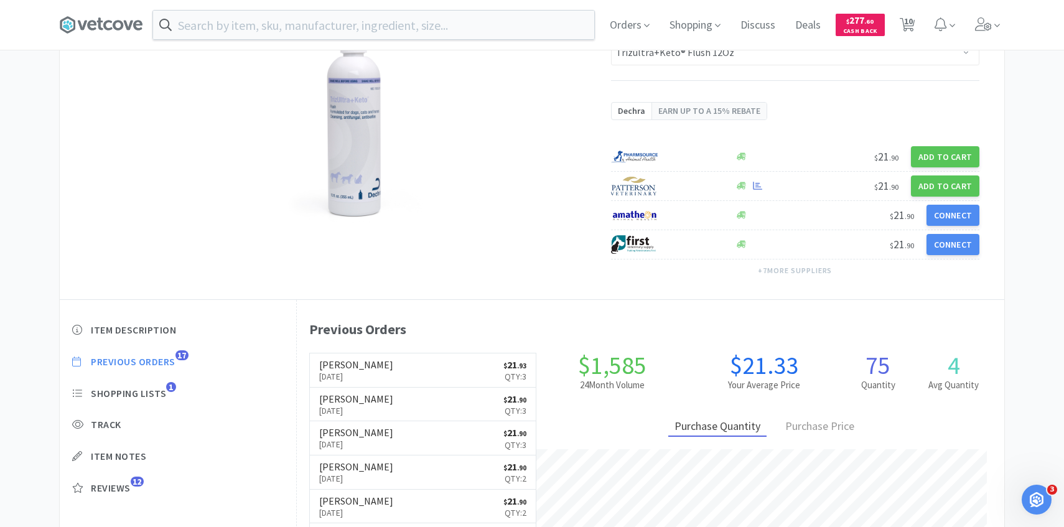
select select "2"
select select "1"
select select "4"
select select "2"
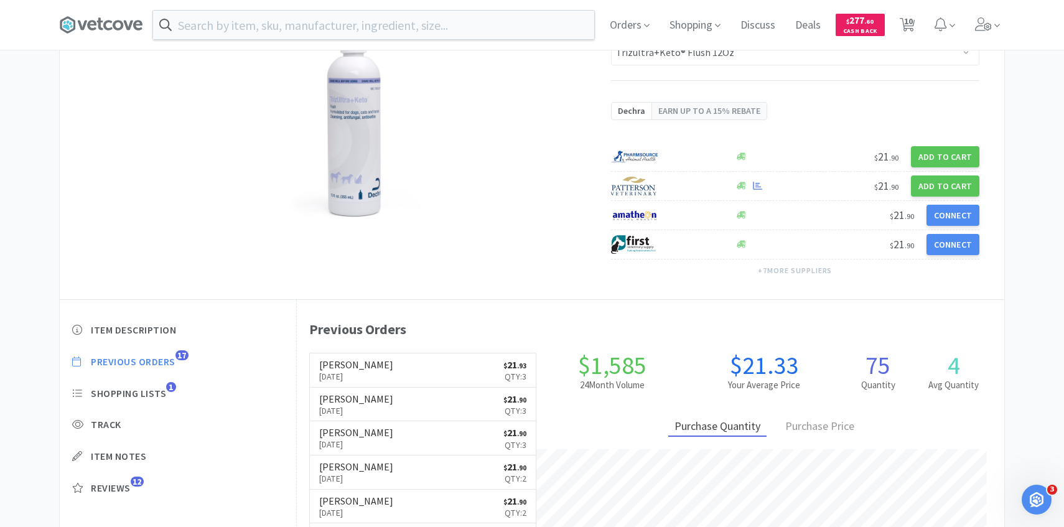
select select "1"
select select "4"
select select "2"
select select "3"
select select "1"
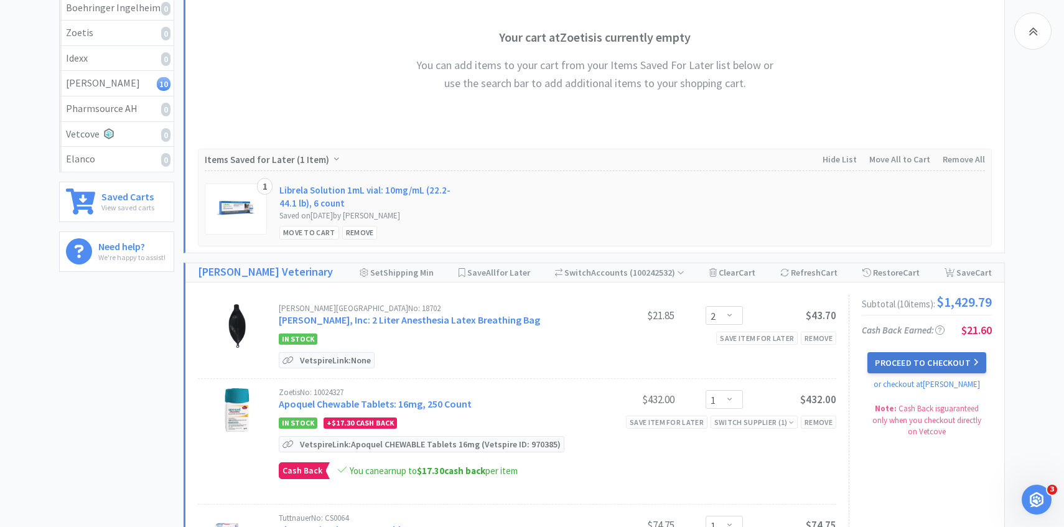
click at [892, 363] on button "Proceed to Checkout" at bounding box center [926, 362] width 118 height 21
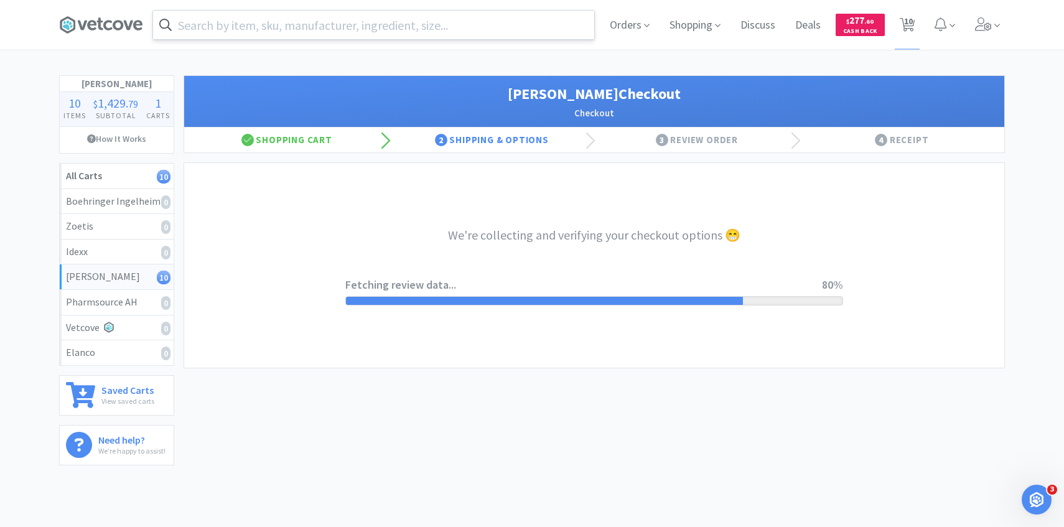
select select "1"
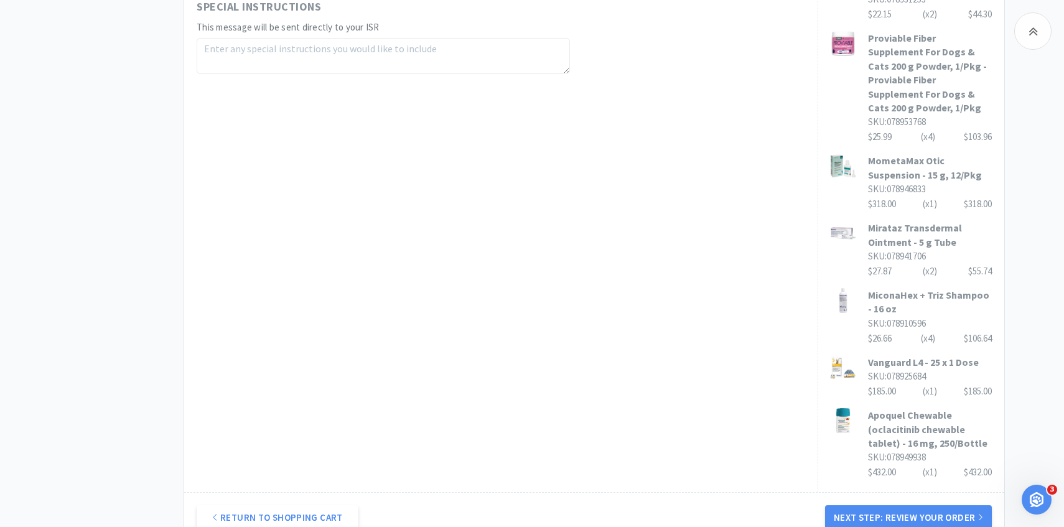
scroll to position [762, 0]
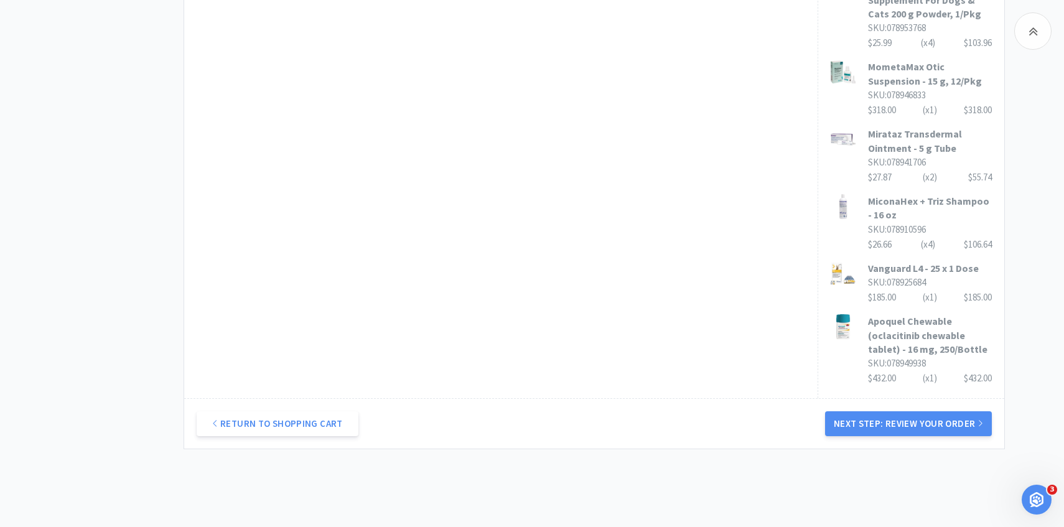
click at [853, 413] on button "Next Step: Review Your Order" at bounding box center [908, 423] width 167 height 25
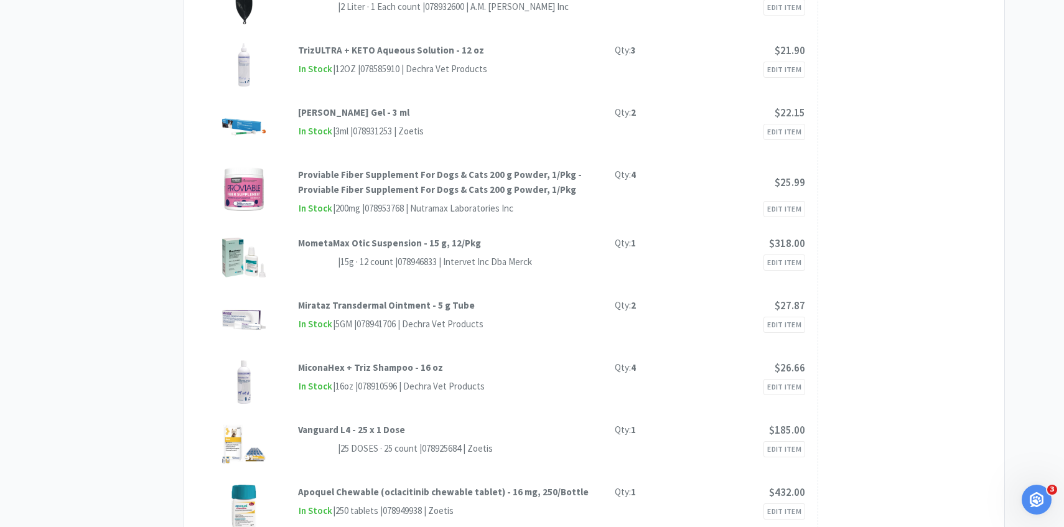
scroll to position [0, 0]
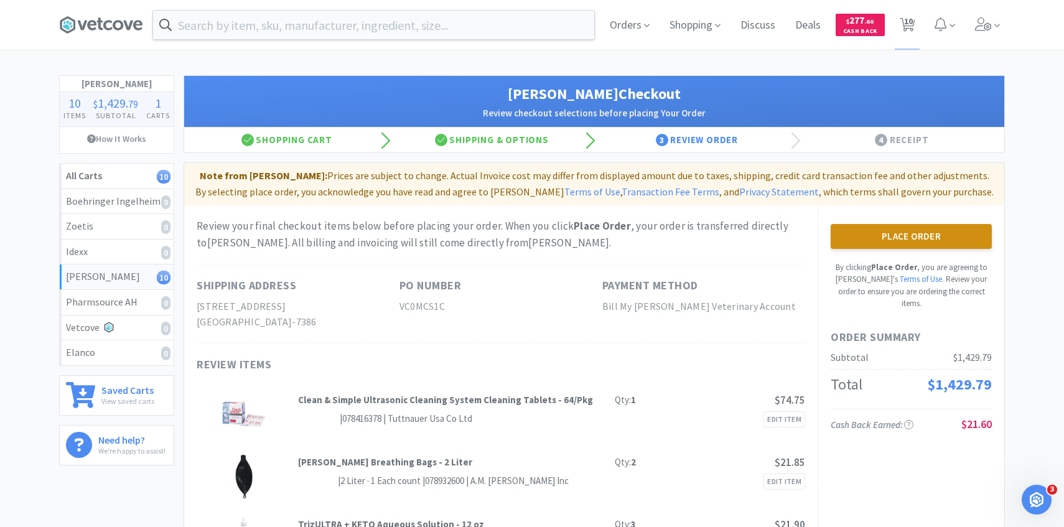
click at [856, 238] on button "Place Order" at bounding box center [911, 236] width 161 height 25
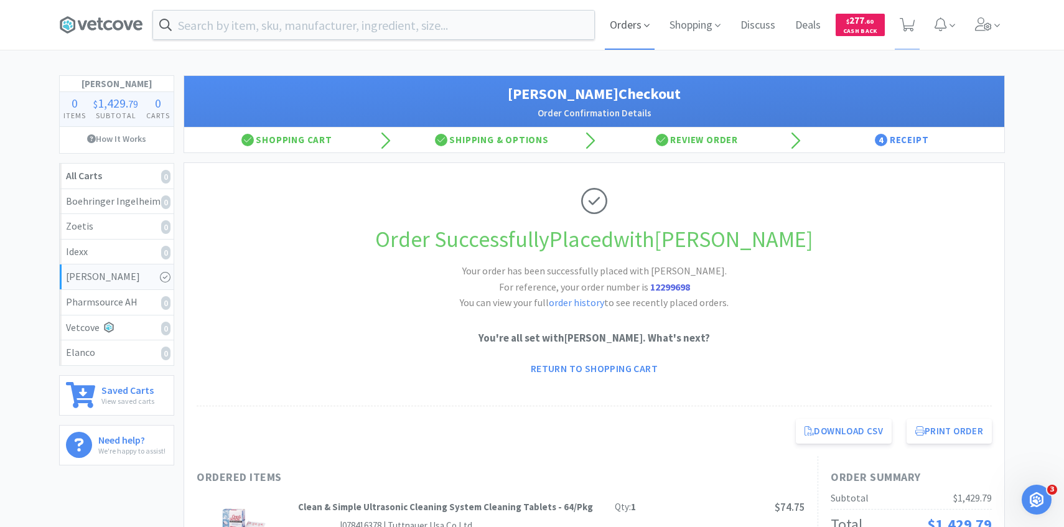
click at [646, 28] on icon at bounding box center [647, 25] width 6 height 11
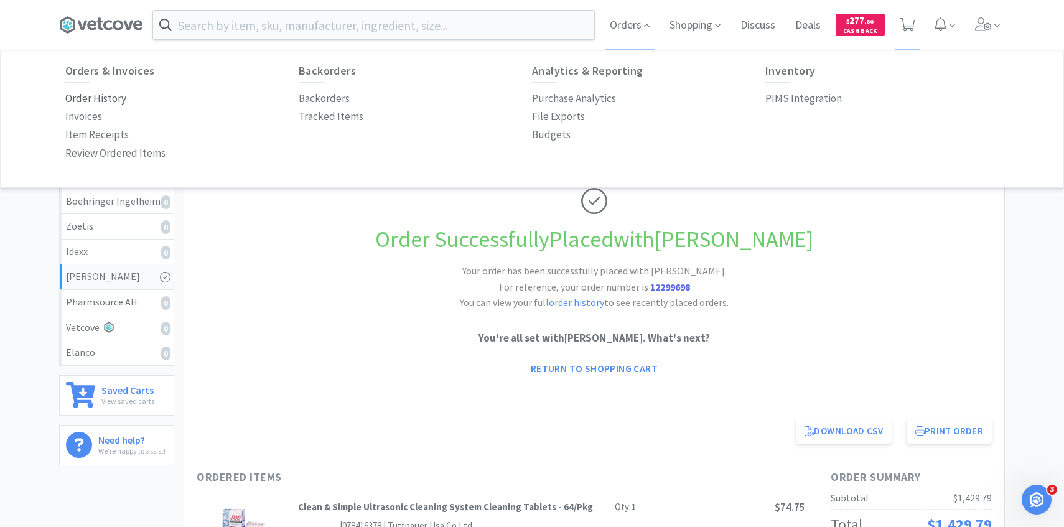
click at [109, 93] on p "Order History" at bounding box center [95, 98] width 61 height 17
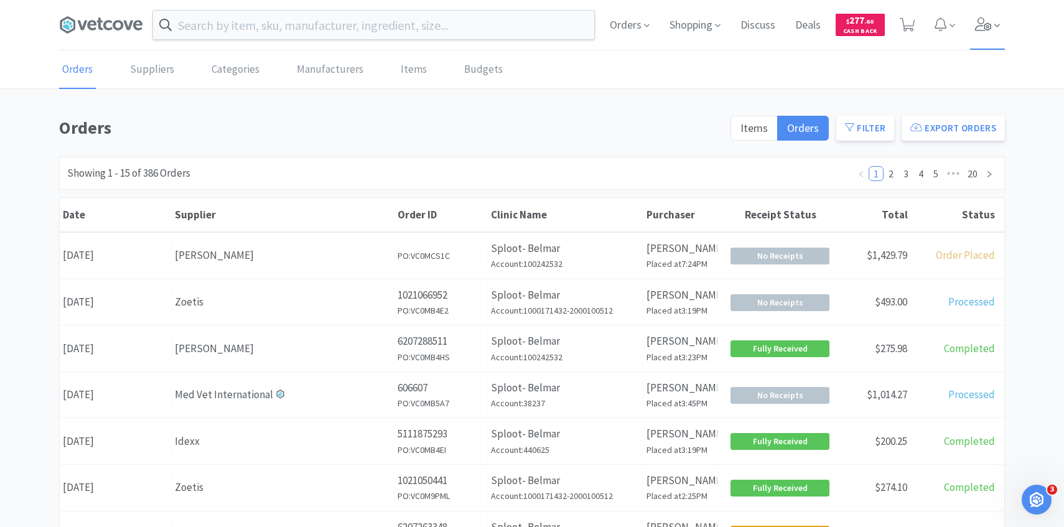
click at [975, 19] on icon at bounding box center [983, 24] width 17 height 14
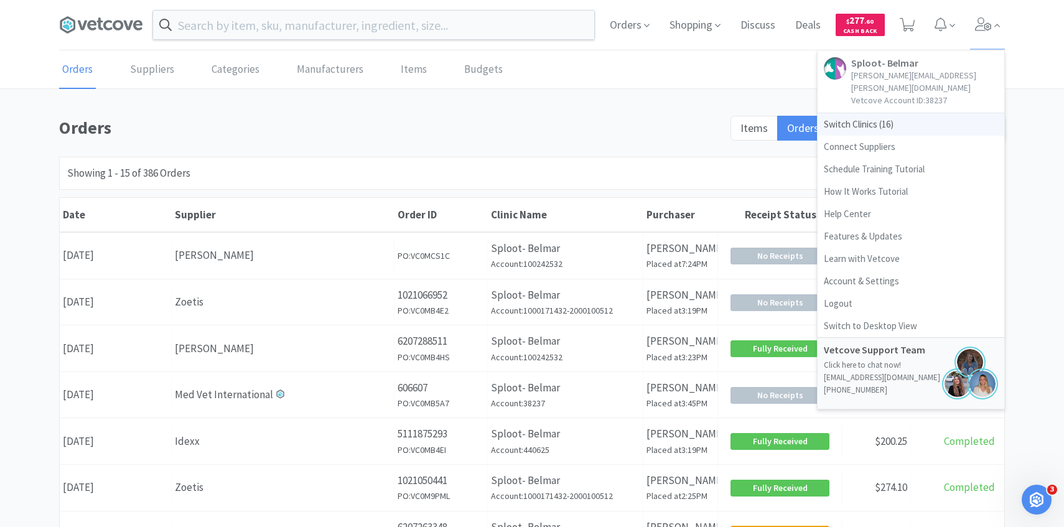
click at [915, 113] on span "Switch Clinics ( 16 )" at bounding box center [911, 124] width 187 height 22
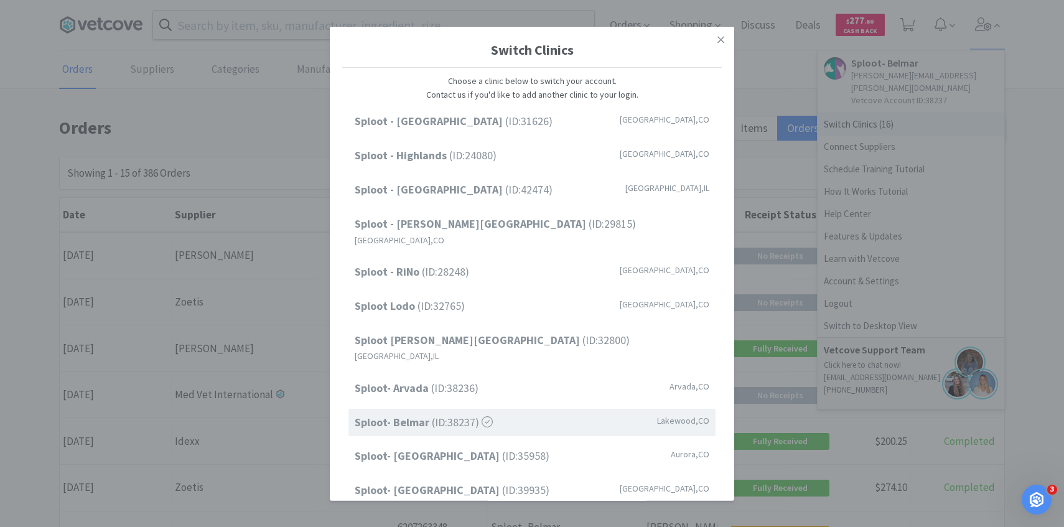
scroll to position [159, 0]
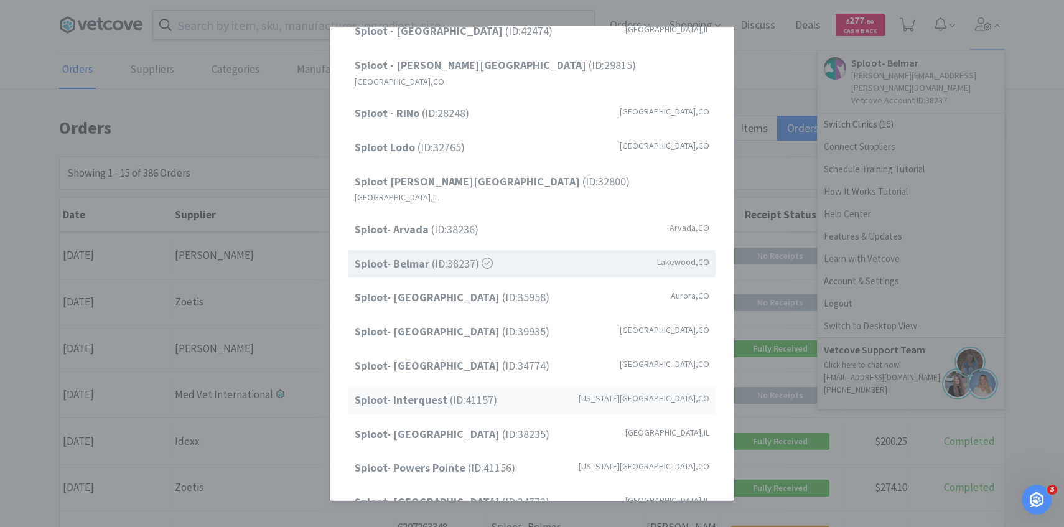
click at [496, 386] on div "Sploot- Interquest (ID: 41157 ) Colorado Springs , CO" at bounding box center [531, 400] width 367 height 28
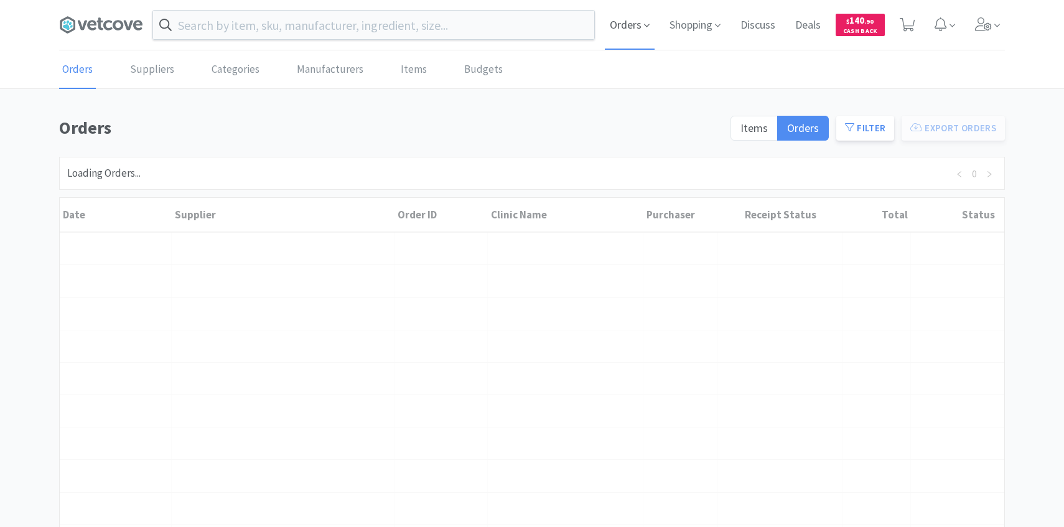
click at [644, 31] on span at bounding box center [647, 26] width 6 height 14
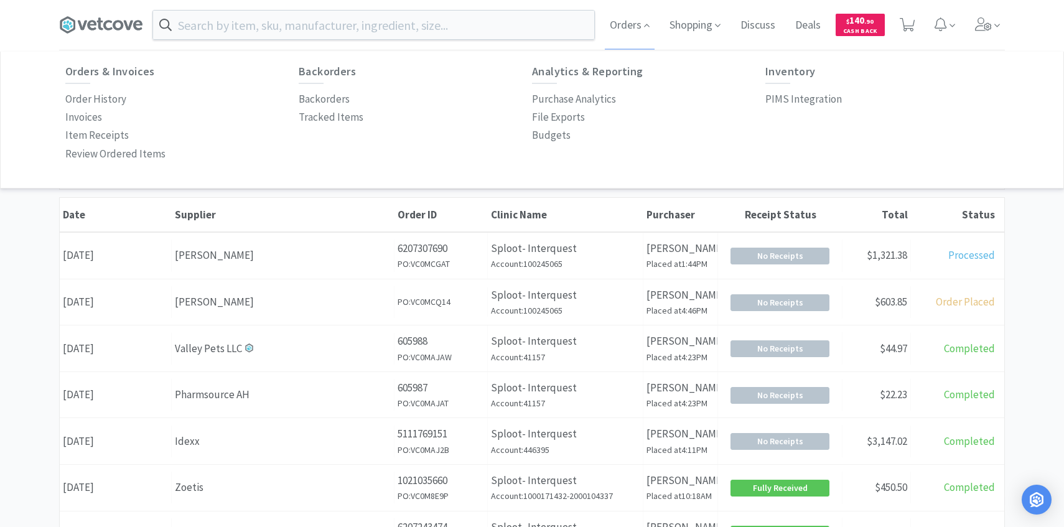
click at [361, 220] on div "Supplier" at bounding box center [283, 215] width 217 height 14
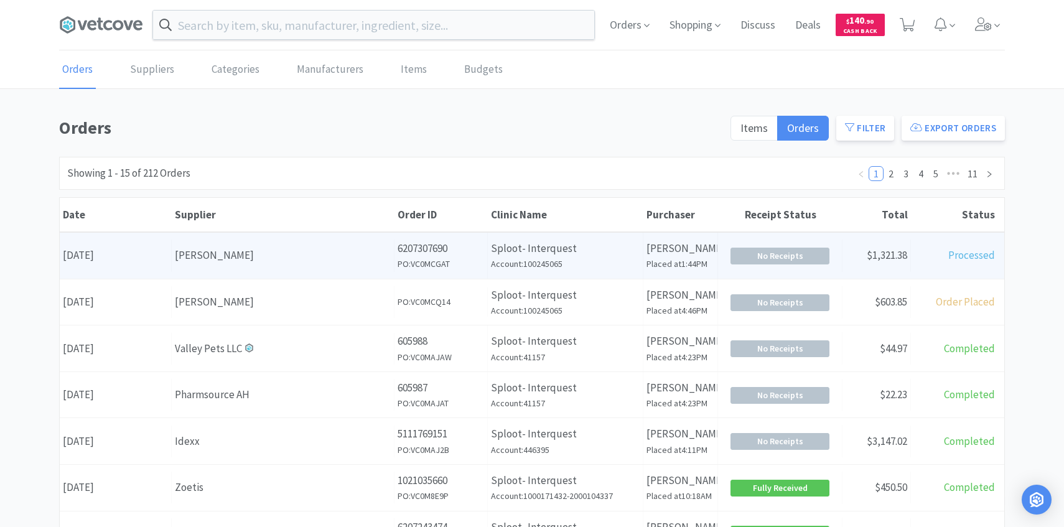
click at [360, 254] on div "[PERSON_NAME]" at bounding box center [283, 255] width 216 height 17
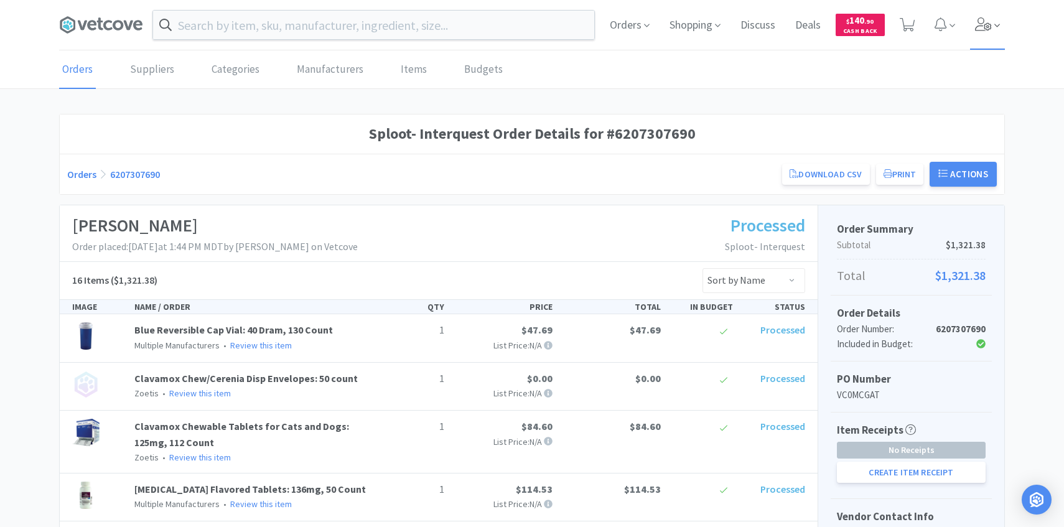
click at [979, 40] on span at bounding box center [987, 25] width 35 height 50
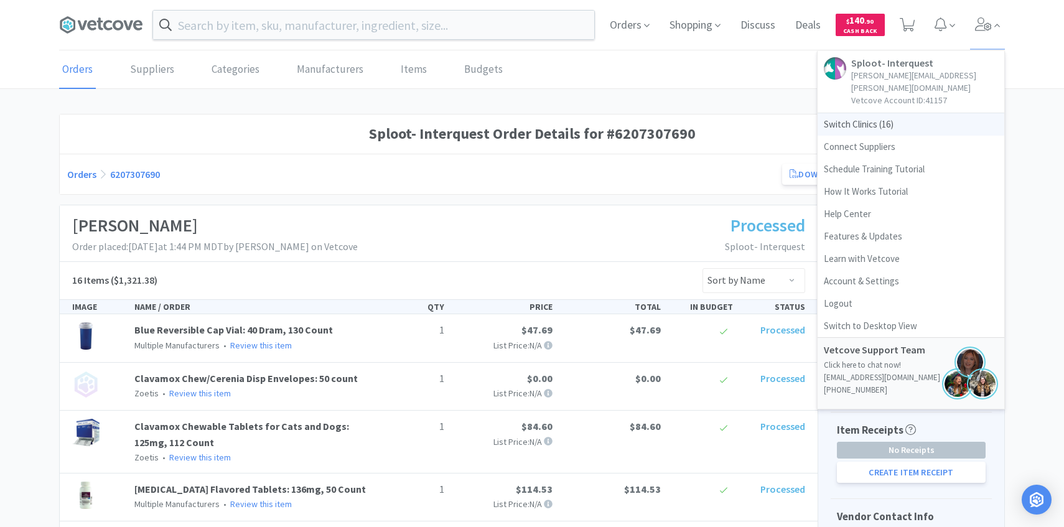
click at [923, 113] on span "Switch Clinics ( 16 )" at bounding box center [911, 124] width 187 height 22
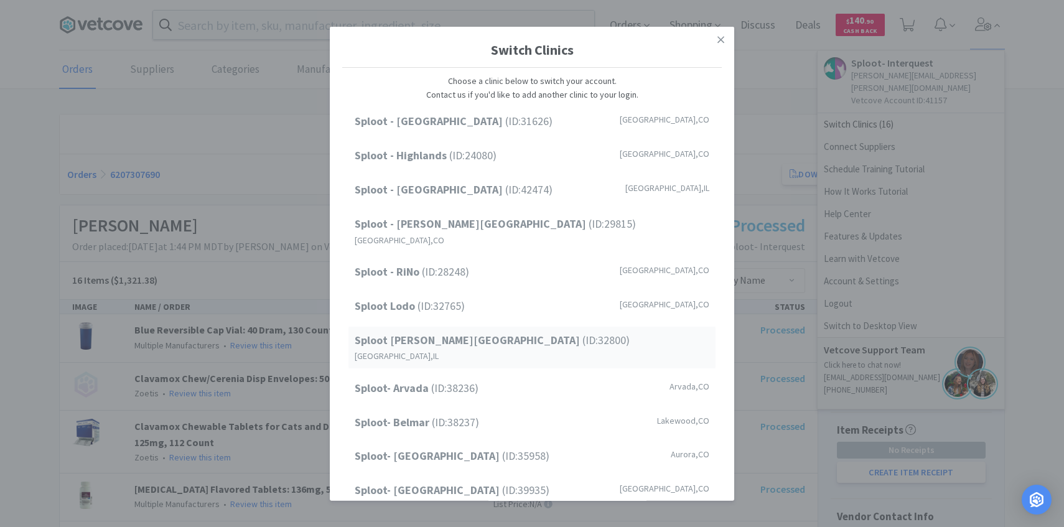
scroll to position [159, 0]
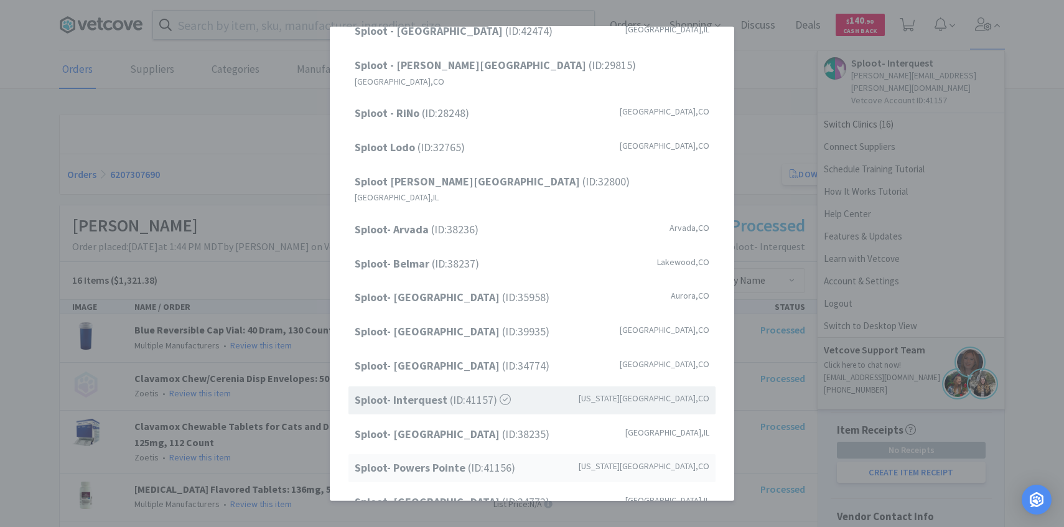
click at [462, 460] on strong "Sploot- Powers Pointe" at bounding box center [411, 467] width 113 height 14
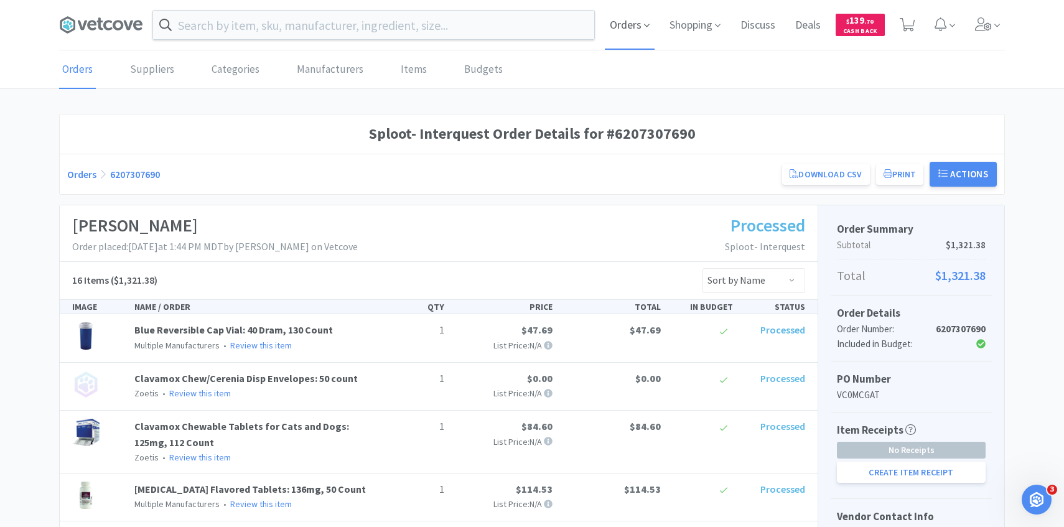
click at [619, 17] on span "Orders" at bounding box center [630, 25] width 50 height 50
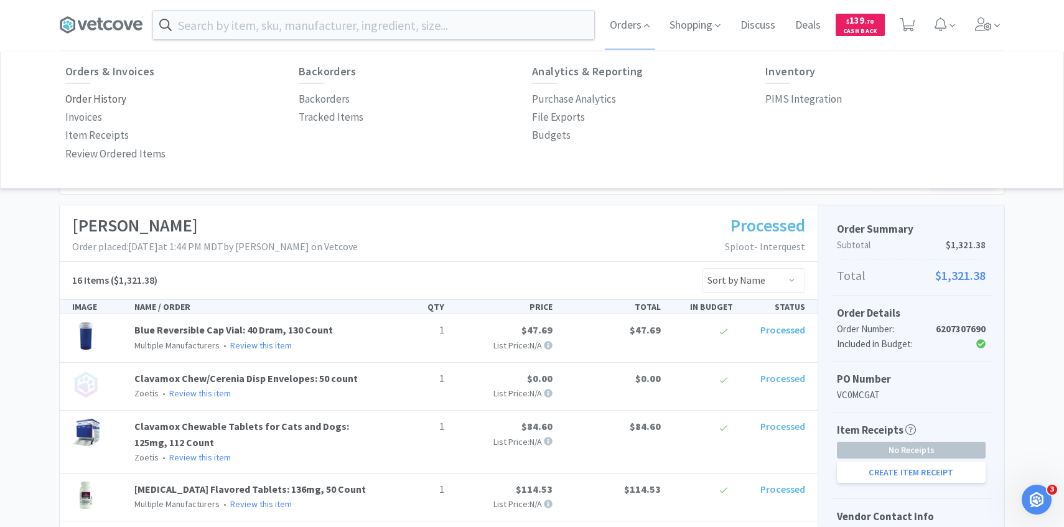
click at [101, 102] on p "Order History" at bounding box center [95, 99] width 61 height 17
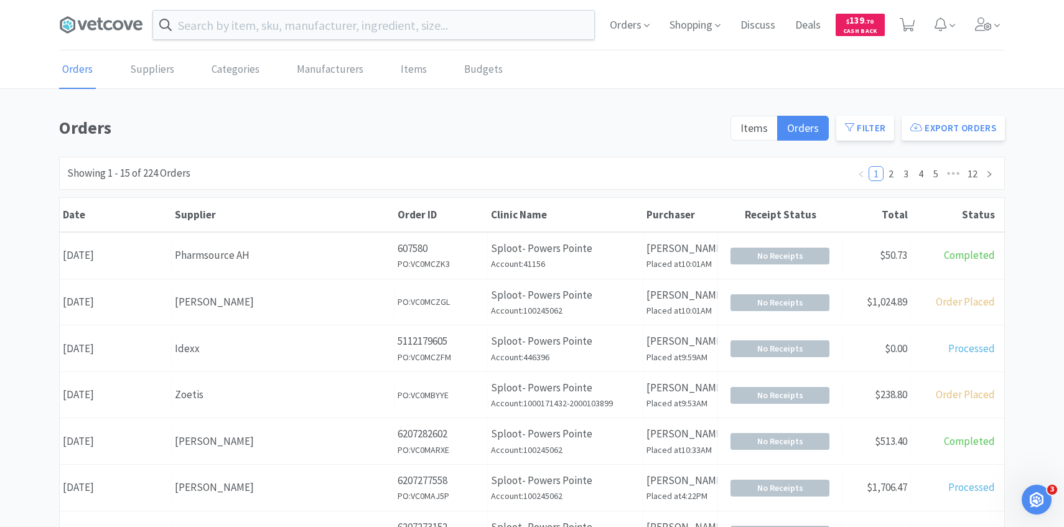
scroll to position [4, 0]
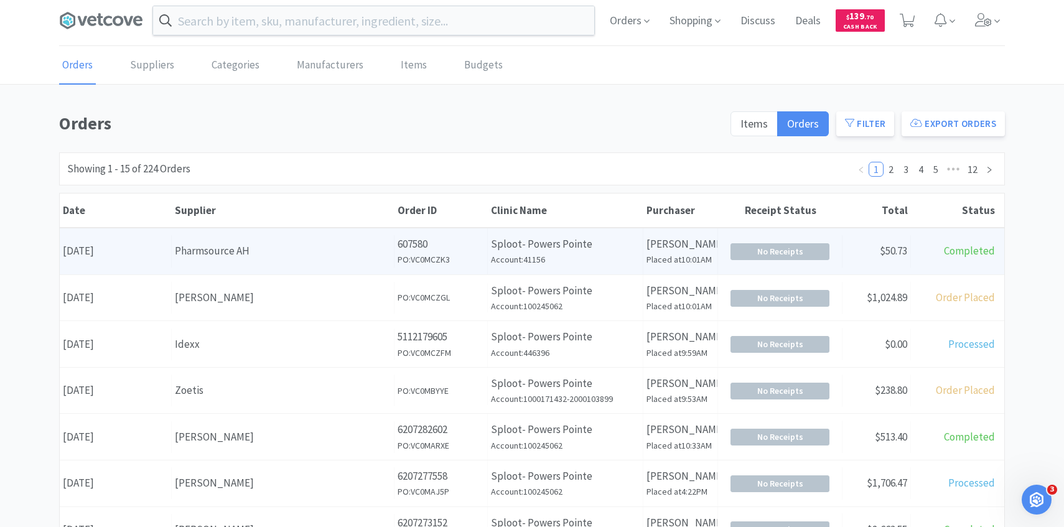
click at [251, 243] on div "Pharmsource AH" at bounding box center [283, 251] width 216 height 17
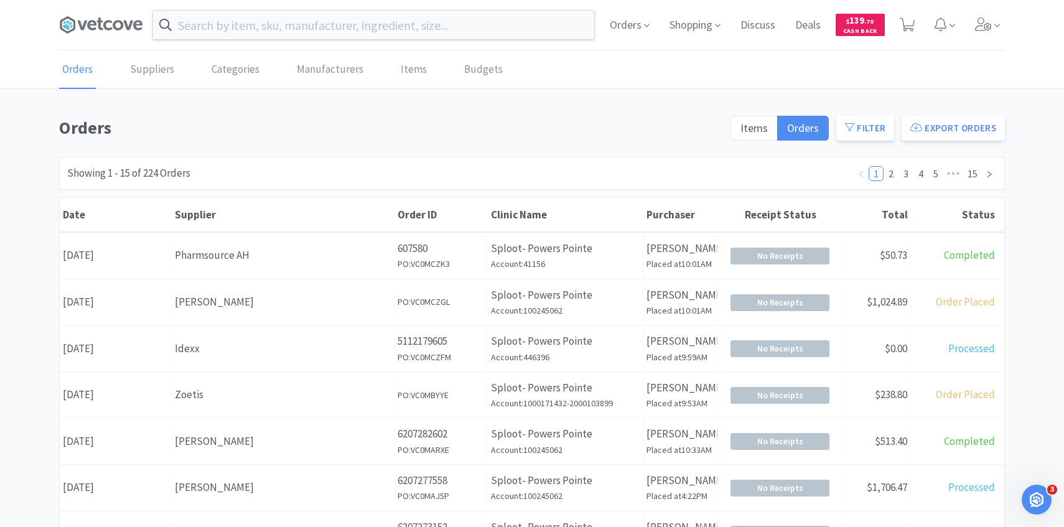
scroll to position [4, 0]
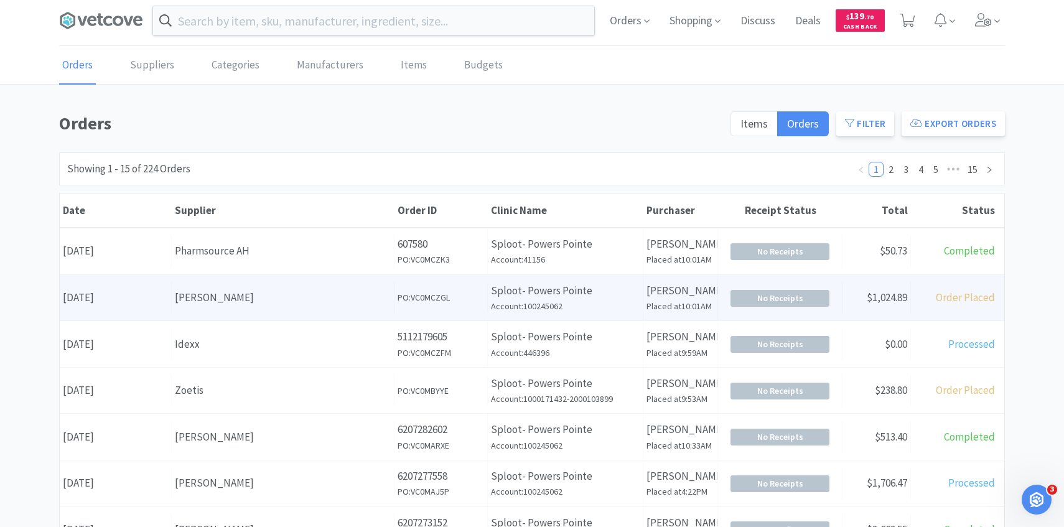
click at [231, 282] on div "Supplier [PERSON_NAME]" at bounding box center [283, 298] width 223 height 32
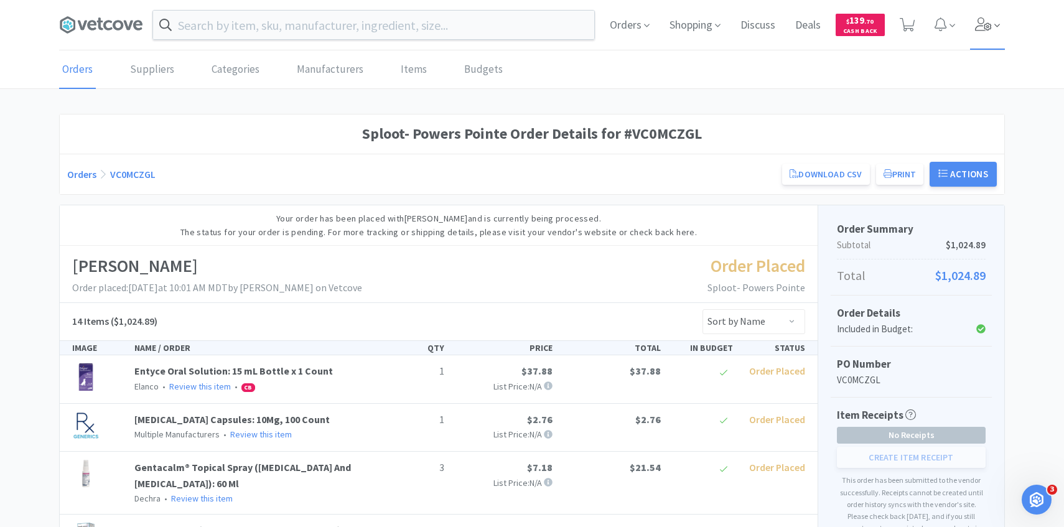
click at [974, 35] on span at bounding box center [987, 25] width 35 height 50
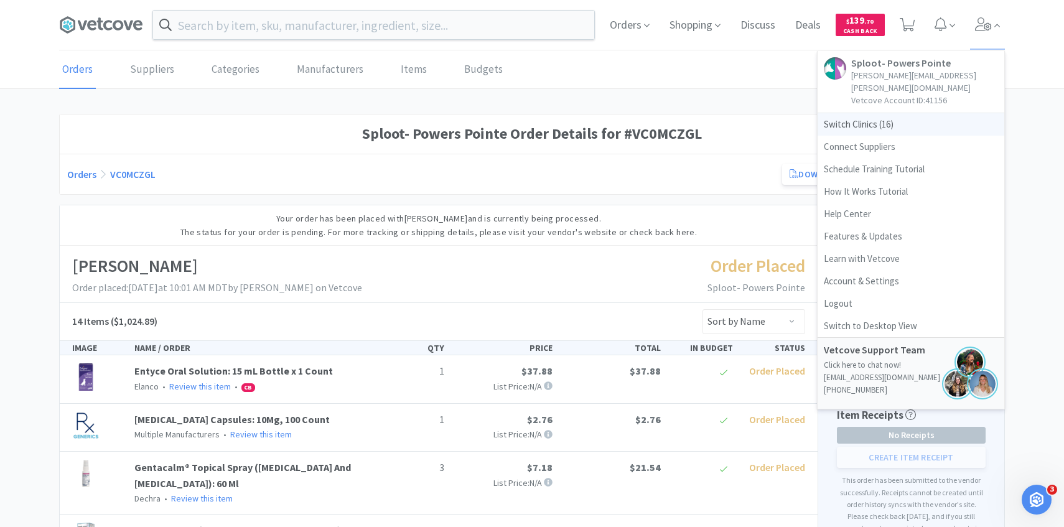
click at [907, 113] on span "Switch Clinics ( 16 )" at bounding box center [911, 124] width 187 height 22
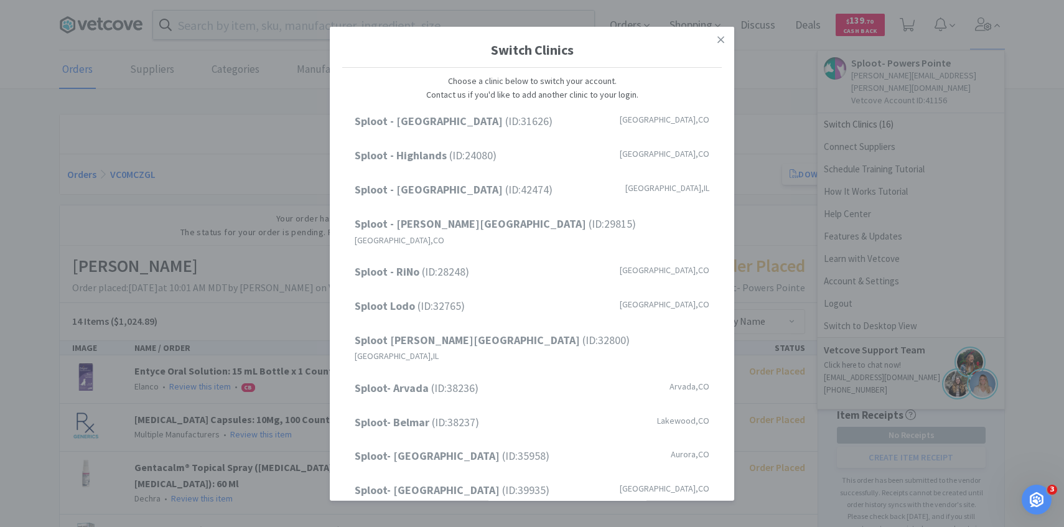
scroll to position [159, 0]
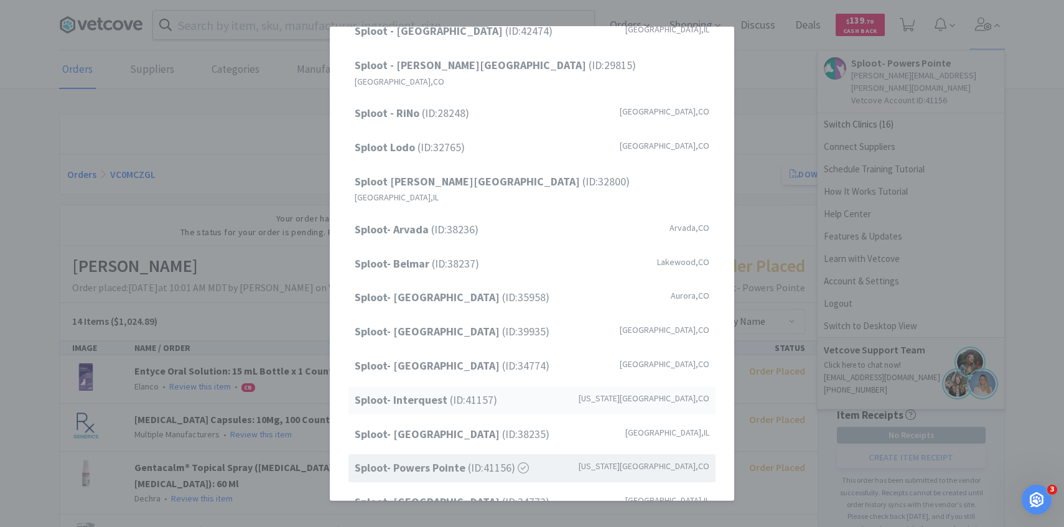
click at [474, 391] on span "Sploot- Interquest (ID: 41157 )" at bounding box center [426, 400] width 142 height 18
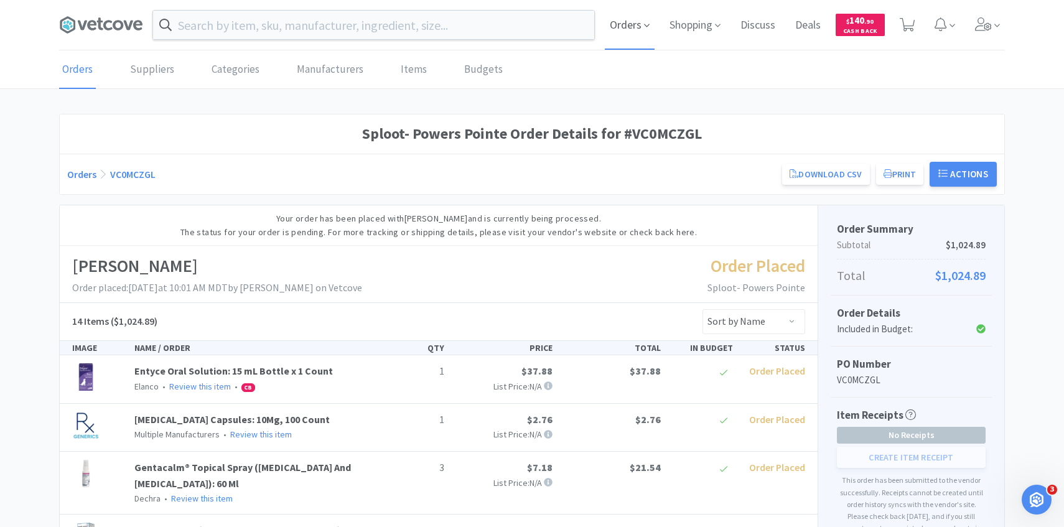
click at [628, 34] on span "Orders" at bounding box center [630, 25] width 50 height 50
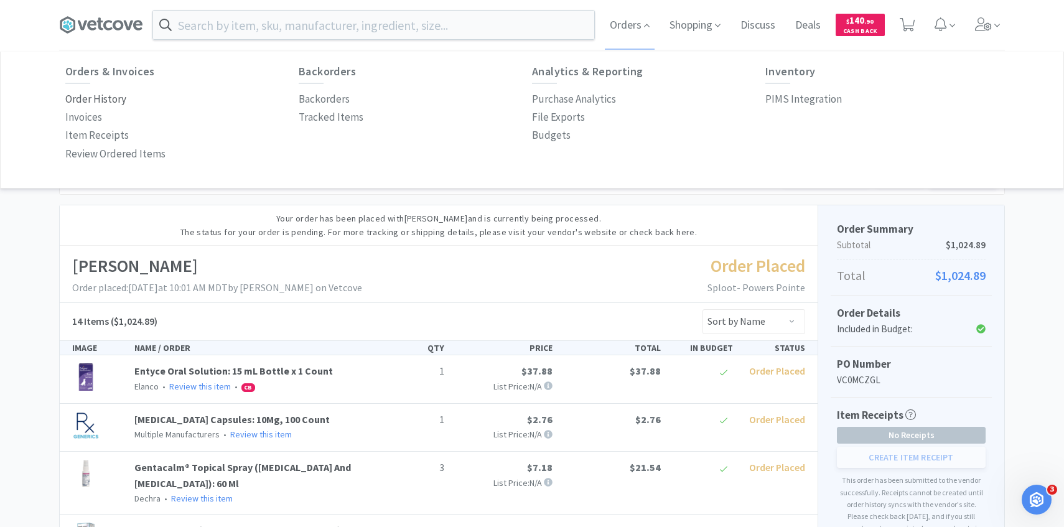
click at [119, 96] on p "Order History" at bounding box center [95, 99] width 61 height 17
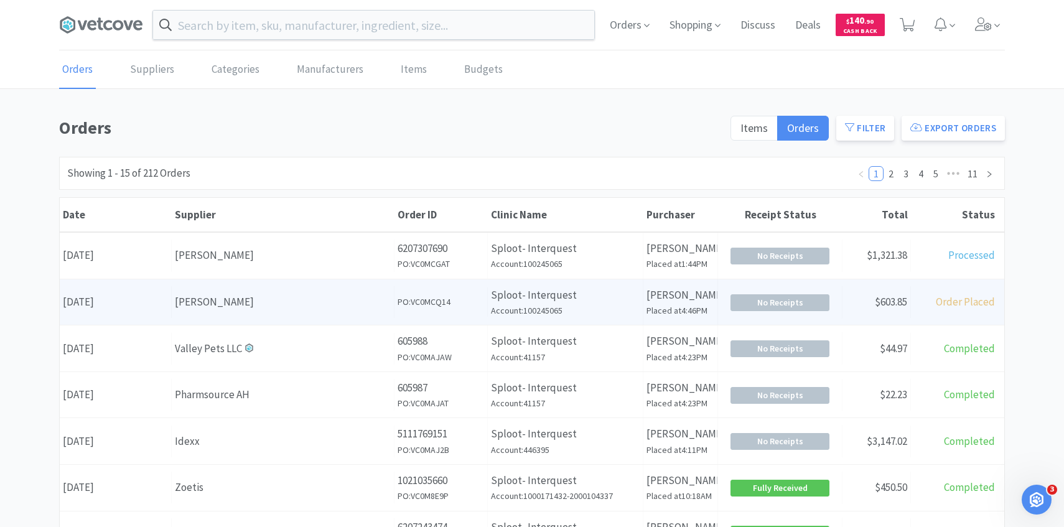
click at [363, 286] on div "Supplier [PERSON_NAME]" at bounding box center [283, 302] width 223 height 32
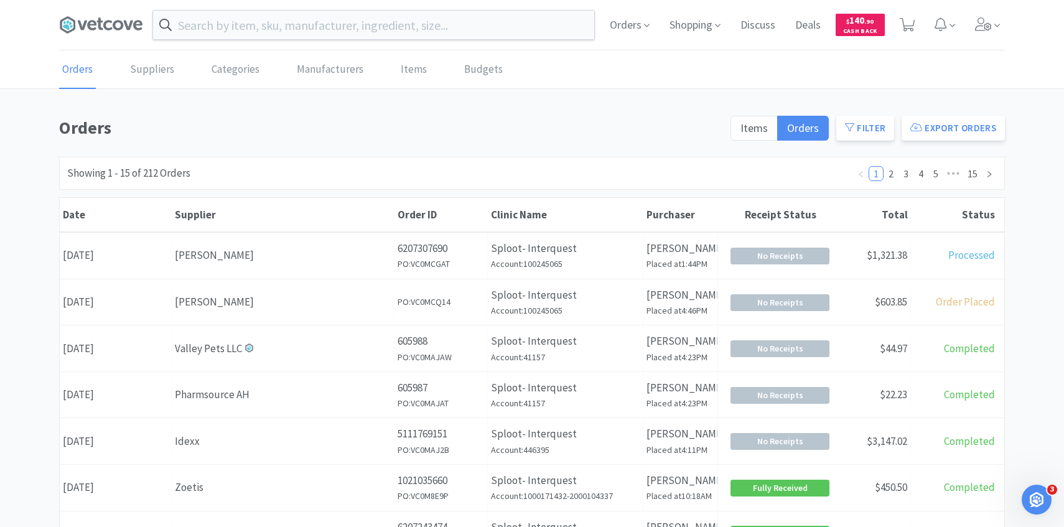
click at [288, 228] on div "Supplier" at bounding box center [283, 215] width 223 height 34
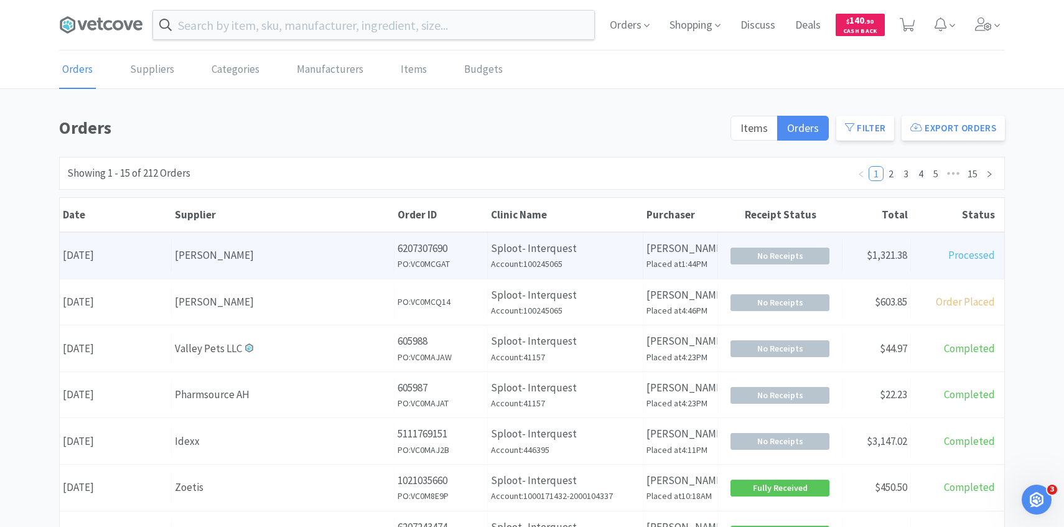
click at [286, 240] on div "Supplier [PERSON_NAME]" at bounding box center [283, 256] width 223 height 32
